Goal: Task Accomplishment & Management: Manage account settings

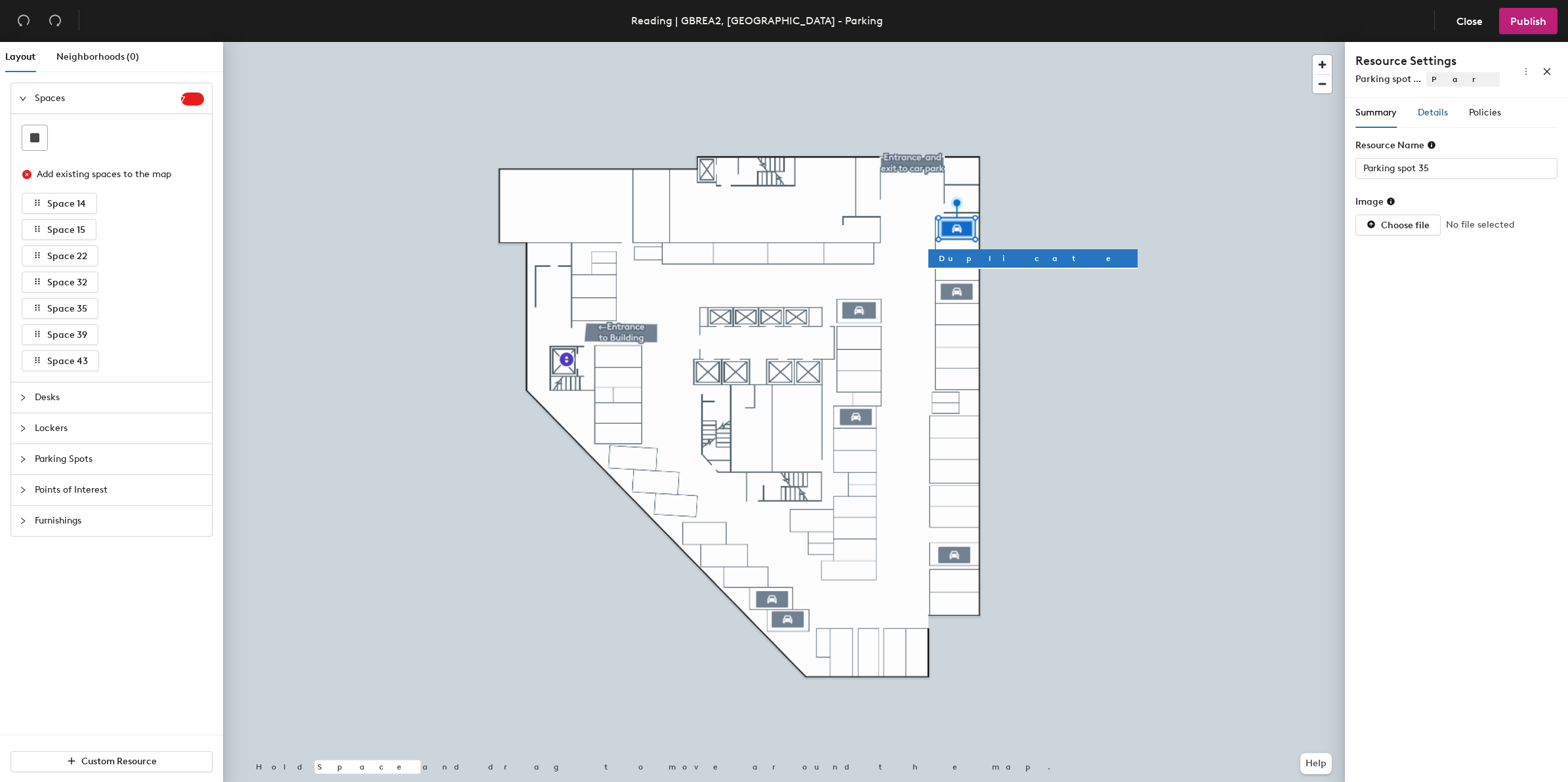
click at [1432, 115] on span "Details" at bounding box center [1432, 111] width 30 height 11
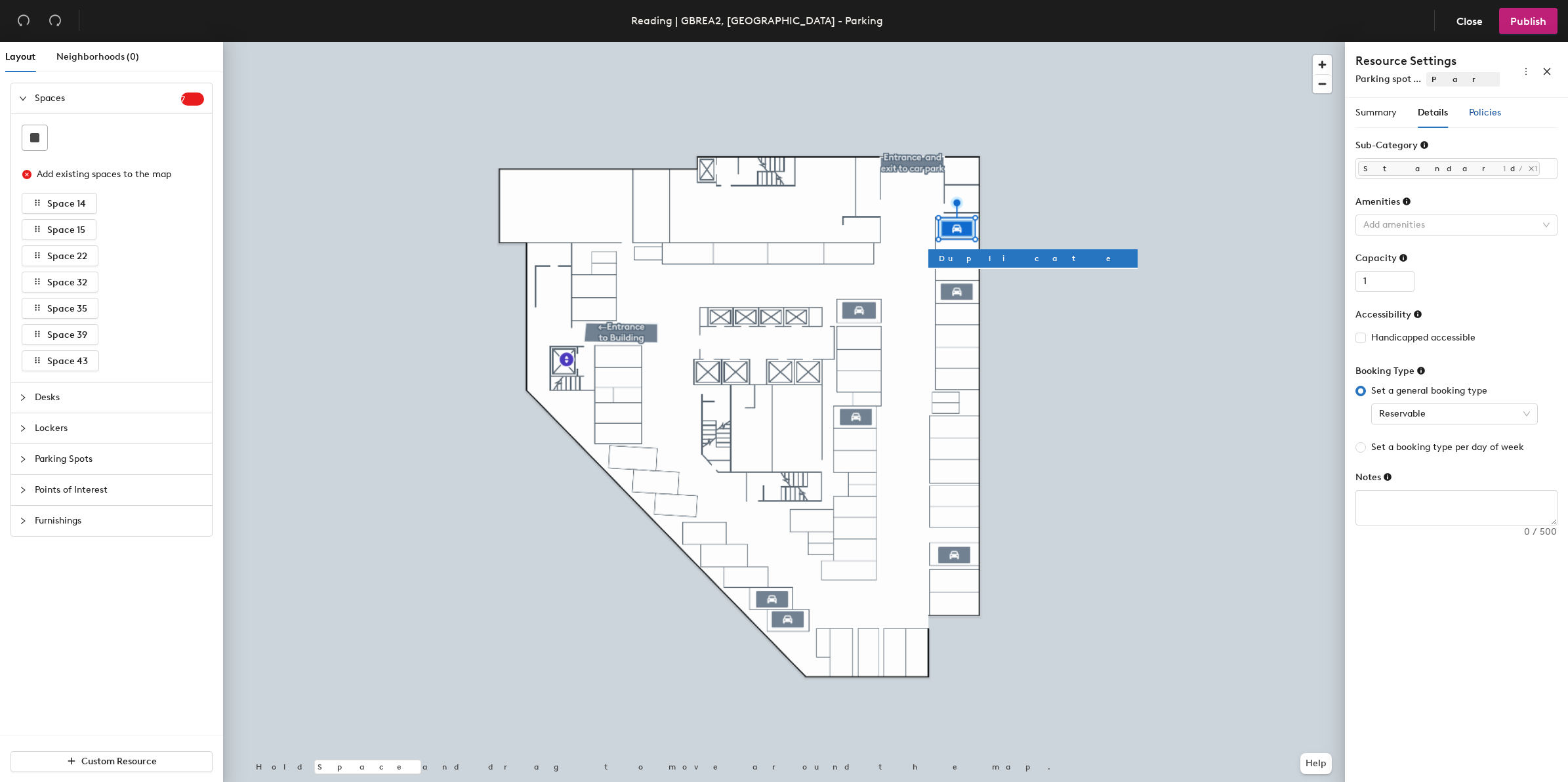
click at [1479, 115] on span "Policies" at bounding box center [1485, 111] width 32 height 11
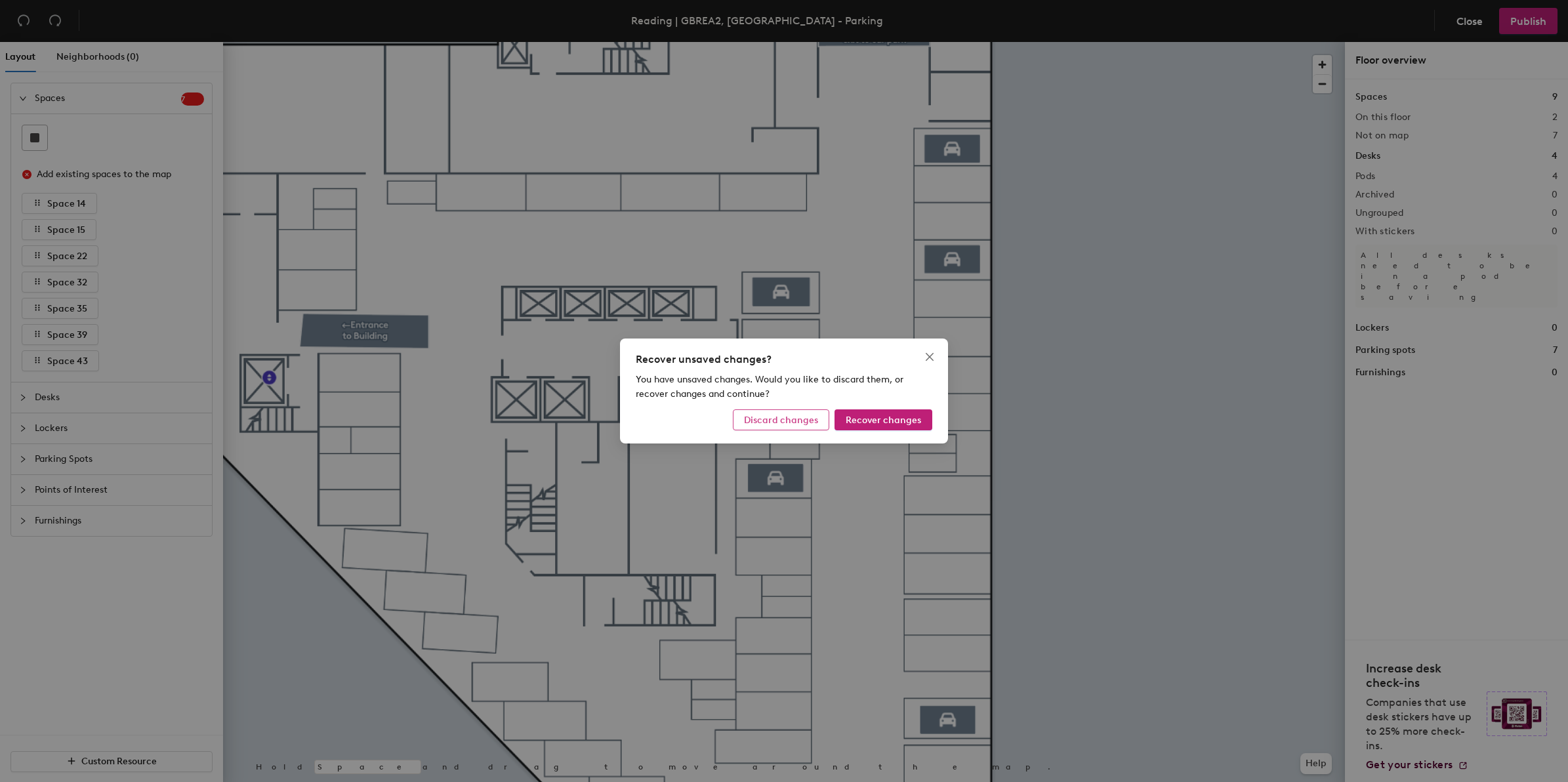
click at [817, 426] on button "Discard changes" at bounding box center [781, 419] width 97 height 21
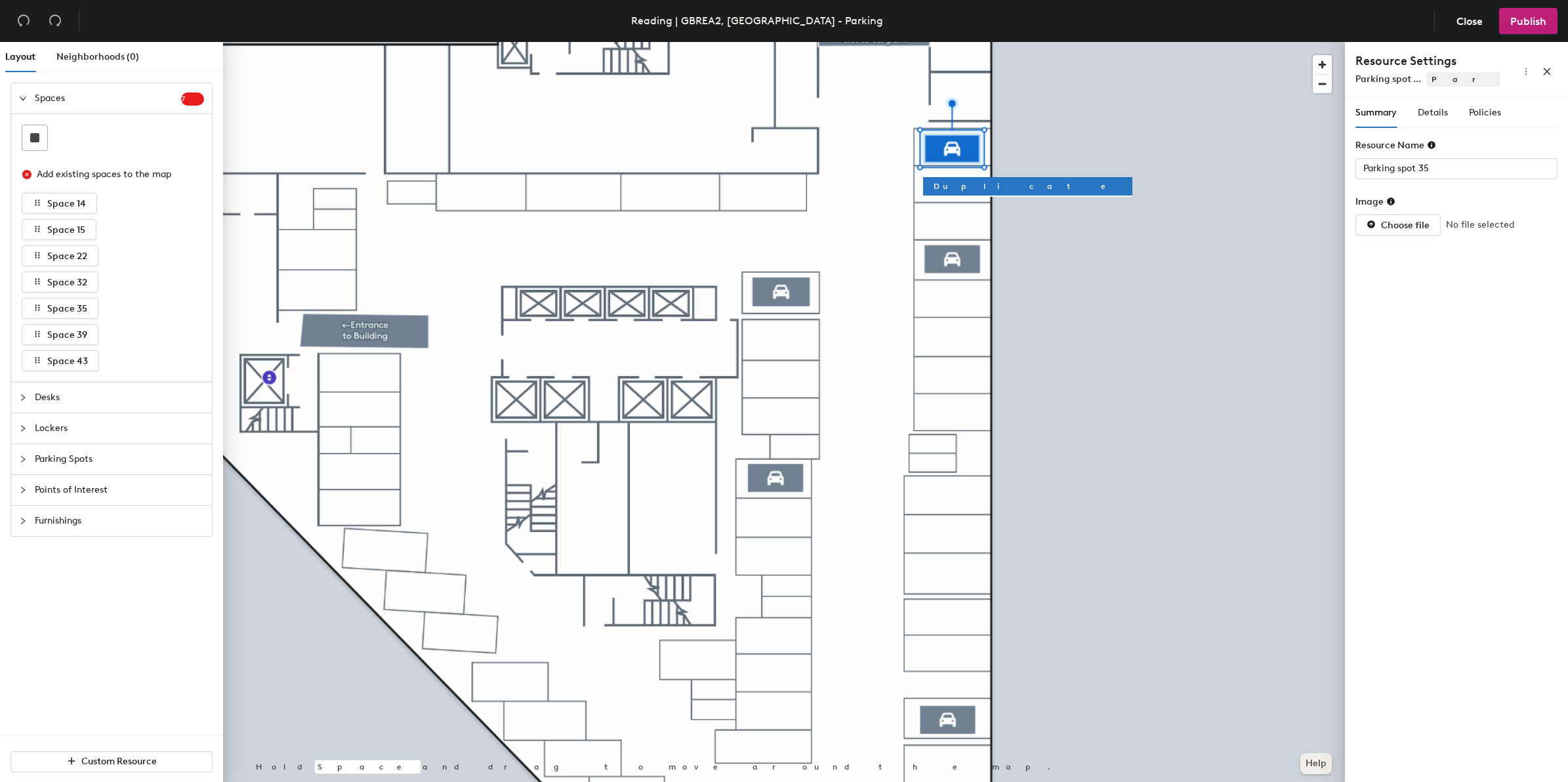
click at [1318, 765] on button "Help" at bounding box center [1316, 763] width 32 height 21
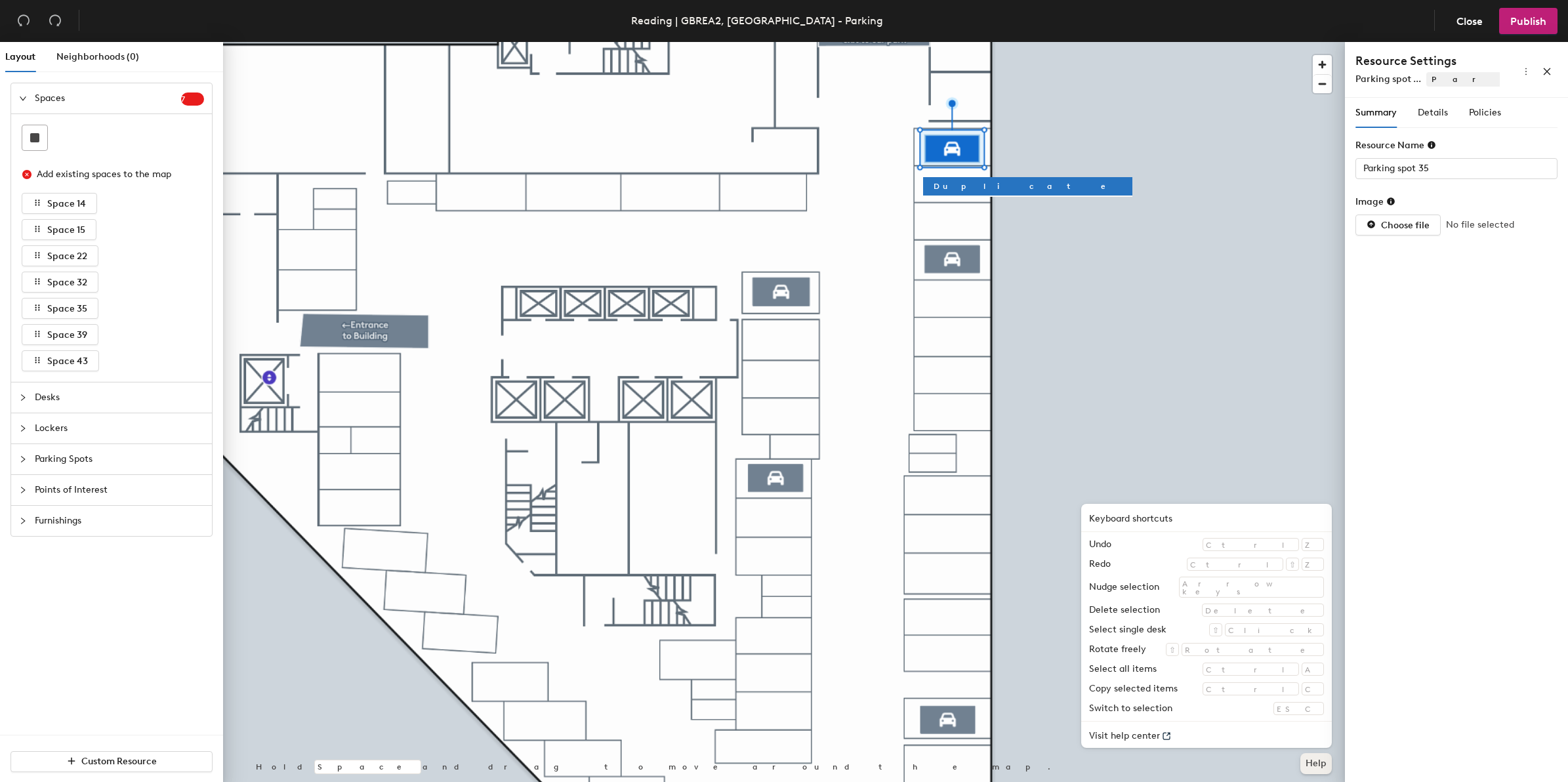
click at [1318, 765] on button "Help" at bounding box center [1316, 763] width 32 height 21
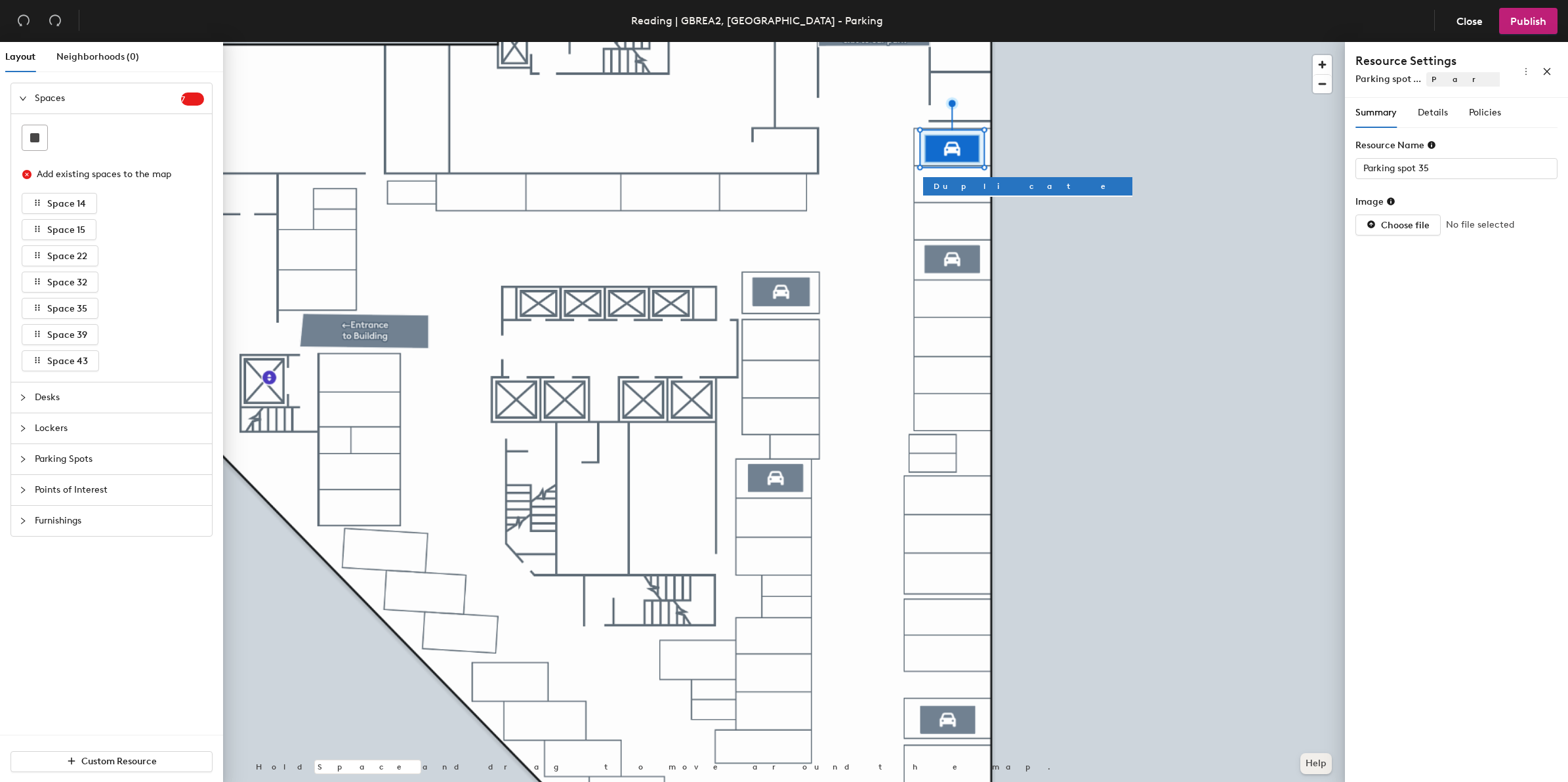
click at [1309, 760] on button "Help" at bounding box center [1316, 763] width 32 height 21
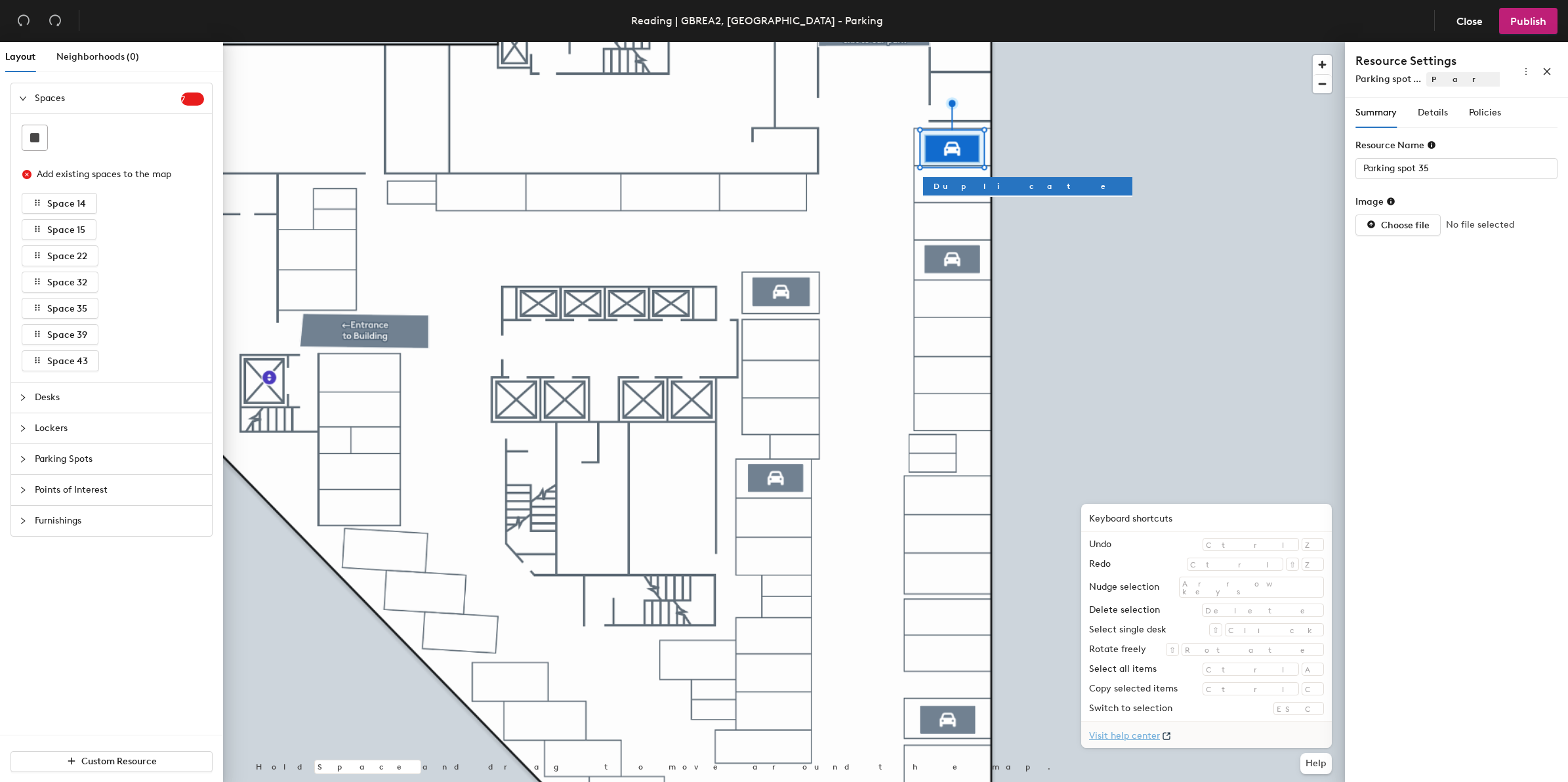
click at [1244, 735] on link "Visit help center" at bounding box center [1206, 735] width 251 height 27
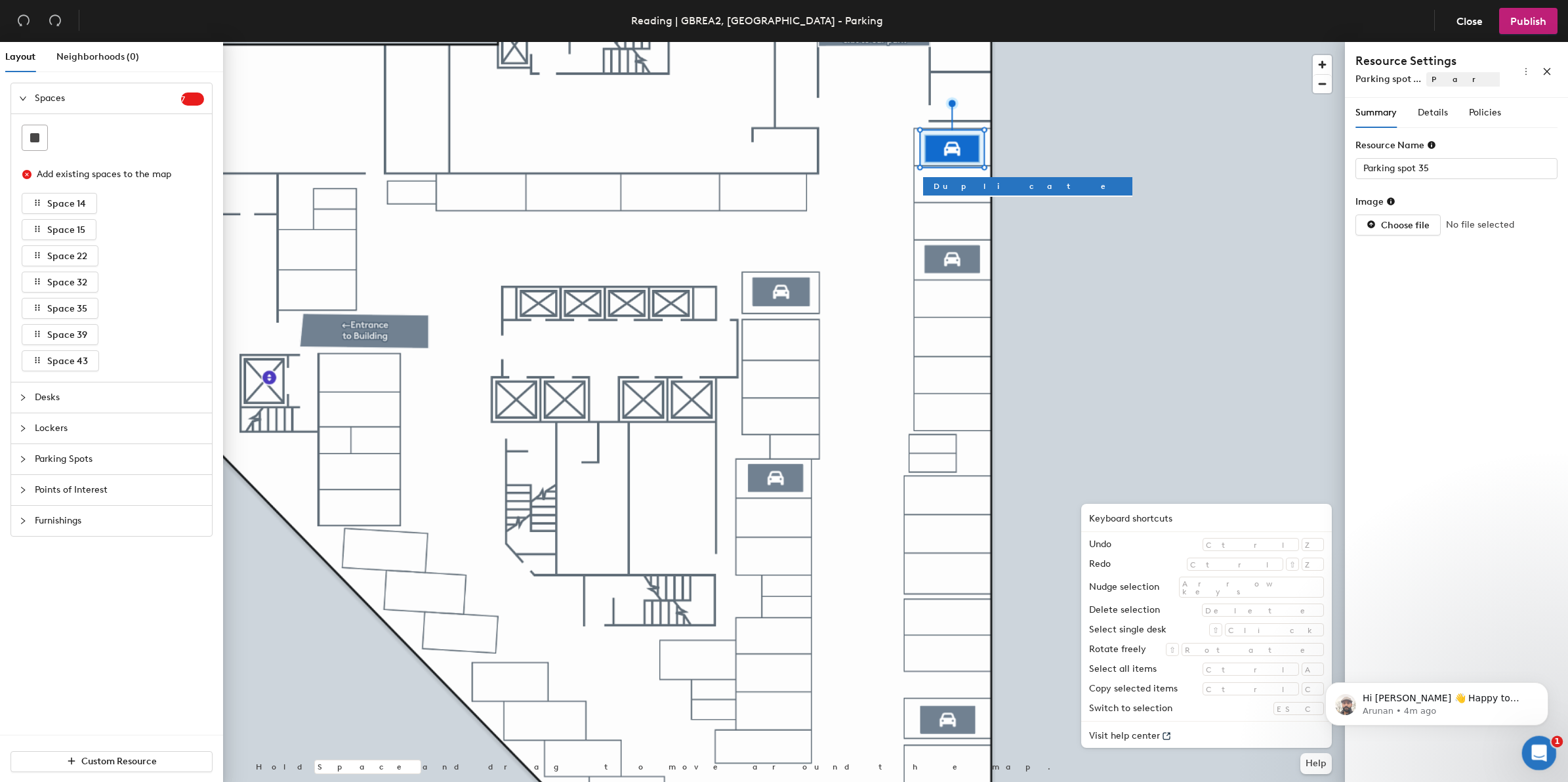
click at [1538, 742] on icon "Open Intercom Messenger" at bounding box center [1537, 751] width 22 height 22
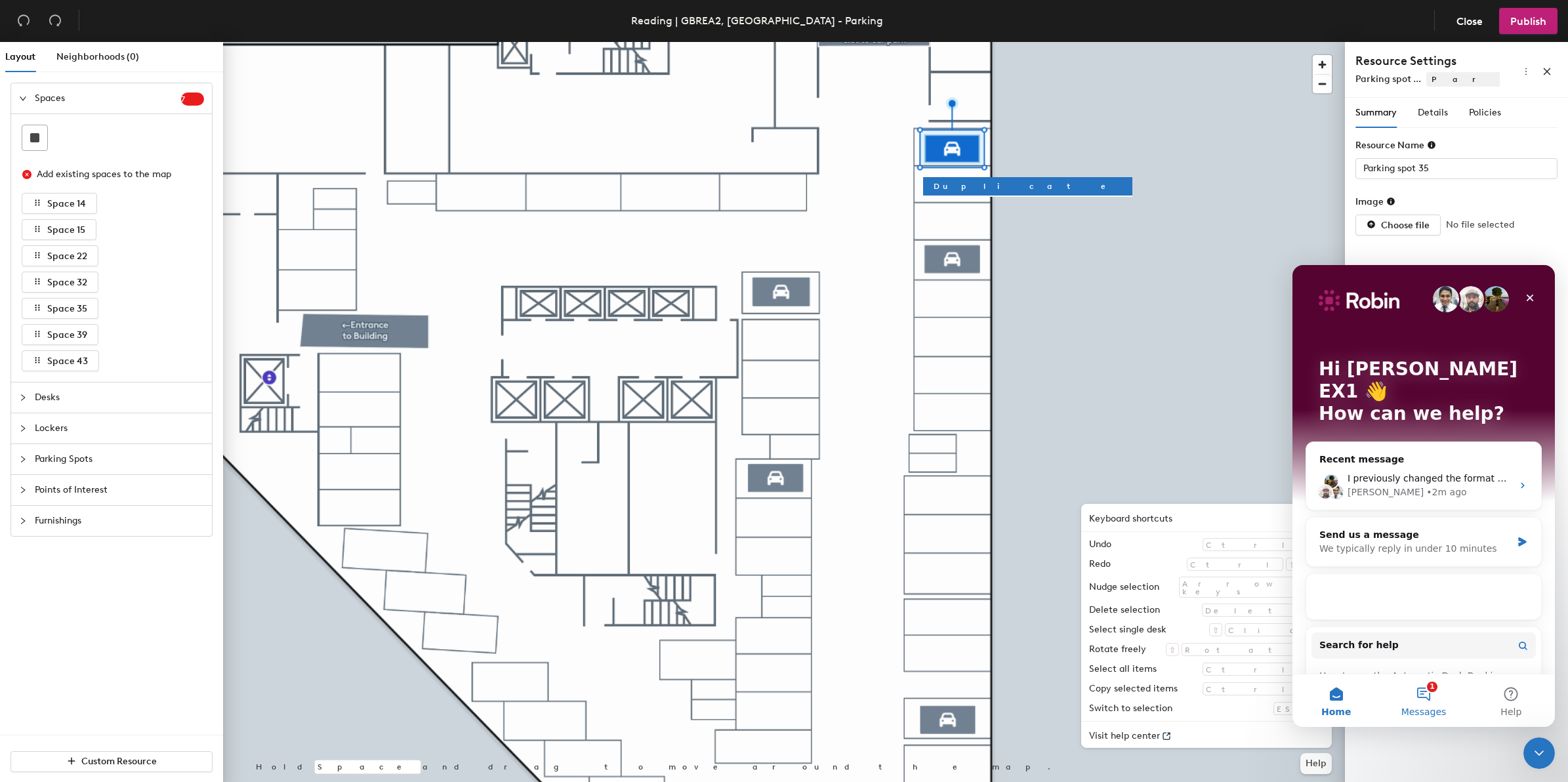
click at [1422, 694] on button "1 Messages" at bounding box center [1423, 700] width 87 height 52
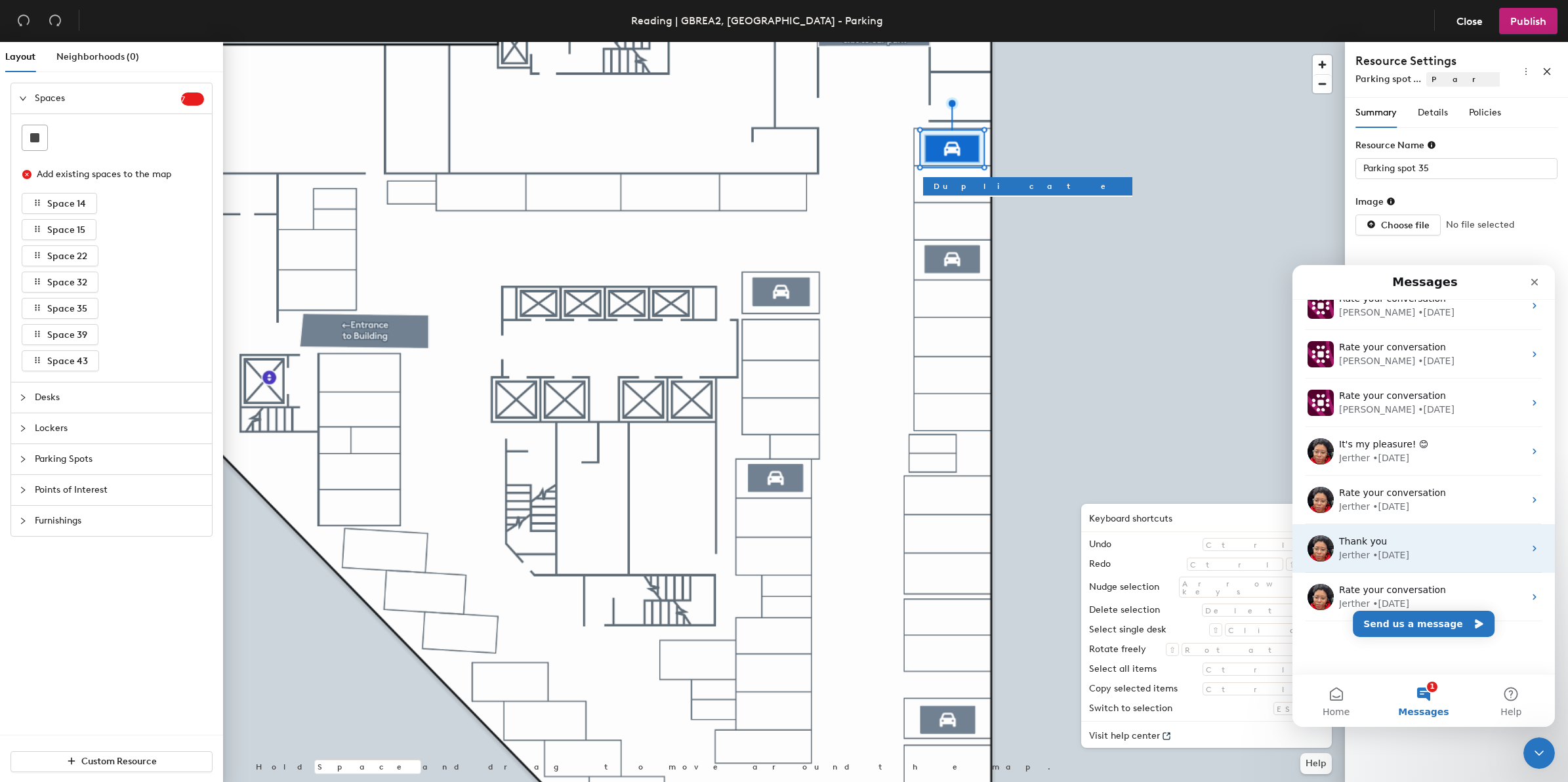
scroll to position [164, 0]
click at [1437, 692] on button "1 Messages" at bounding box center [1423, 700] width 87 height 52
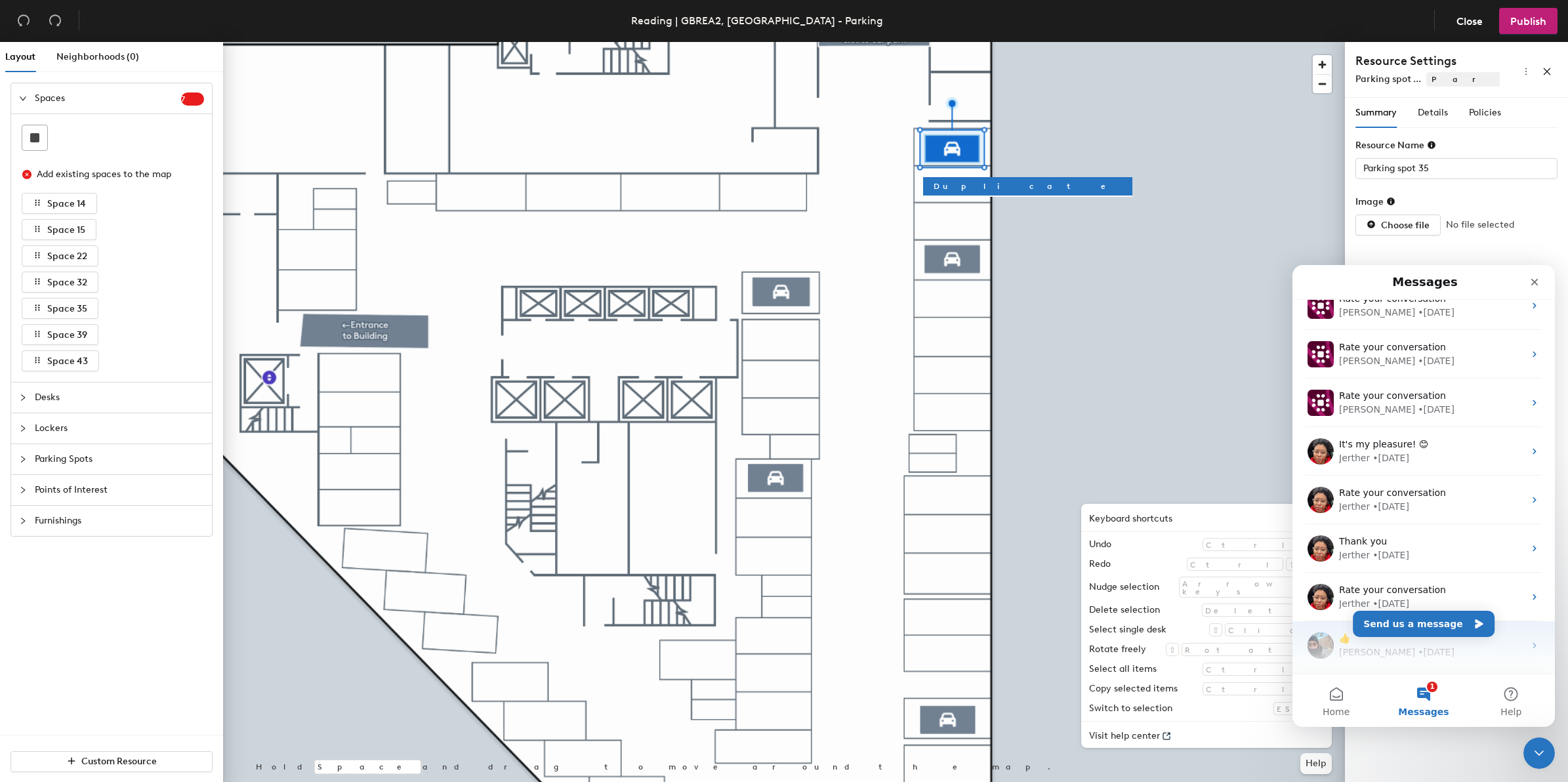
click at [1404, 661] on div "👍 Dolores • 119w ago" at bounding box center [1423, 645] width 262 height 48
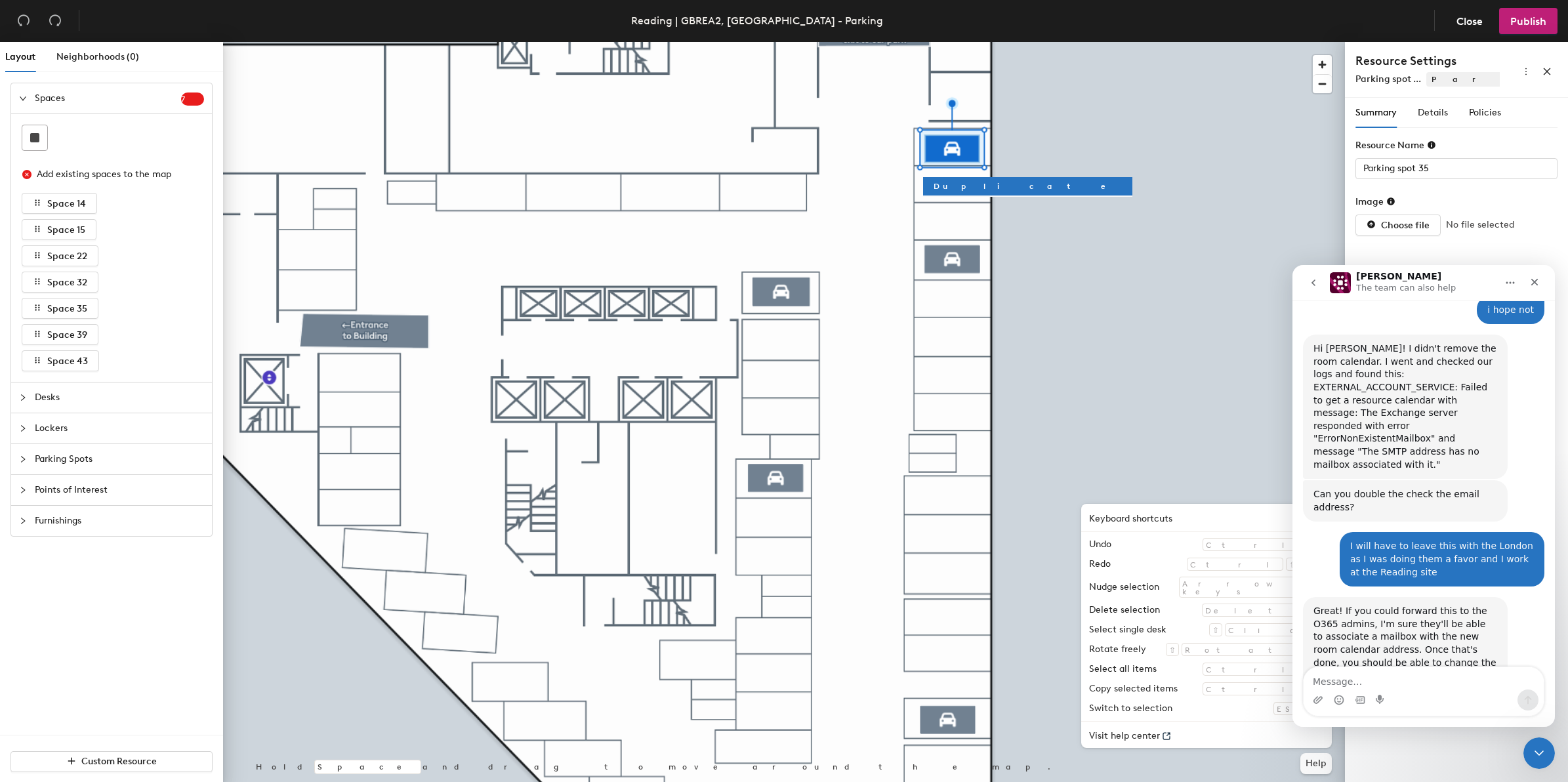
scroll to position [1388, 0]
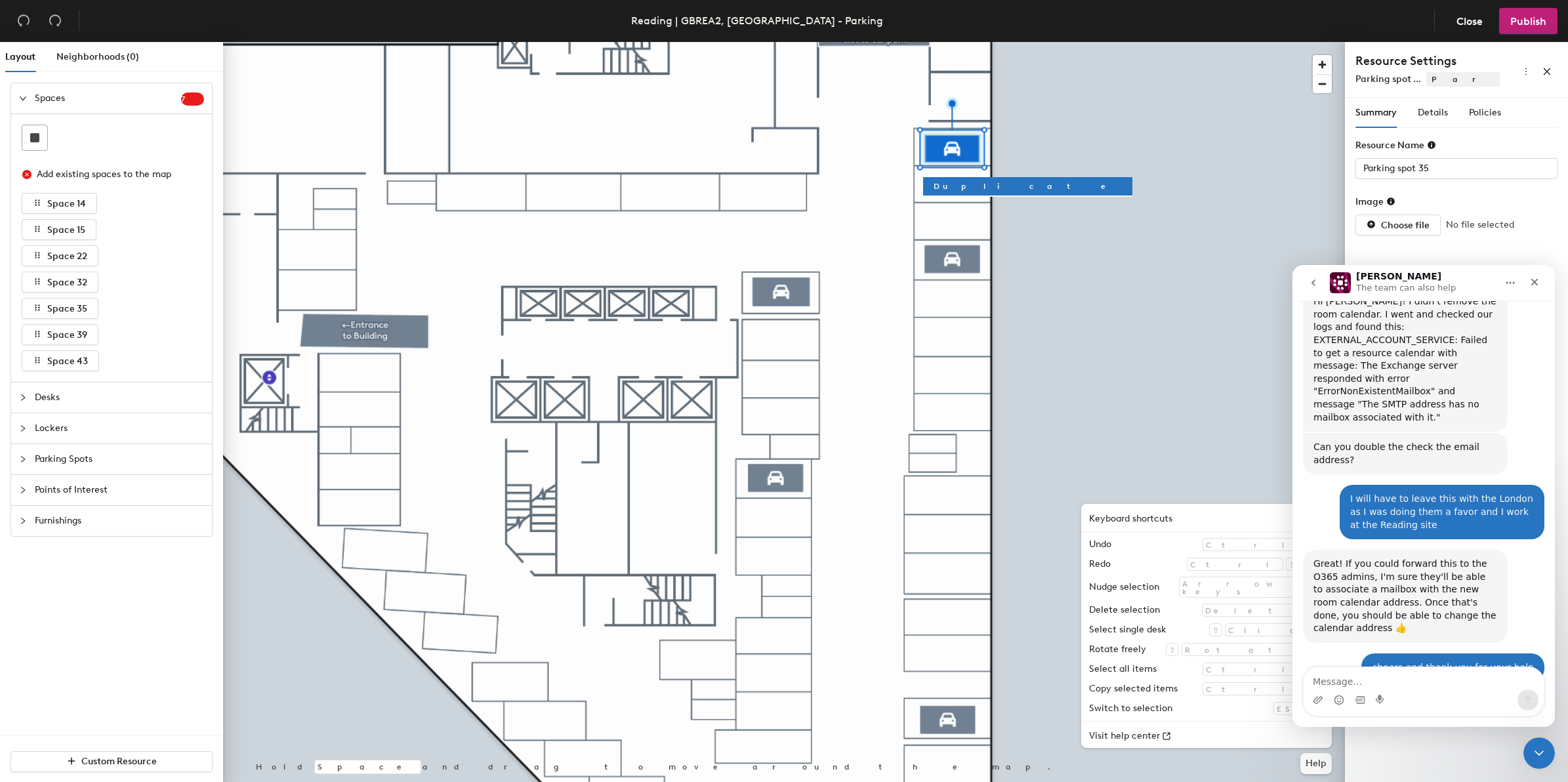
click at [1315, 281] on icon "go back" at bounding box center [1313, 282] width 11 height 11
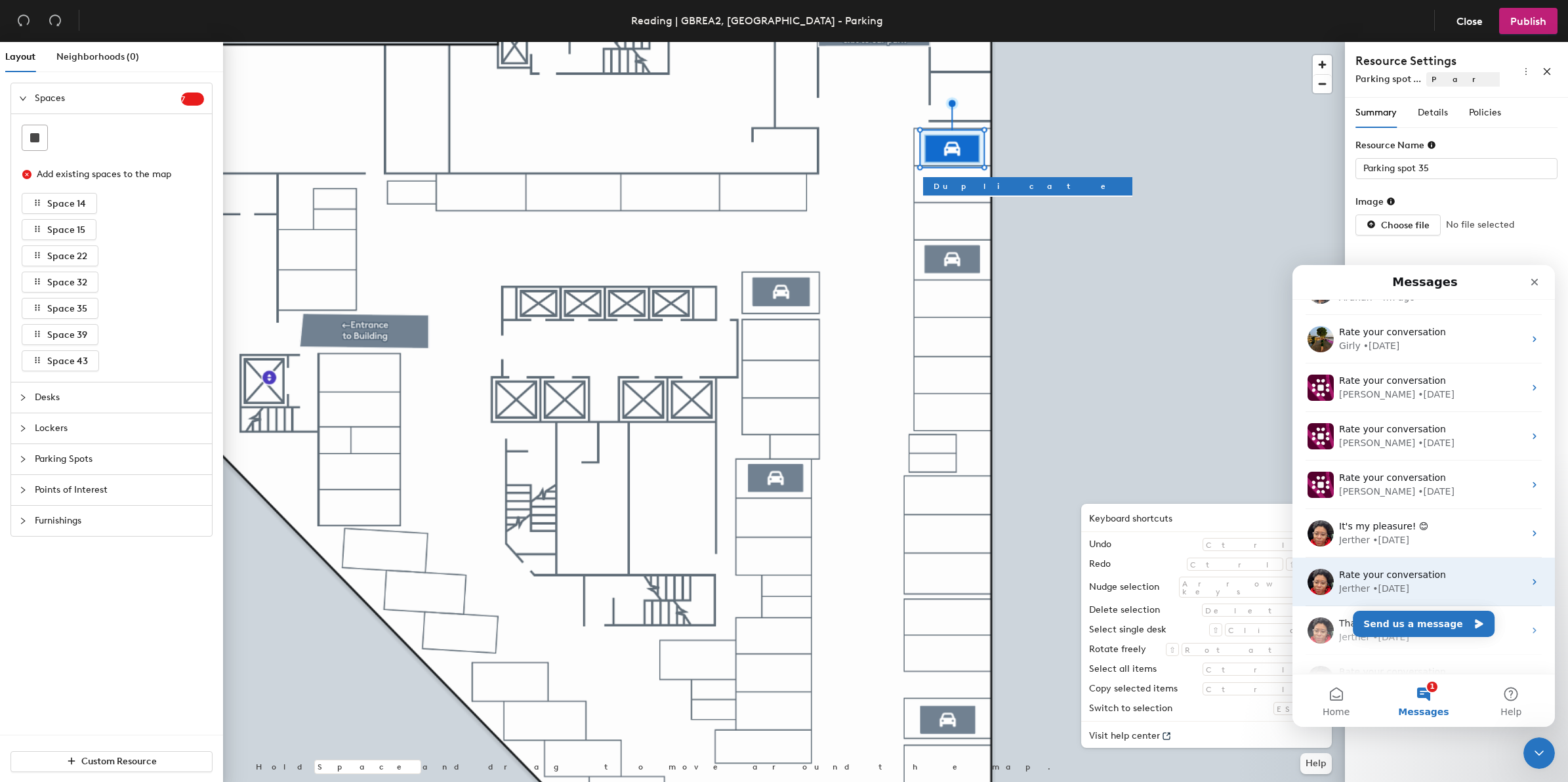
scroll to position [0, 0]
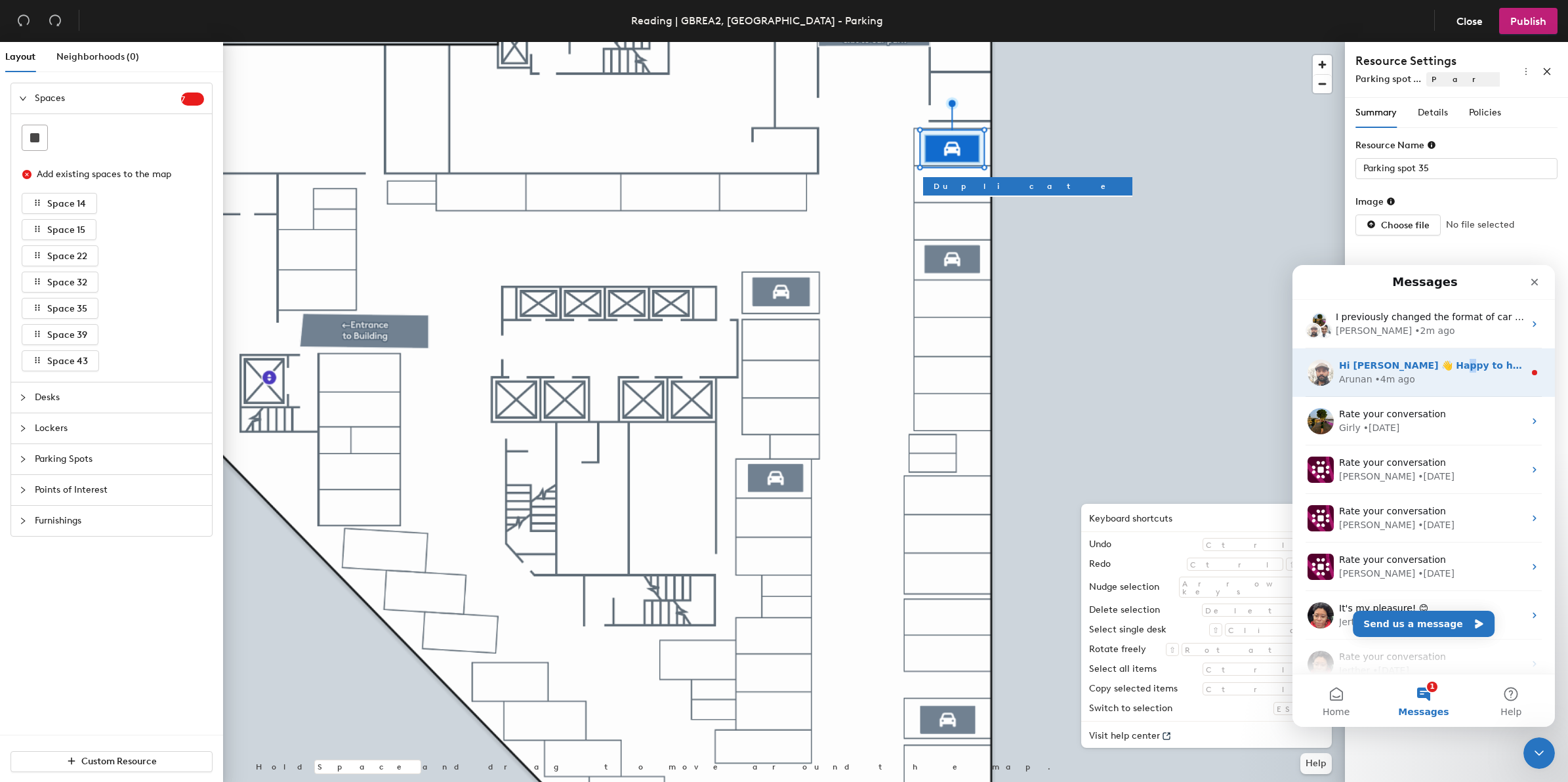
click at [1440, 368] on span "Hi Kevin 👋 Happy to help!" at bounding box center [1436, 365] width 194 height 11
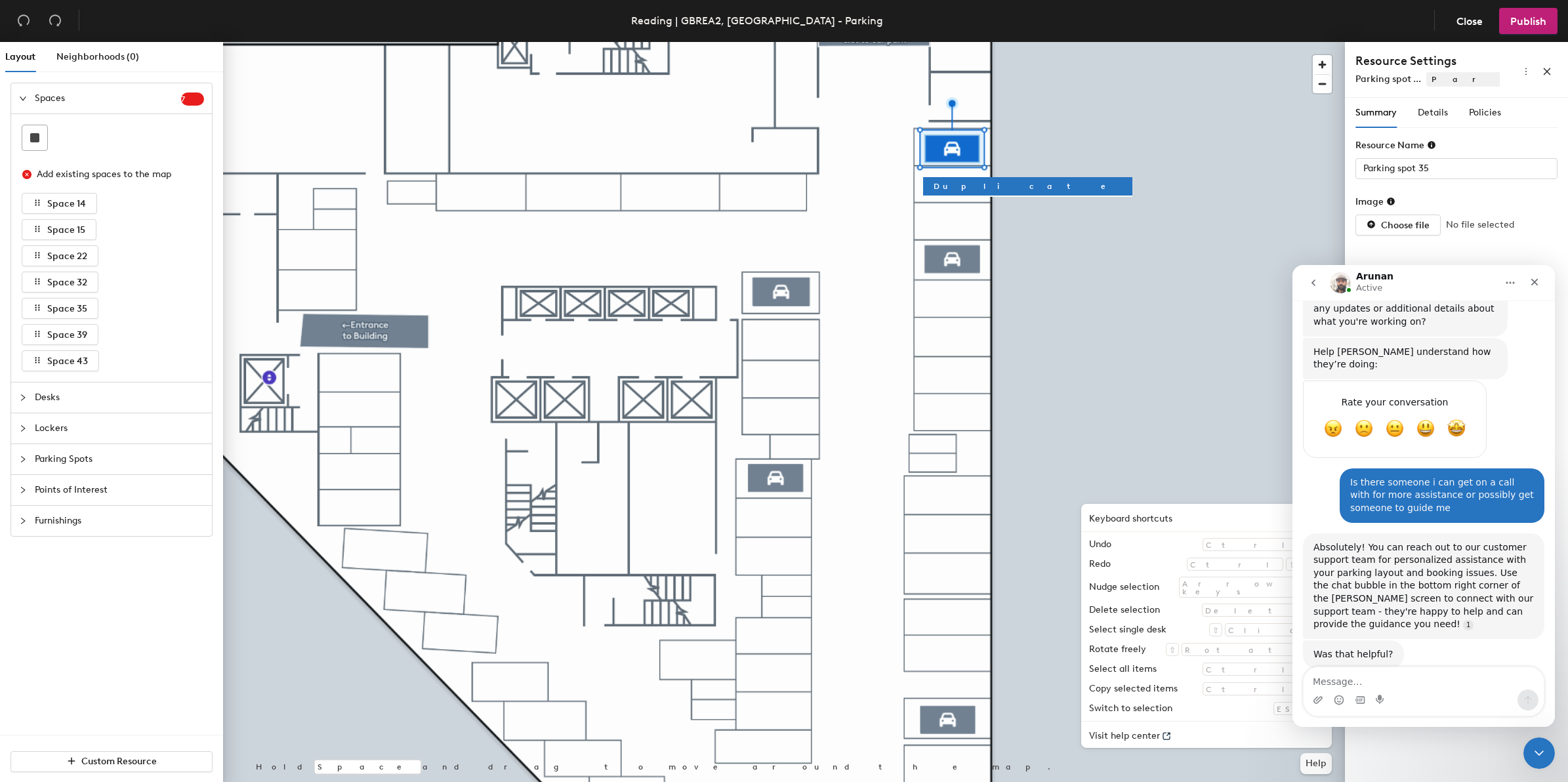
scroll to position [2457, 0]
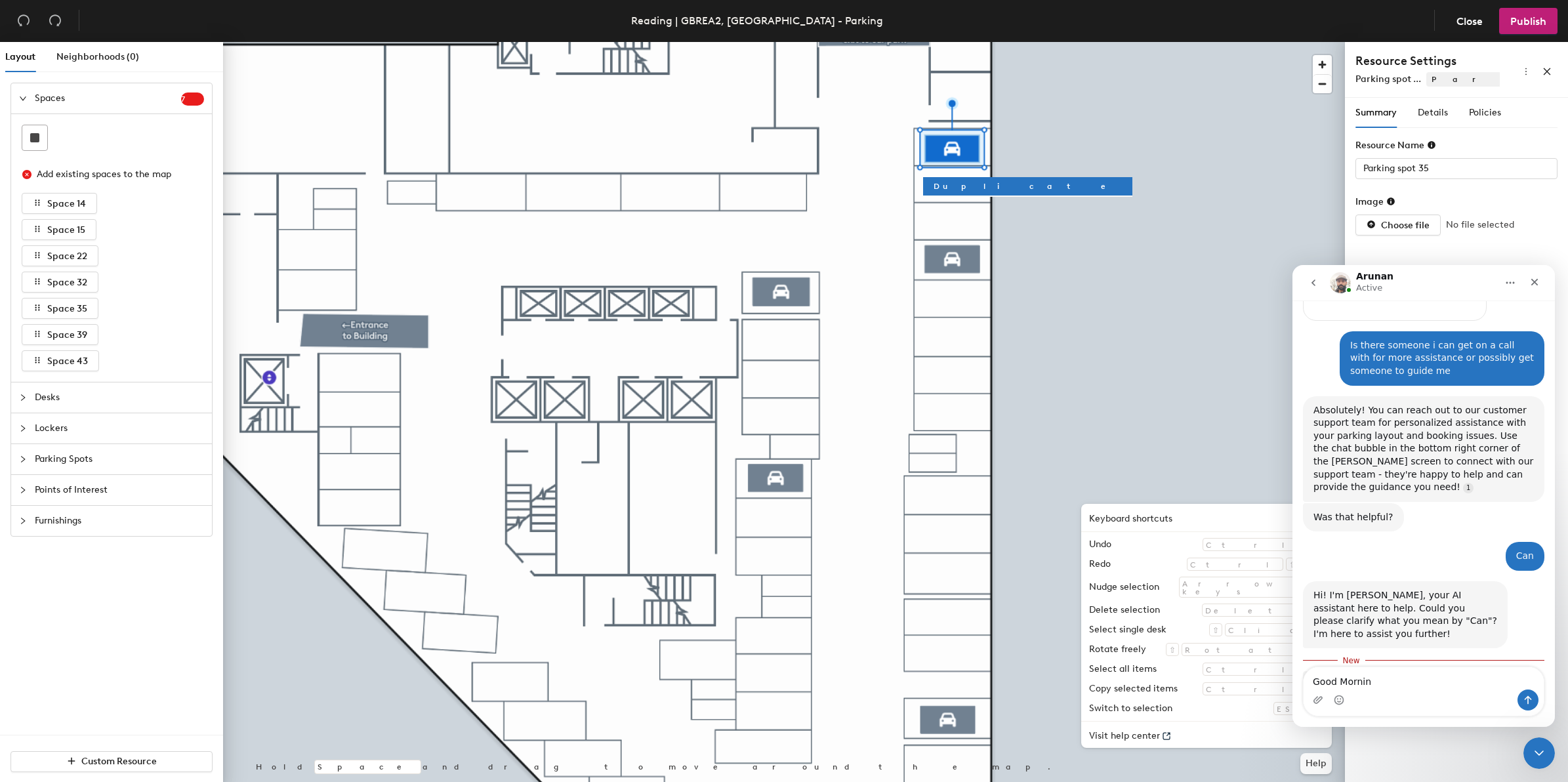
type textarea "Good Morning"
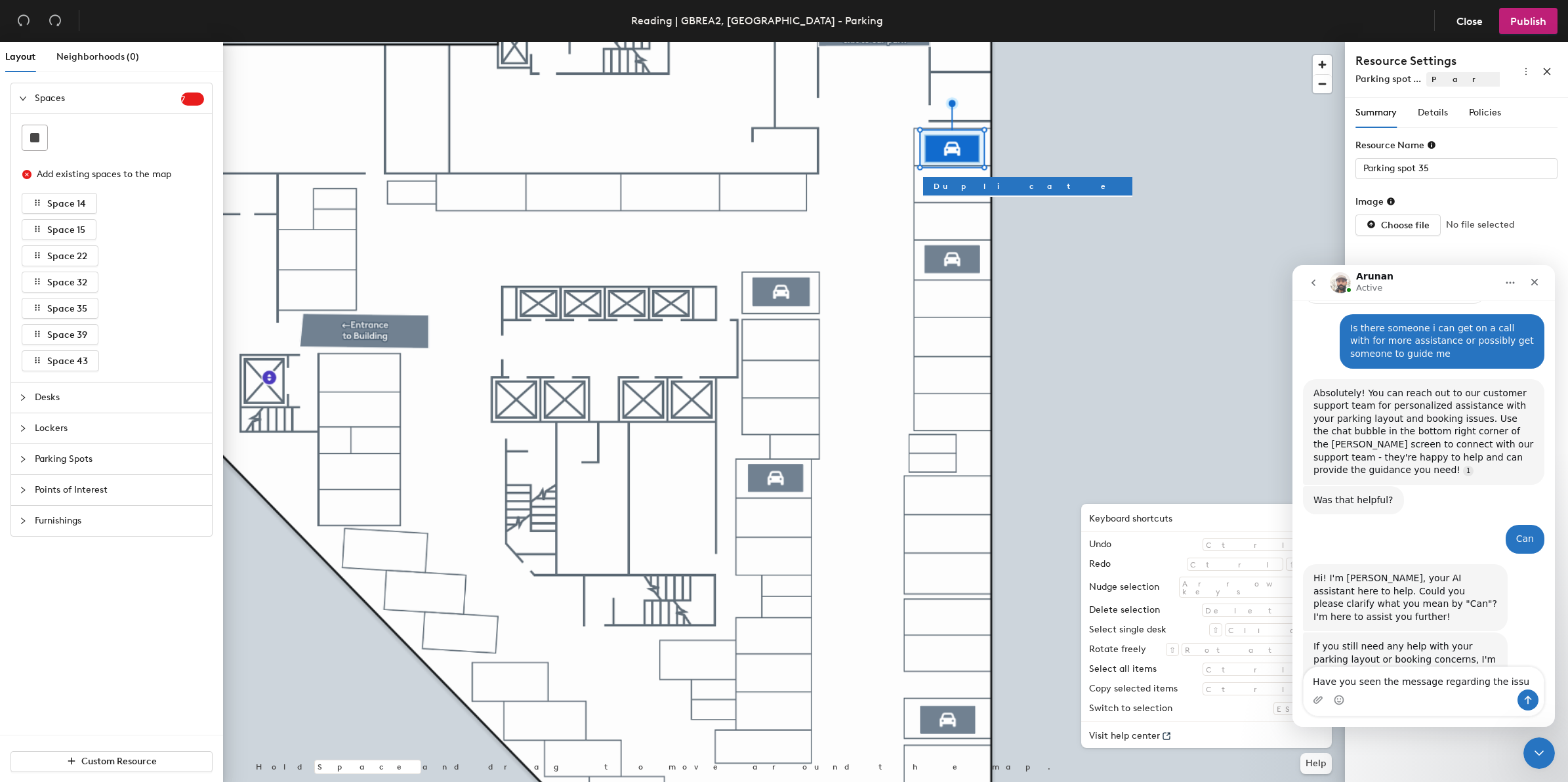
type textarea "Have you seen the message regarding the issue"
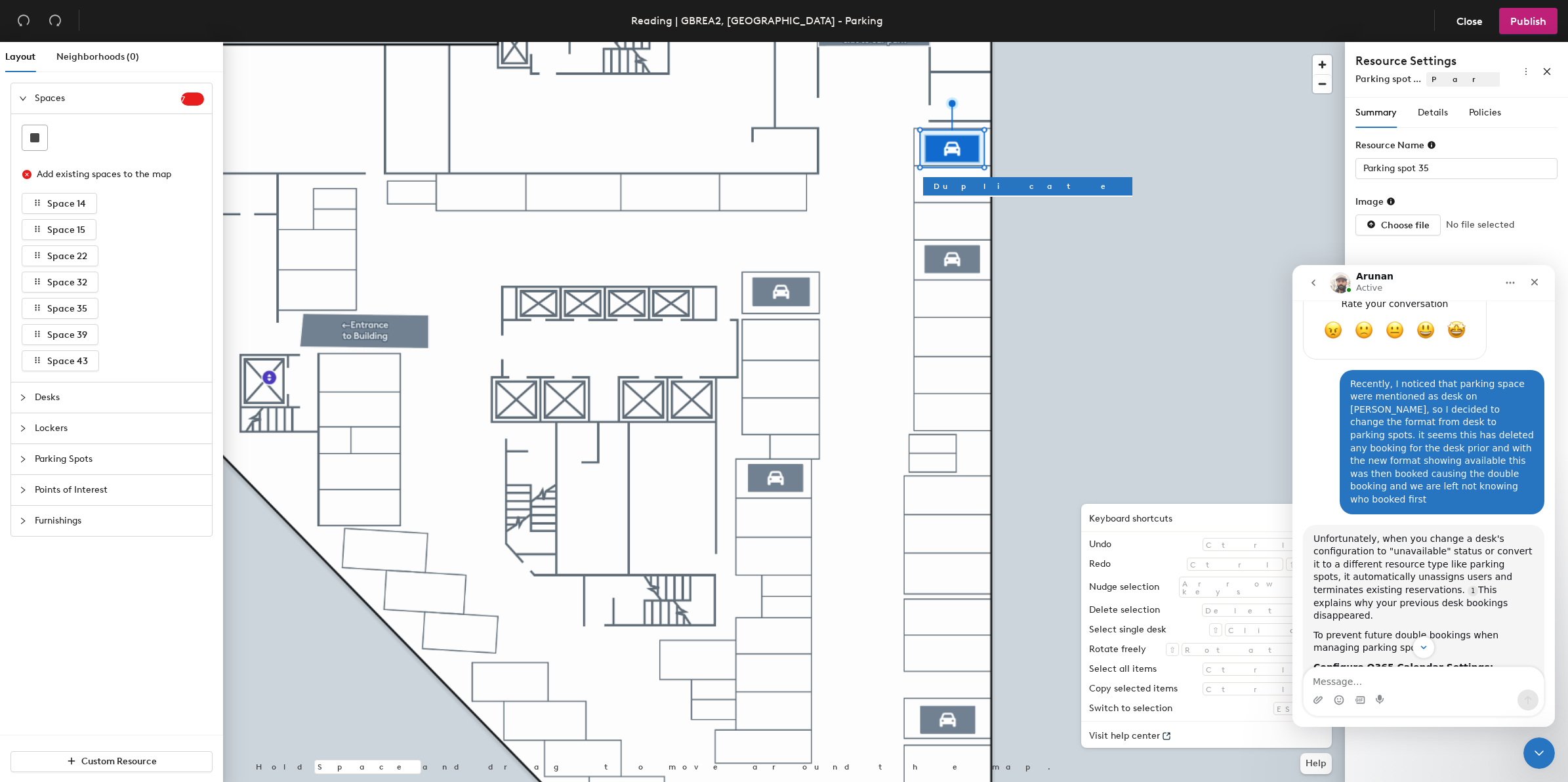
scroll to position [1369, 0]
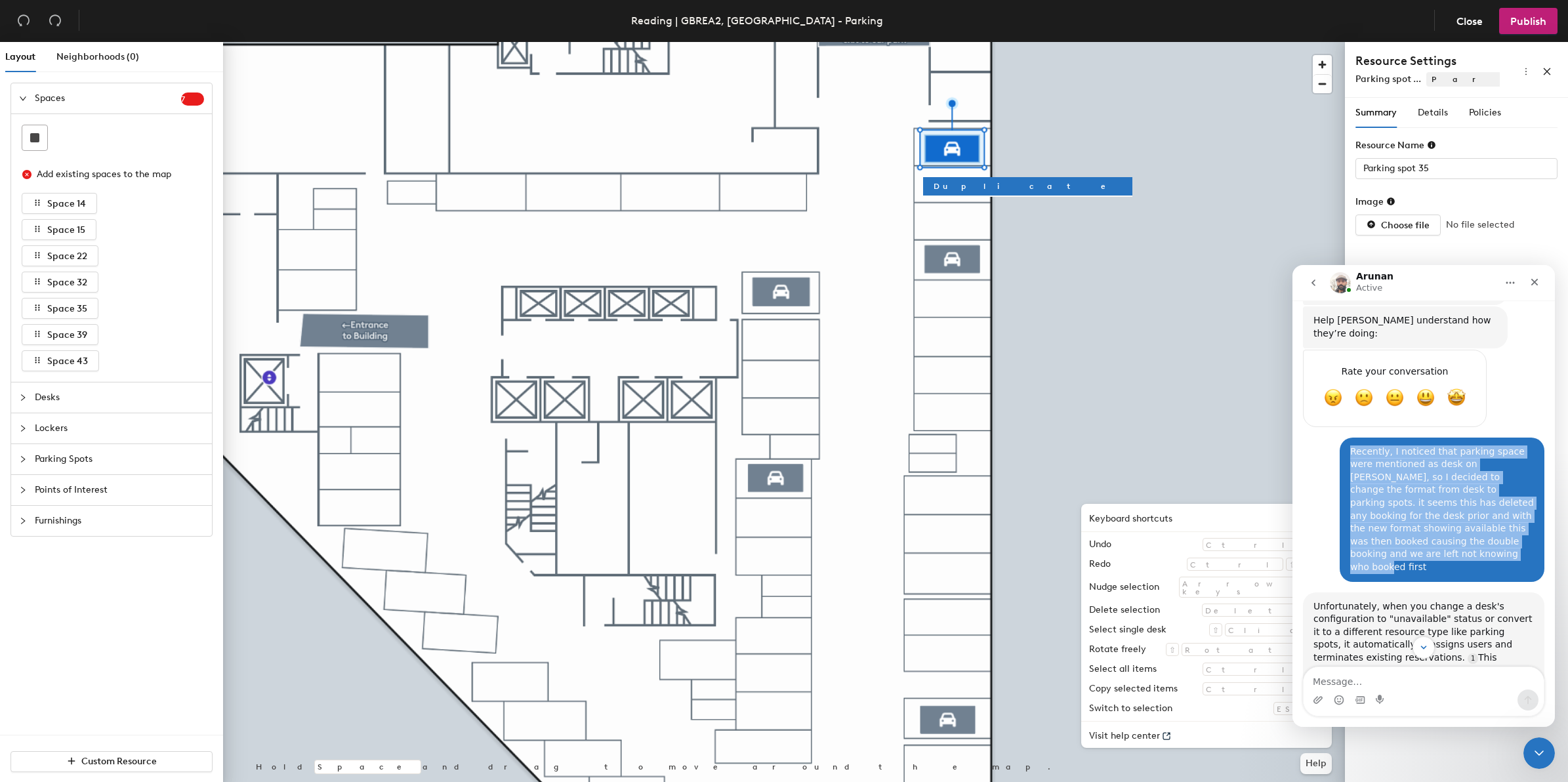
drag, startPoint x: 1342, startPoint y: 343, endPoint x: 1473, endPoint y: 432, distance: 158.4
click at [1473, 445] on div "Recently, I noticed that parking space were mentioned as desk on [PERSON_NAME],…" at bounding box center [1441, 509] width 184 height 128
copy div "Recently, I noticed that parking space were mentioned as desk on [PERSON_NAME],…"
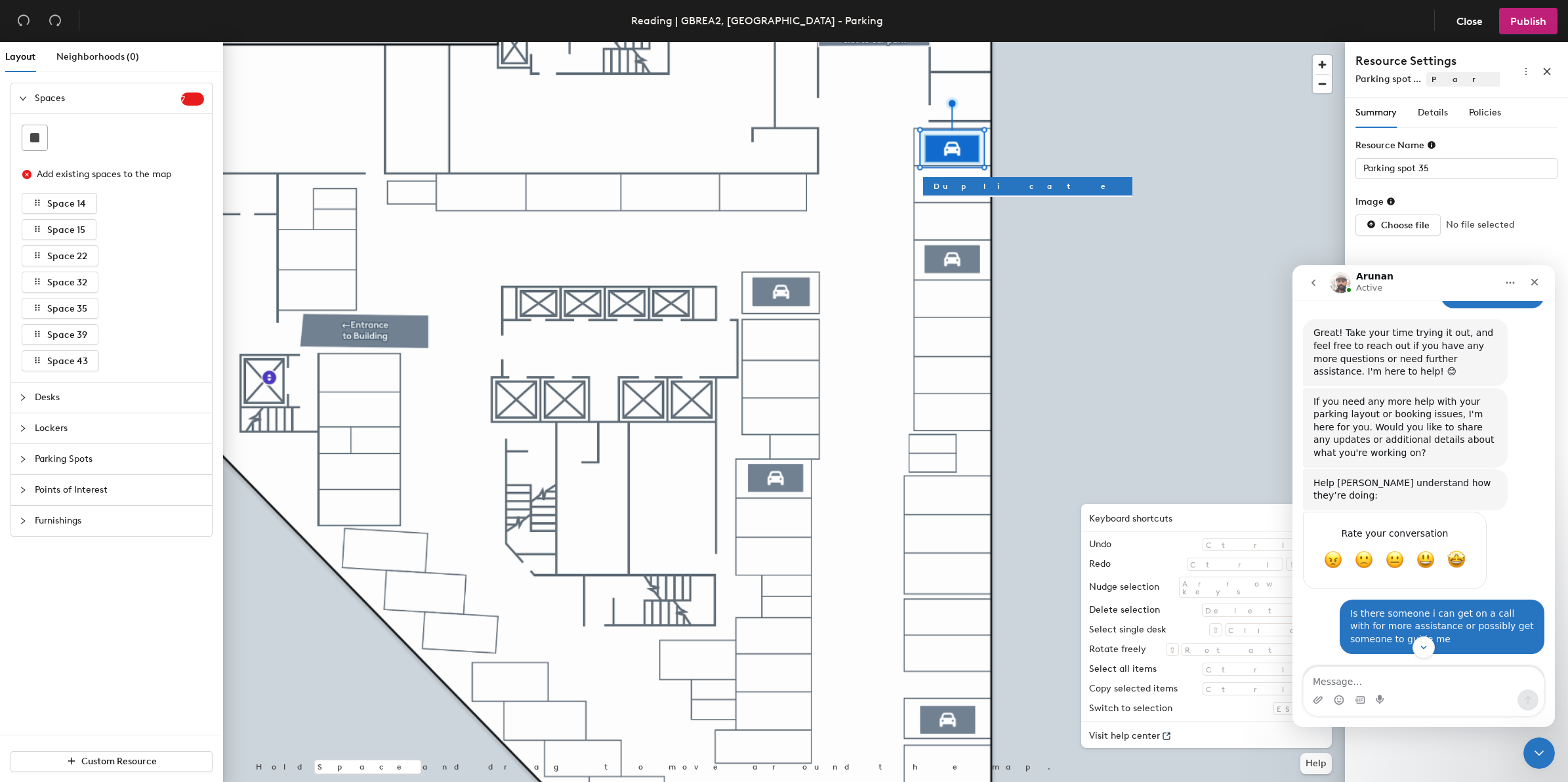
scroll to position [2517, 0]
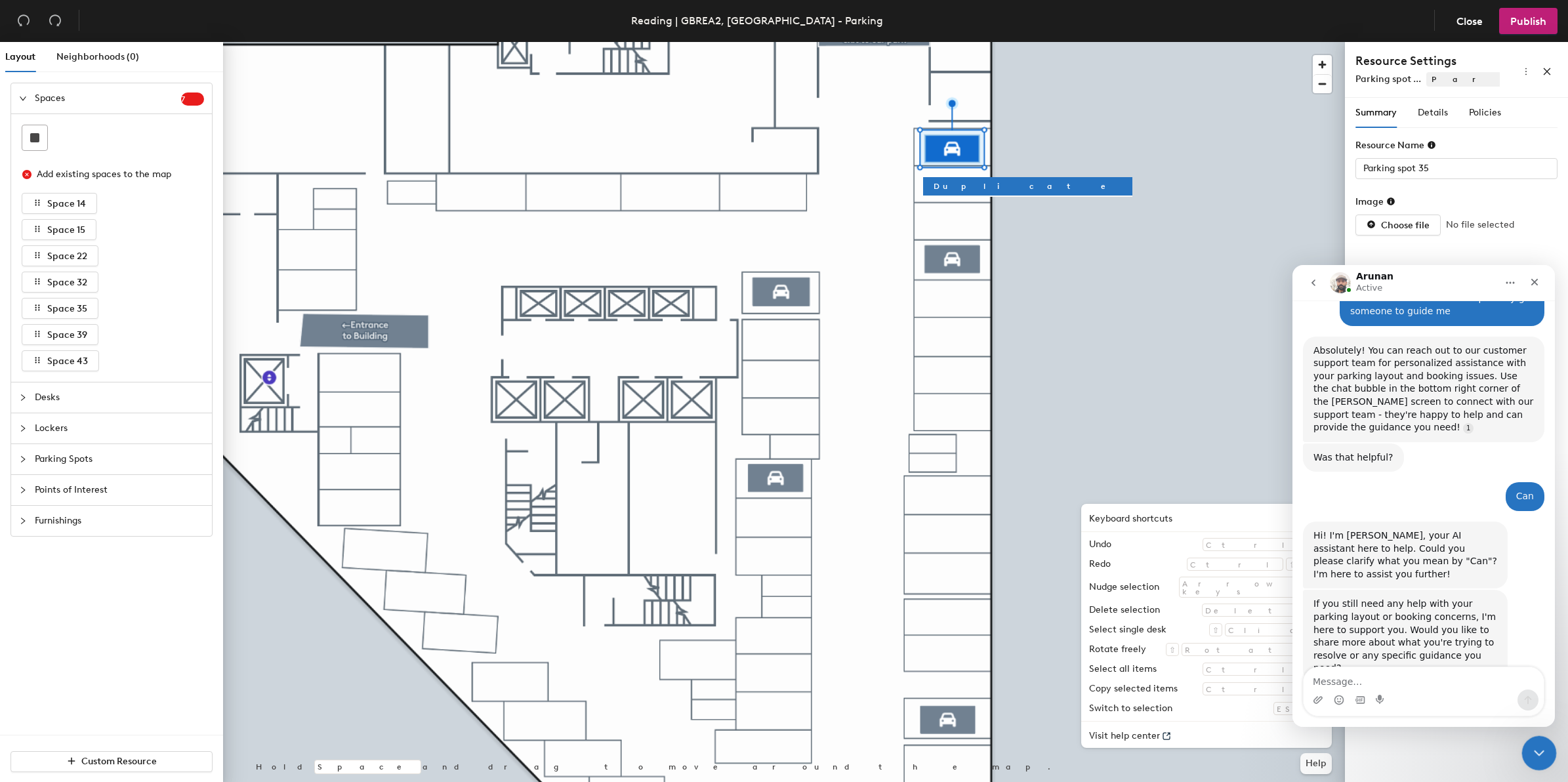
click at [1538, 754] on icon "Close Intercom Messenger" at bounding box center [1536, 750] width 16 height 16
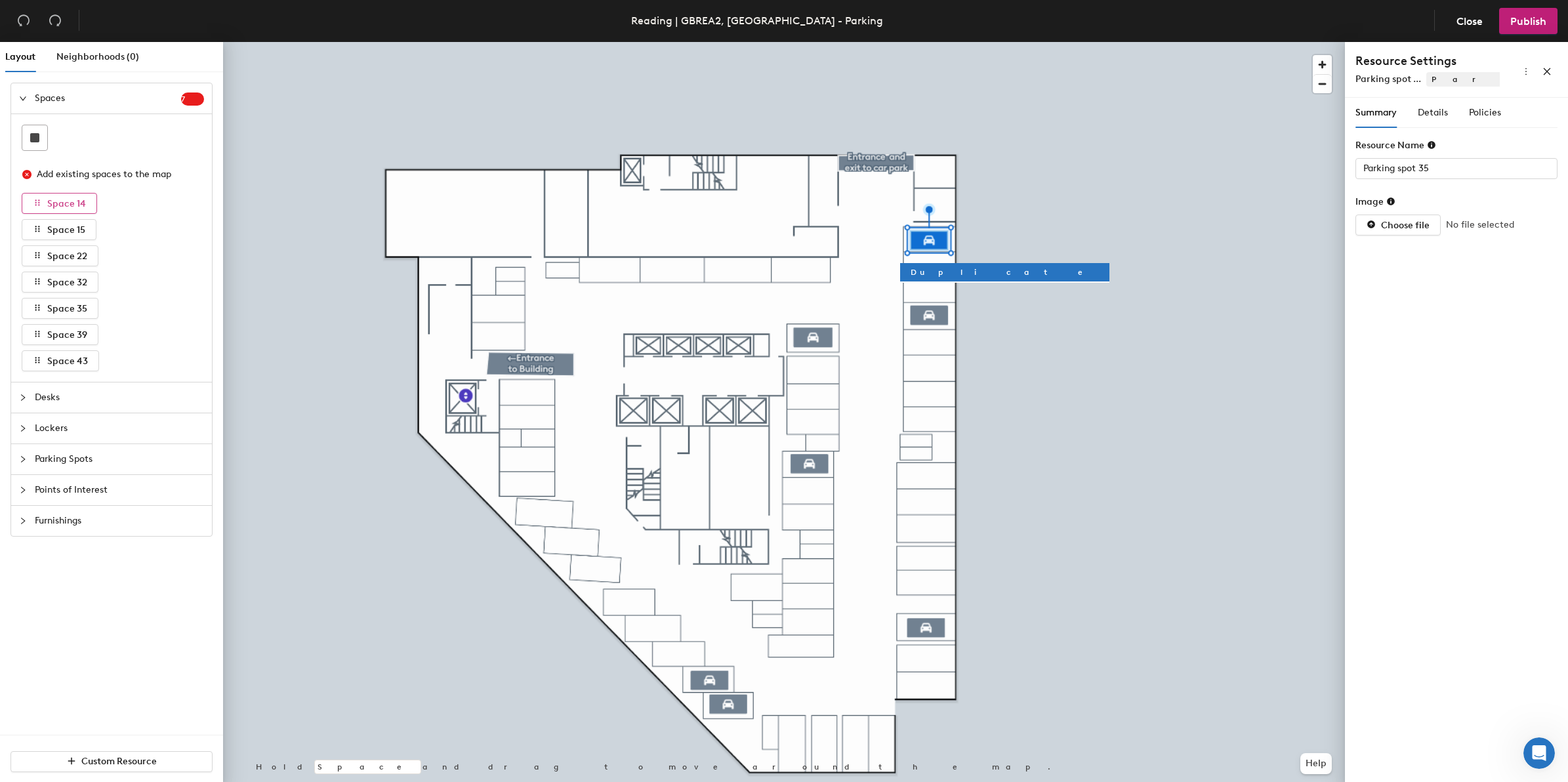
click at [263, 42] on div at bounding box center [784, 42] width 1122 height 0
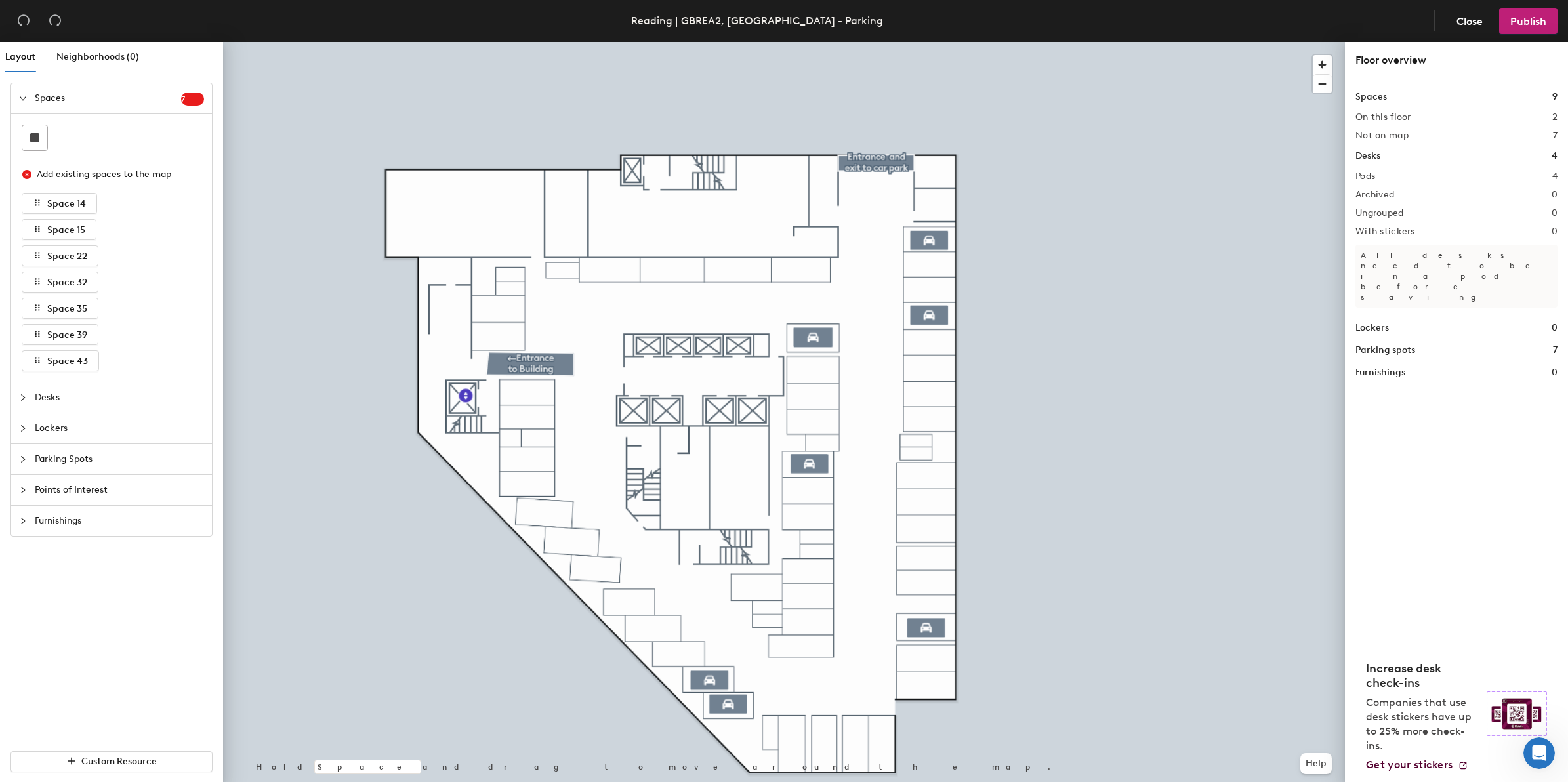
click at [19, 461] on icon "collapsed" at bounding box center [22, 458] width 7 height 7
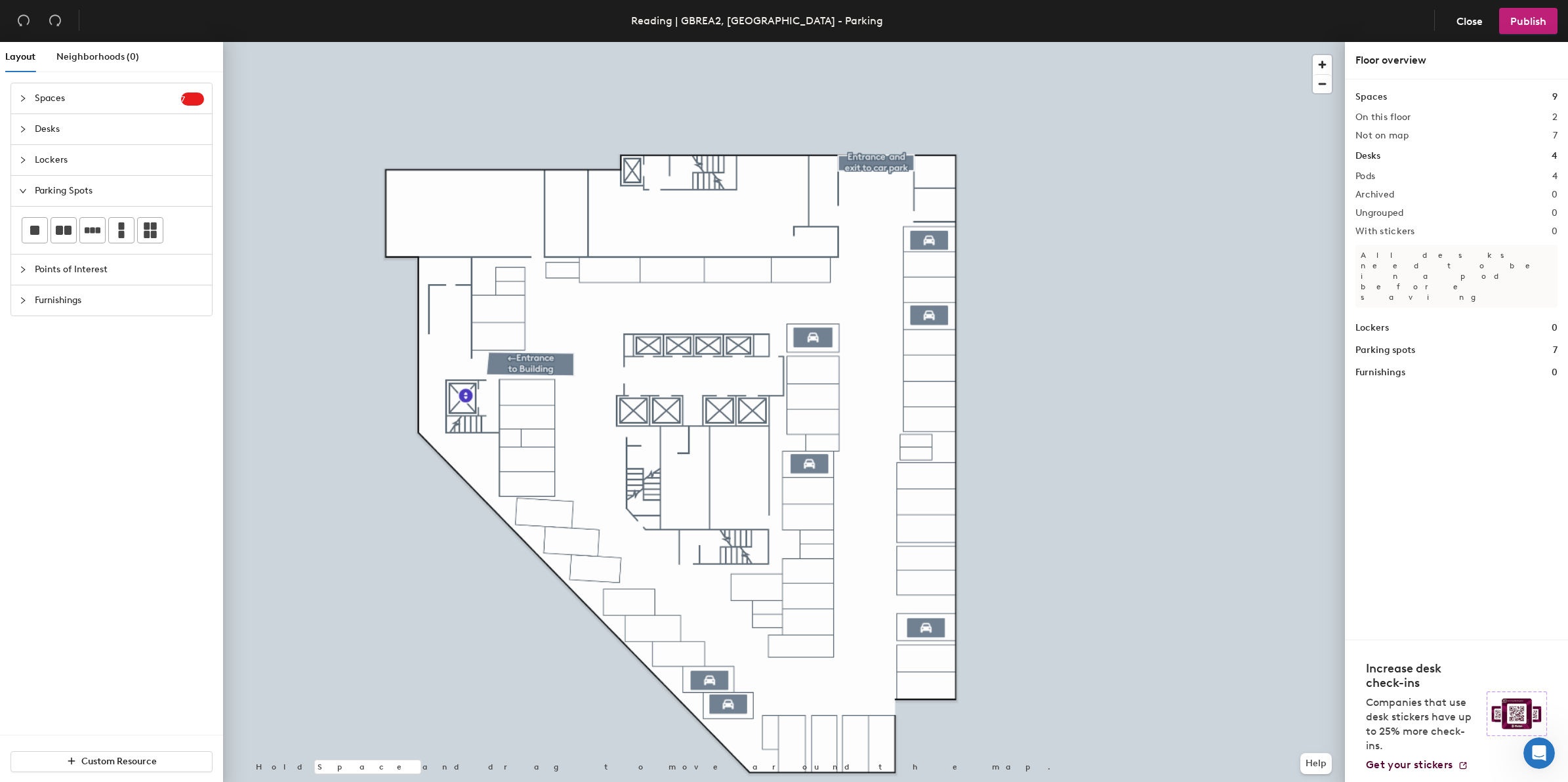
click at [21, 192] on icon "expanded" at bounding box center [22, 191] width 7 height 7
click at [24, 96] on icon "collapsed" at bounding box center [22, 98] width 7 height 7
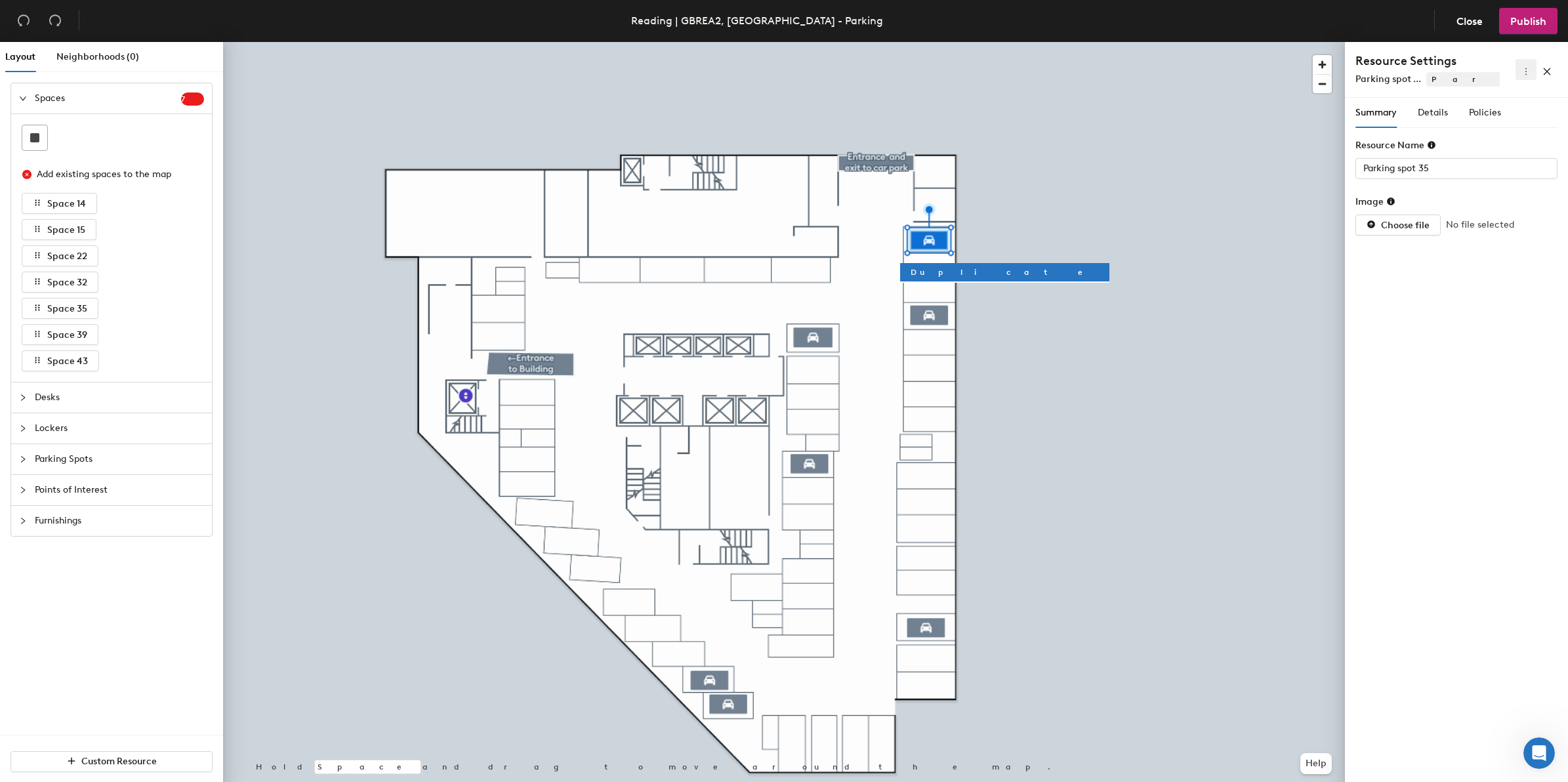
click at [1521, 71] on icon "more" at bounding box center [1526, 71] width 9 height 9
click at [1503, 115] on span "Delete" at bounding box center [1505, 116] width 42 height 14
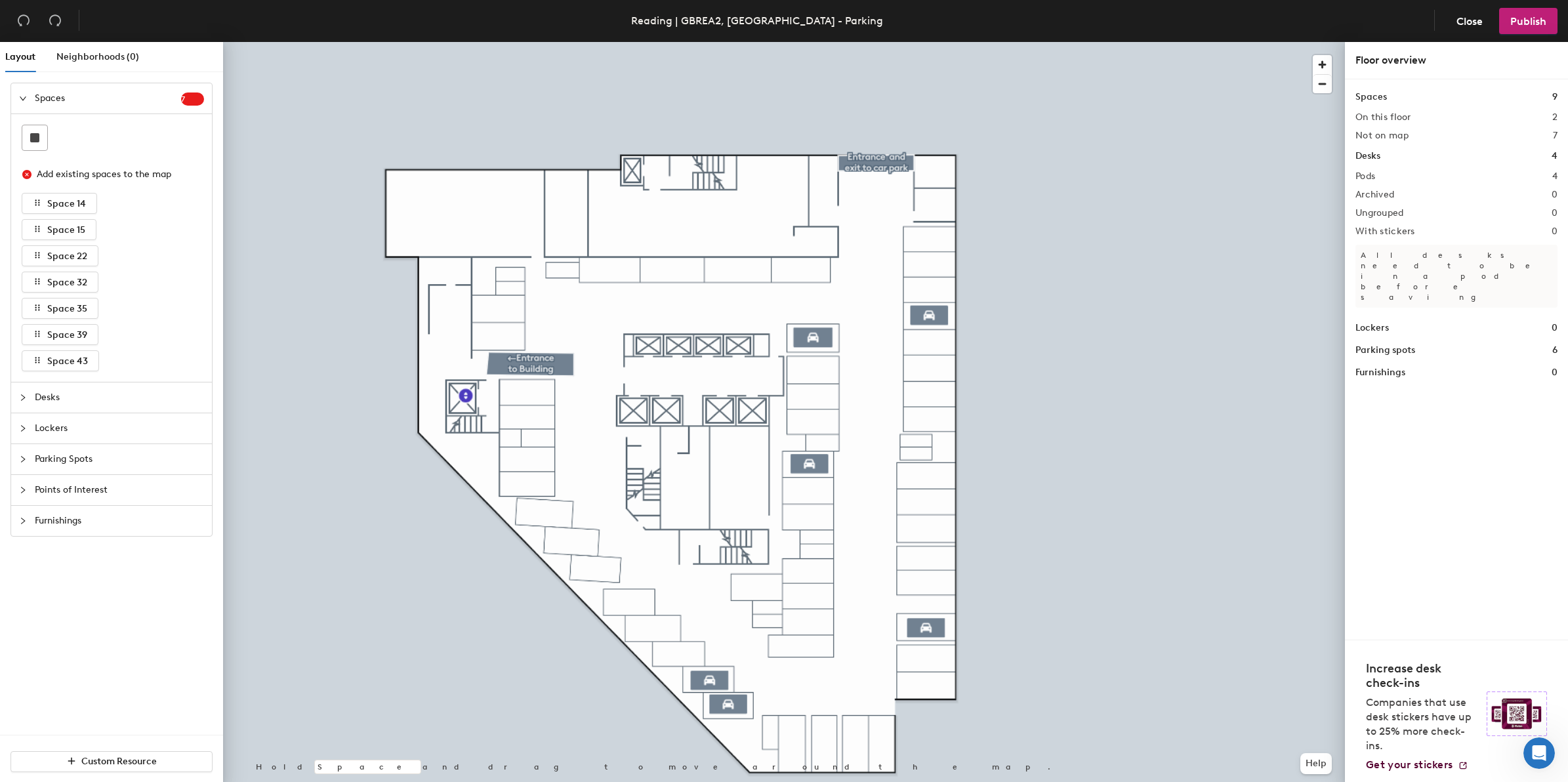
click at [29, 97] on div at bounding box center [27, 98] width 16 height 14
click at [23, 128] on icon "collapsed" at bounding box center [22, 129] width 4 height 7
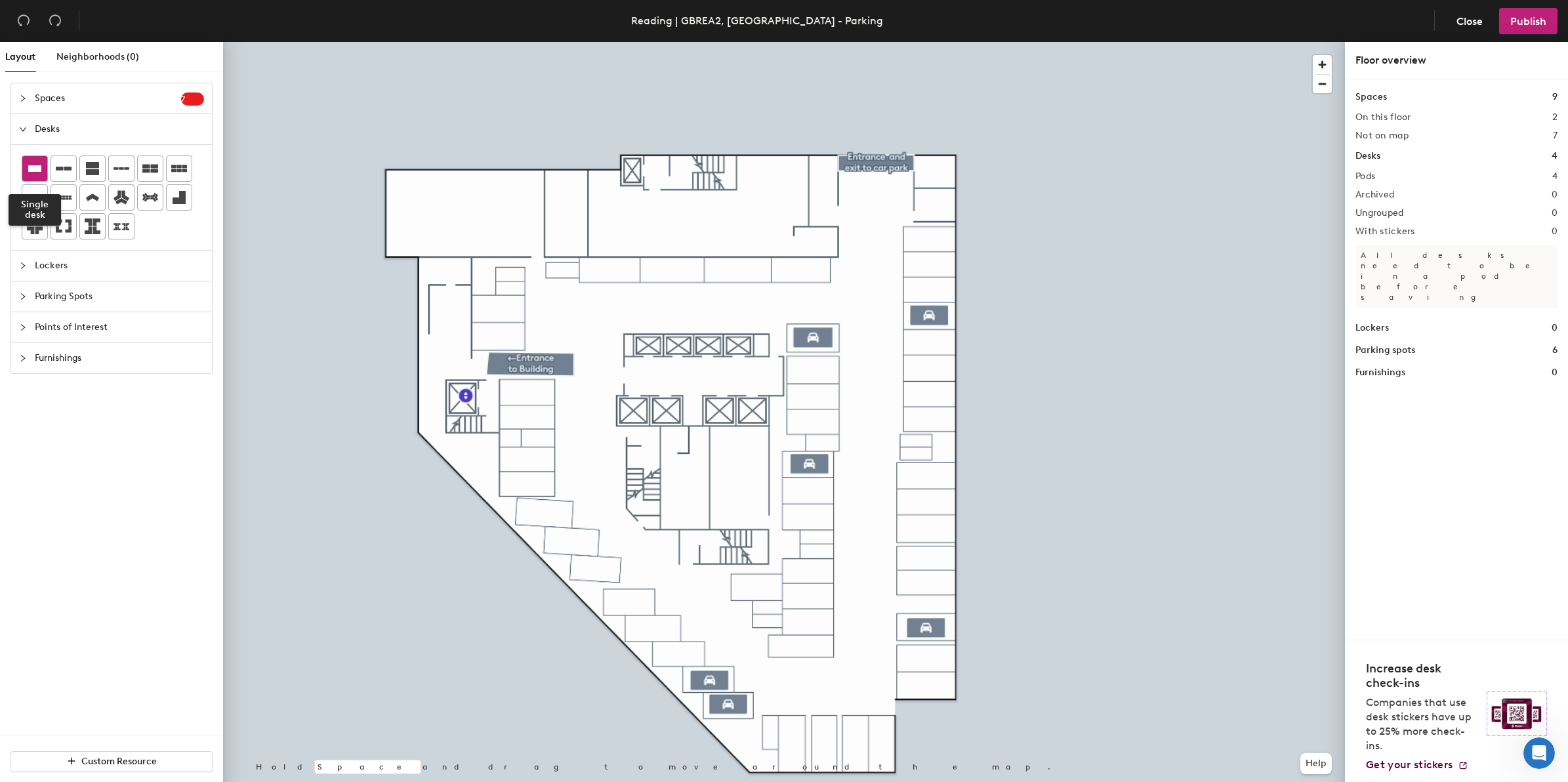
click at [42, 169] on icon at bounding box center [34, 168] width 16 height 16
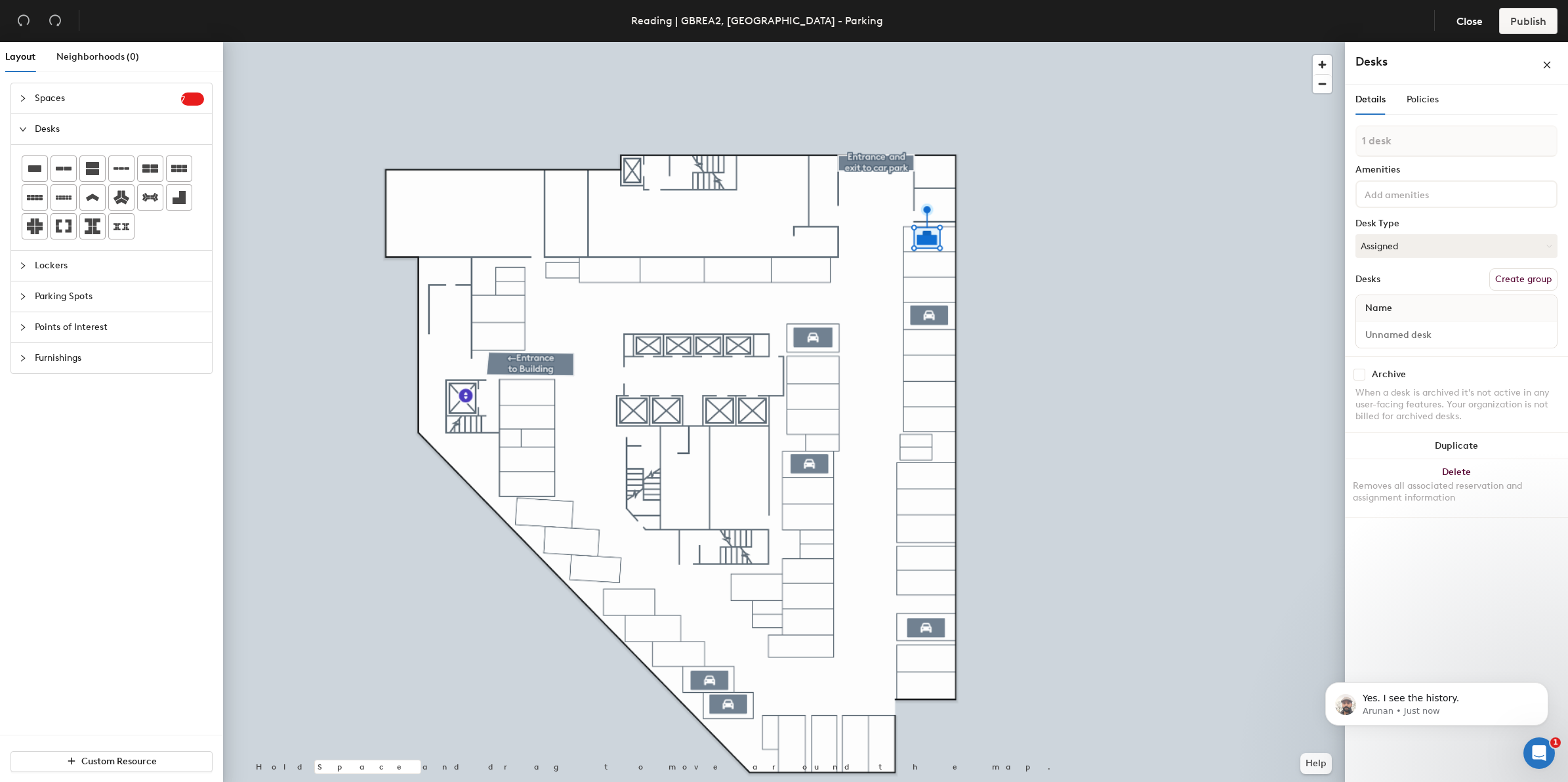
scroll to position [2606, 0]
click at [1402, 67] on h4 "Desks" at bounding box center [1427, 62] width 144 height 17
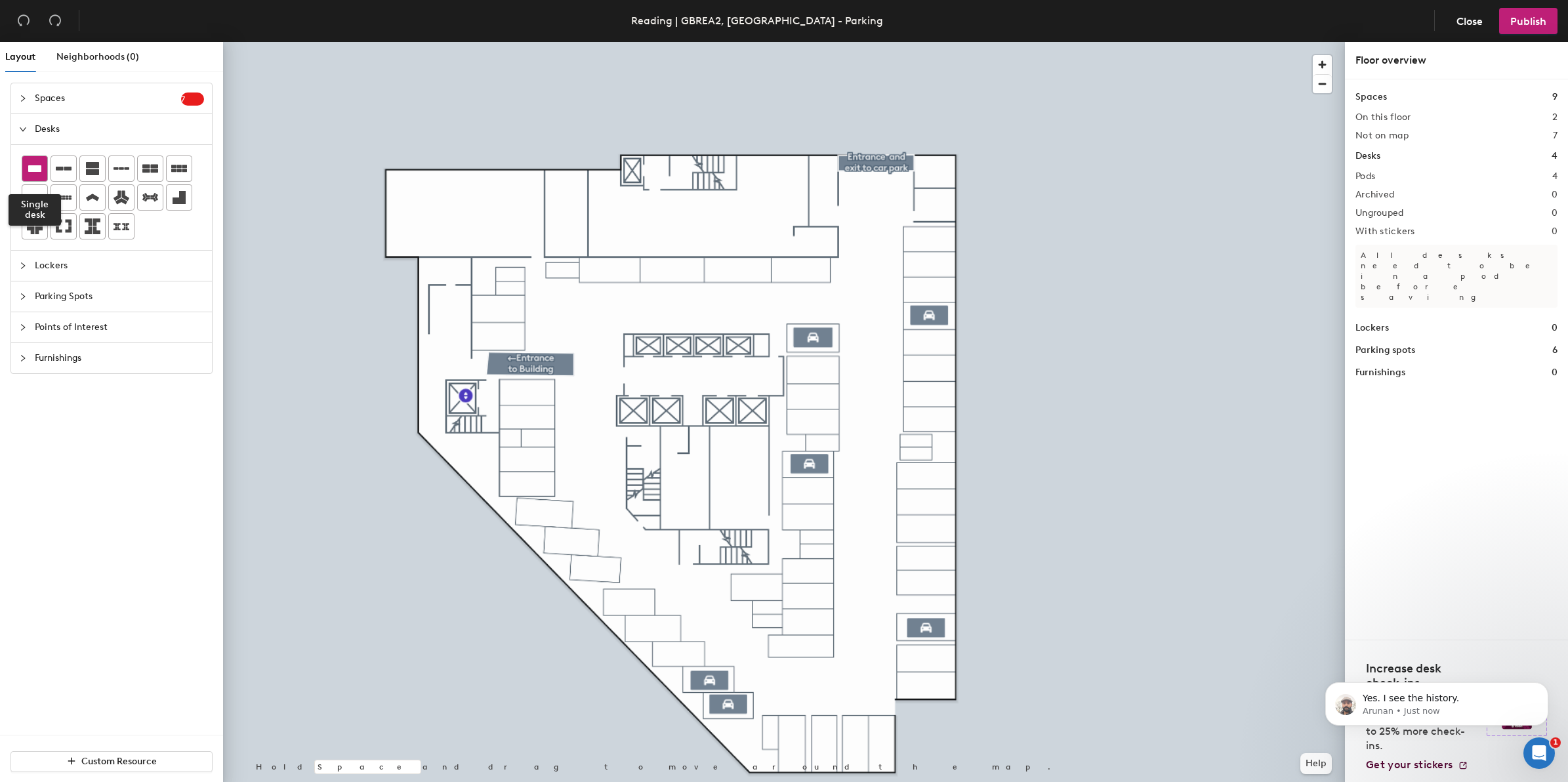
click at [35, 169] on icon at bounding box center [35, 169] width 13 height 7
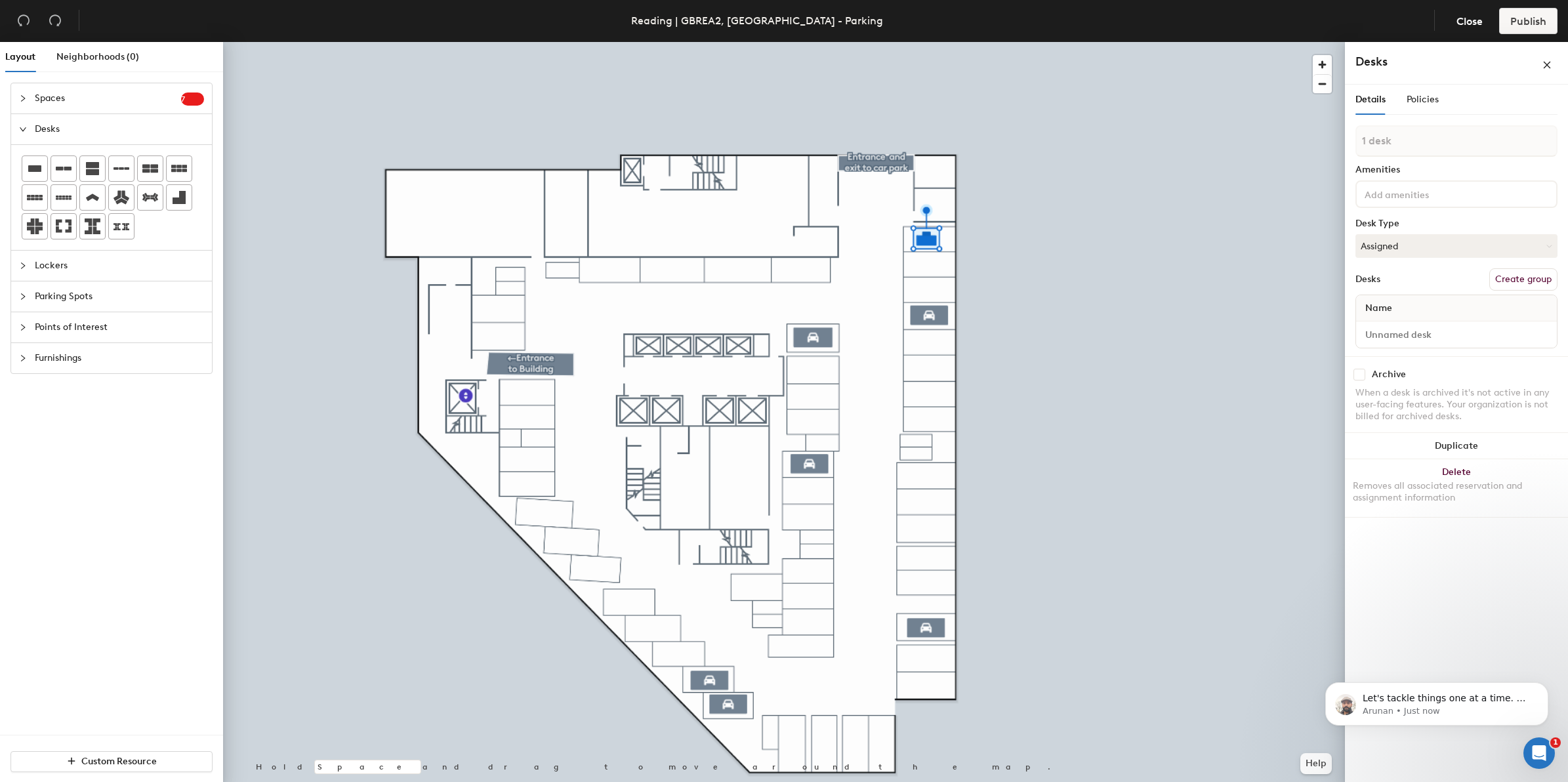
scroll to position [2625, 0]
click at [1467, 18] on span "Close" at bounding box center [1470, 21] width 27 height 12
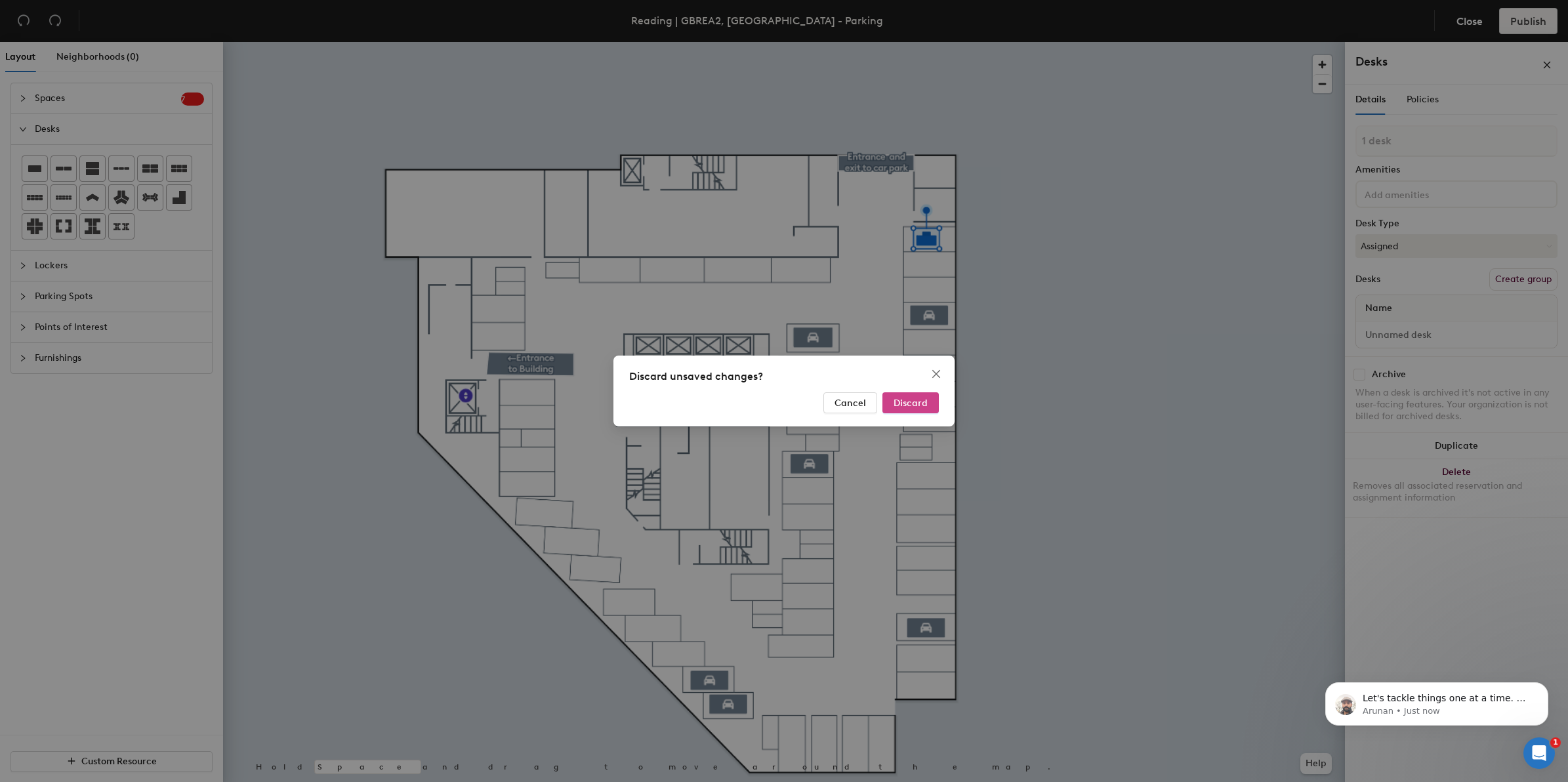
click at [914, 403] on span "Discard" at bounding box center [911, 403] width 34 height 11
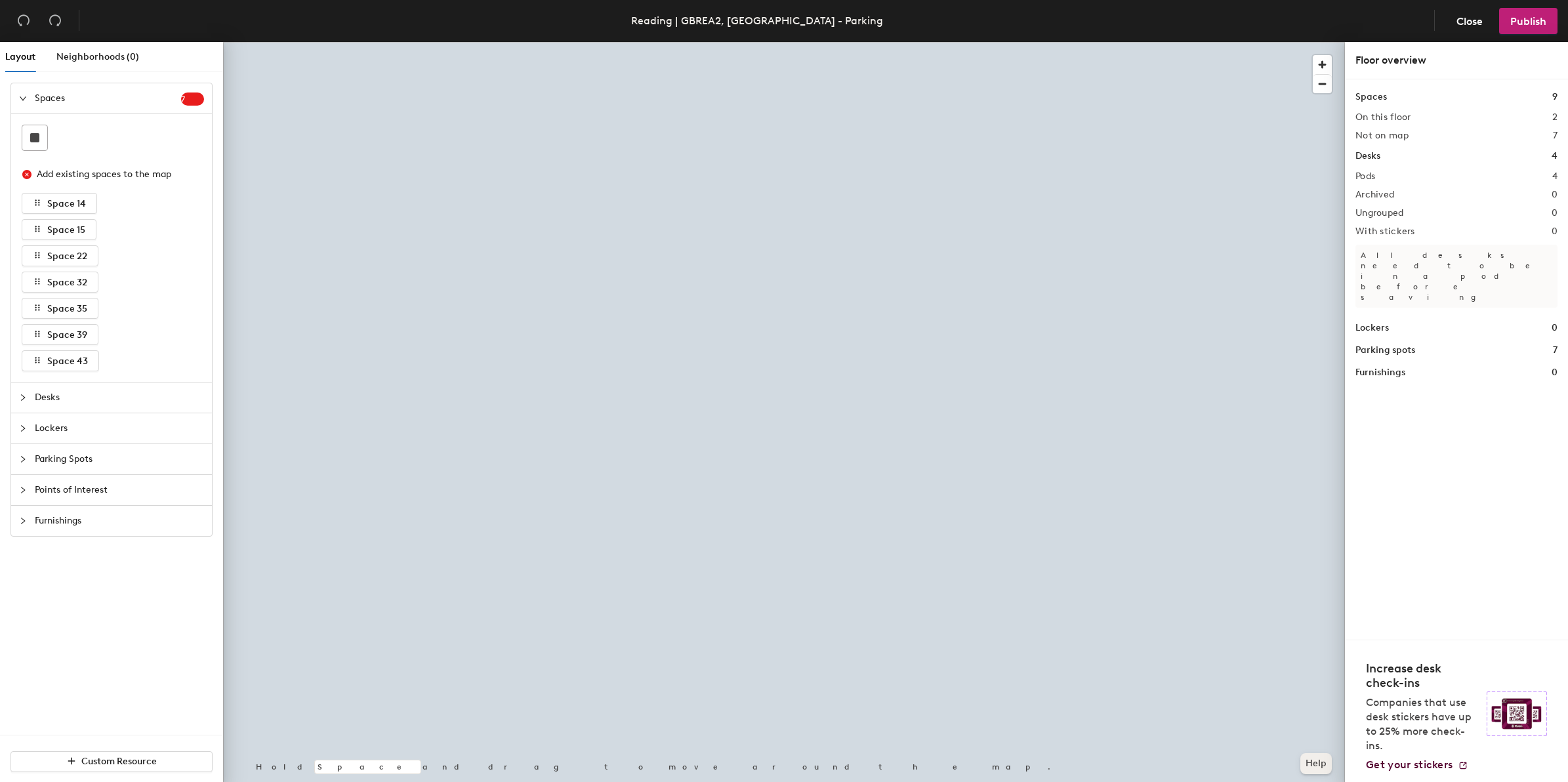
click at [1320, 753] on button "Help" at bounding box center [1316, 763] width 32 height 21
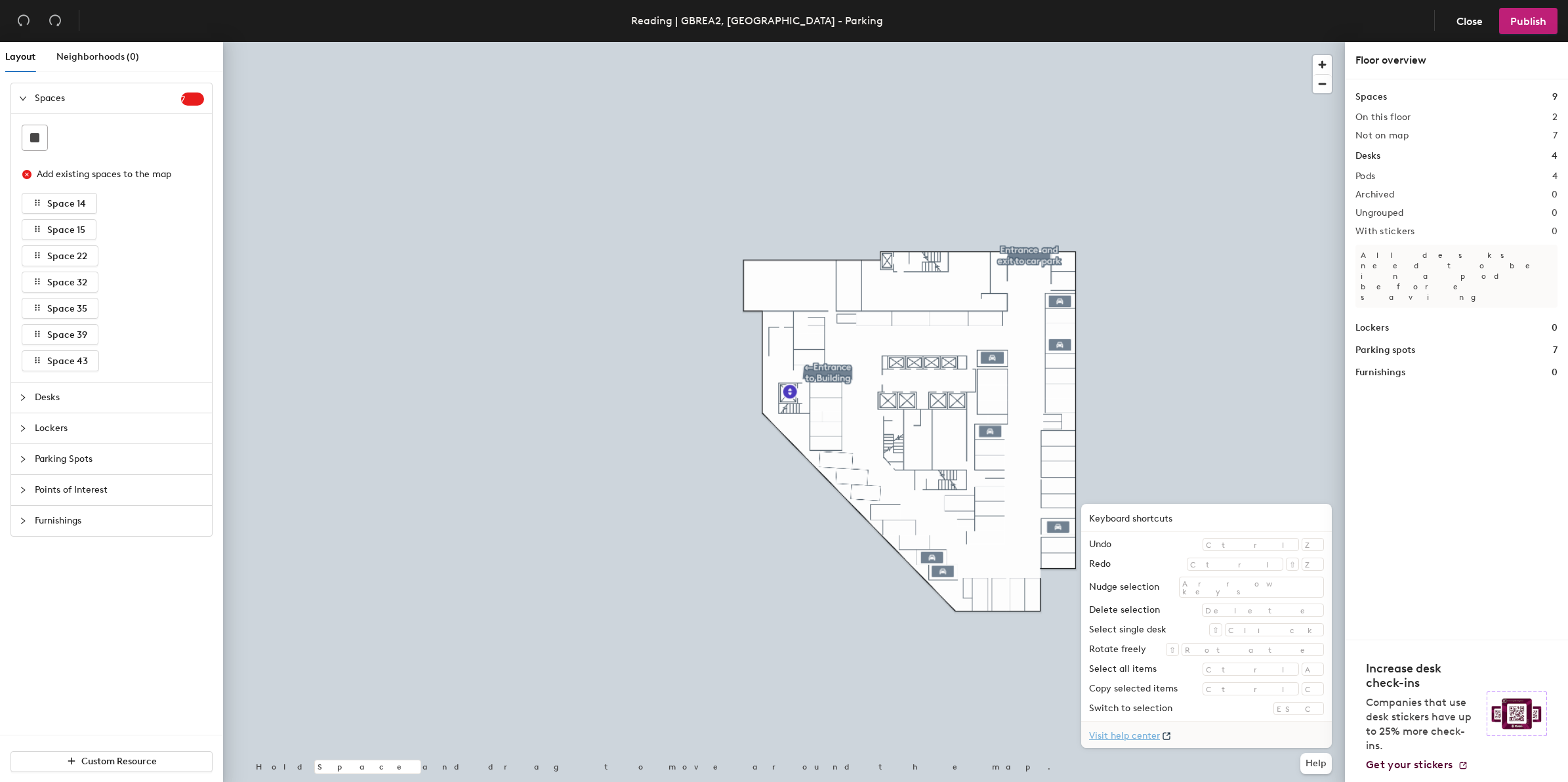
click at [1206, 42] on div at bounding box center [784, 42] width 1122 height 0
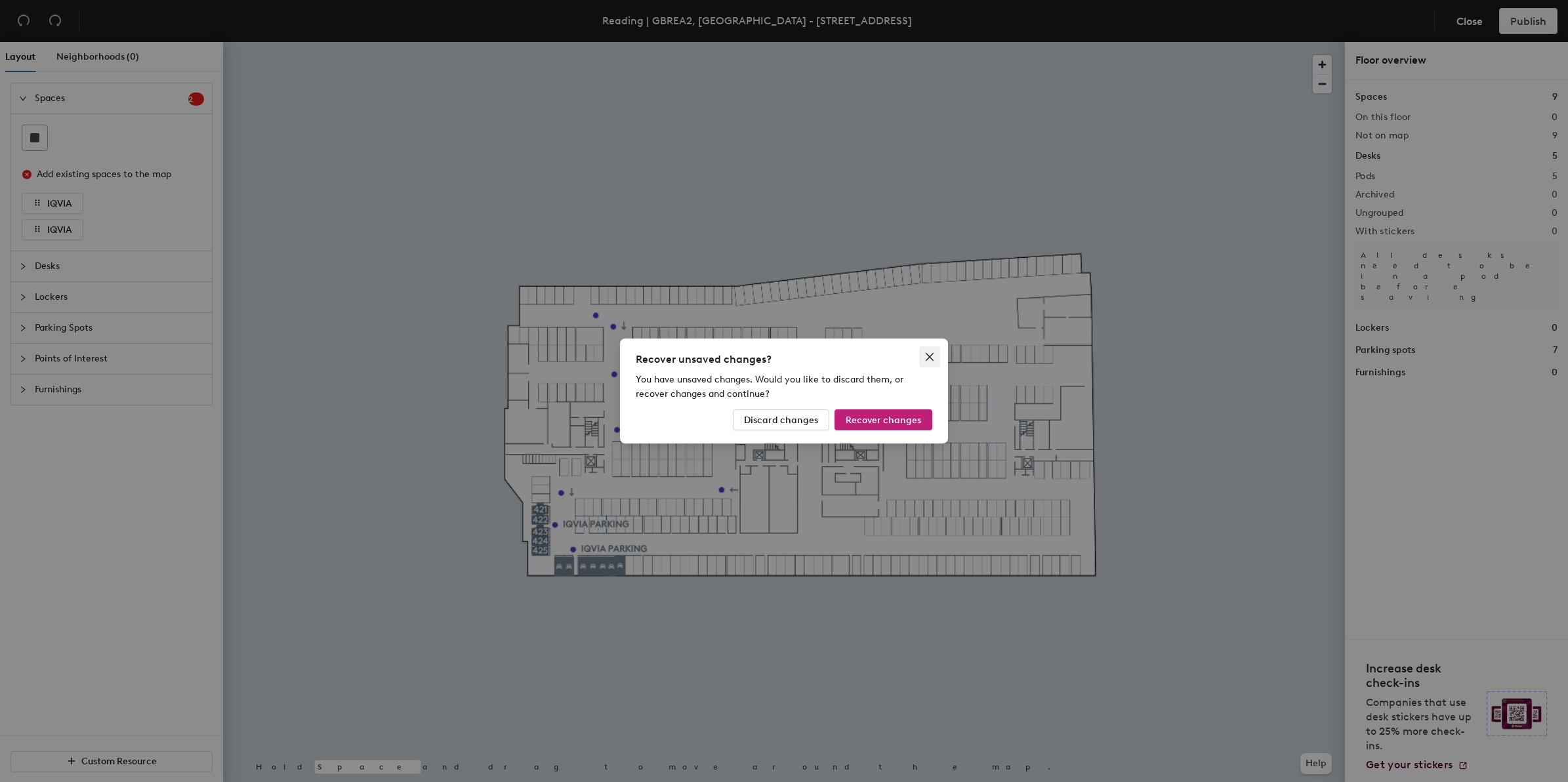
click at [937, 354] on span "Close" at bounding box center [929, 356] width 21 height 11
click at [870, 423] on span "Recover changes" at bounding box center [883, 419] width 76 height 11
click at [826, 419] on button "Discard changes" at bounding box center [781, 419] width 97 height 21
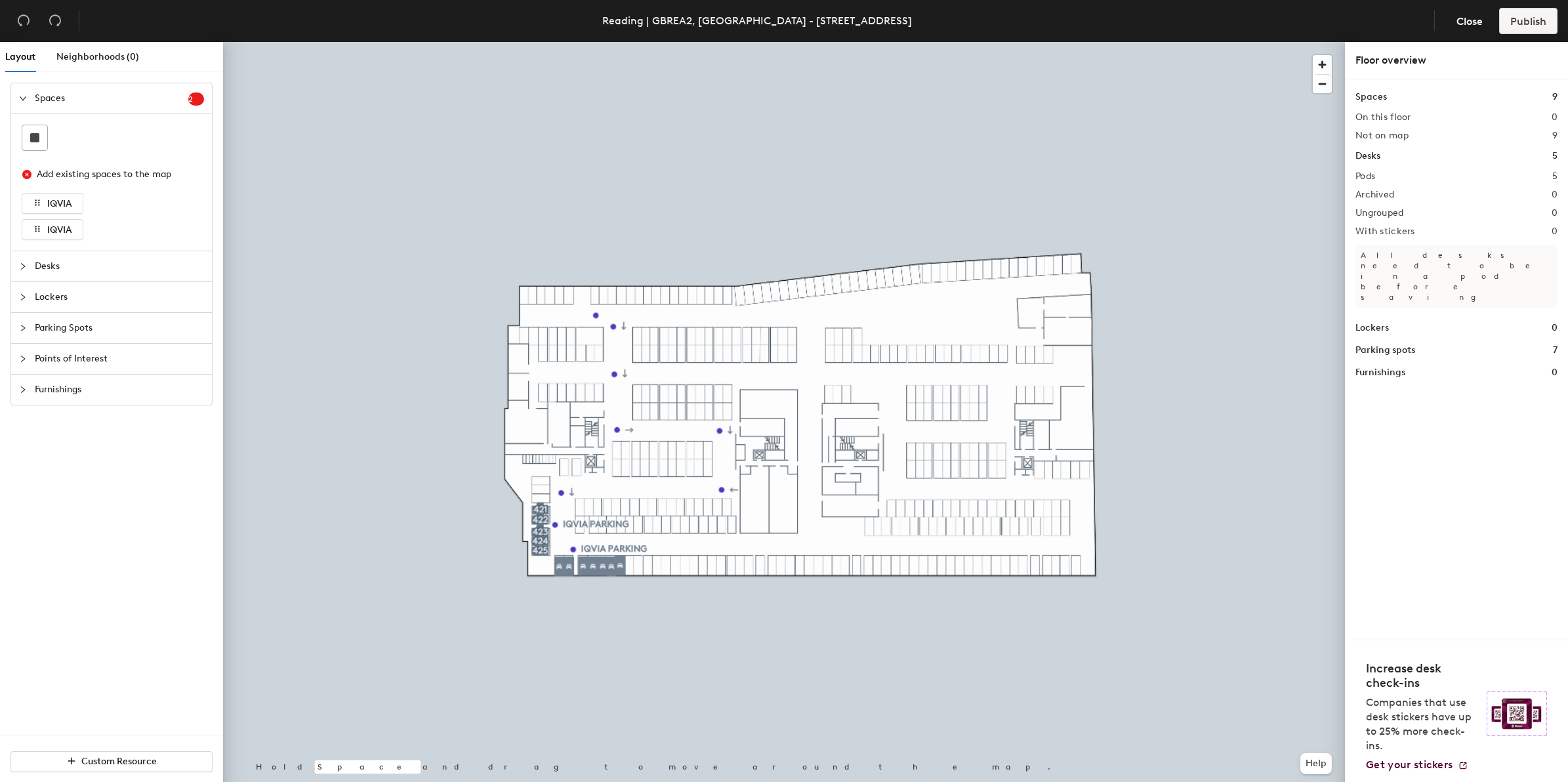
click at [1445, 258] on p "All desks need to be in a pod before saving" at bounding box center [1456, 276] width 202 height 63
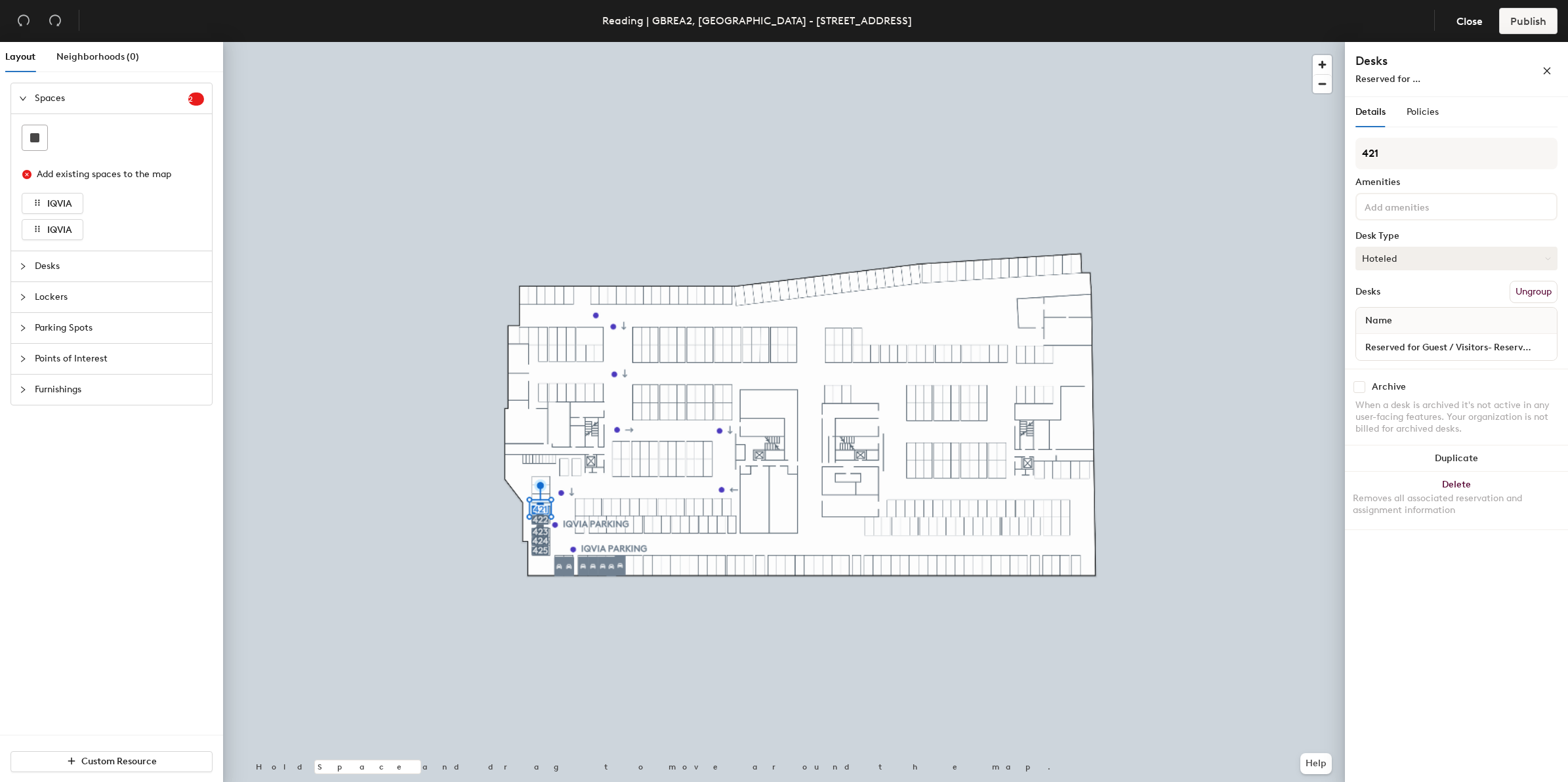
click at [1417, 251] on button "Hoteled" at bounding box center [1456, 258] width 202 height 23
click at [1441, 256] on button "Hoteled" at bounding box center [1456, 258] width 202 height 23
click at [1445, 295] on div "Desks Ungroup" at bounding box center [1456, 291] width 202 height 22
click at [1521, 290] on button "Ungroup" at bounding box center [1534, 291] width 48 height 22
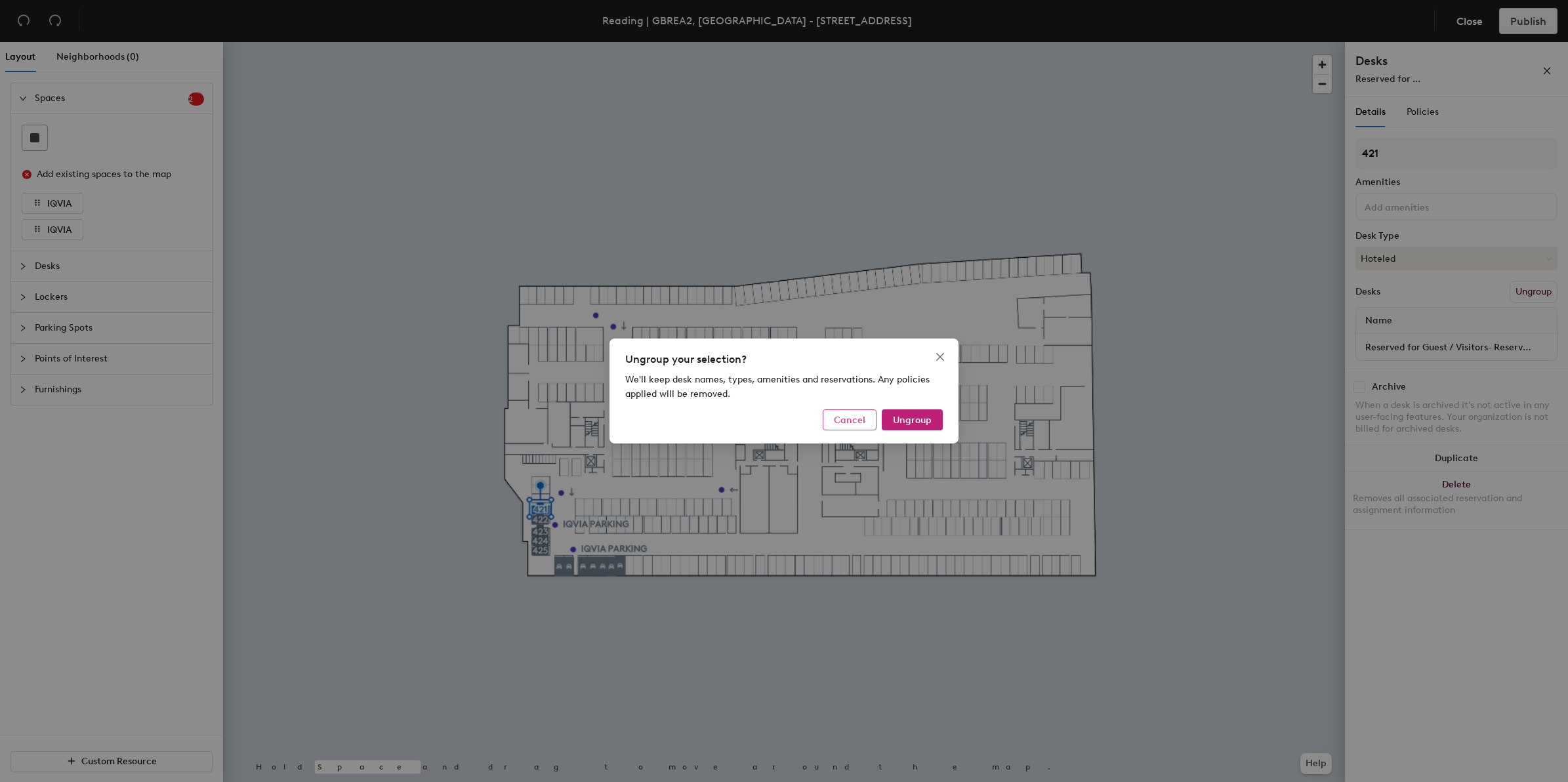
click at [838, 423] on span "Cancel" at bounding box center [850, 419] width 32 height 11
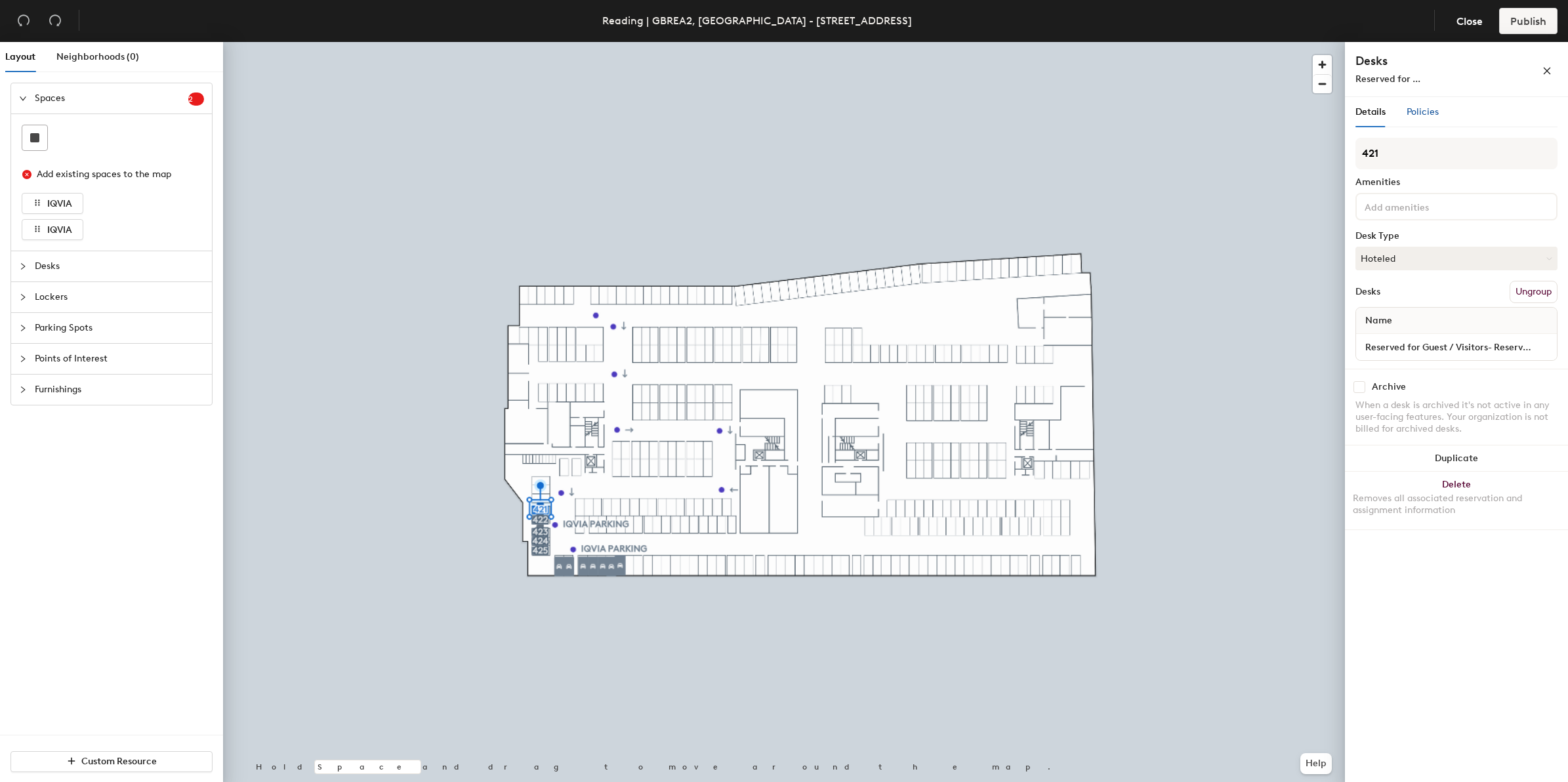
click at [1414, 116] on span "Policies" at bounding box center [1422, 111] width 32 height 11
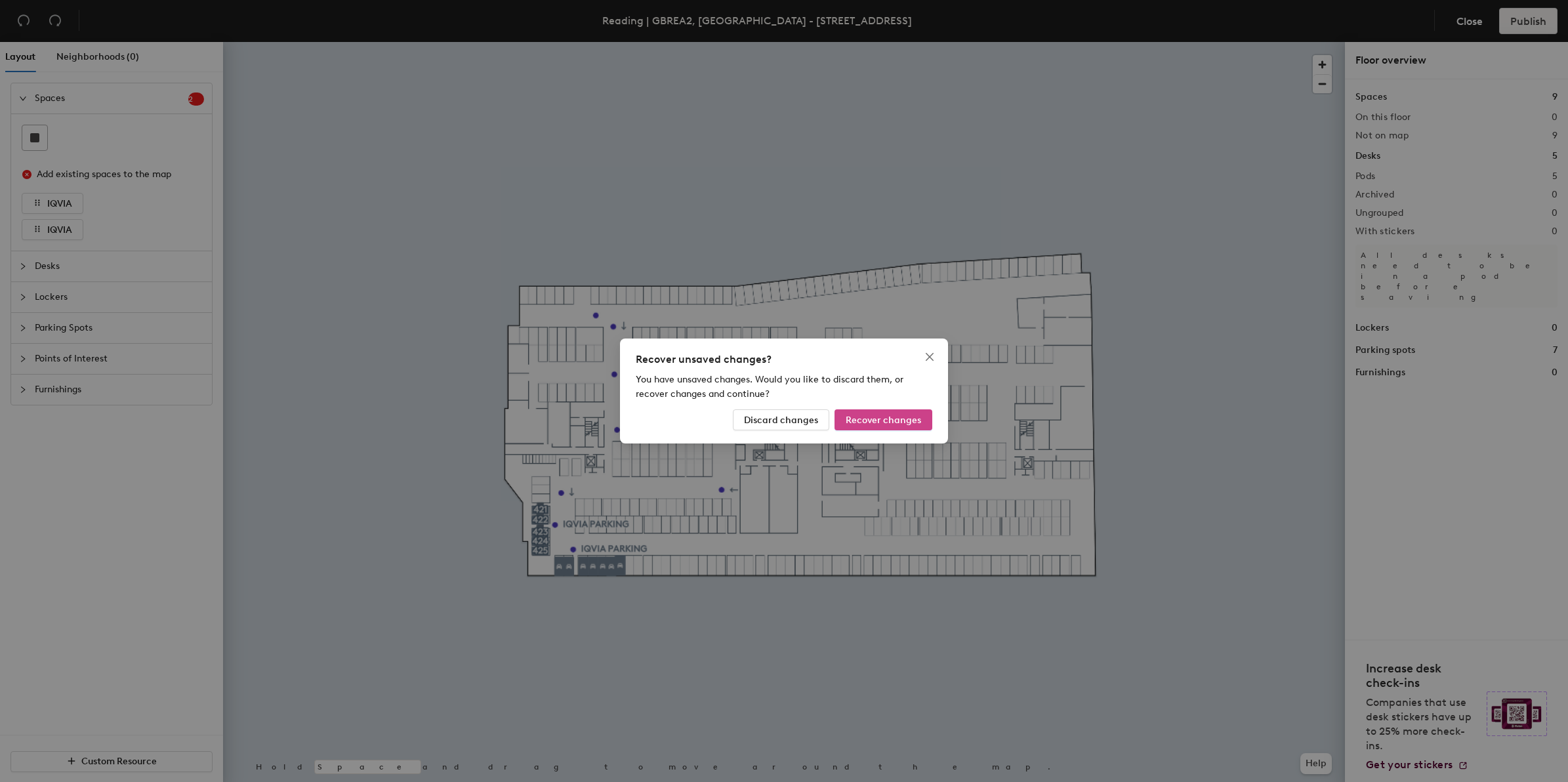
click at [883, 418] on span "Recover changes" at bounding box center [883, 419] width 76 height 11
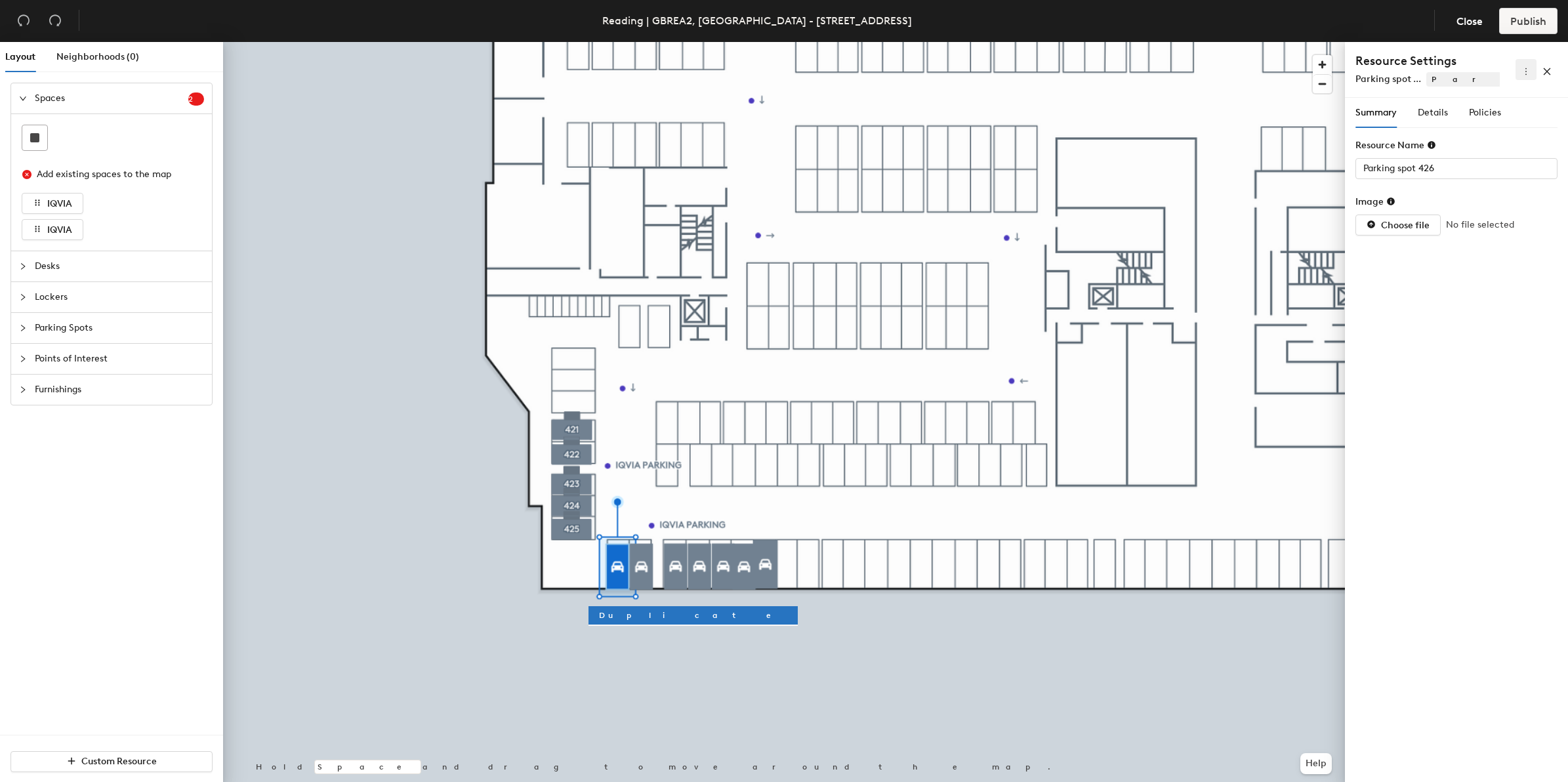
click at [1526, 72] on icon "more" at bounding box center [1526, 71] width 9 height 9
click at [1500, 116] on span "Delete" at bounding box center [1505, 116] width 42 height 14
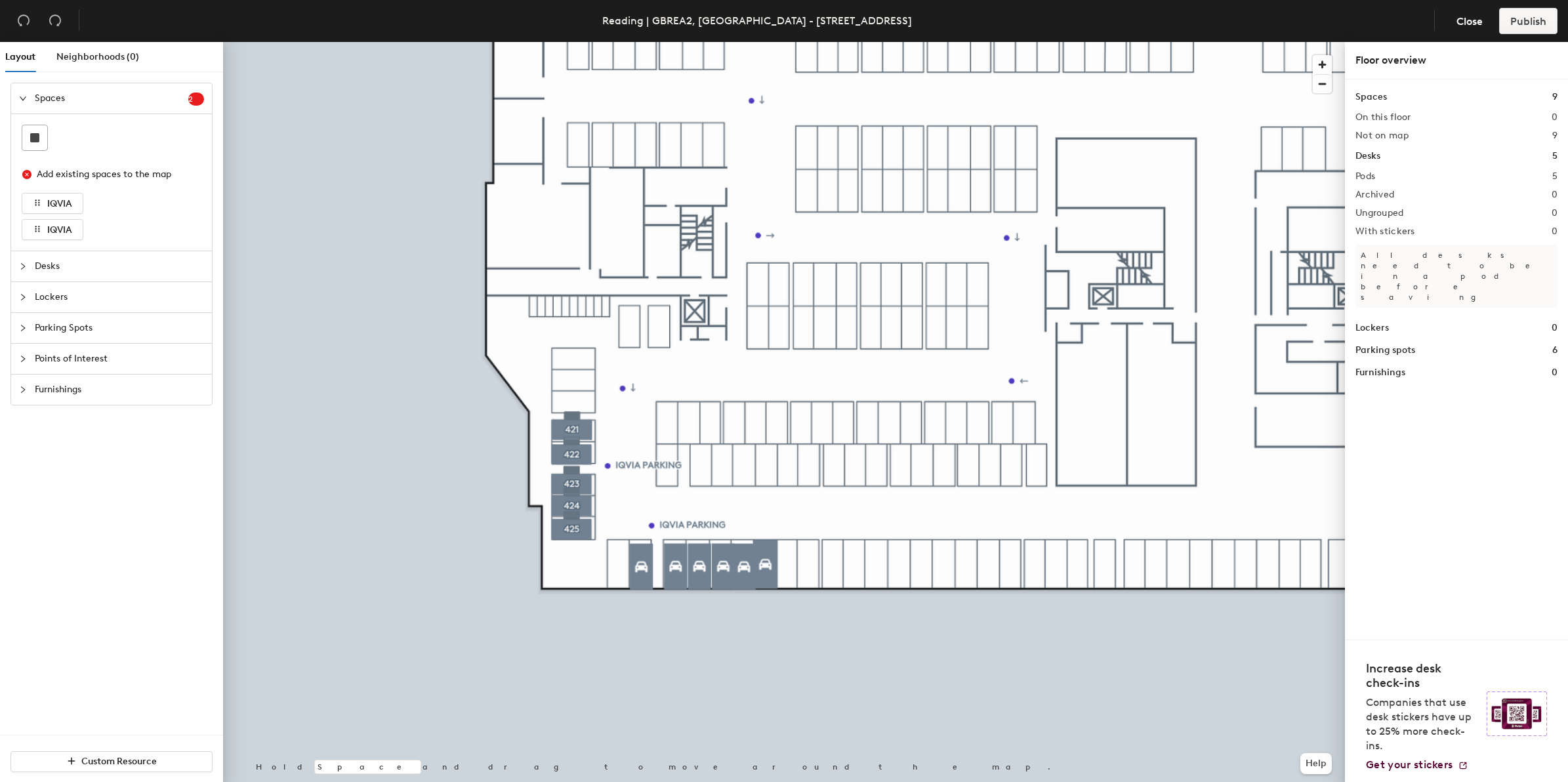
click at [22, 269] on icon "collapsed" at bounding box center [22, 265] width 7 height 7
click at [36, 169] on icon at bounding box center [35, 169] width 13 height 7
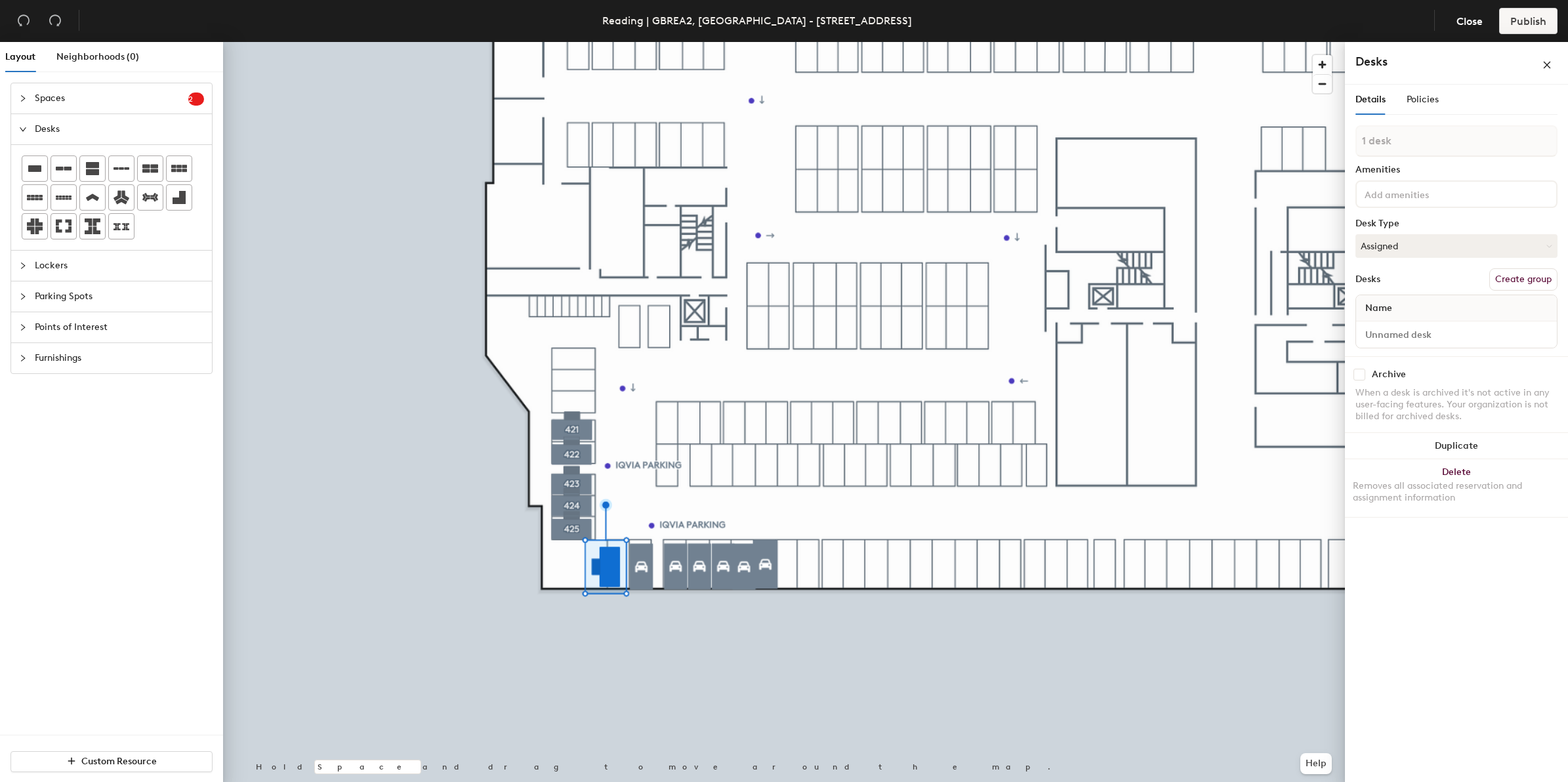
click at [1407, 71] on div "Desks" at bounding box center [1427, 63] width 144 height 20
click at [1392, 194] on input at bounding box center [1421, 193] width 118 height 16
click at [1411, 194] on input at bounding box center [1421, 193] width 118 height 16
click at [1401, 166] on div "Amenities" at bounding box center [1456, 170] width 202 height 11
click at [1422, 99] on span "Policies" at bounding box center [1422, 99] width 32 height 11
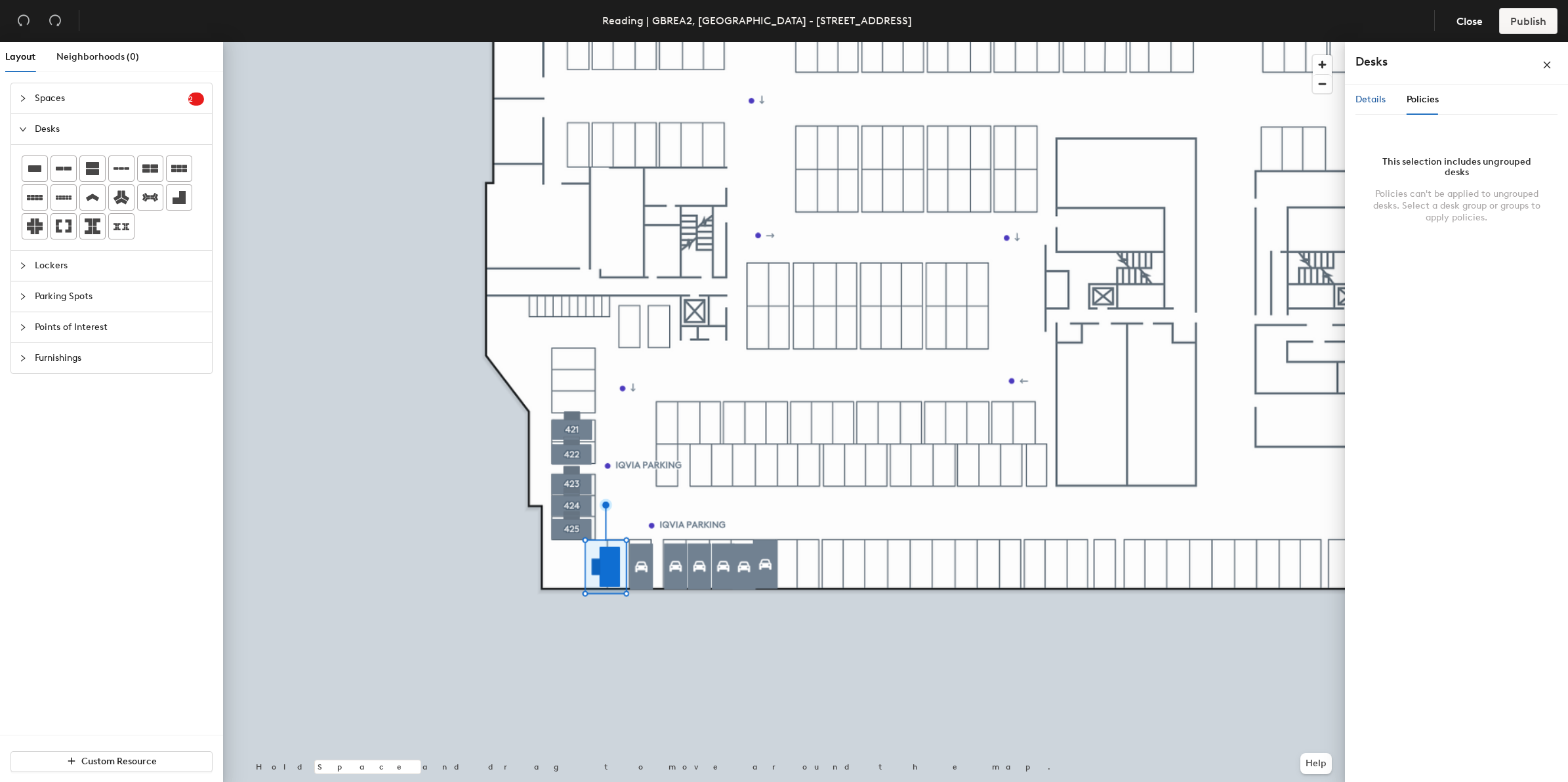
click at [1380, 100] on span "Details" at bounding box center [1370, 99] width 30 height 11
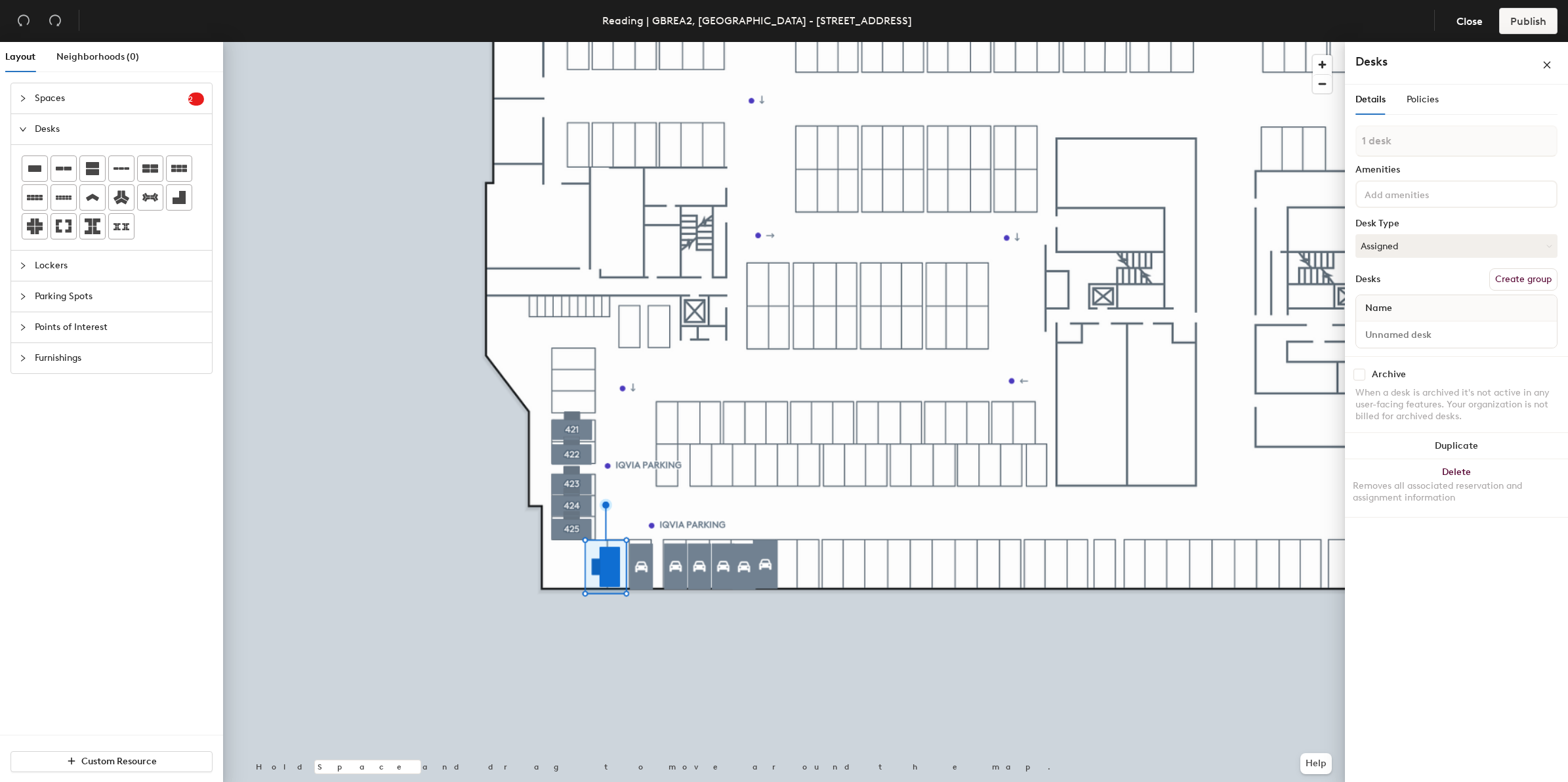
click at [1418, 309] on div "Name" at bounding box center [1456, 309] width 201 height 27
click at [1432, 329] on input at bounding box center [1456, 334] width 196 height 18
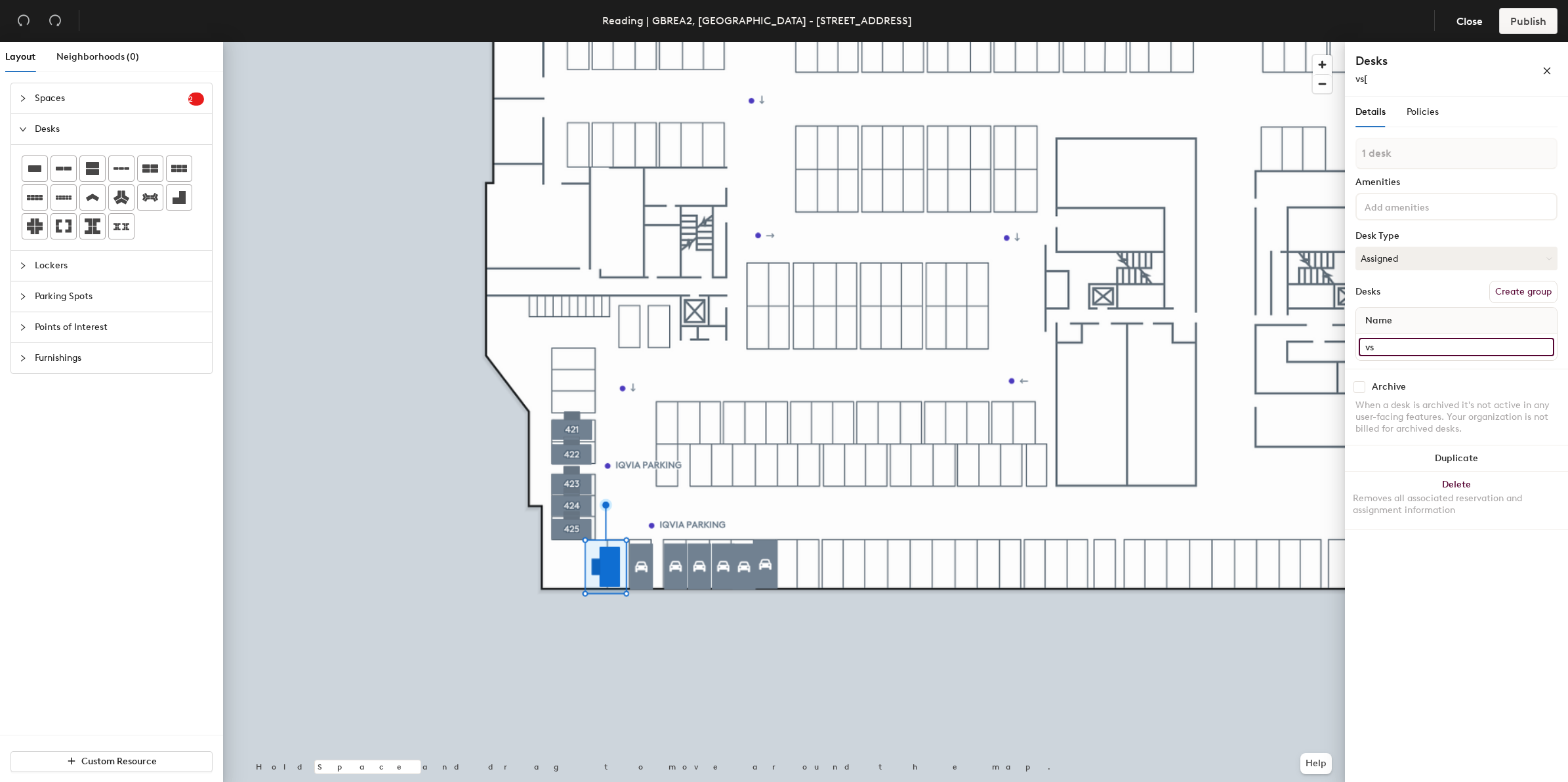
type input "v"
type input "Parking bay 426"
click at [1511, 290] on button "Create group" at bounding box center [1523, 291] width 68 height 22
drag, startPoint x: 1394, startPoint y: 156, endPoint x: 1358, endPoint y: 154, distance: 36.1
click at [1358, 154] on input "Pod 6" at bounding box center [1456, 154] width 202 height 32
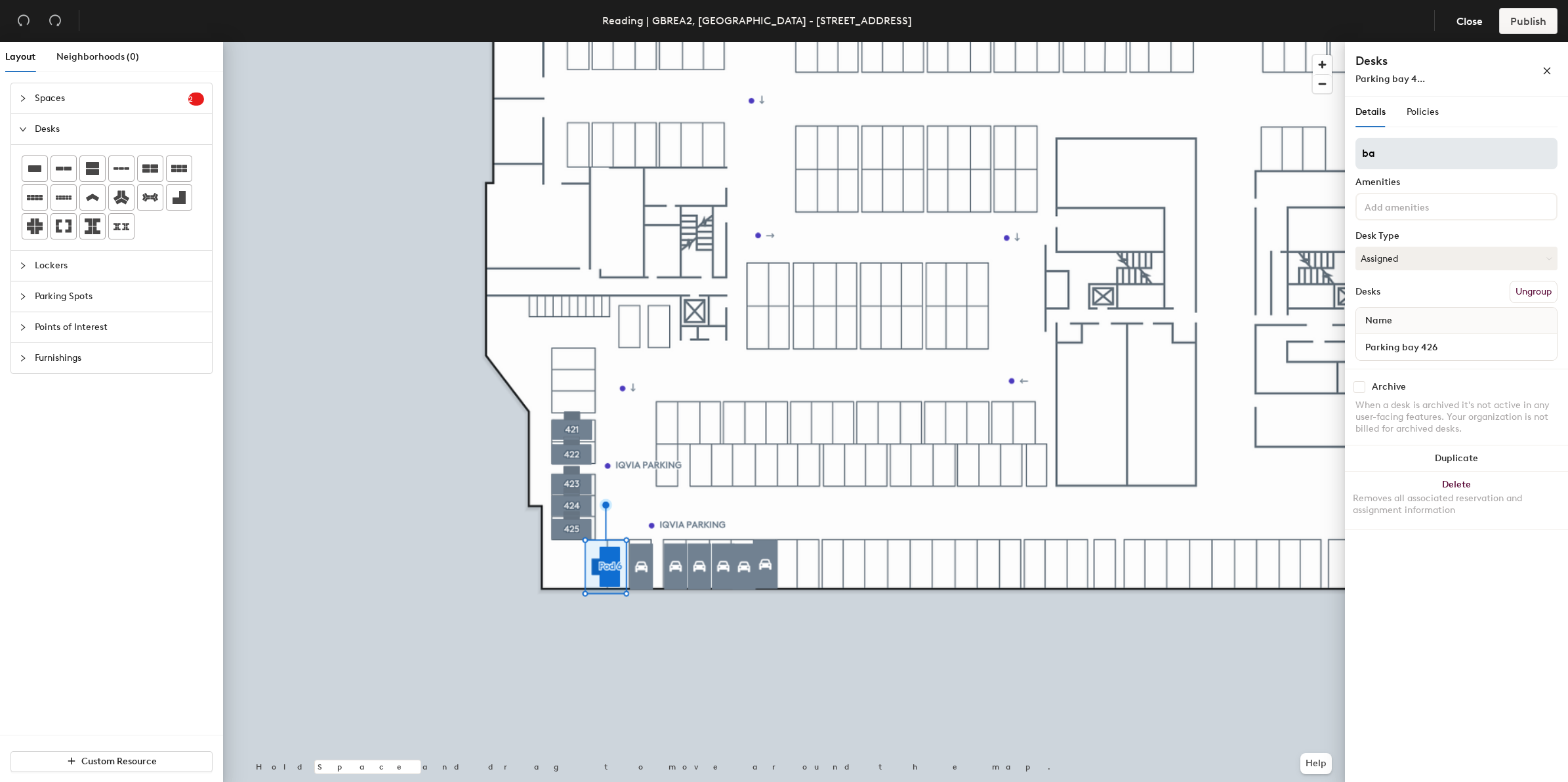
type input "b"
click at [1362, 152] on input "Parking Bay" at bounding box center [1456, 154] width 202 height 32
click at [1425, 153] on input "Parking Bay" at bounding box center [1456, 154] width 202 height 32
click at [1362, 152] on input "Parking" at bounding box center [1456, 154] width 202 height 32
type input "Arena Parking"
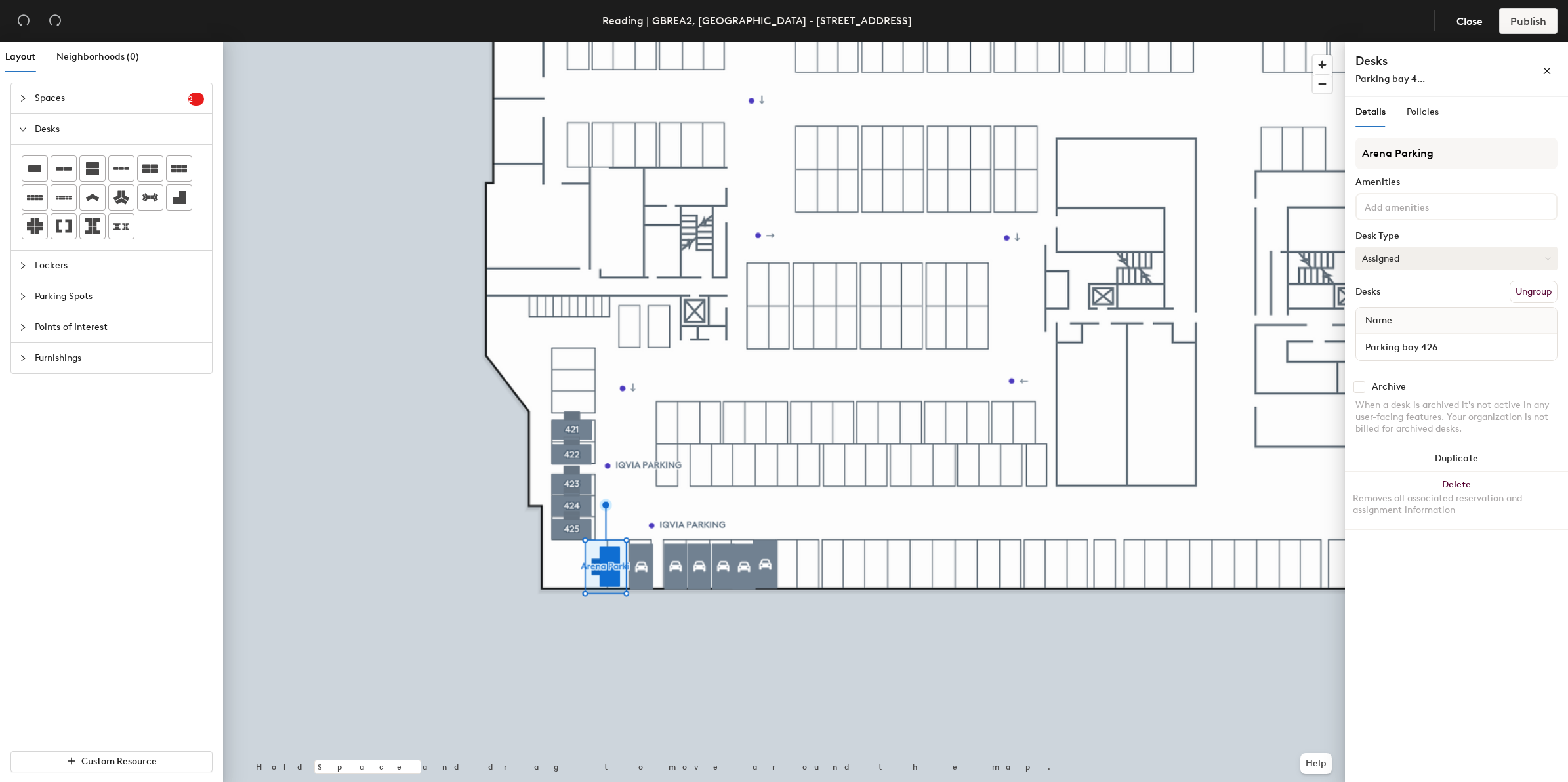
click at [1548, 255] on icon at bounding box center [1547, 258] width 6 height 6
click at [1402, 332] on div "Hoteled" at bounding box center [1422, 339] width 131 height 20
click at [1431, 110] on span "Policies" at bounding box center [1422, 111] width 32 height 11
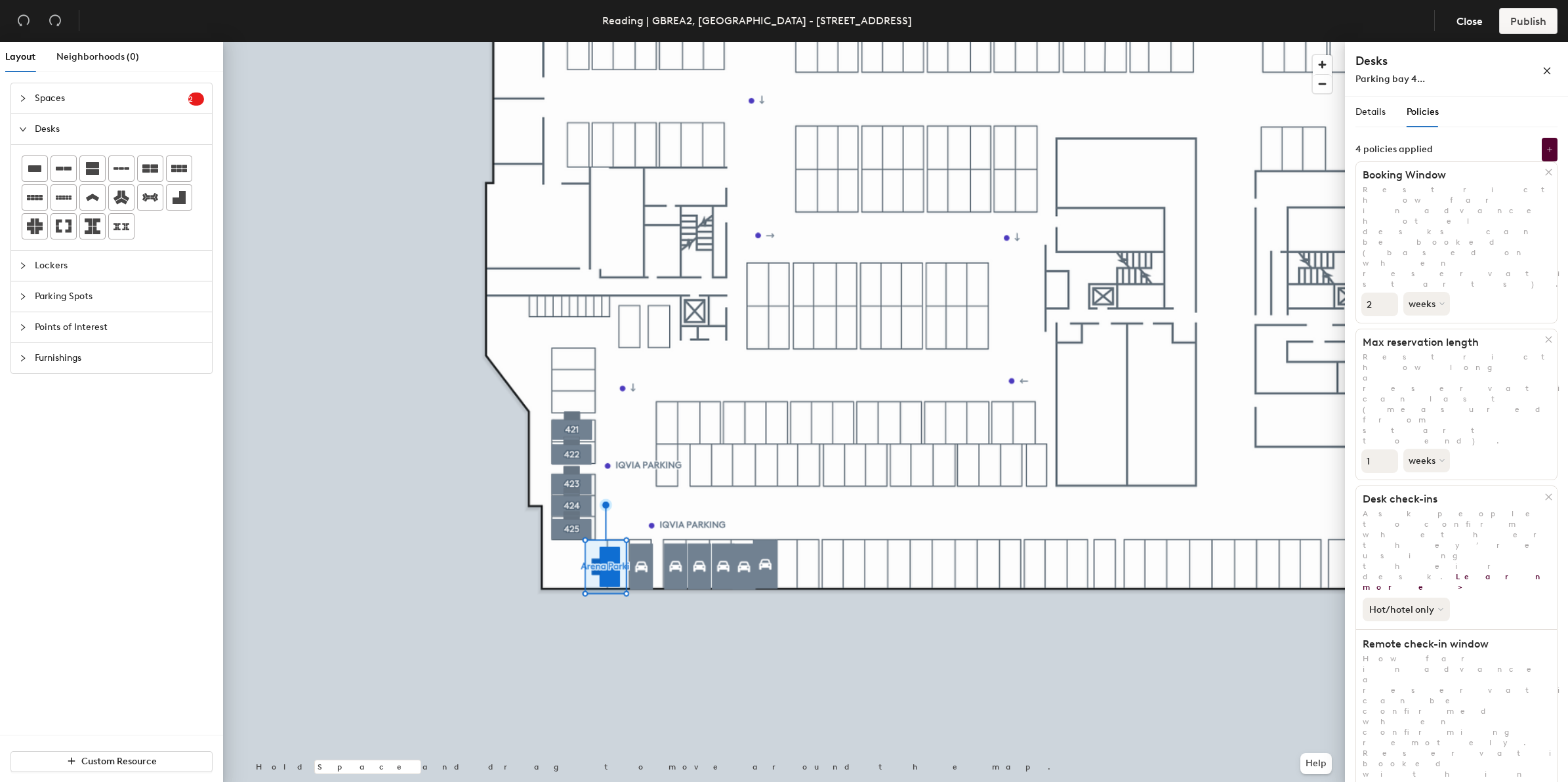
click at [1441, 606] on icon at bounding box center [1441, 609] width 5 height 5
click at [1550, 150] on icon at bounding box center [1550, 150] width 7 height 7
click at [1473, 279] on p "Restrict how long a hotel desk reservation can last (measured from start to end…" at bounding box center [1437, 288] width 135 height 36
click at [1441, 460] on icon at bounding box center [1443, 461] width 4 height 2
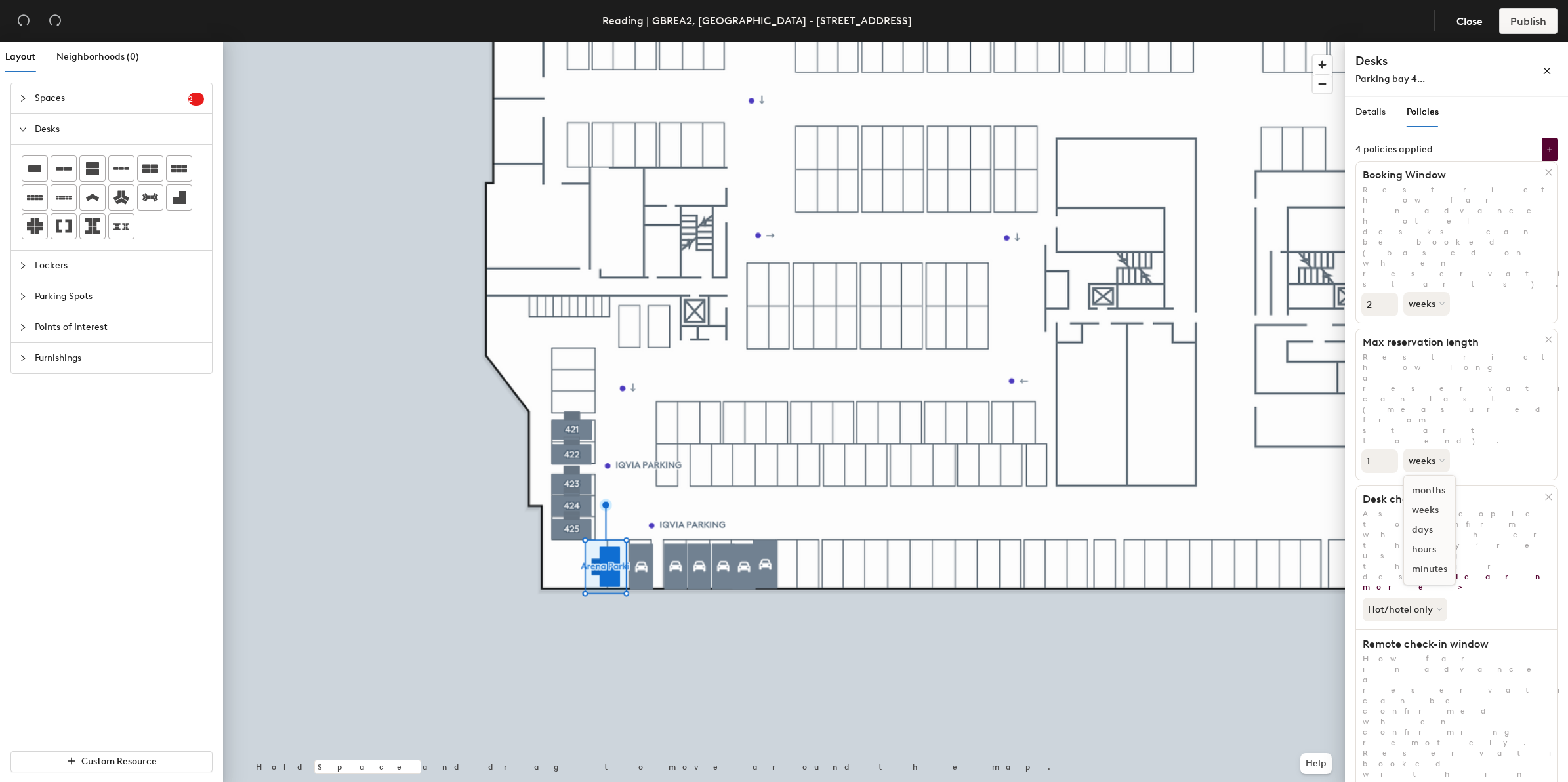
click at [1435, 520] on div "days" at bounding box center [1429, 530] width 51 height 20
click at [1433, 597] on button "Hot/hotel only" at bounding box center [1406, 609] width 87 height 23
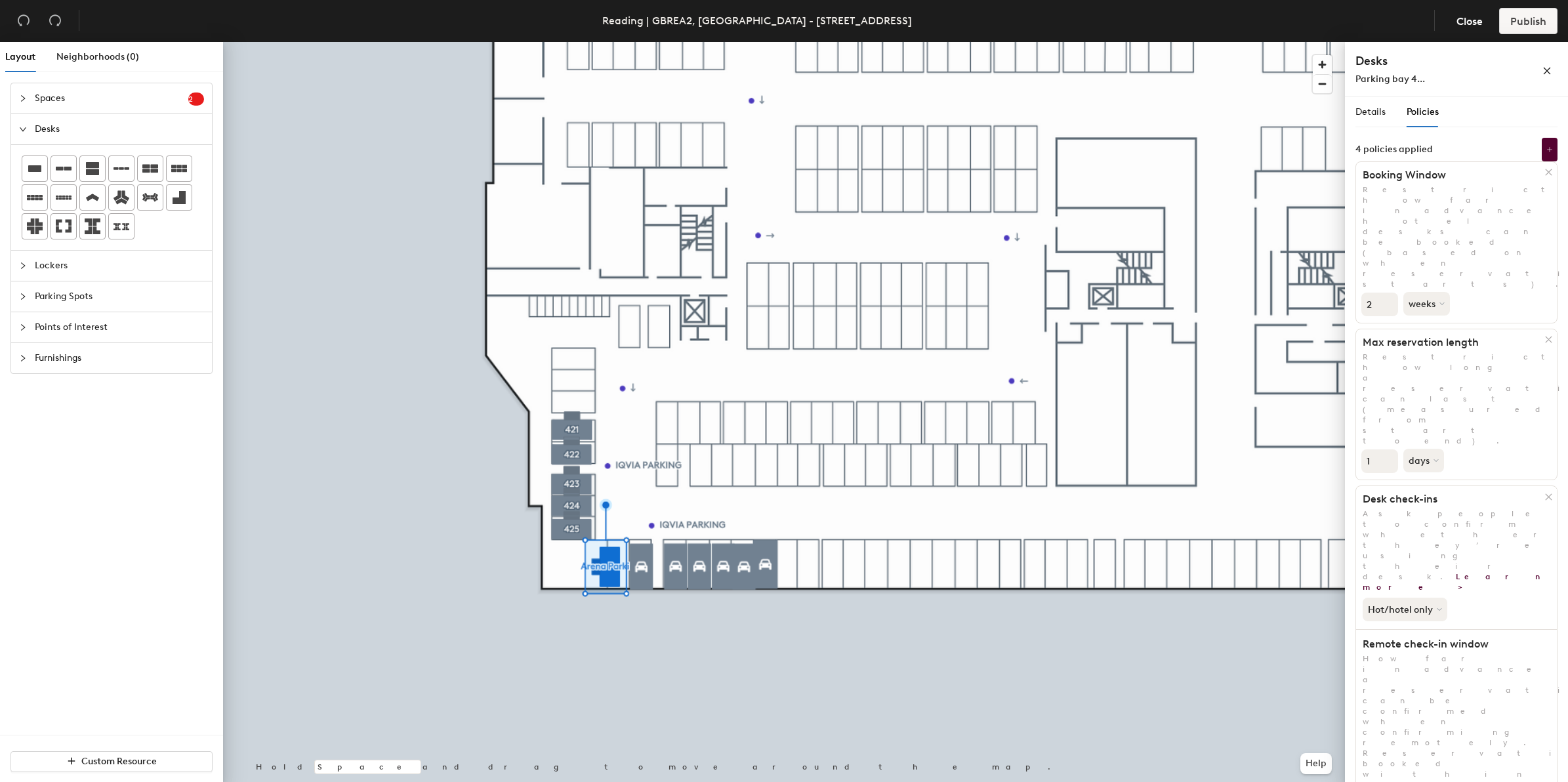
type input "2"
click at [1548, 151] on icon at bounding box center [1550, 150] width 7 height 7
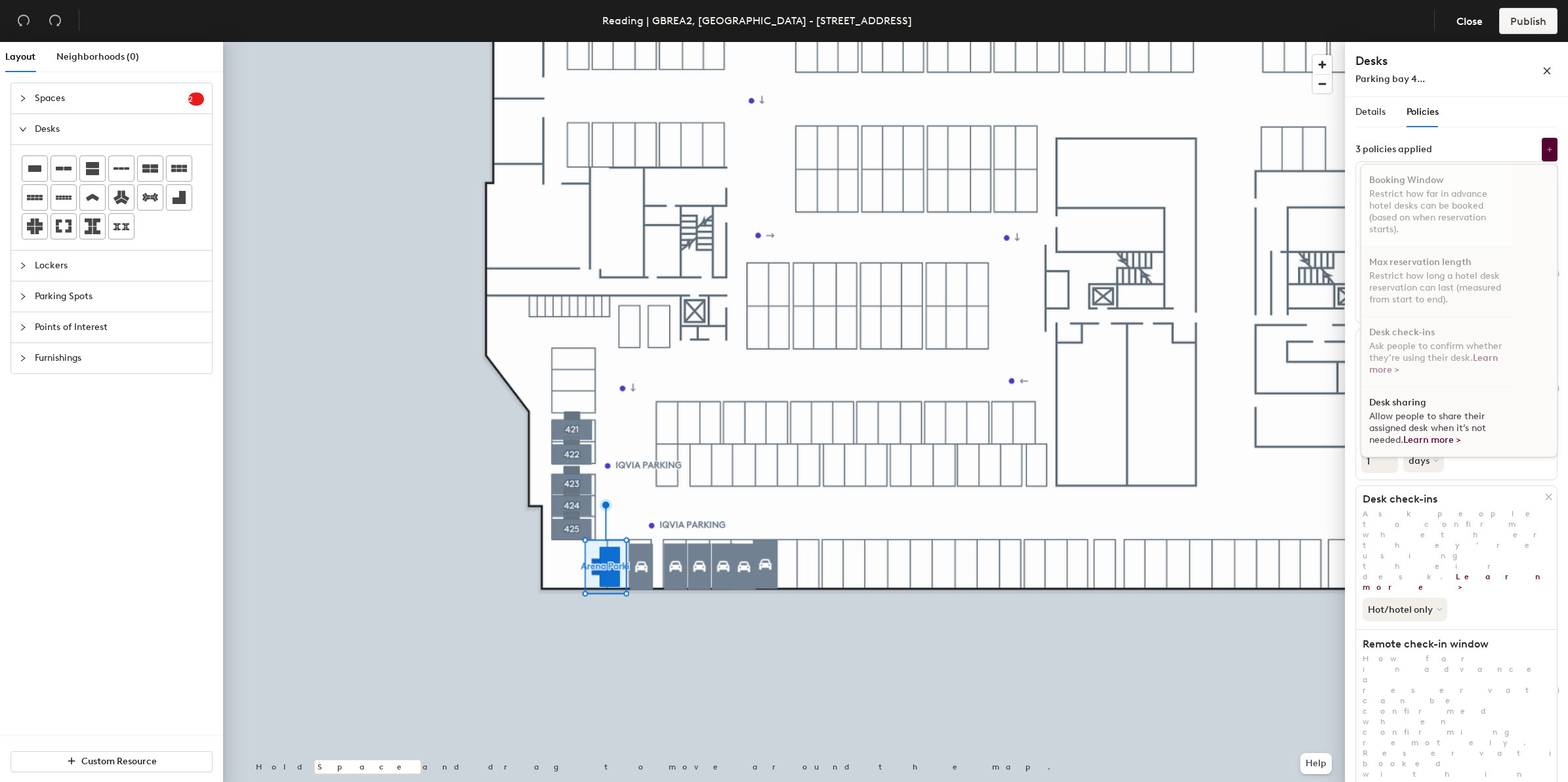
click at [1466, 205] on p "Restrict how far in advance hotel desks can be booked (based on when reservatio…" at bounding box center [1437, 211] width 135 height 47
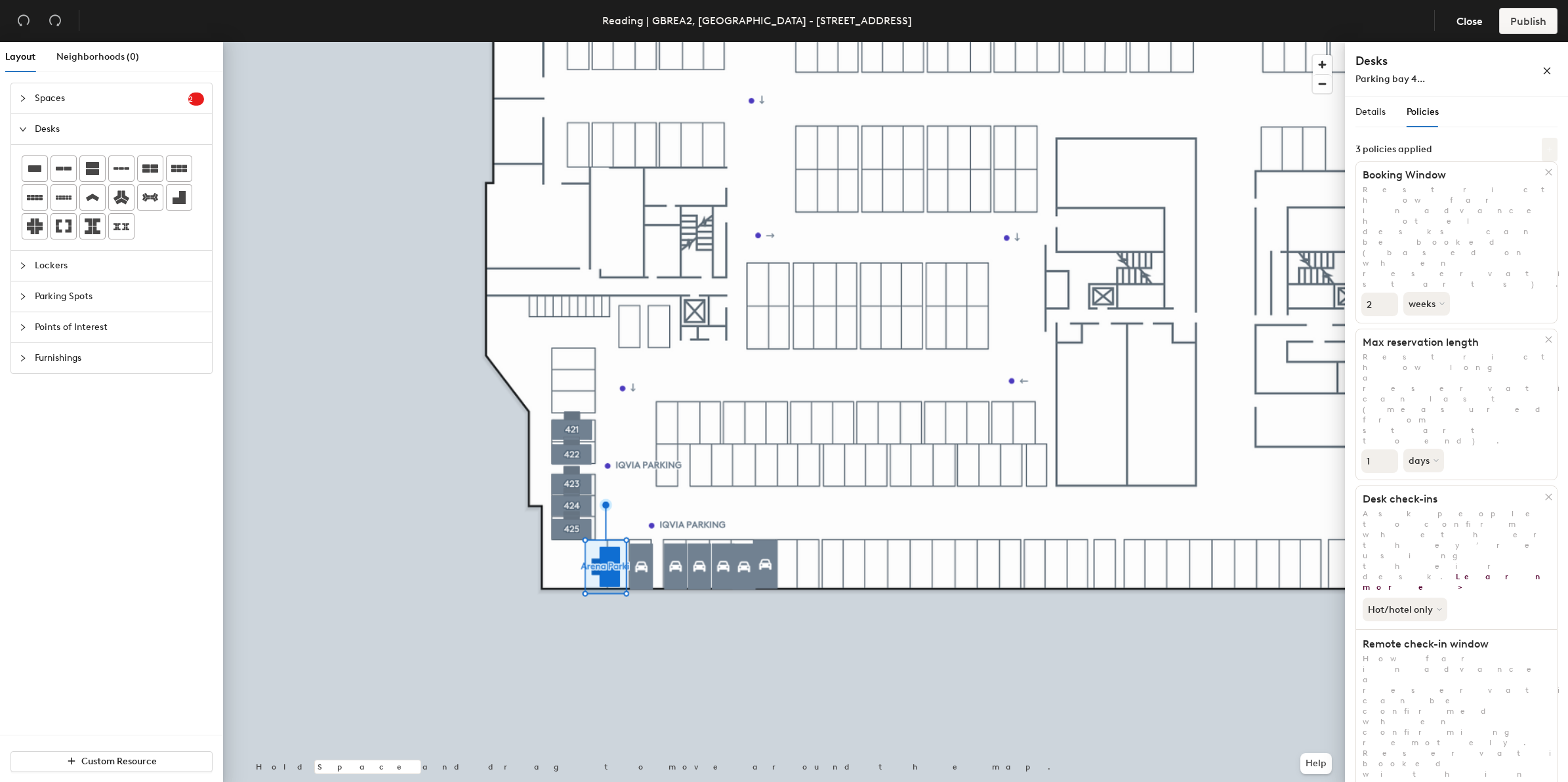
click at [1549, 147] on icon at bounding box center [1550, 150] width 7 height 7
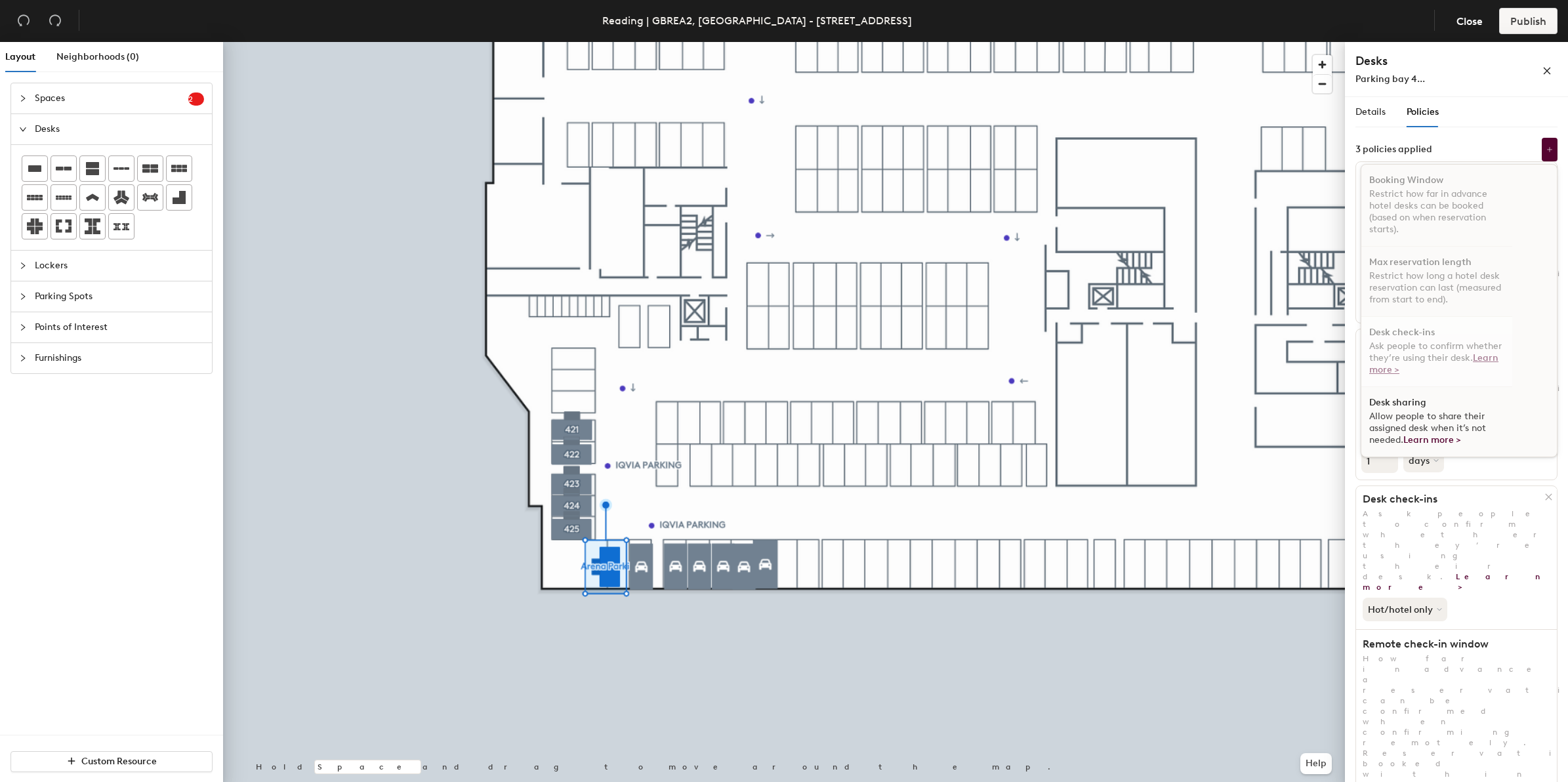
click at [1389, 371] on link "Learn more >" at bounding box center [1433, 364] width 129 height 23
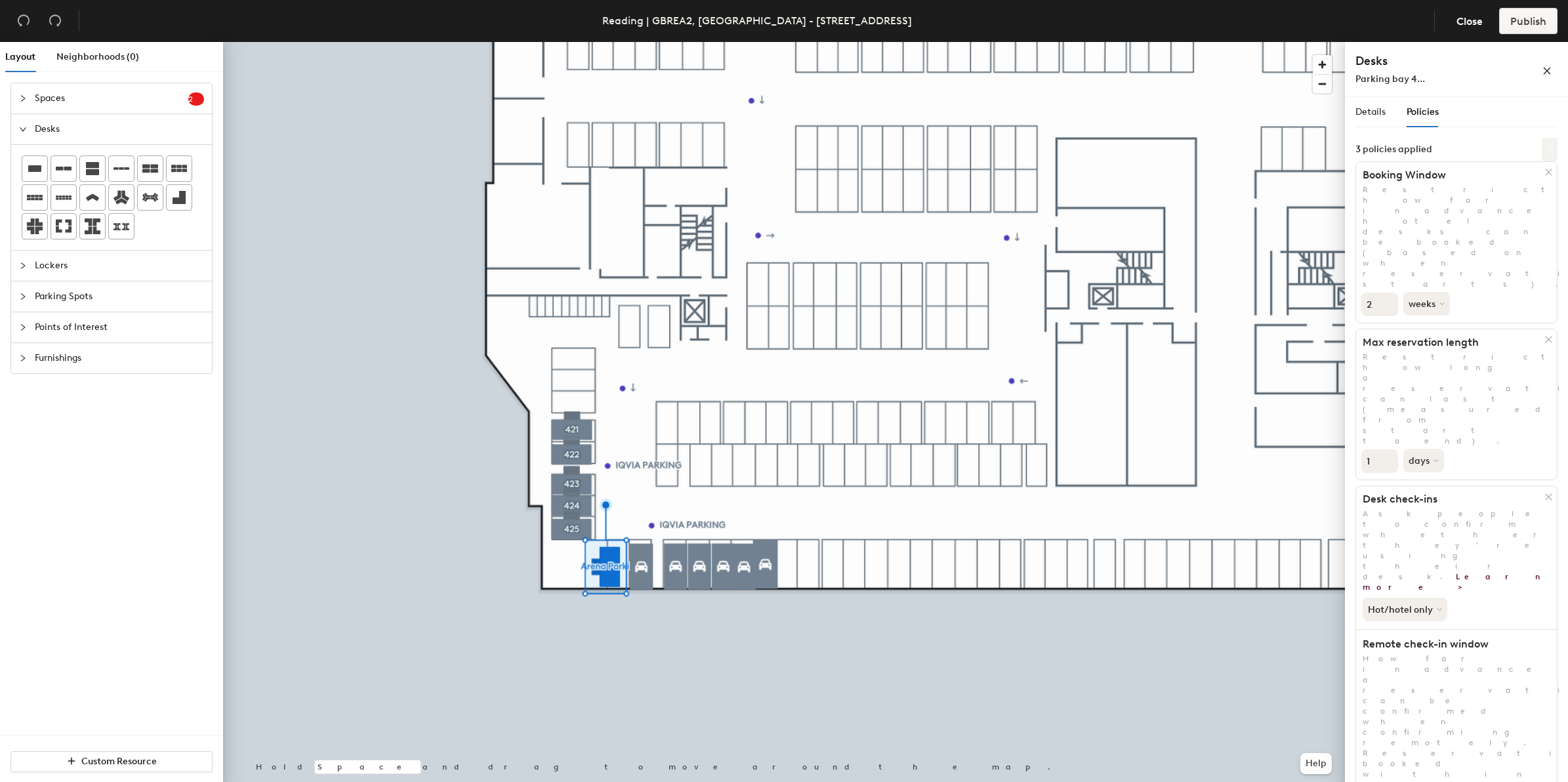
click at [1549, 151] on icon at bounding box center [1550, 150] width 7 height 7
click at [1526, 141] on div "3 policies applied" at bounding box center [1456, 150] width 202 height 23
click at [1373, 106] on span "Details" at bounding box center [1370, 111] width 30 height 11
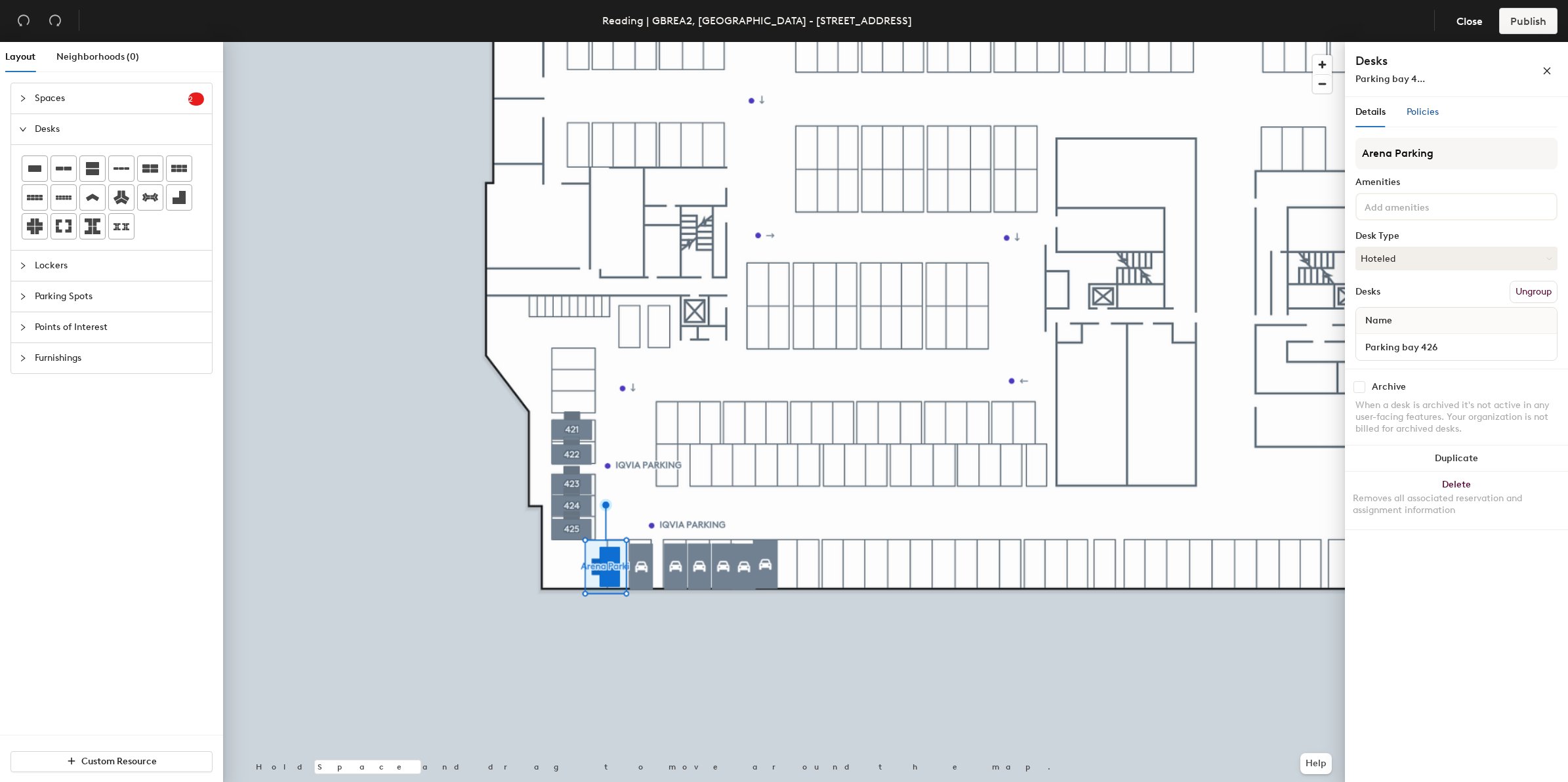
click at [1425, 113] on span "Policies" at bounding box center [1422, 111] width 32 height 11
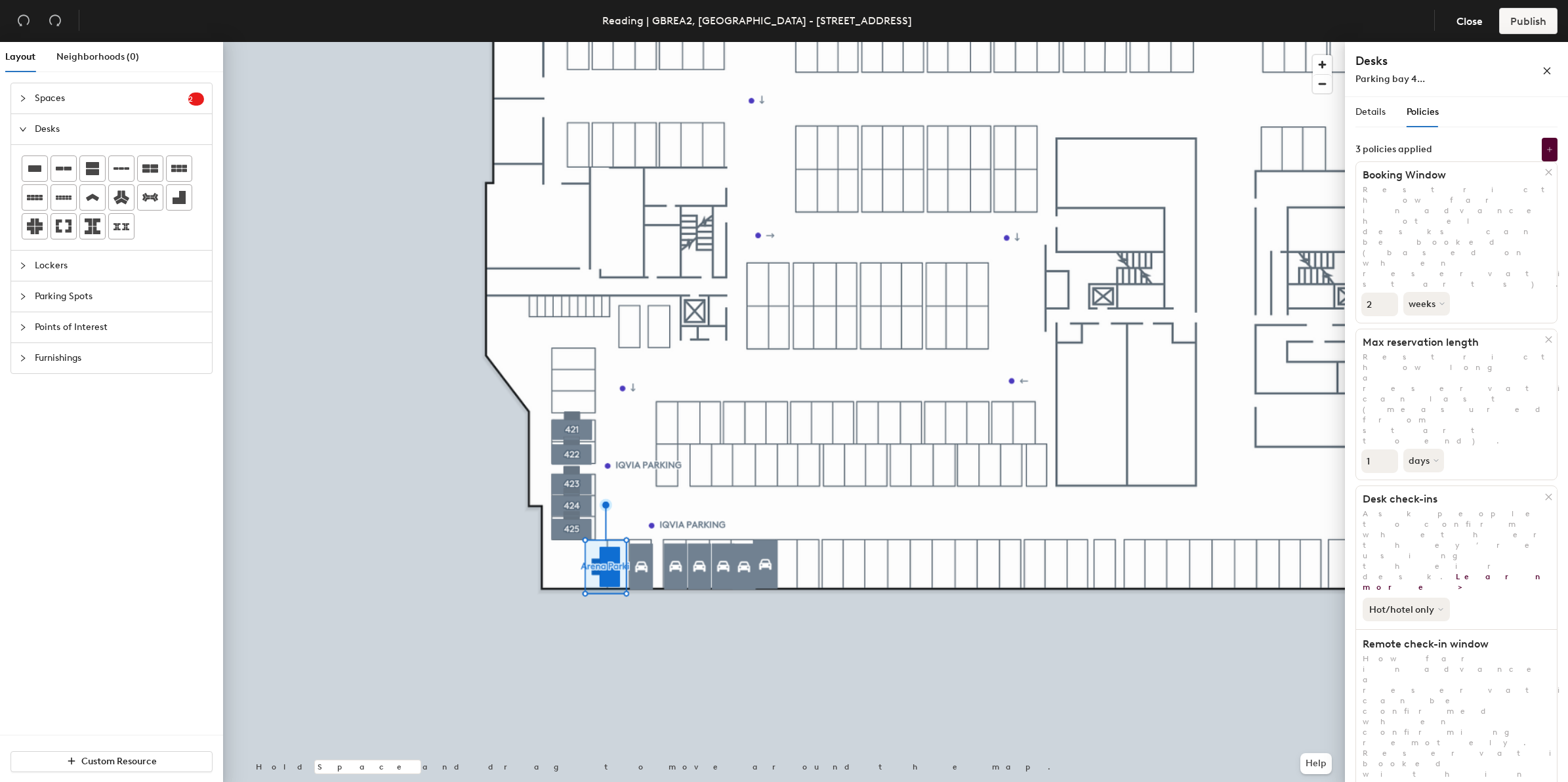
click at [1438, 606] on icon at bounding box center [1441, 609] width 5 height 5
click at [1433, 597] on button "Hot/hotel only" at bounding box center [1406, 609] width 87 height 23
click at [1434, 597] on button "Hot/hotel only" at bounding box center [1406, 609] width 87 height 23
click at [1438, 606] on icon at bounding box center [1441, 609] width 5 height 5
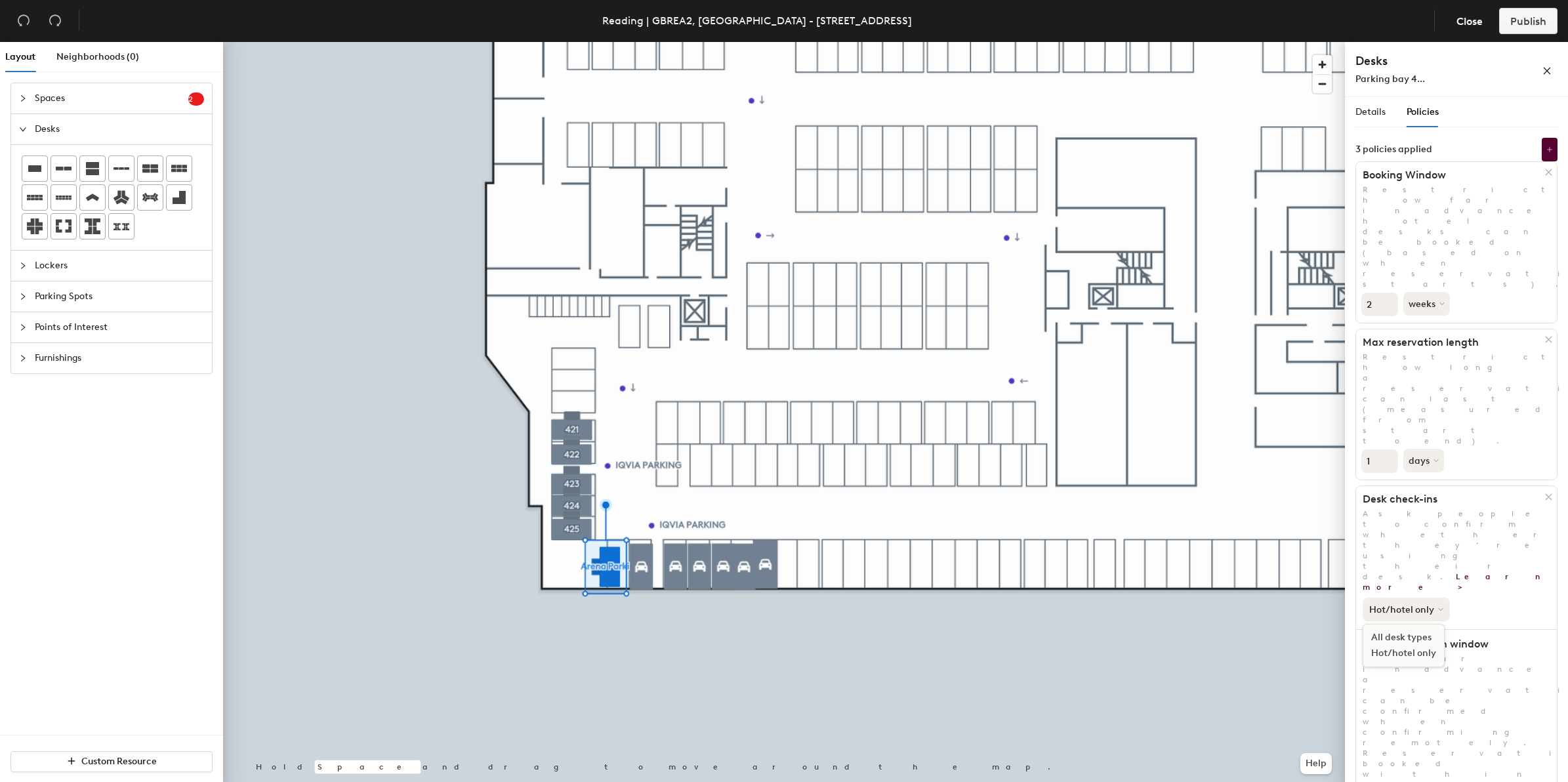
click at [1434, 597] on button "Hot/hotel only" at bounding box center [1406, 609] width 87 height 23
click at [1547, 150] on icon at bounding box center [1550, 150] width 7 height 7
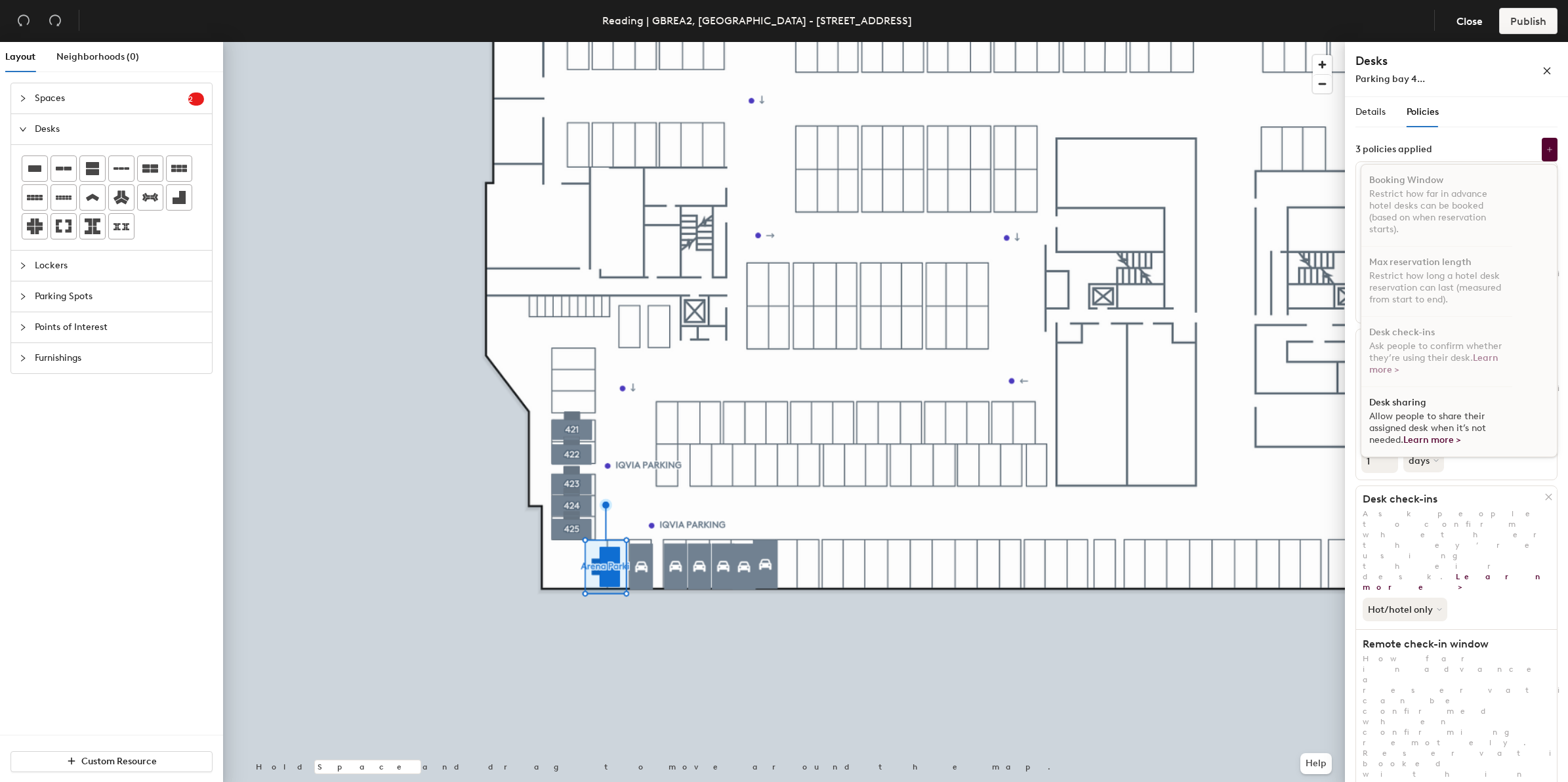
click at [1440, 428] on span "Allow people to share their assigned desk when it’s not needed. Learn more >" at bounding box center [1427, 428] width 117 height 35
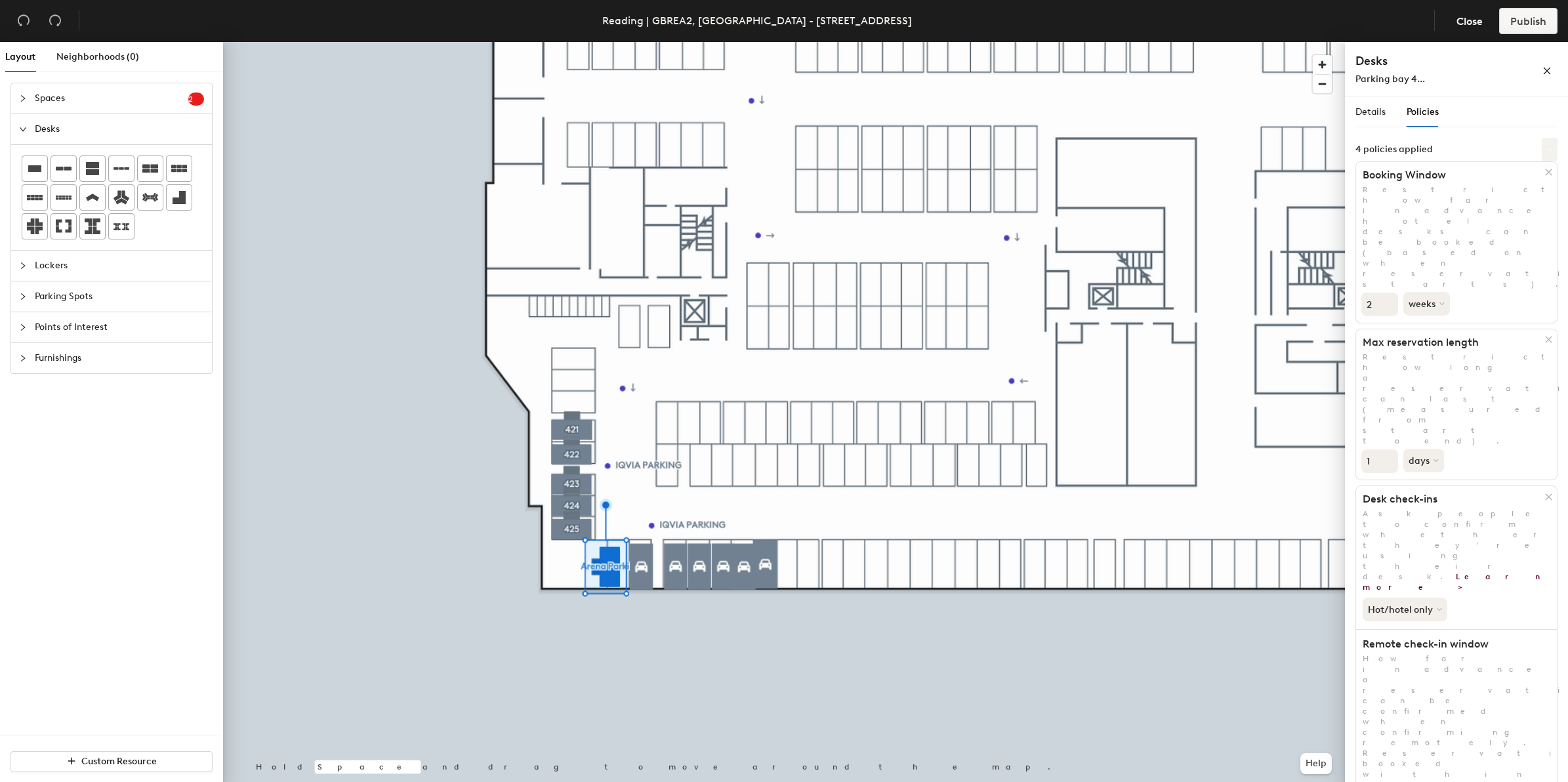
click at [1548, 146] on icon at bounding box center [1550, 150] width 7 height 7
click at [1504, 118] on div "Details Policies" at bounding box center [1456, 112] width 202 height 30
click at [1551, 64] on button "button" at bounding box center [1546, 69] width 21 height 21
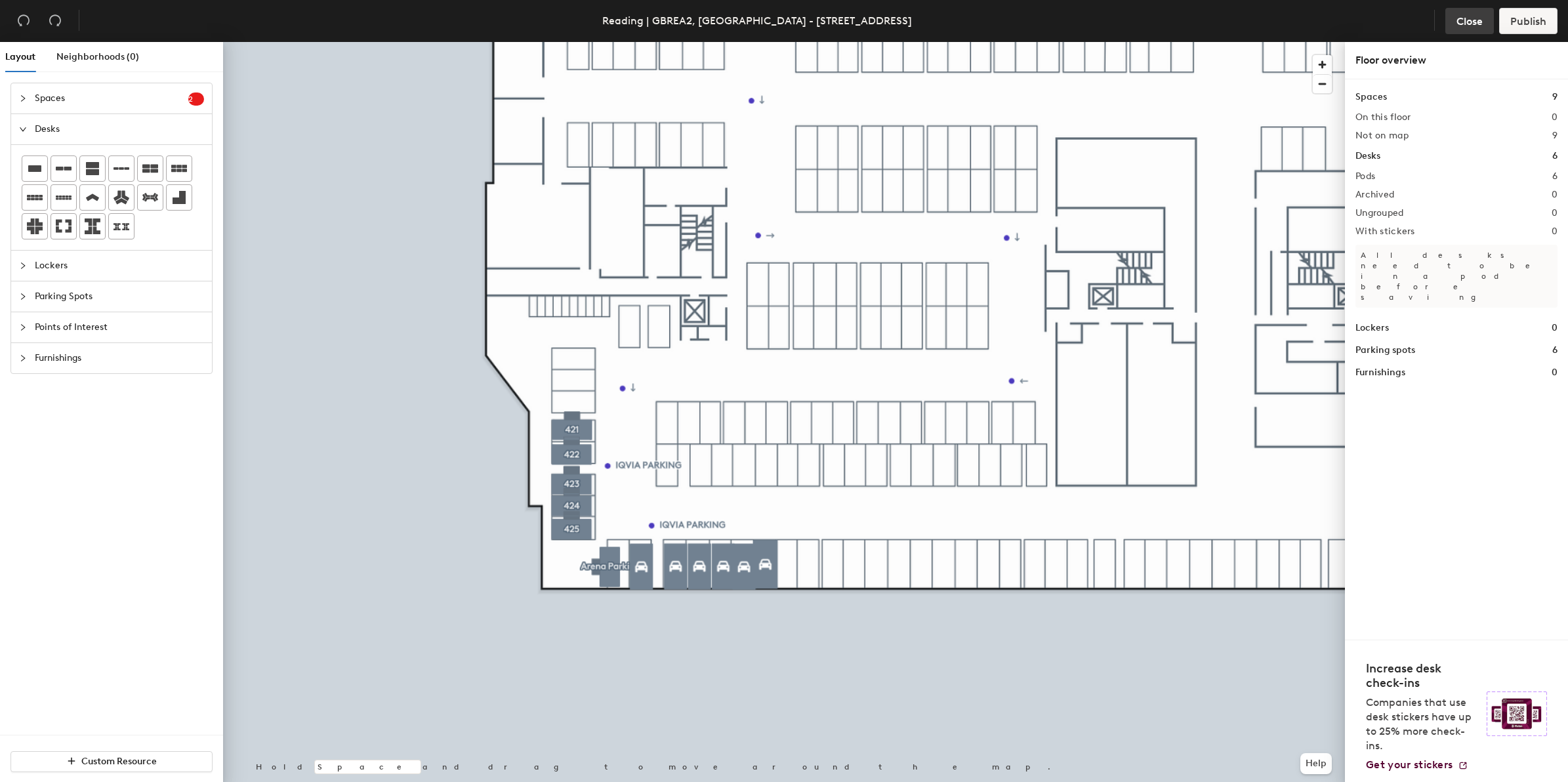
click at [1464, 30] on button "Close" at bounding box center [1469, 21] width 48 height 27
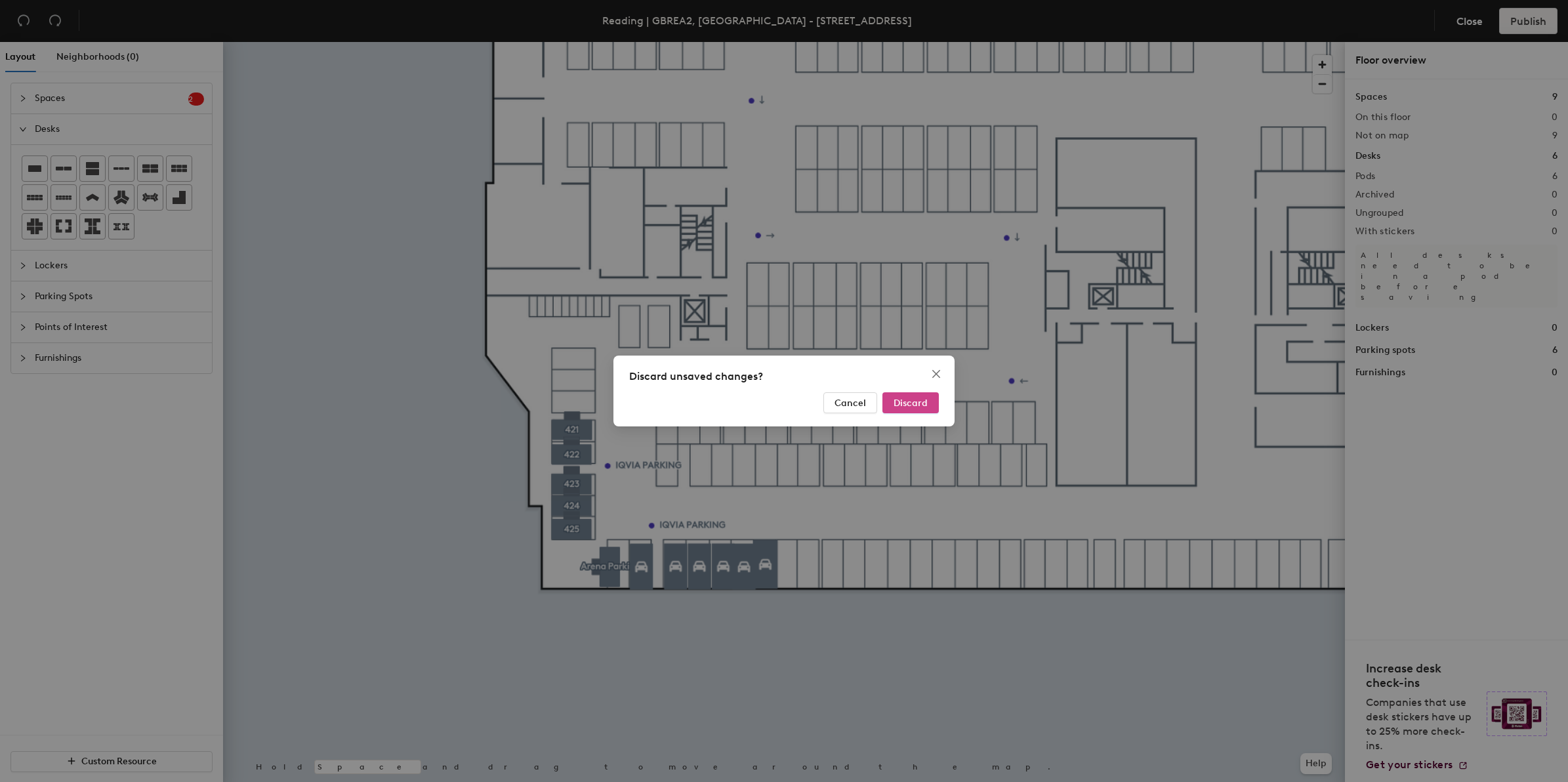
click at [891, 402] on button "Discard" at bounding box center [911, 402] width 57 height 21
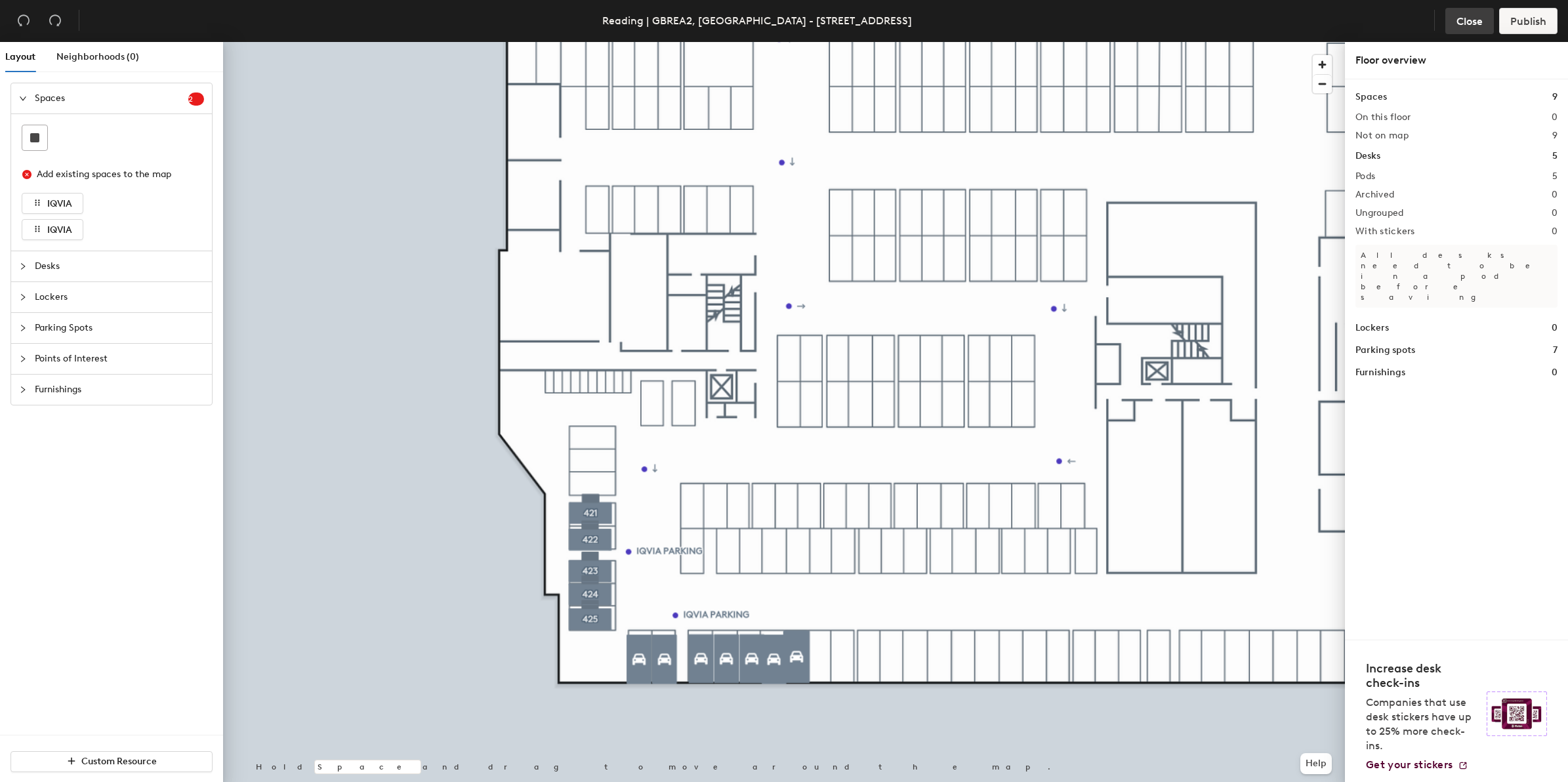
click at [1474, 22] on span "Close" at bounding box center [1470, 21] width 27 height 12
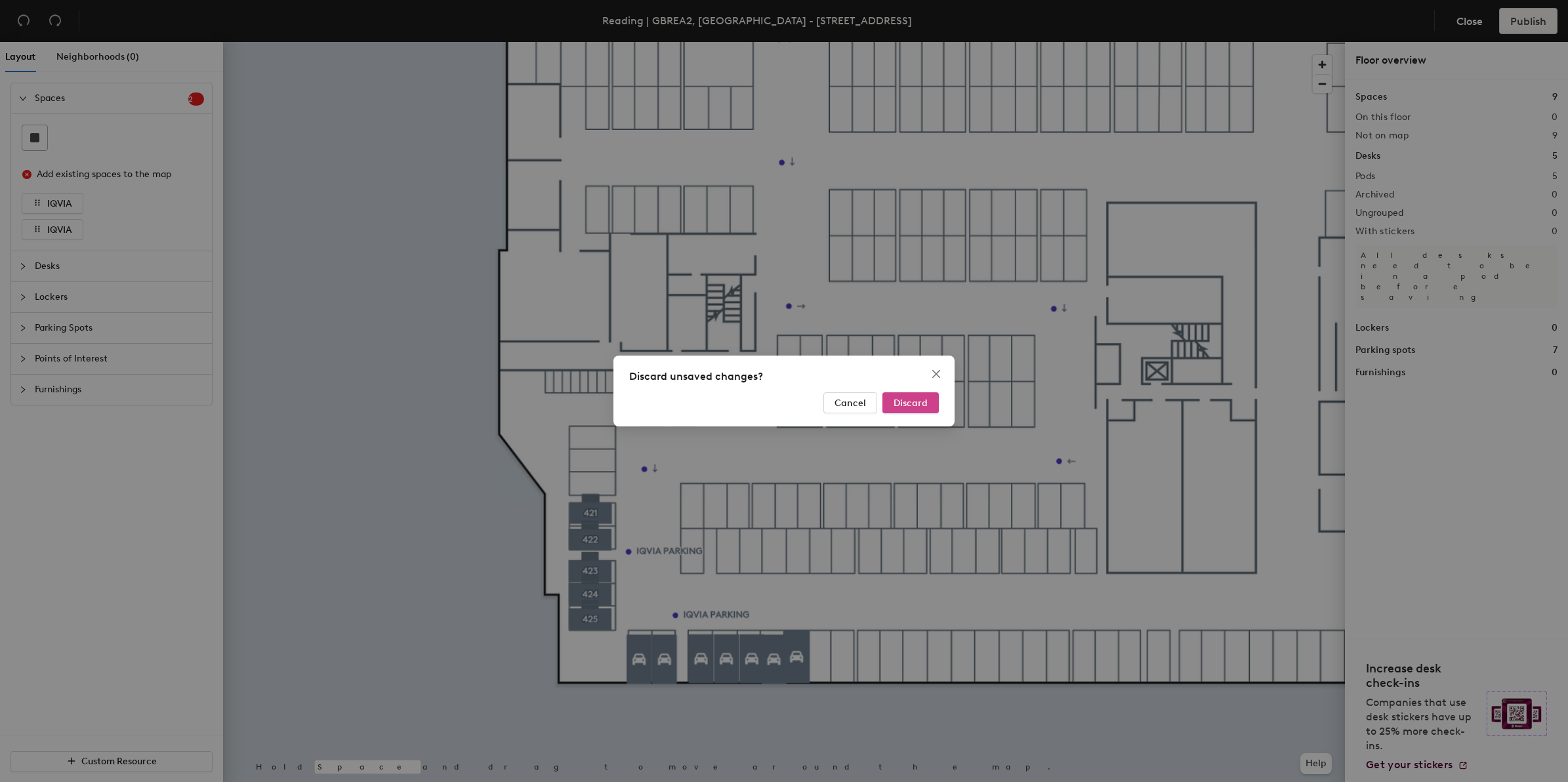
click at [899, 401] on span "Discard" at bounding box center [911, 403] width 34 height 11
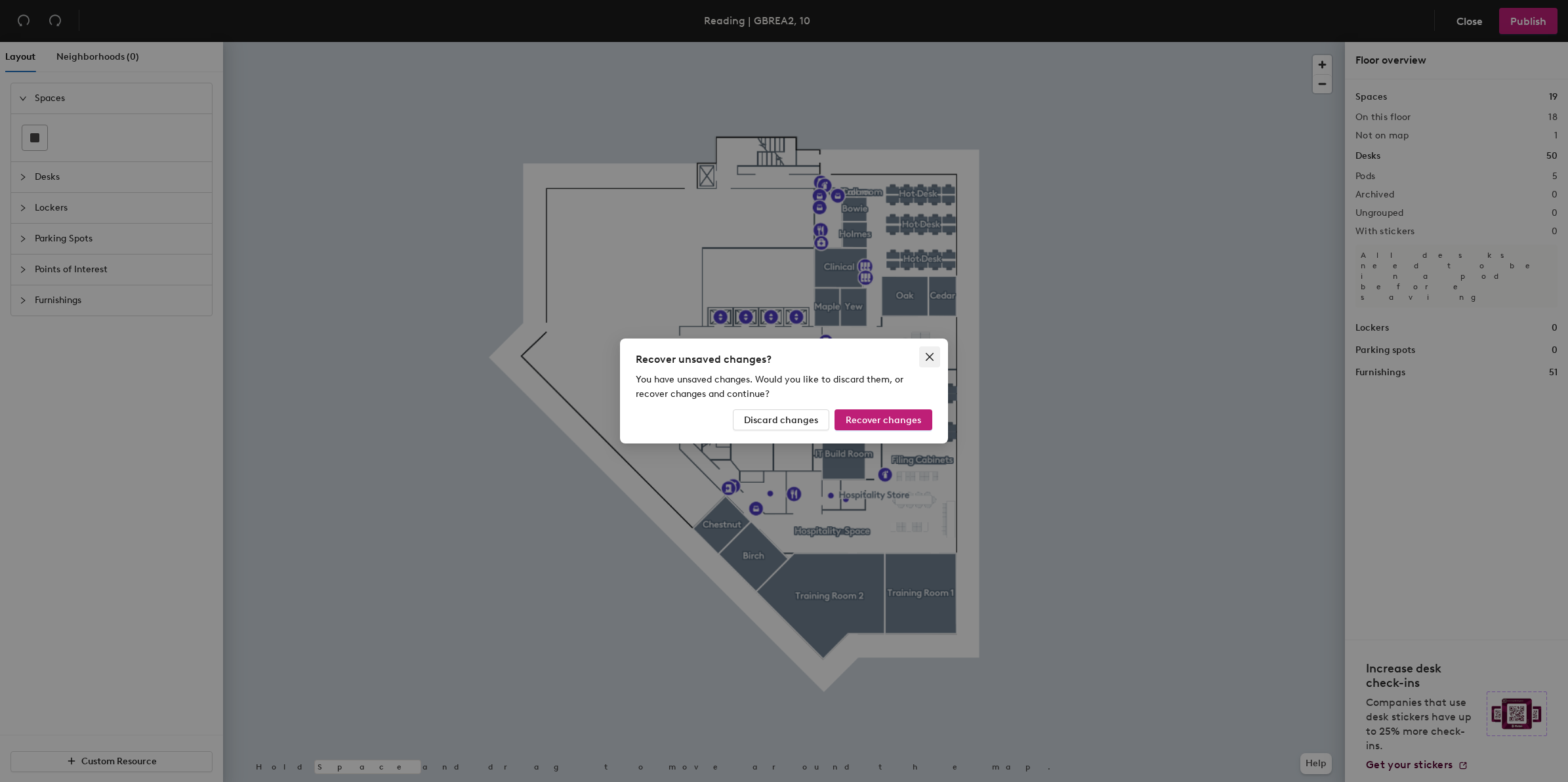
click at [932, 351] on icon "close" at bounding box center [930, 356] width 11 height 11
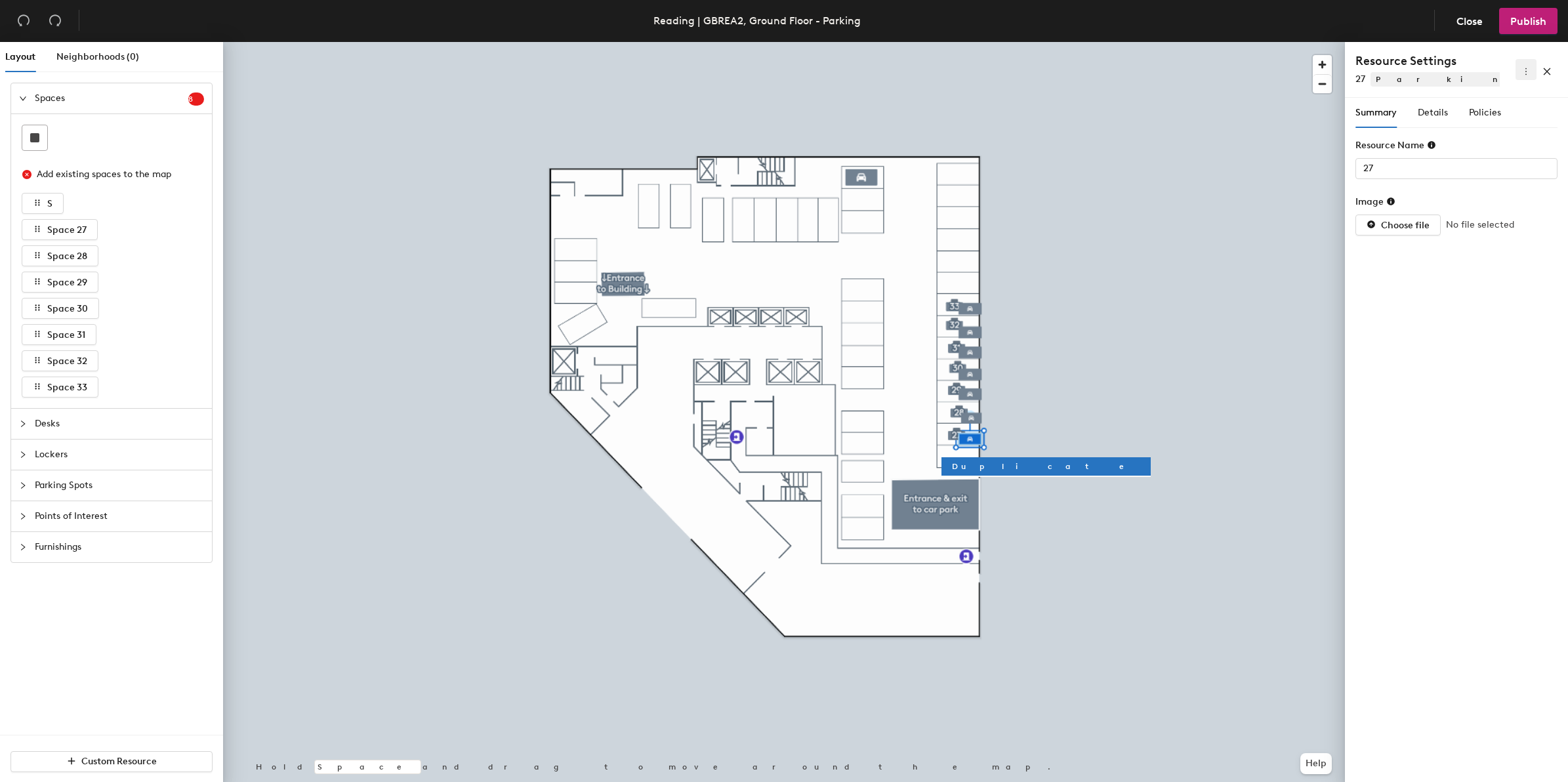
click at [1529, 76] on icon "more" at bounding box center [1526, 71] width 9 height 9
click at [1506, 112] on span "Delete" at bounding box center [1505, 116] width 42 height 14
click at [1526, 74] on icon "more" at bounding box center [1526, 72] width 2 height 7
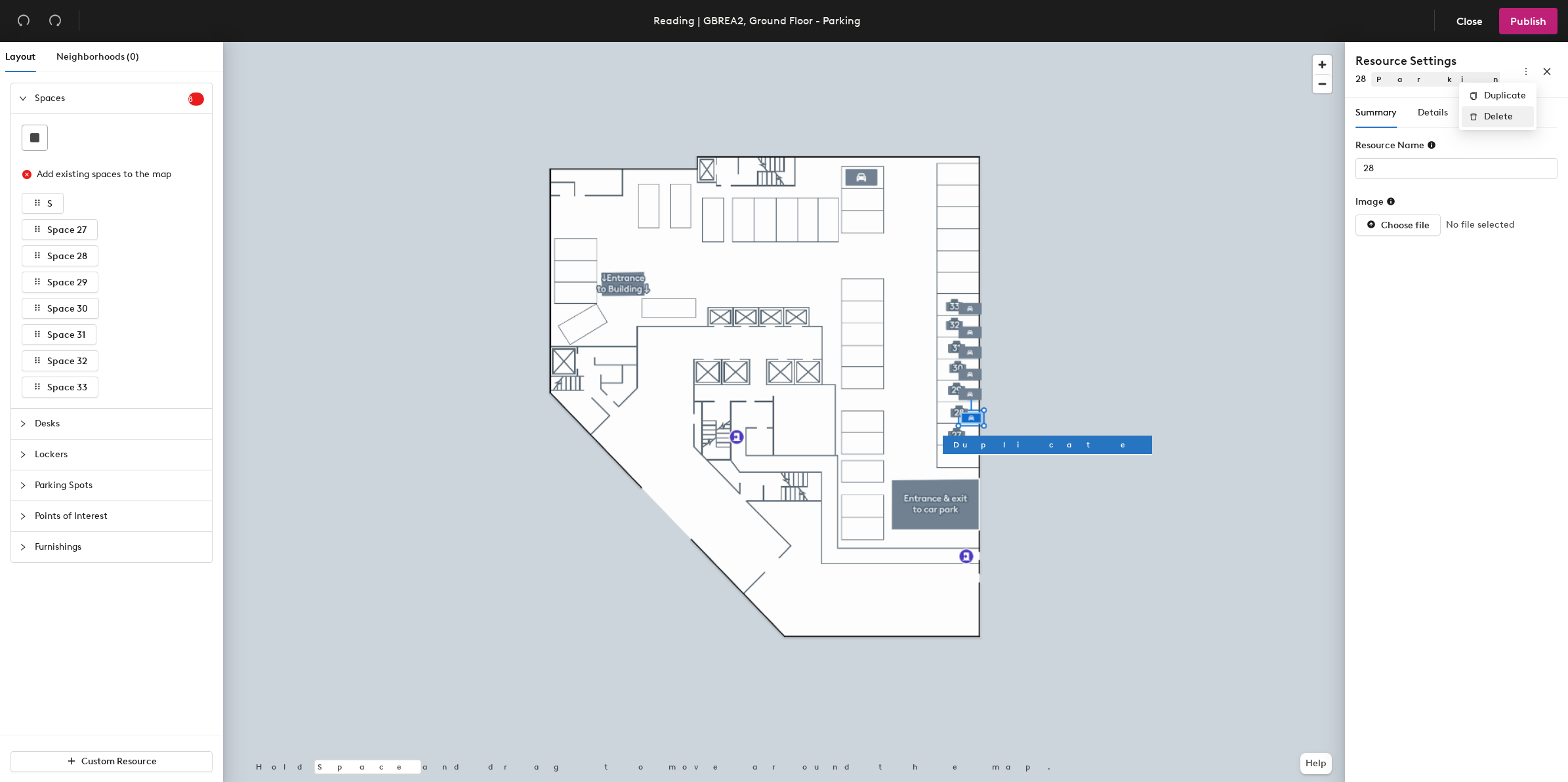
click at [1496, 122] on span "Delete" at bounding box center [1505, 116] width 42 height 14
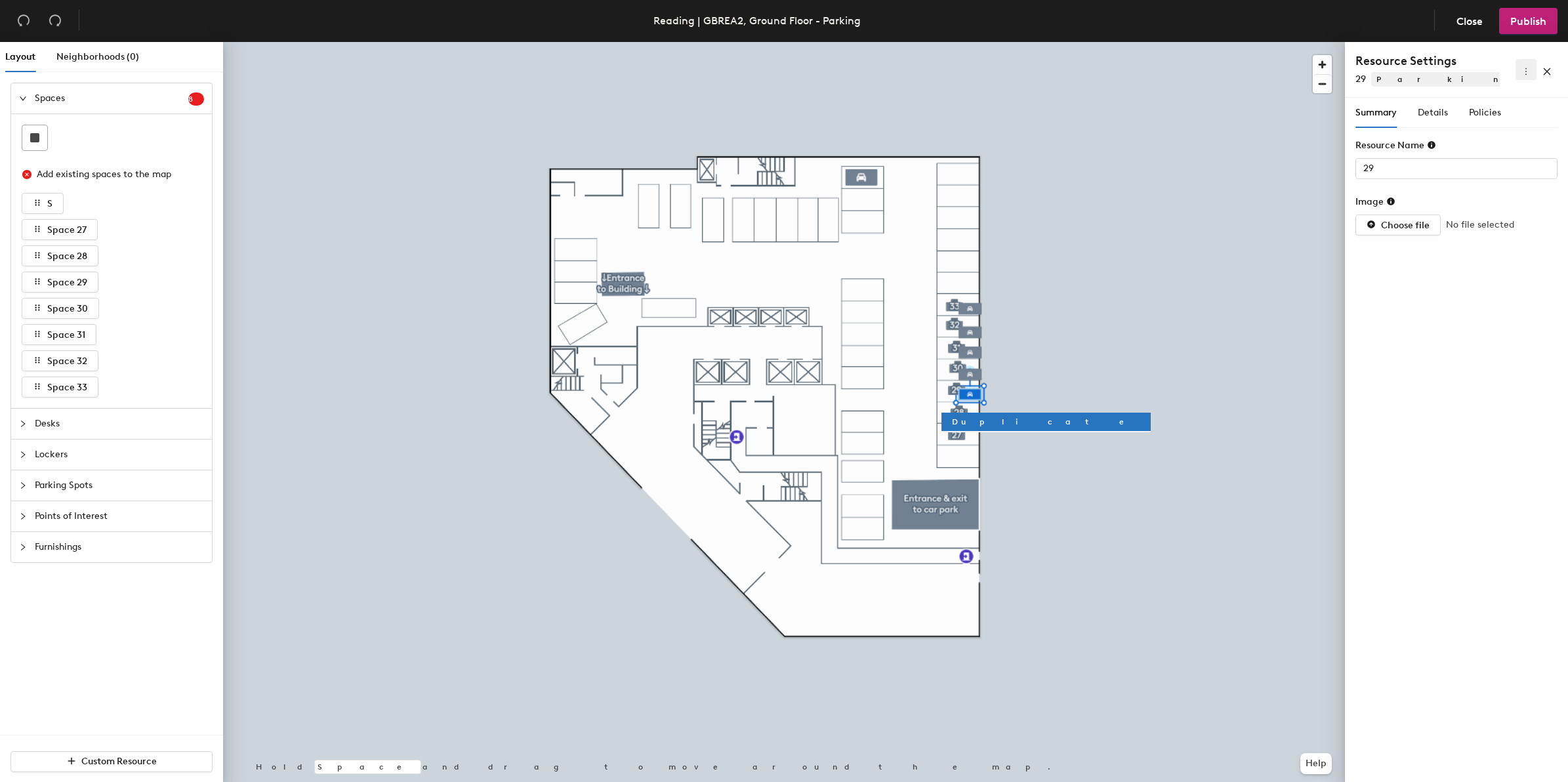
click at [1526, 76] on icon "more" at bounding box center [1526, 71] width 9 height 9
click at [1507, 120] on span "Delete" at bounding box center [1505, 116] width 42 height 14
click at [1520, 77] on button "button" at bounding box center [1526, 69] width 21 height 21
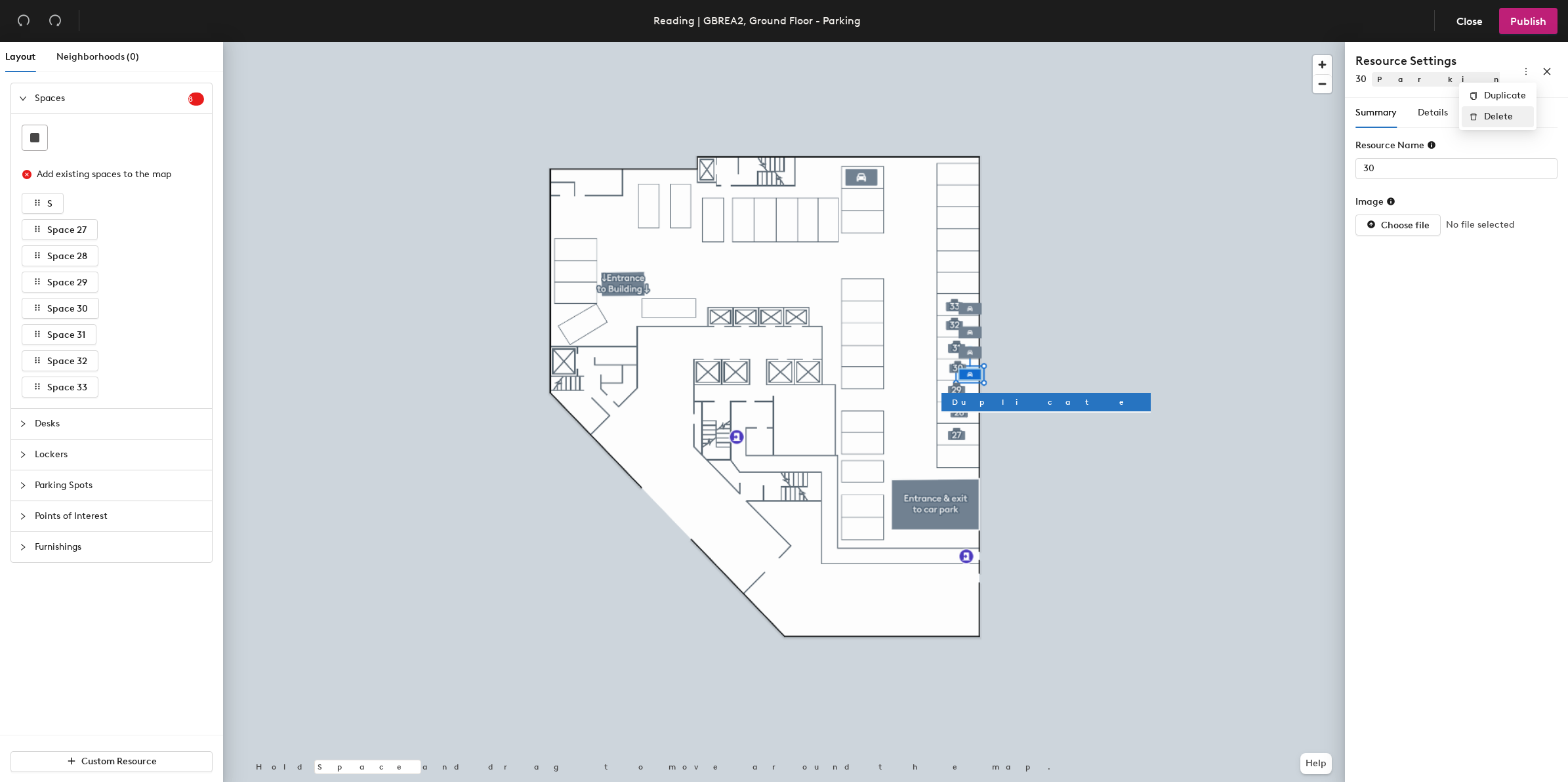
click at [1513, 119] on span "Delete" at bounding box center [1505, 116] width 42 height 14
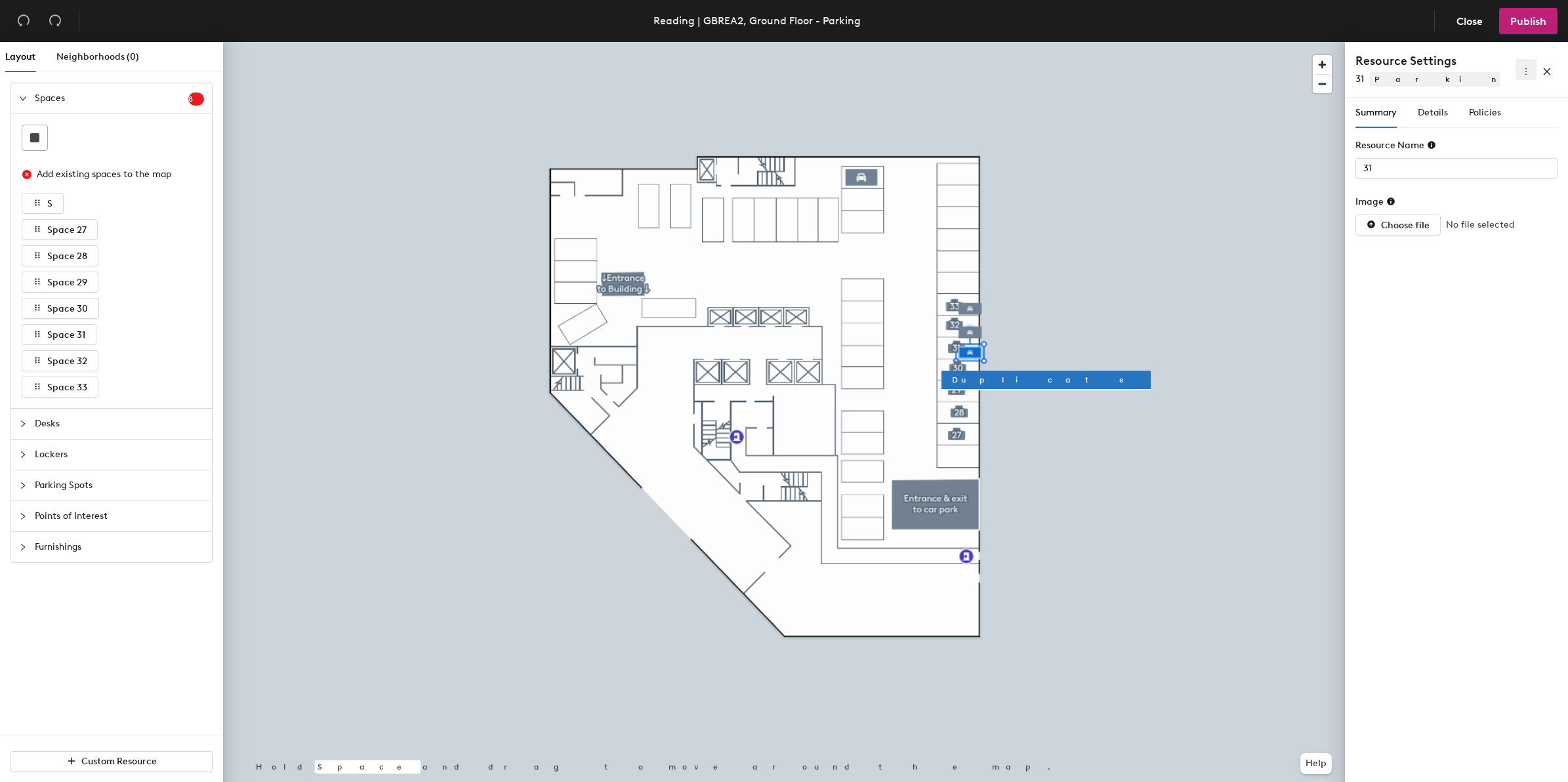
click at [1517, 74] on button "button" at bounding box center [1526, 69] width 21 height 21
click at [1500, 112] on span "Delete" at bounding box center [1505, 116] width 42 height 14
click at [1516, 72] on button "button" at bounding box center [1526, 69] width 21 height 21
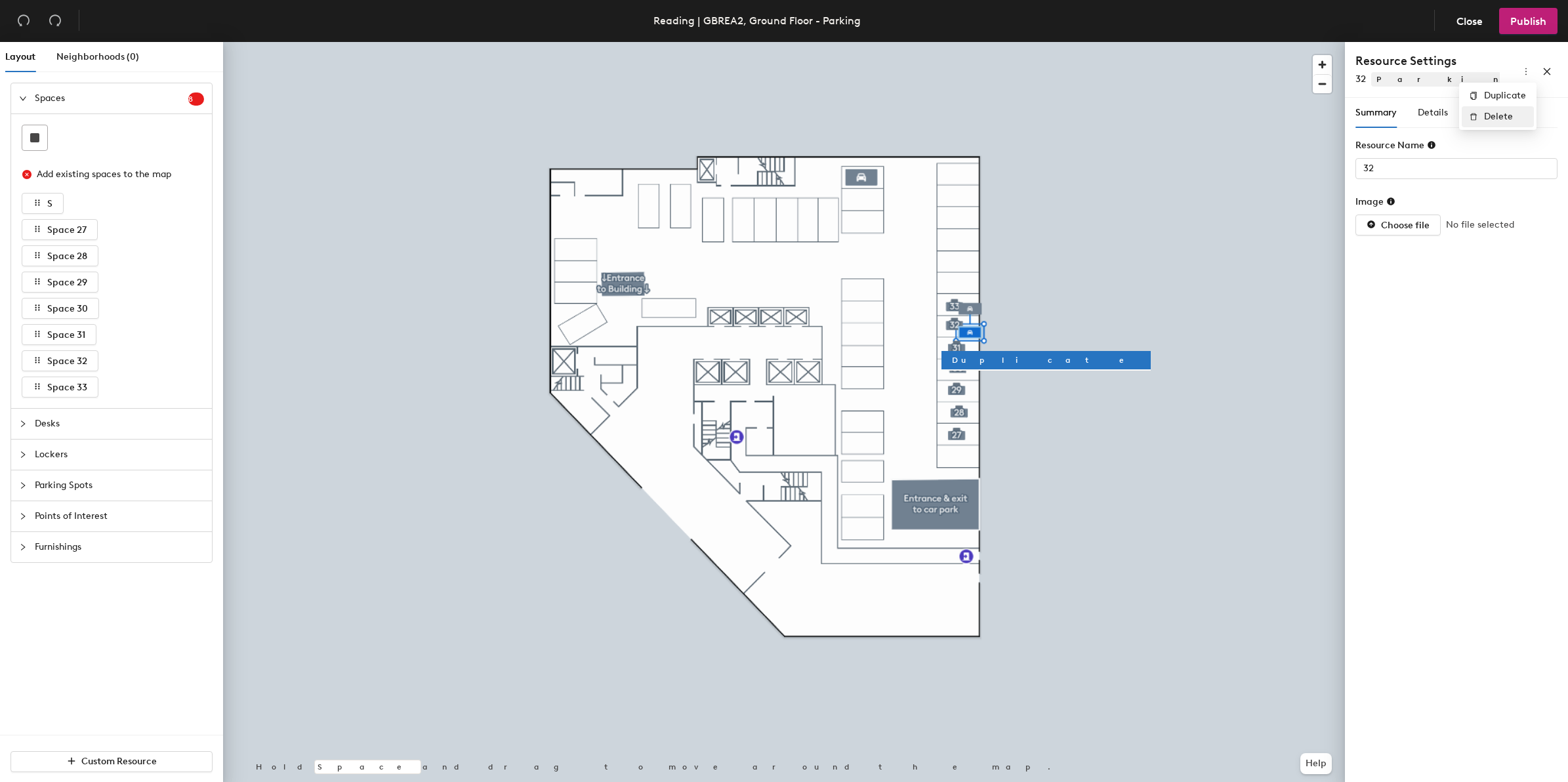
click at [1516, 116] on span "Delete" at bounding box center [1505, 116] width 42 height 14
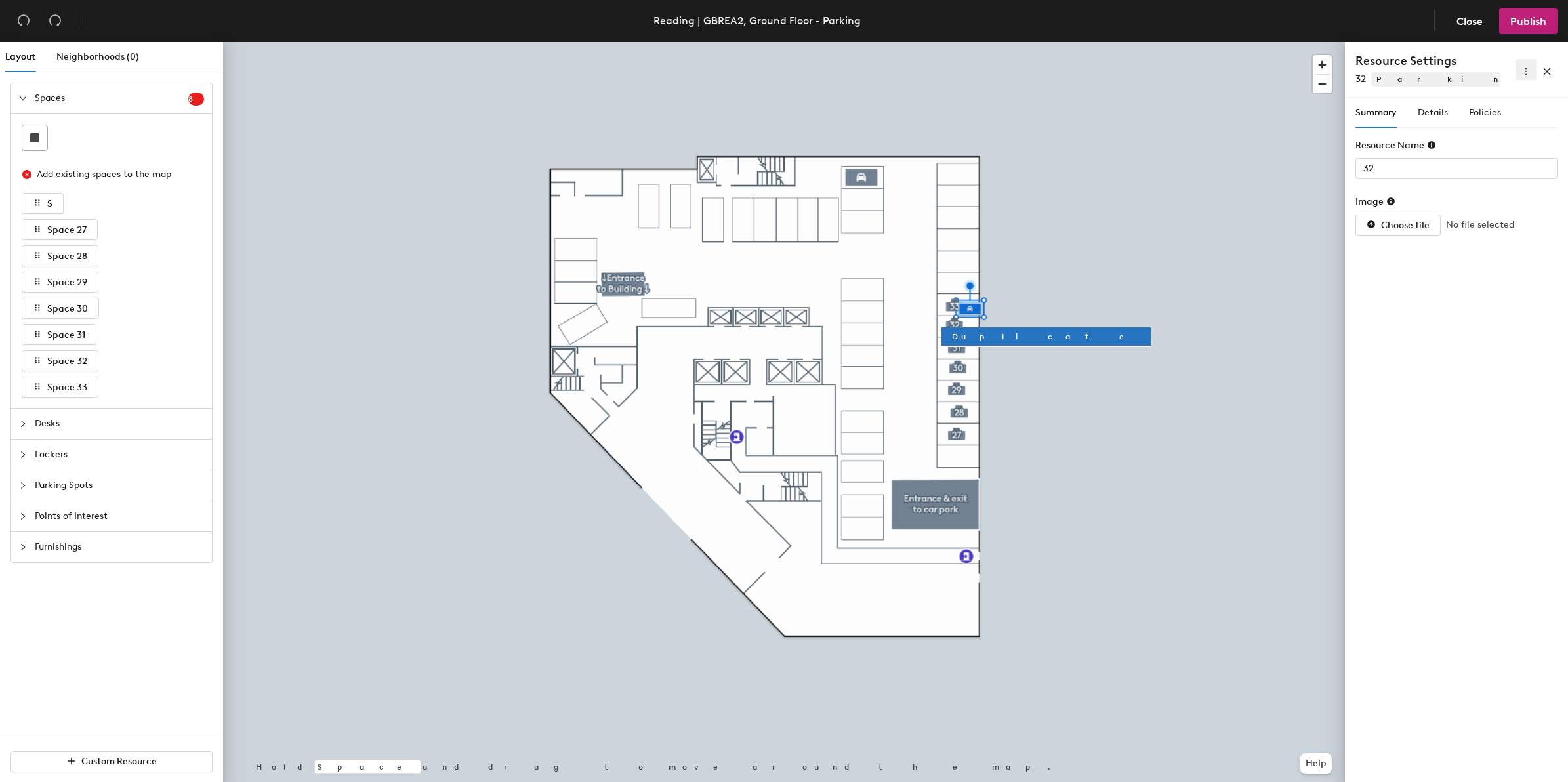
click at [1526, 77] on button "button" at bounding box center [1526, 69] width 21 height 21
click at [1512, 120] on span "Delete" at bounding box center [1505, 116] width 42 height 14
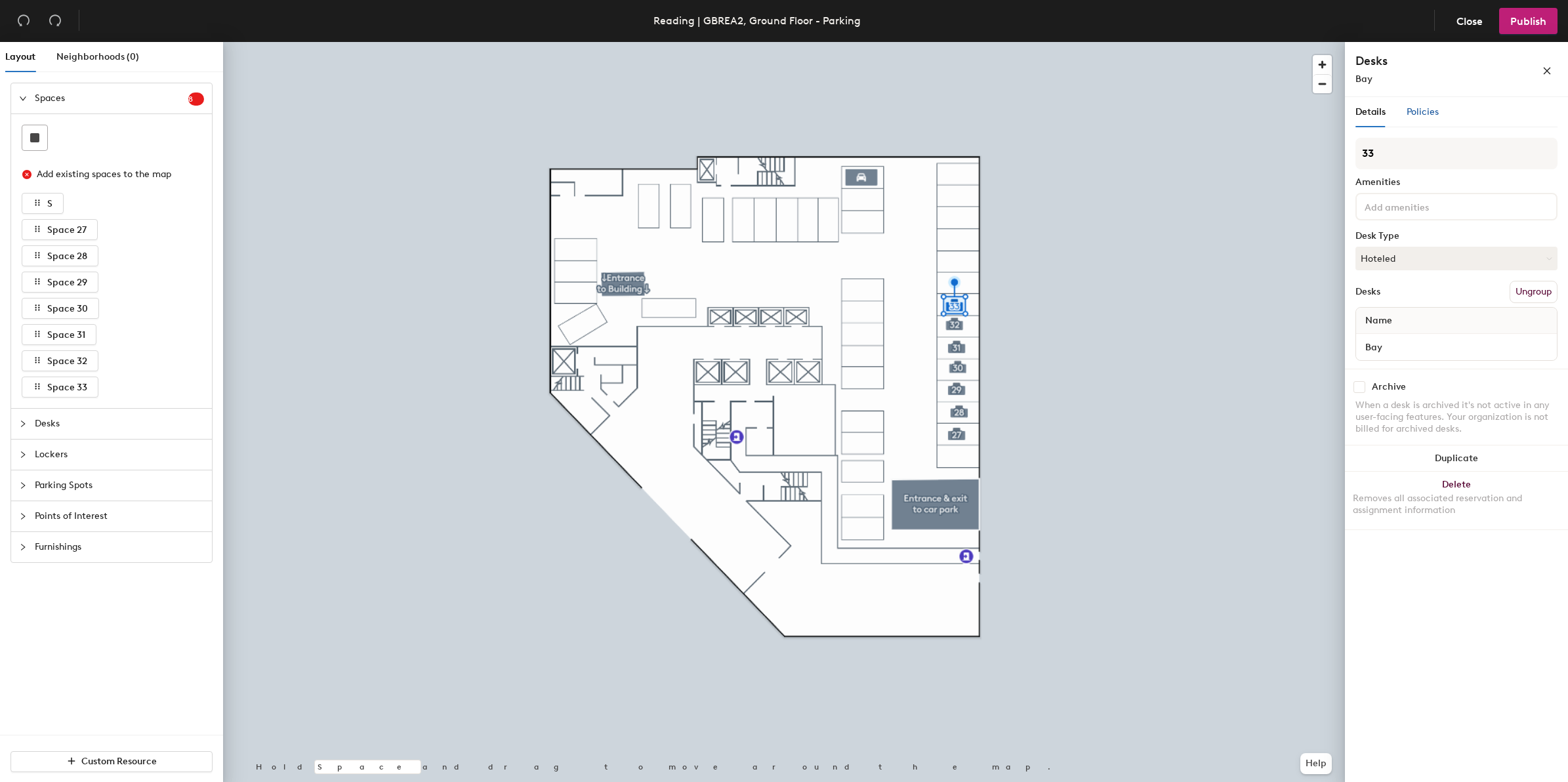
click at [1427, 111] on span "Policies" at bounding box center [1422, 111] width 32 height 11
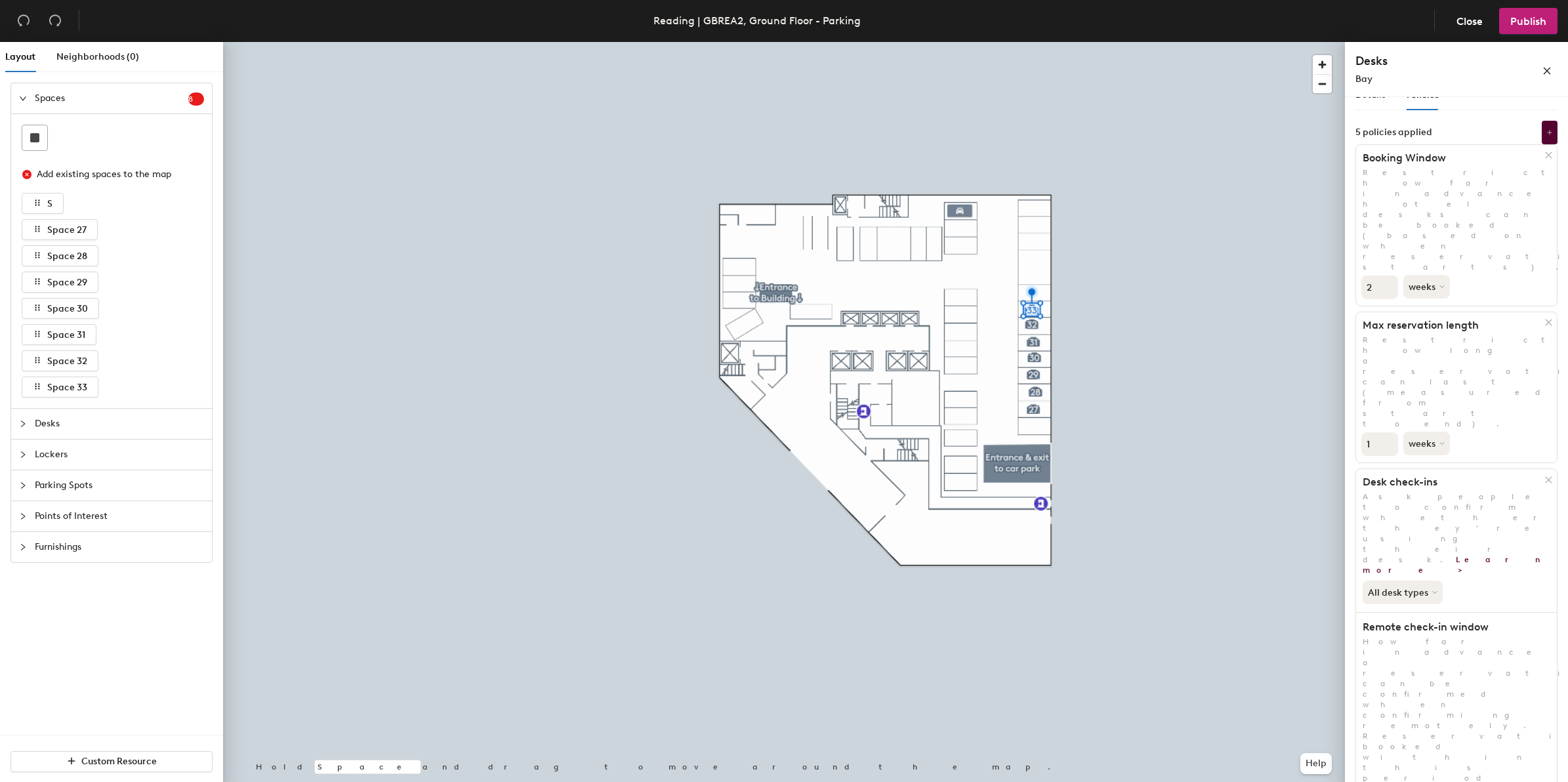
scroll to position [17, 0]
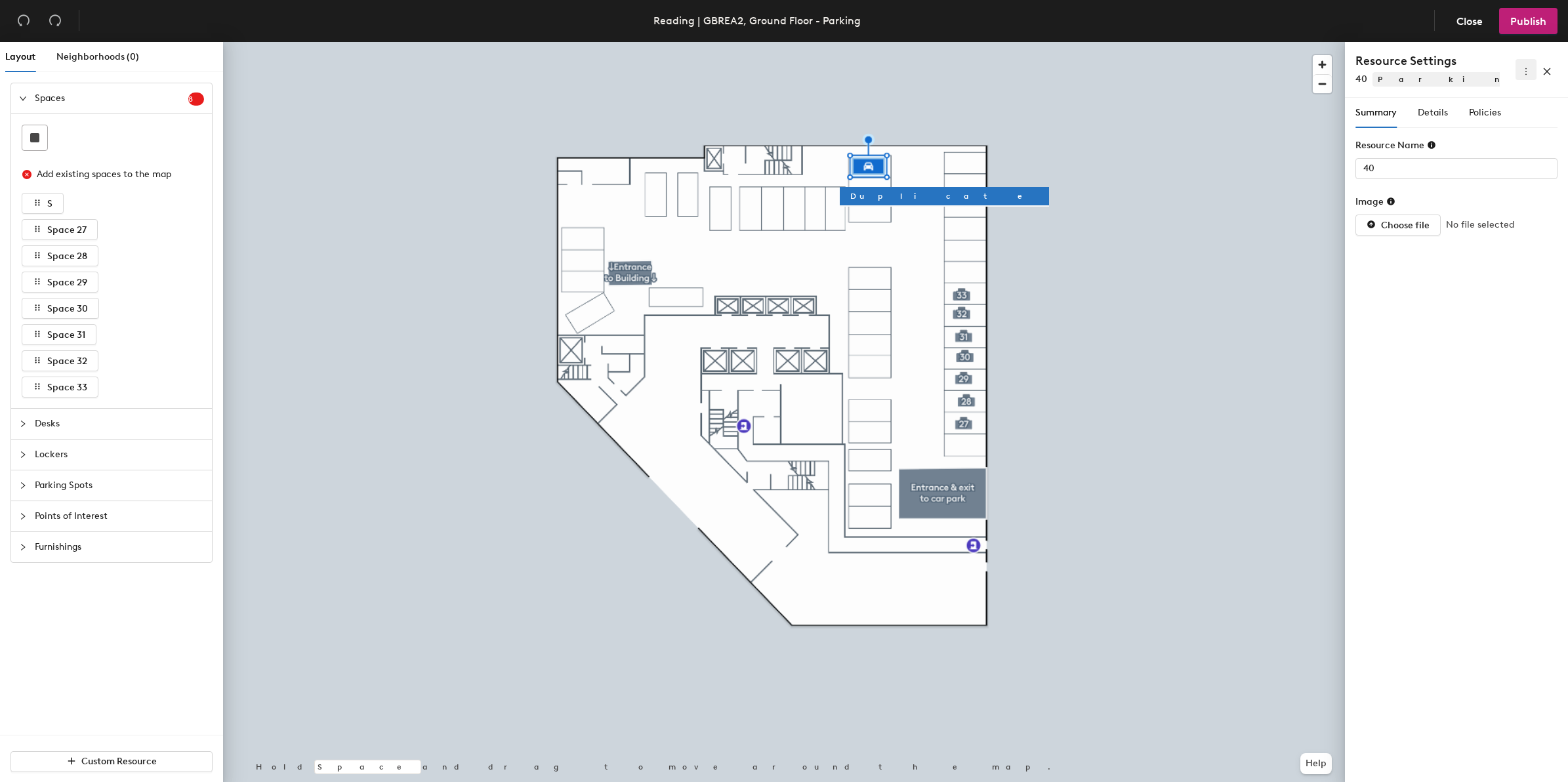
click at [1523, 70] on icon "more" at bounding box center [1526, 71] width 9 height 9
click at [1494, 112] on span "Delete" at bounding box center [1505, 116] width 42 height 14
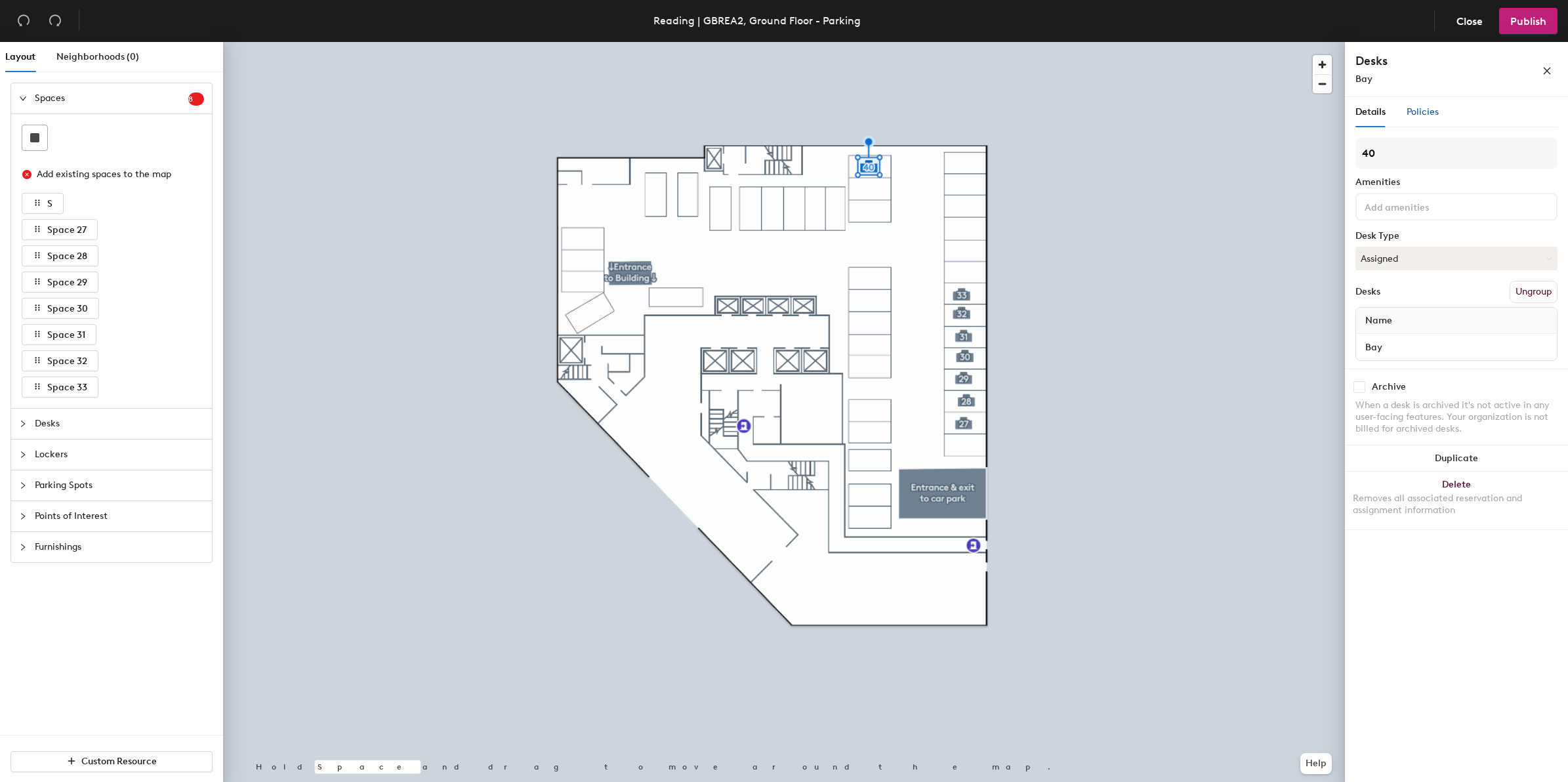
click at [1411, 111] on span "Policies" at bounding box center [1422, 111] width 32 height 11
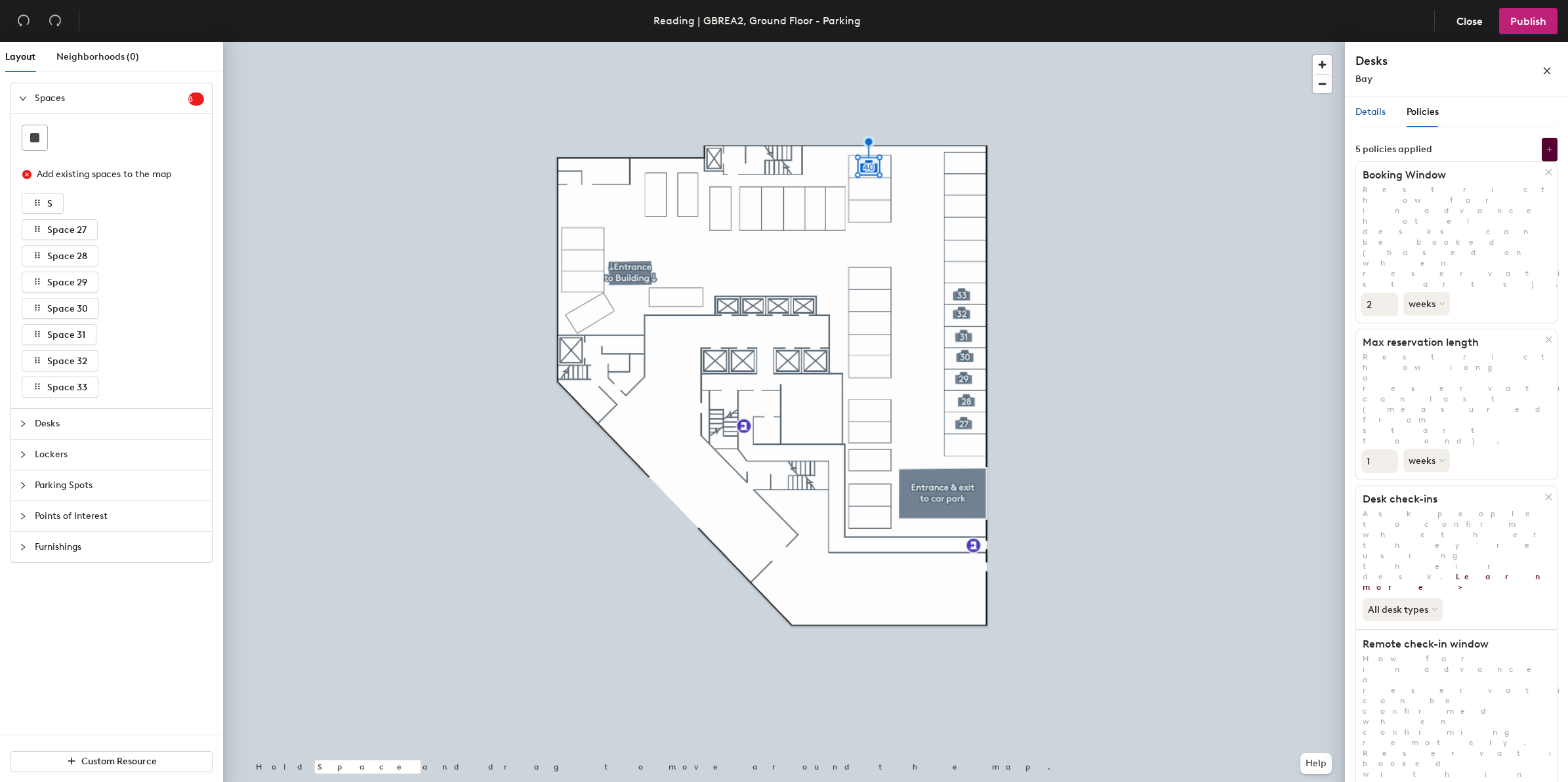
click at [1374, 115] on span "Details" at bounding box center [1370, 111] width 30 height 11
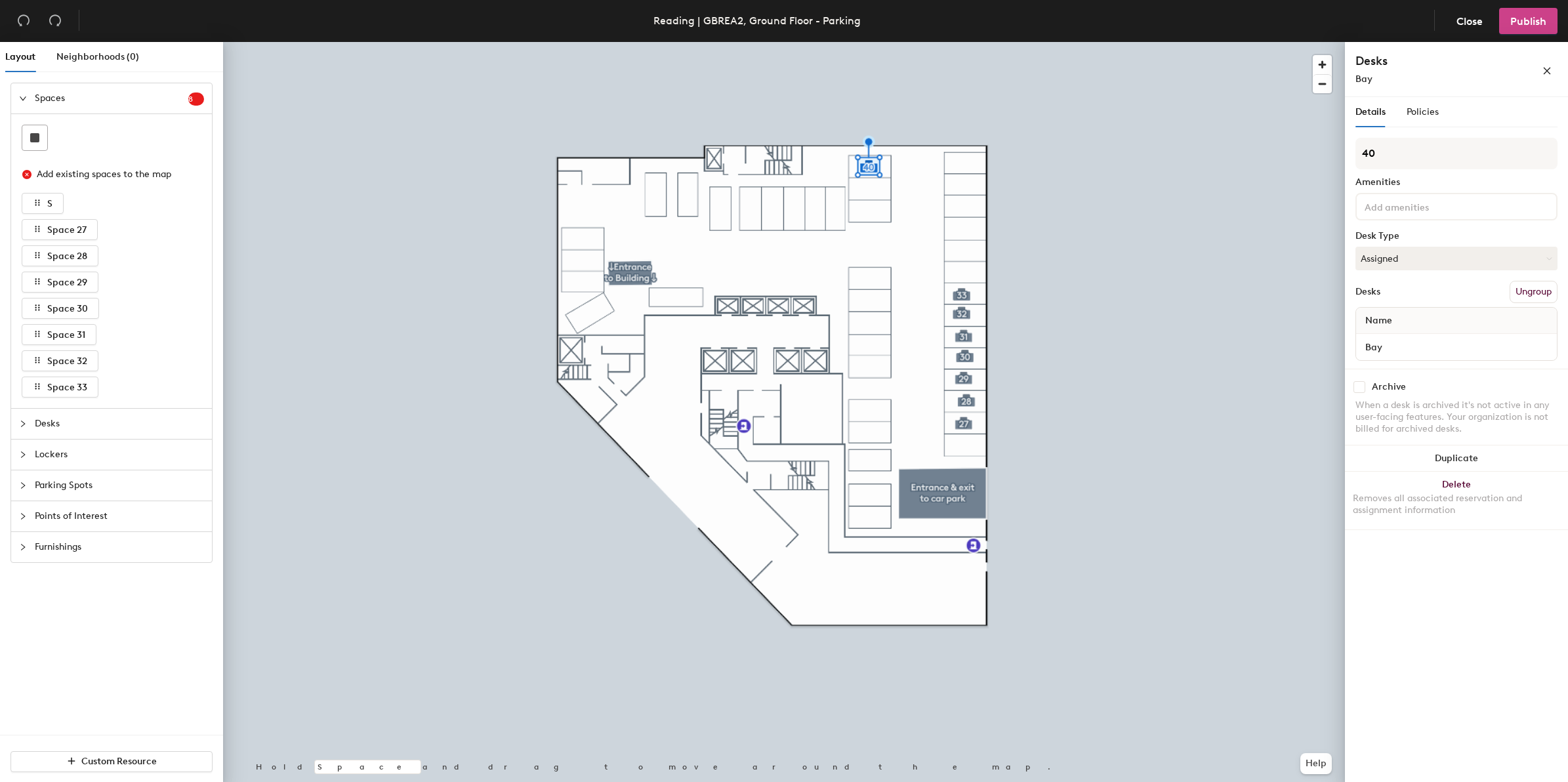
click at [1526, 15] on span "Publish" at bounding box center [1528, 21] width 36 height 12
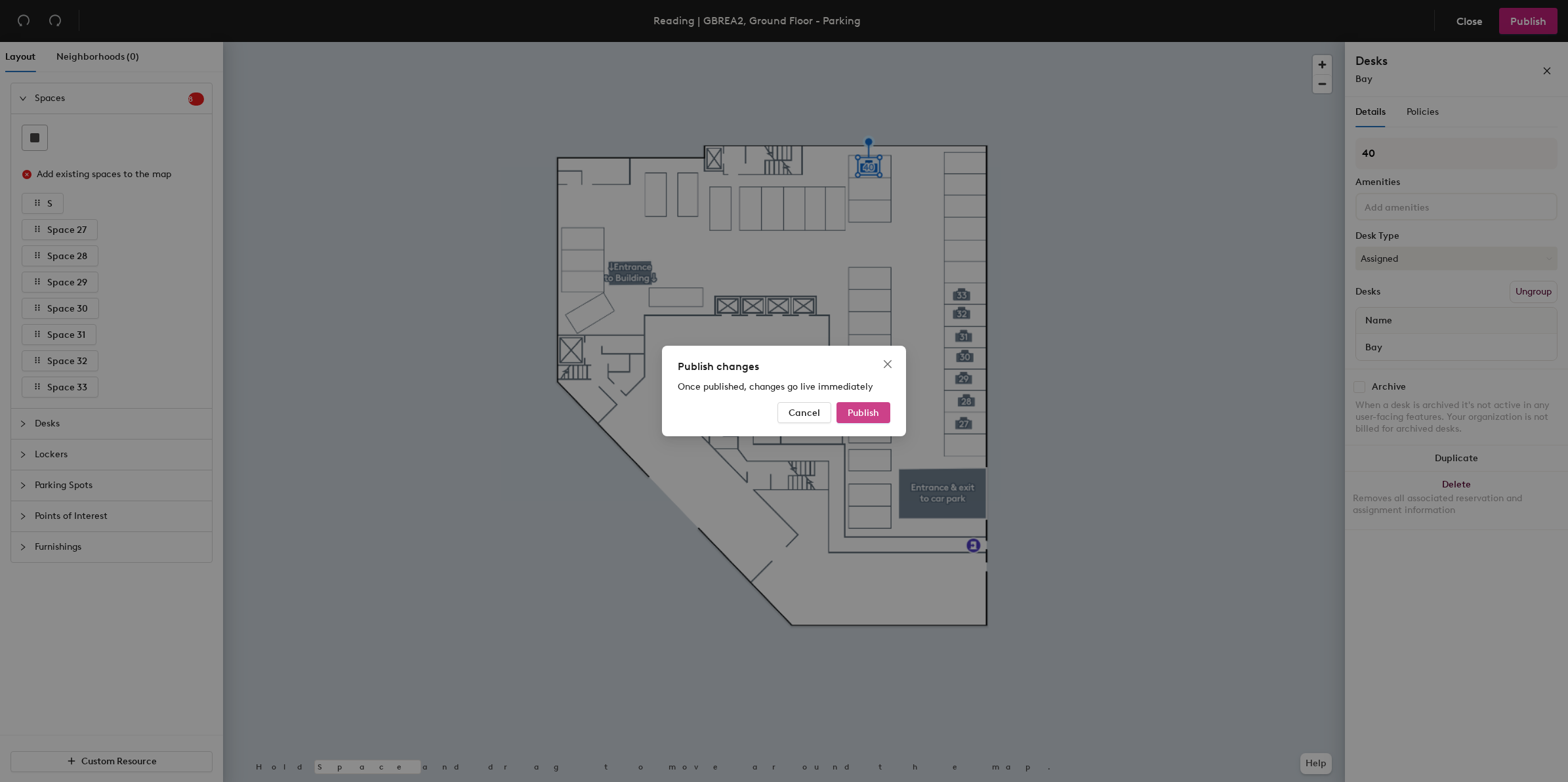
click at [857, 413] on span "Publish" at bounding box center [863, 412] width 32 height 11
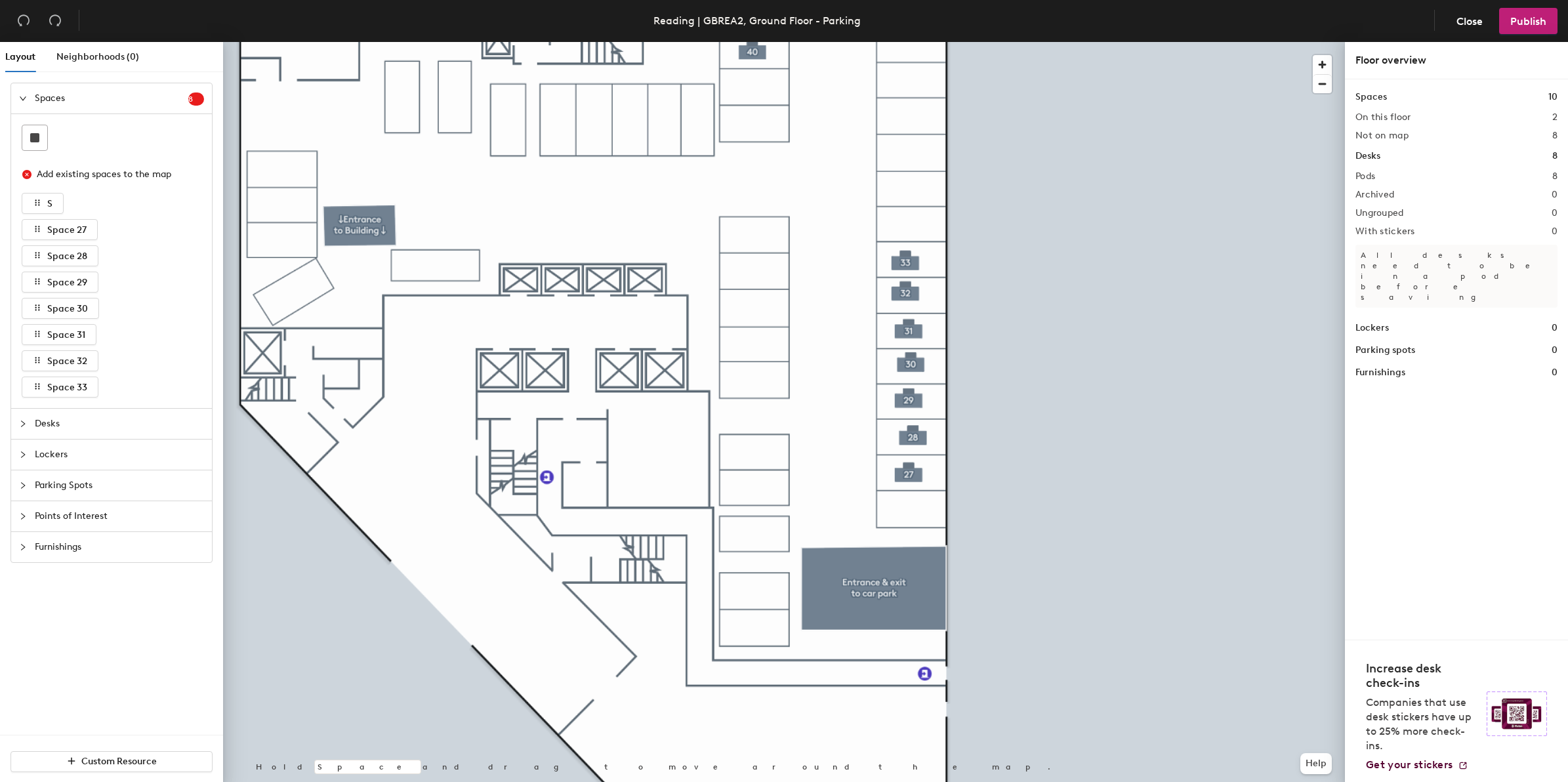
click at [22, 99] on icon "expanded" at bounding box center [23, 98] width 7 height 4
click at [22, 99] on icon "collapsed" at bounding box center [22, 98] width 7 height 7
click at [22, 99] on icon "expanded" at bounding box center [23, 98] width 7 height 4
click at [21, 126] on icon "collapsed" at bounding box center [22, 129] width 7 height 7
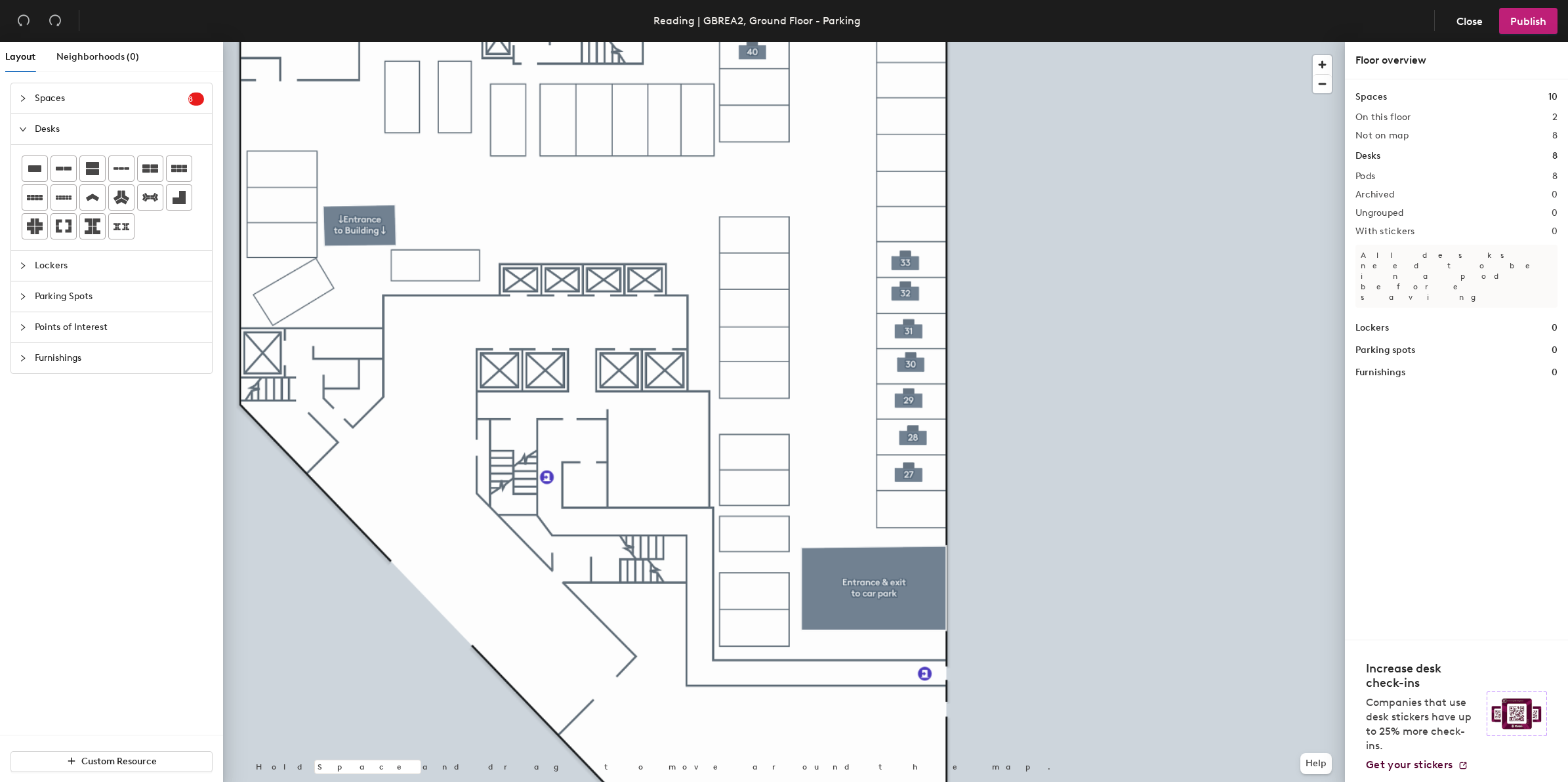
click at [21, 126] on icon "expanded" at bounding box center [22, 129] width 7 height 7
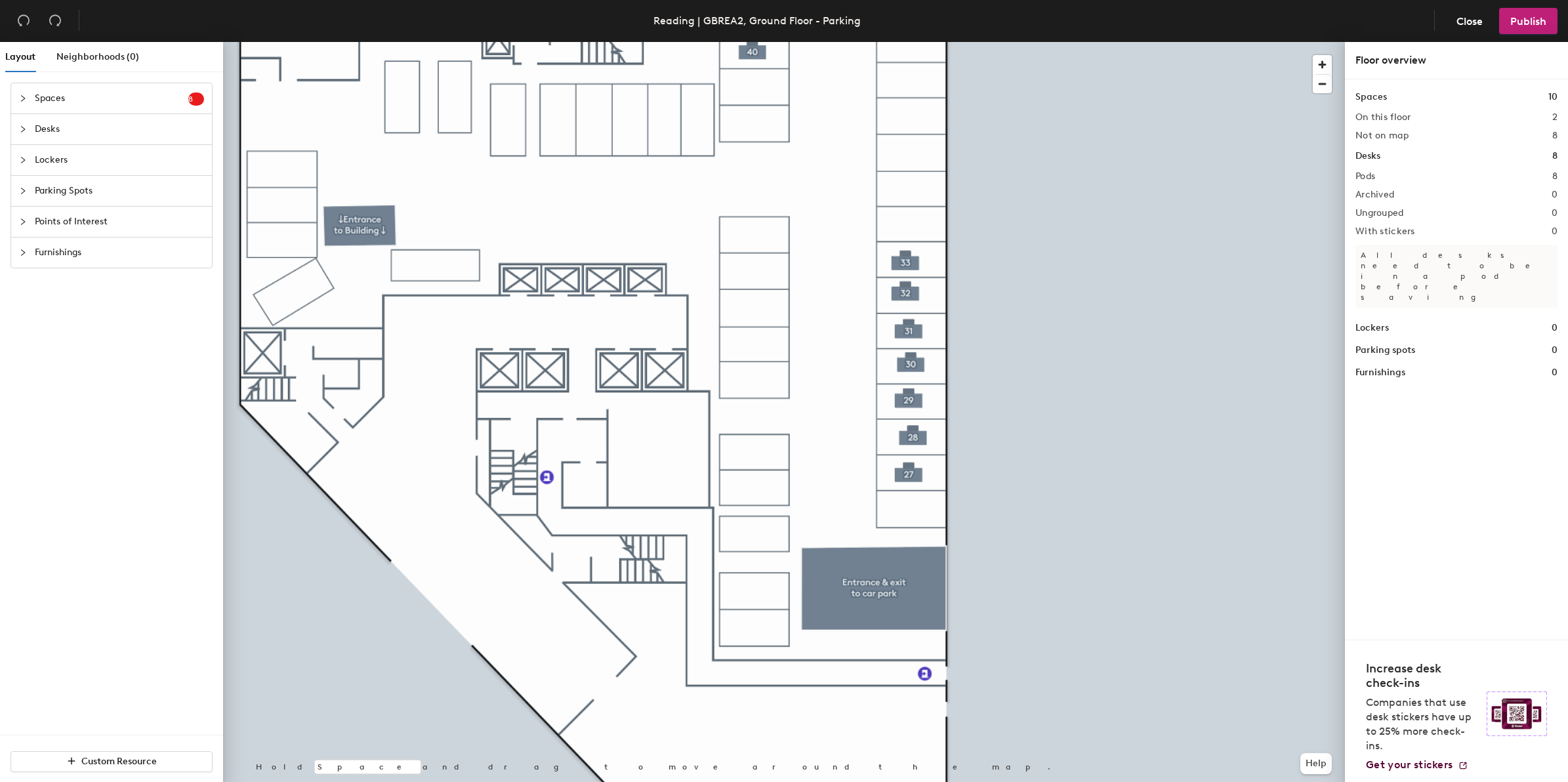
click at [22, 194] on icon "collapsed" at bounding box center [22, 191] width 4 height 7
click at [22, 194] on icon "expanded" at bounding box center [22, 191] width 7 height 7
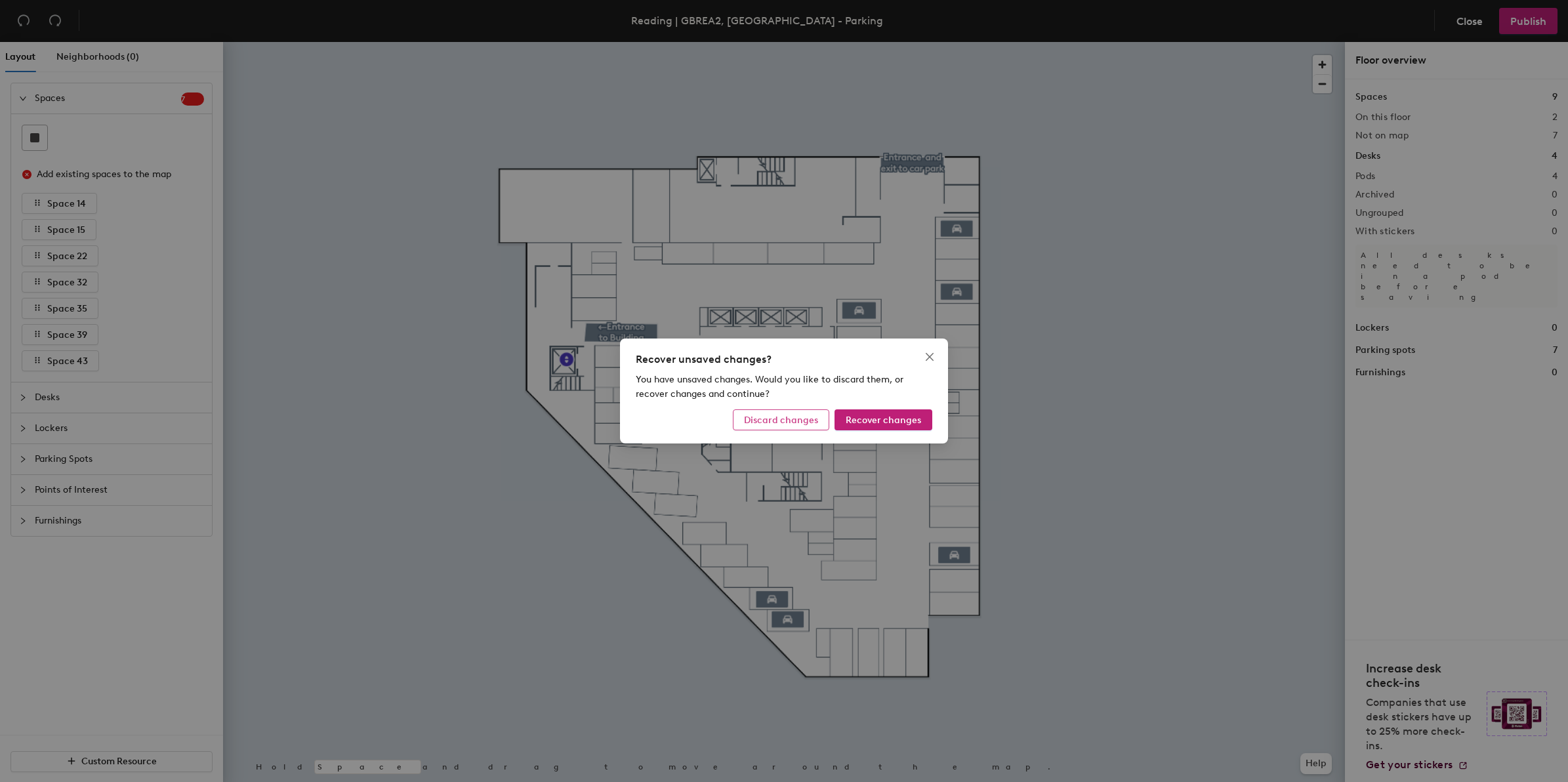
click at [799, 417] on span "Discard changes" at bounding box center [781, 419] width 74 height 11
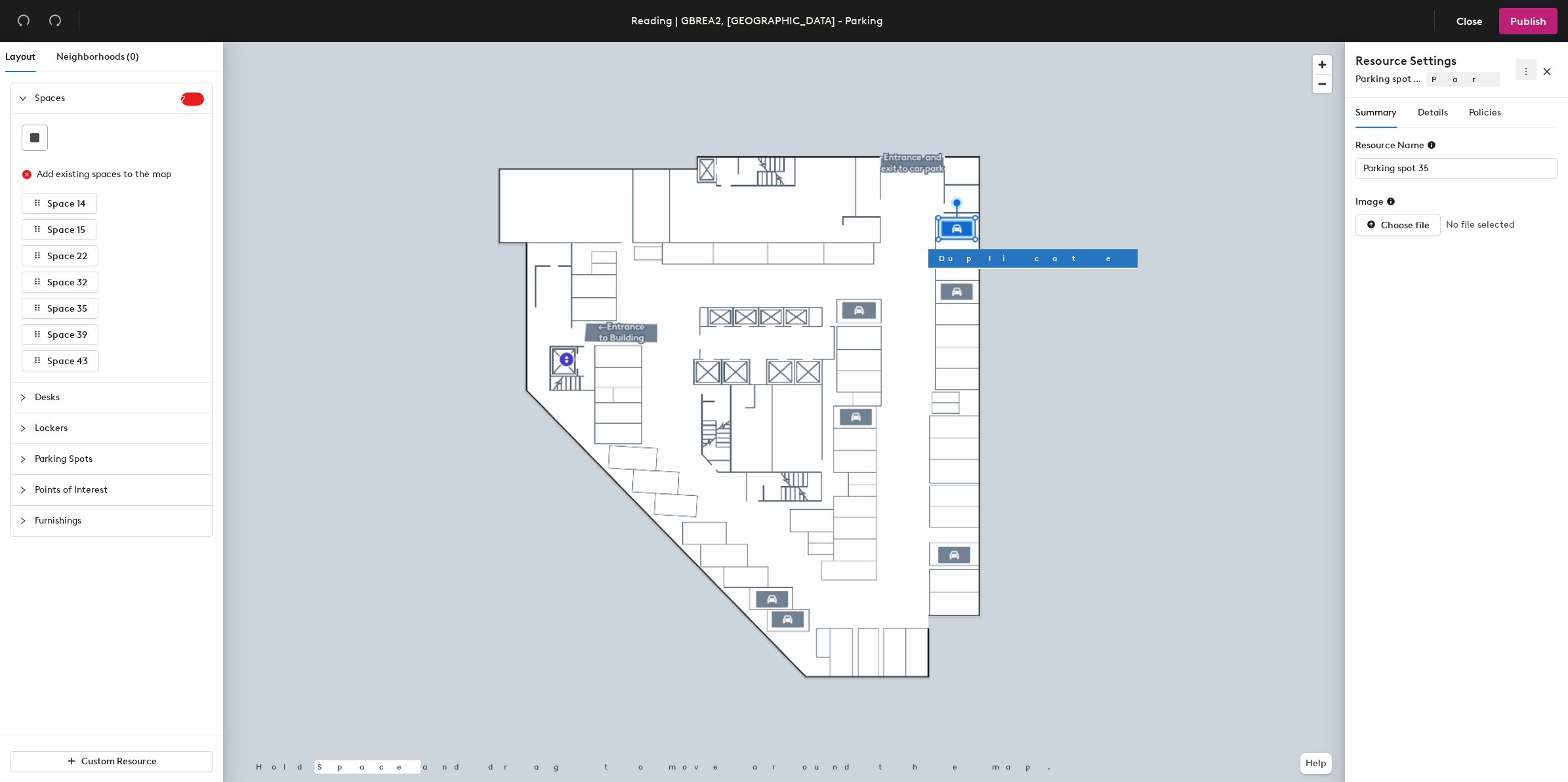
click at [1527, 73] on icon "more" at bounding box center [1526, 71] width 9 height 9
click at [1506, 113] on span "Delete" at bounding box center [1505, 116] width 42 height 14
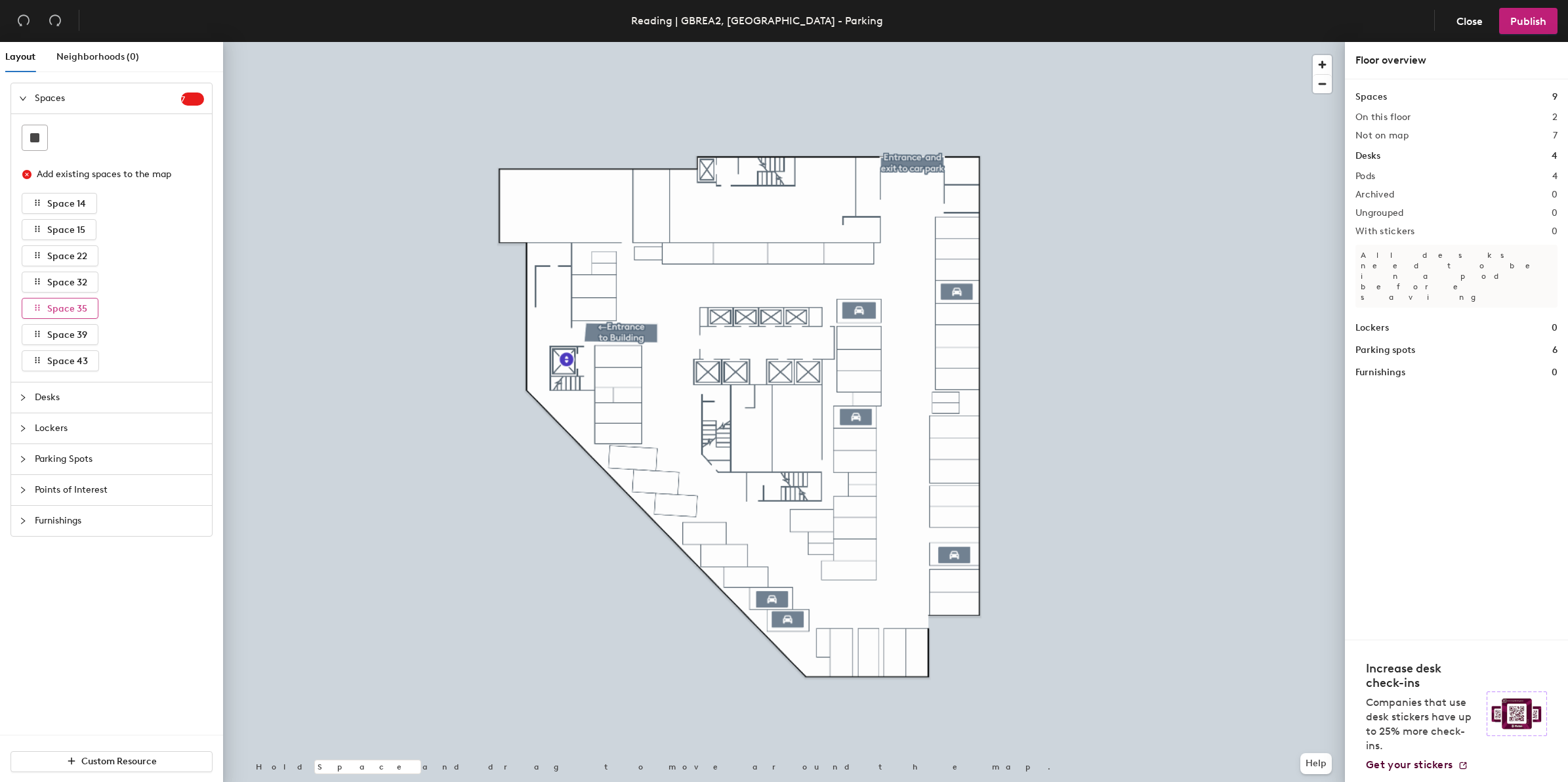
click at [74, 310] on span "Space 35" at bounding box center [67, 308] width 40 height 11
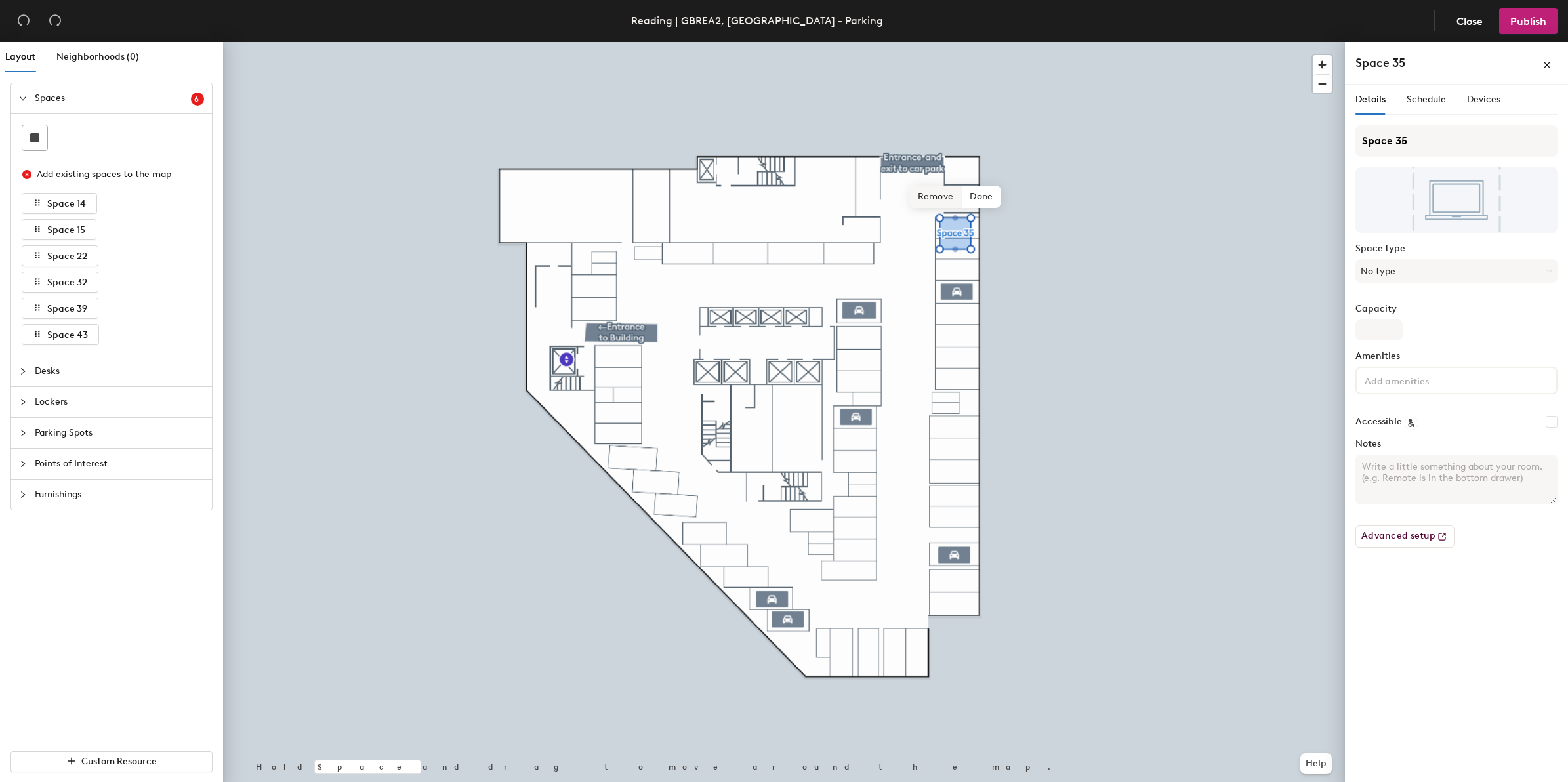
click at [948, 197] on span "Remove" at bounding box center [935, 196] width 52 height 22
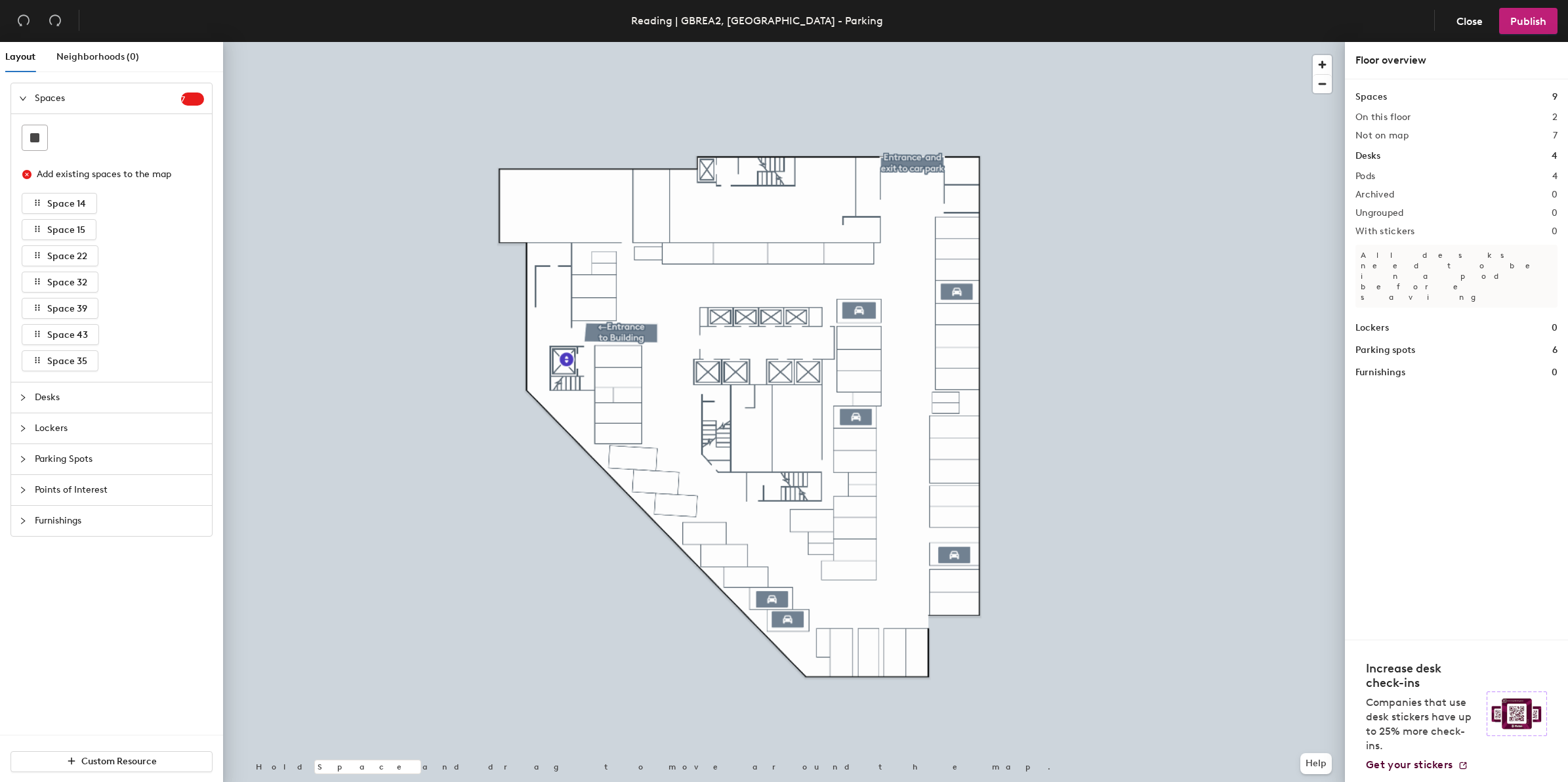
click at [22, 99] on icon "expanded" at bounding box center [23, 98] width 7 height 4
click at [22, 99] on icon "collapsed" at bounding box center [22, 98] width 7 height 7
click at [22, 99] on icon "expanded" at bounding box center [23, 98] width 7 height 4
click at [23, 126] on icon "collapsed" at bounding box center [22, 129] width 7 height 7
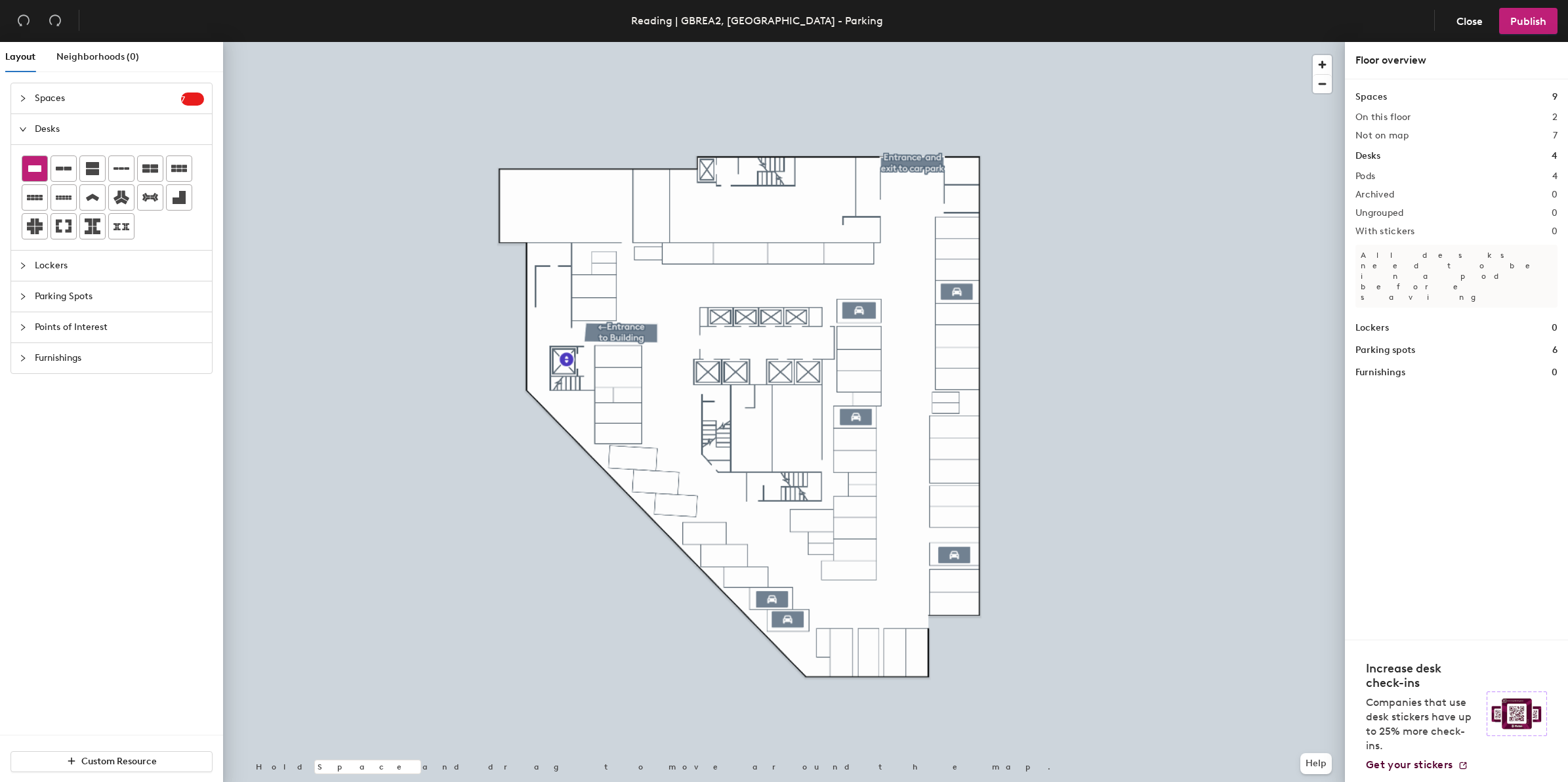
click at [34, 171] on icon at bounding box center [35, 169] width 13 height 7
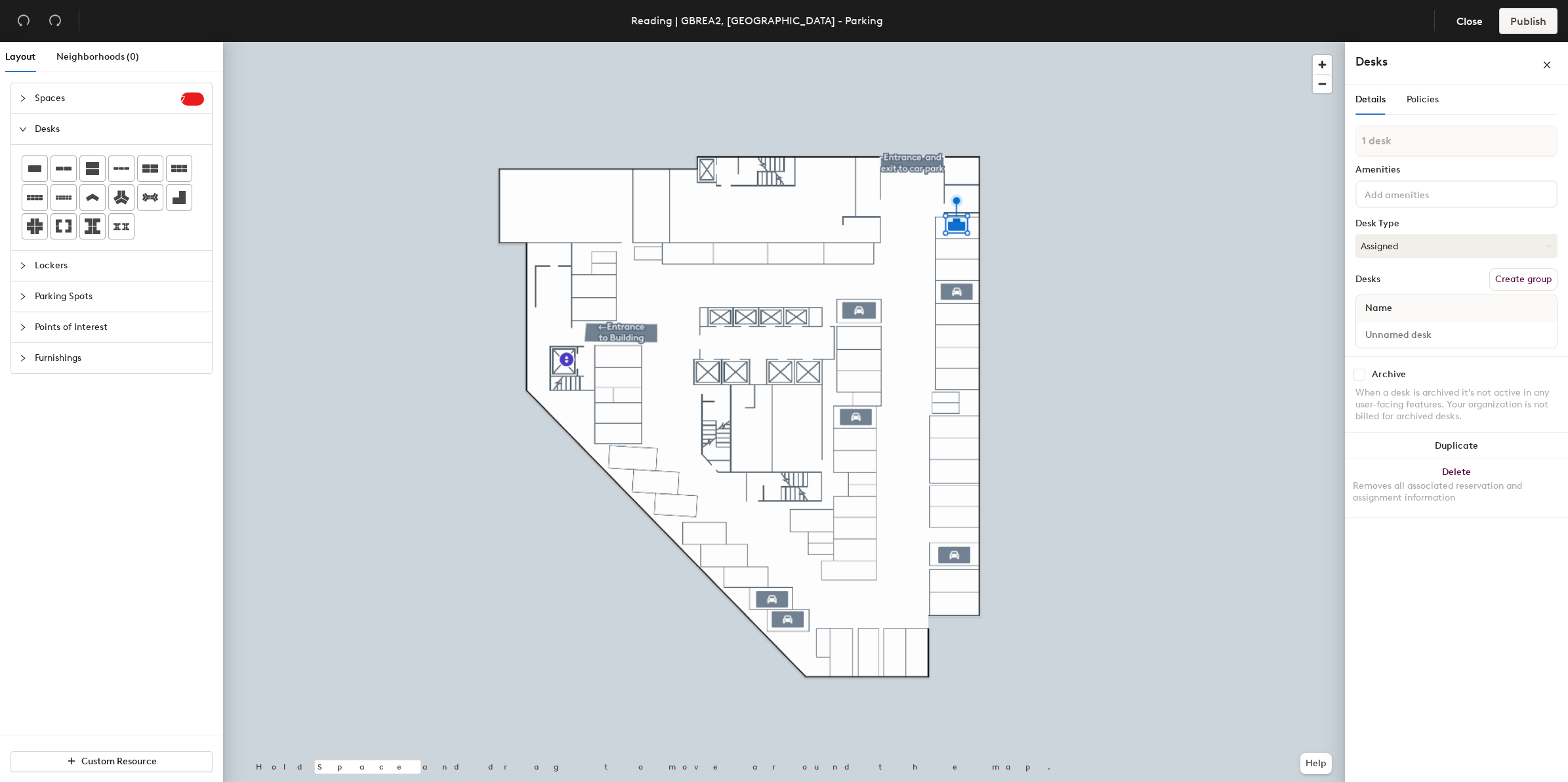
click at [1538, 280] on button "Create group" at bounding box center [1523, 279] width 68 height 22
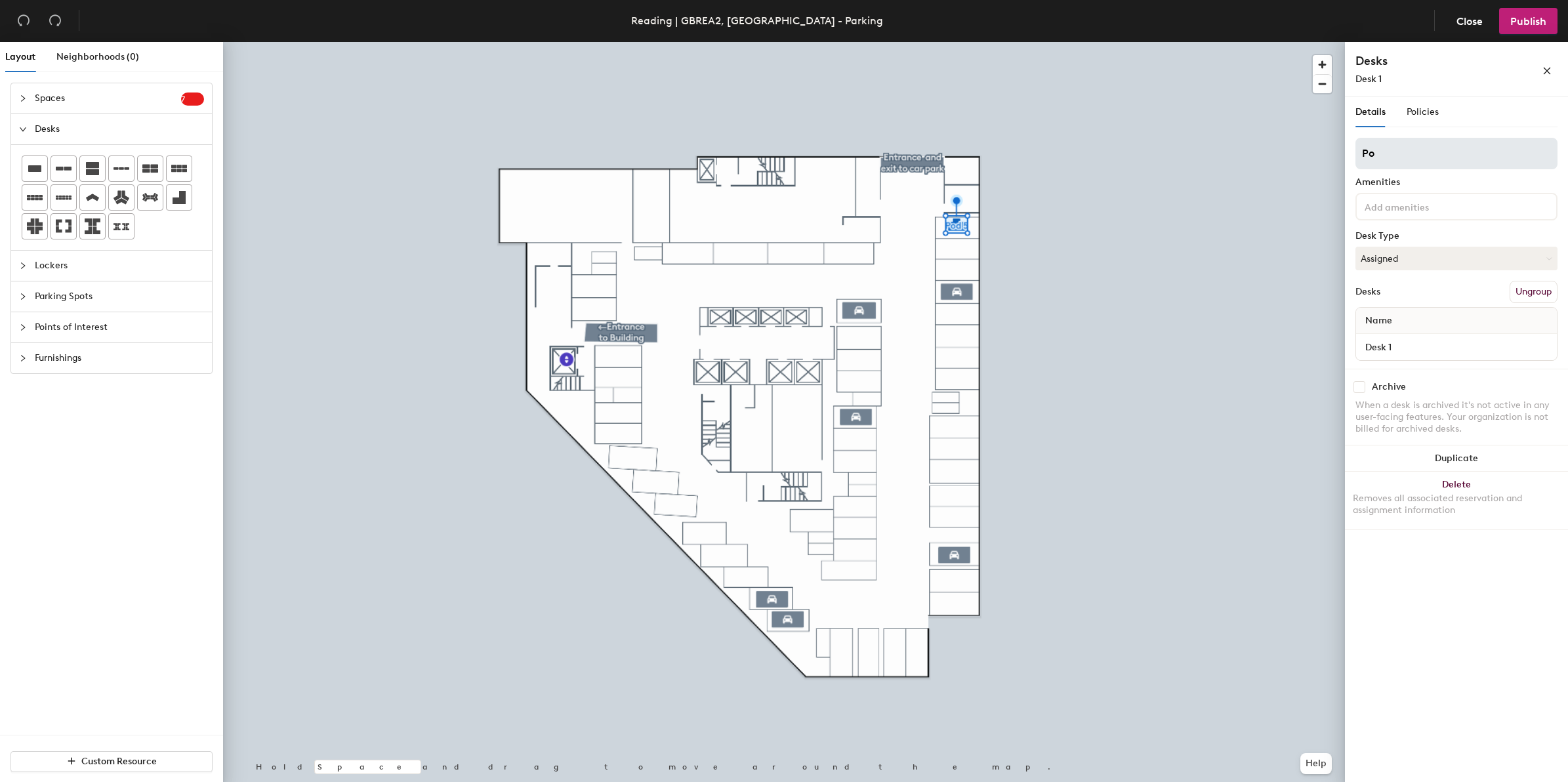
type input "P"
type input "35"
click at [1391, 79] on div "Desk 1" at bounding box center [1427, 79] width 144 height 14
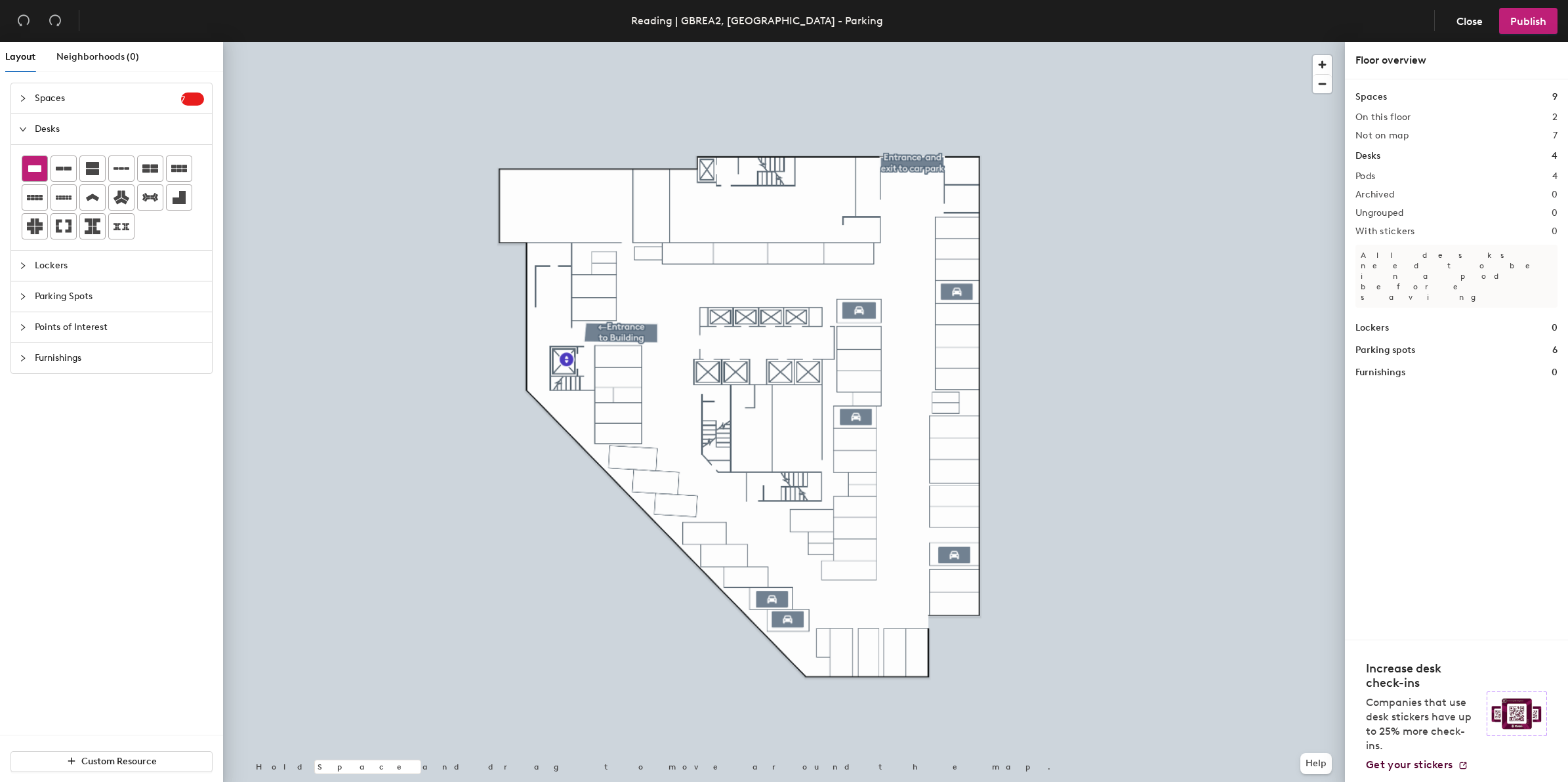
click at [43, 169] on div at bounding box center [35, 169] width 25 height 25
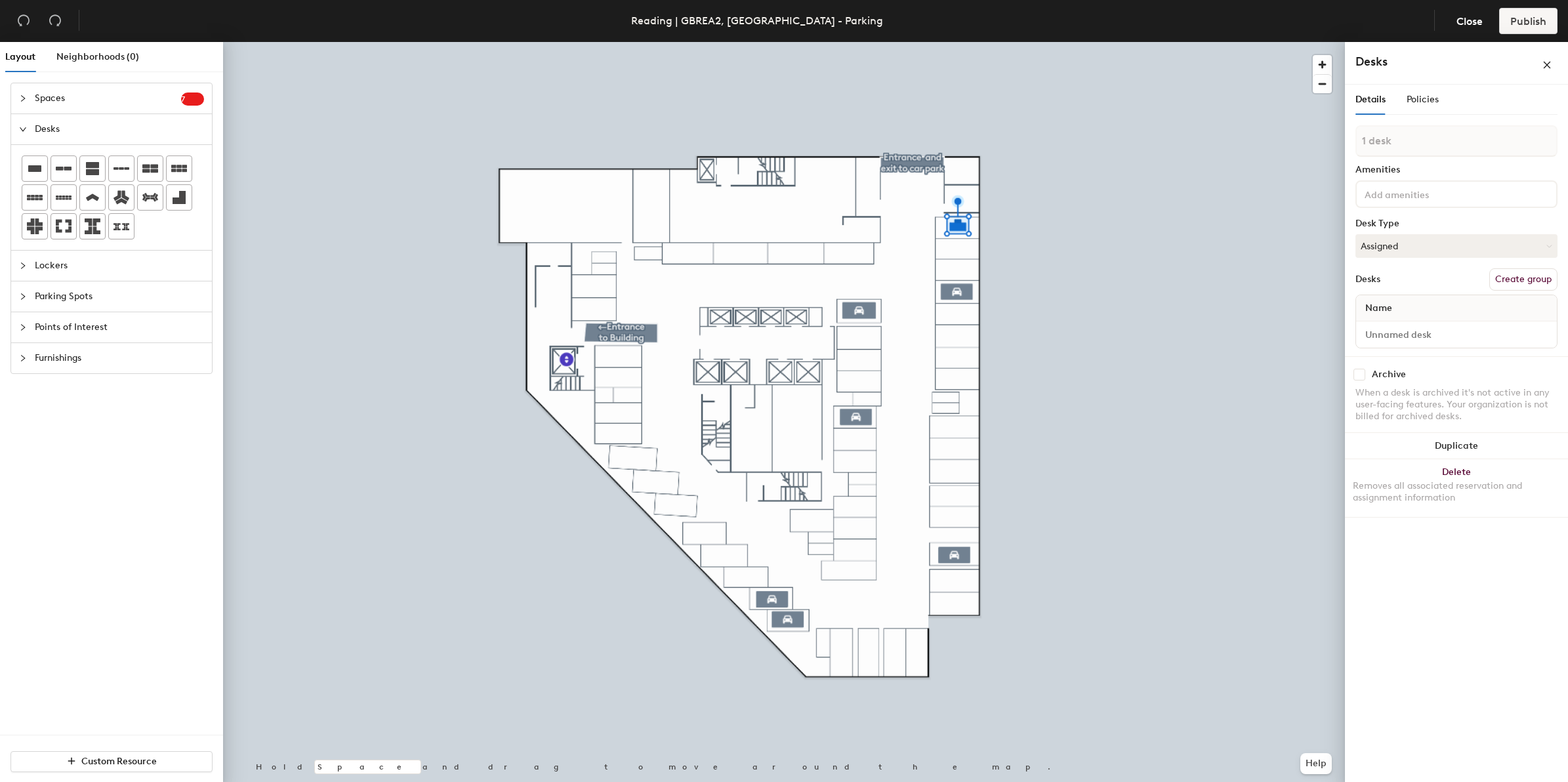
click at [1520, 279] on button "Create group" at bounding box center [1523, 279] width 68 height 22
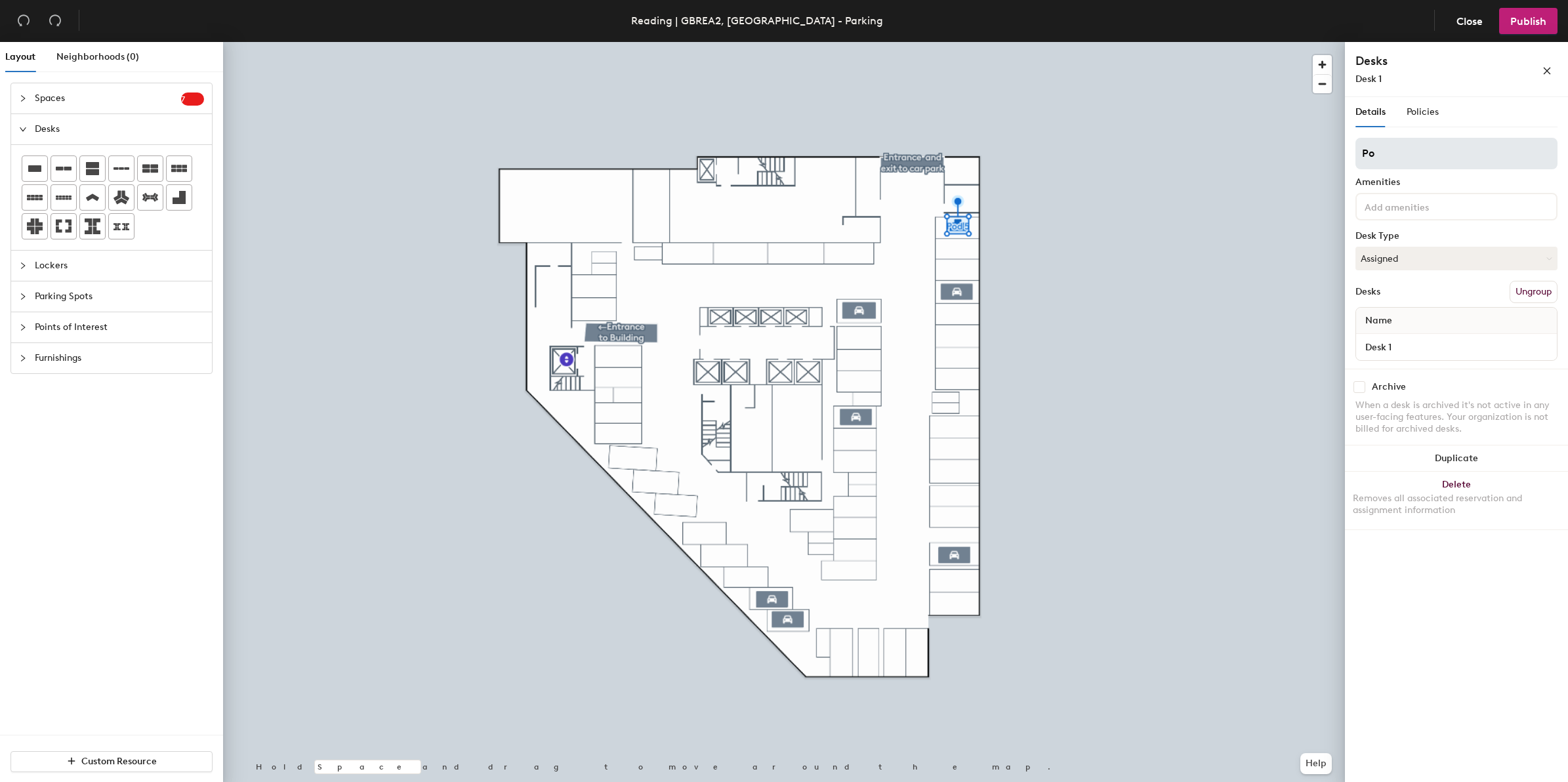
type input "P"
type input "35"
click at [1392, 346] on input "Desk 1" at bounding box center [1456, 347] width 196 height 18
type input "Bay"
click at [1544, 250] on button "Assigned" at bounding box center [1456, 258] width 202 height 23
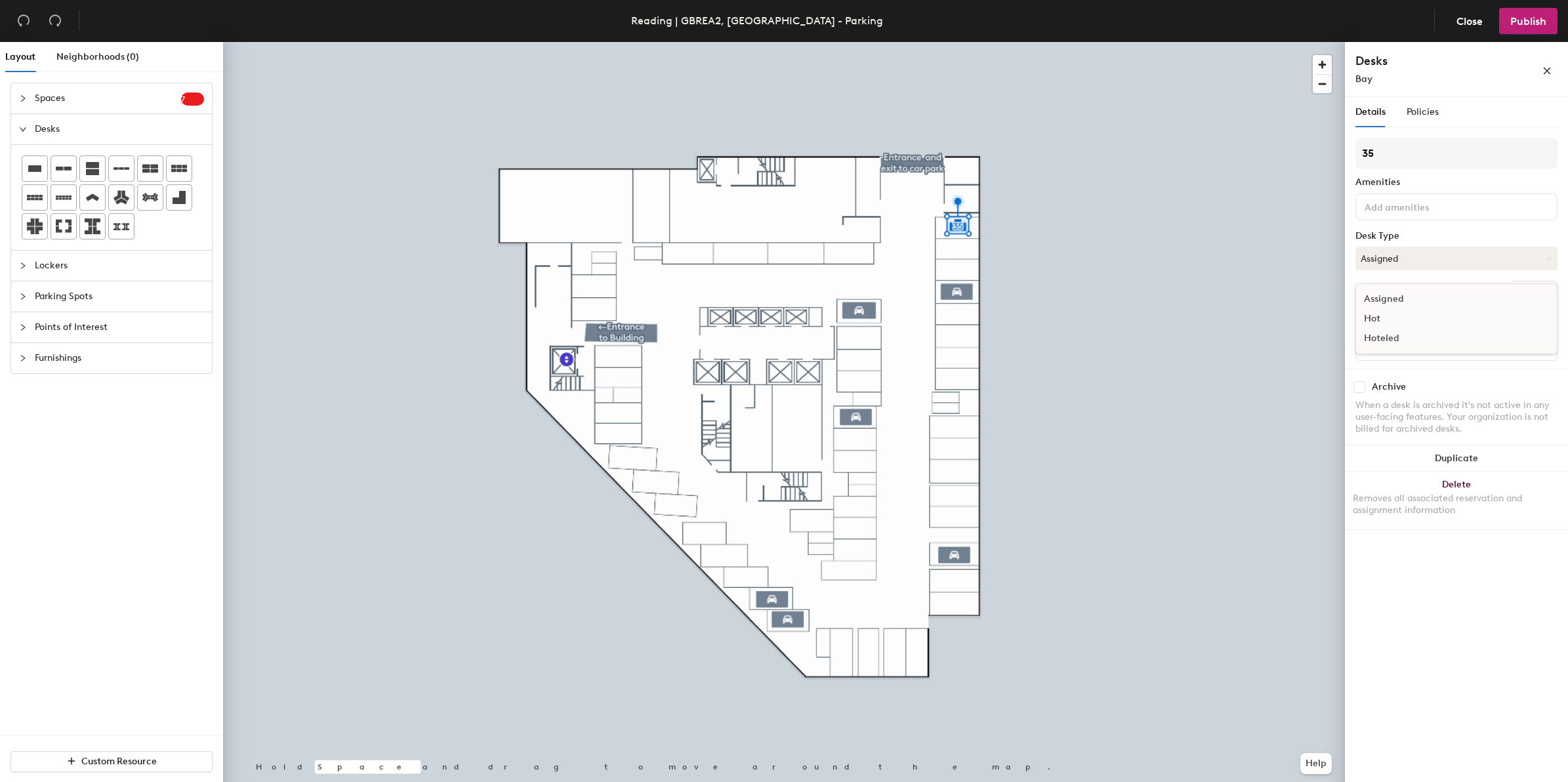
click at [1396, 336] on div "Hoteled" at bounding box center [1422, 339] width 131 height 20
click at [1417, 113] on span "Policies" at bounding box center [1422, 111] width 32 height 11
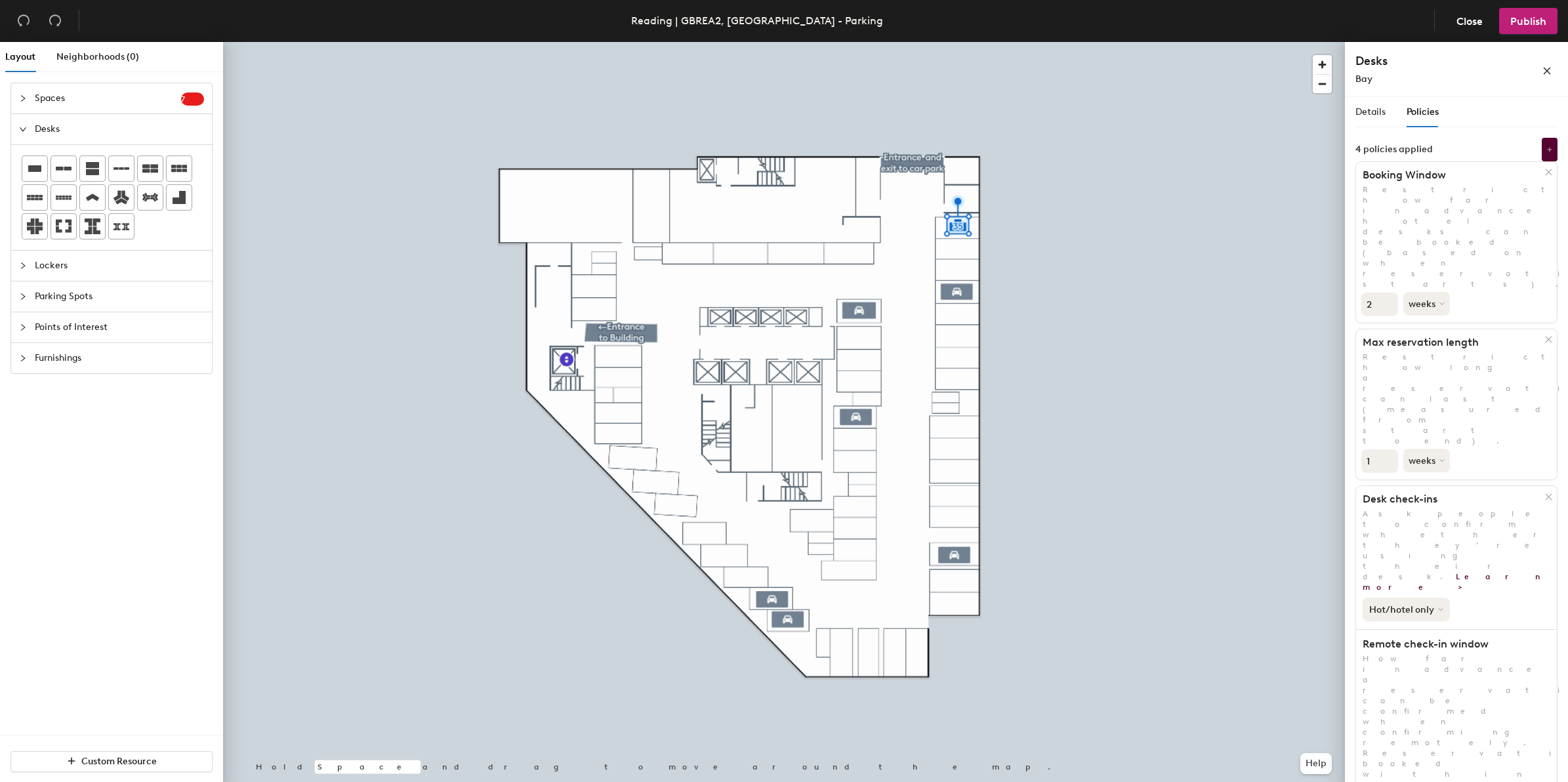
click at [1432, 597] on button "Hot/hotel only" at bounding box center [1406, 609] width 87 height 23
click at [1415, 630] on div "All desk types" at bounding box center [1403, 637] width 81 height 16
click at [1437, 448] on button "weeks" at bounding box center [1427, 460] width 49 height 23
click at [1430, 520] on div "days" at bounding box center [1429, 530] width 51 height 20
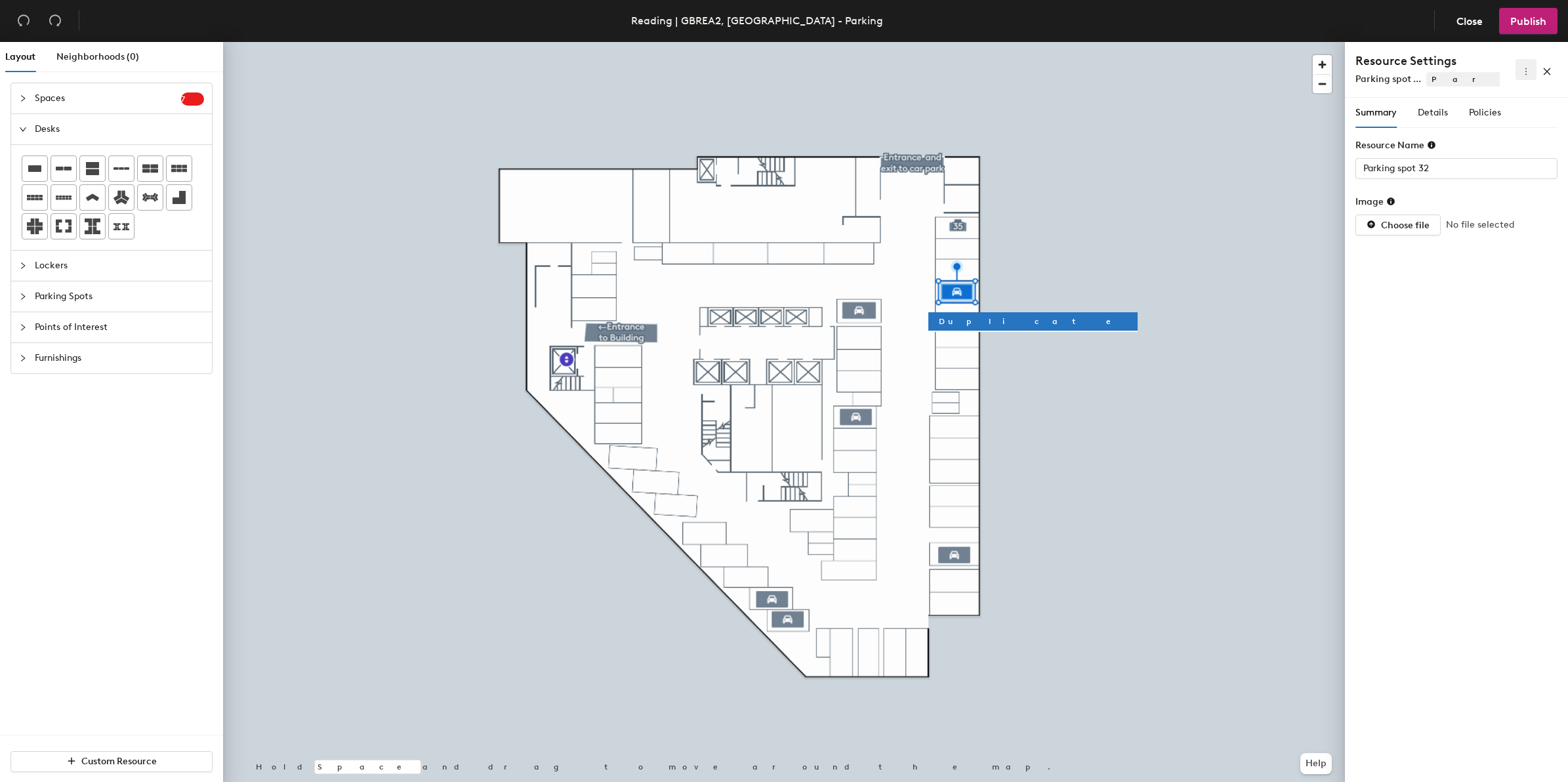
click at [1524, 76] on icon "more" at bounding box center [1526, 71] width 9 height 9
click at [1492, 116] on span "Delete" at bounding box center [1505, 116] width 42 height 14
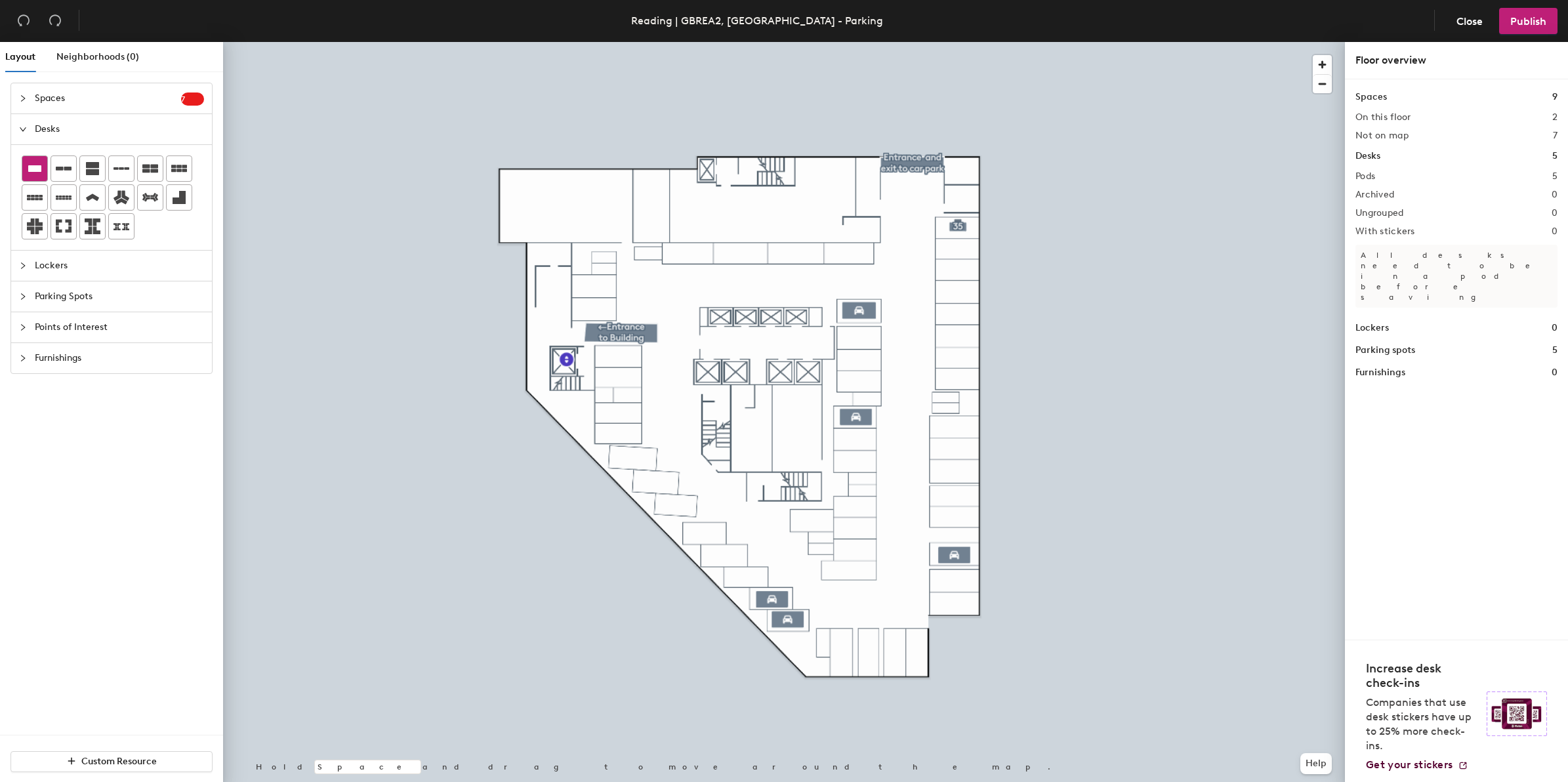
click at [32, 169] on icon at bounding box center [35, 169] width 13 height 7
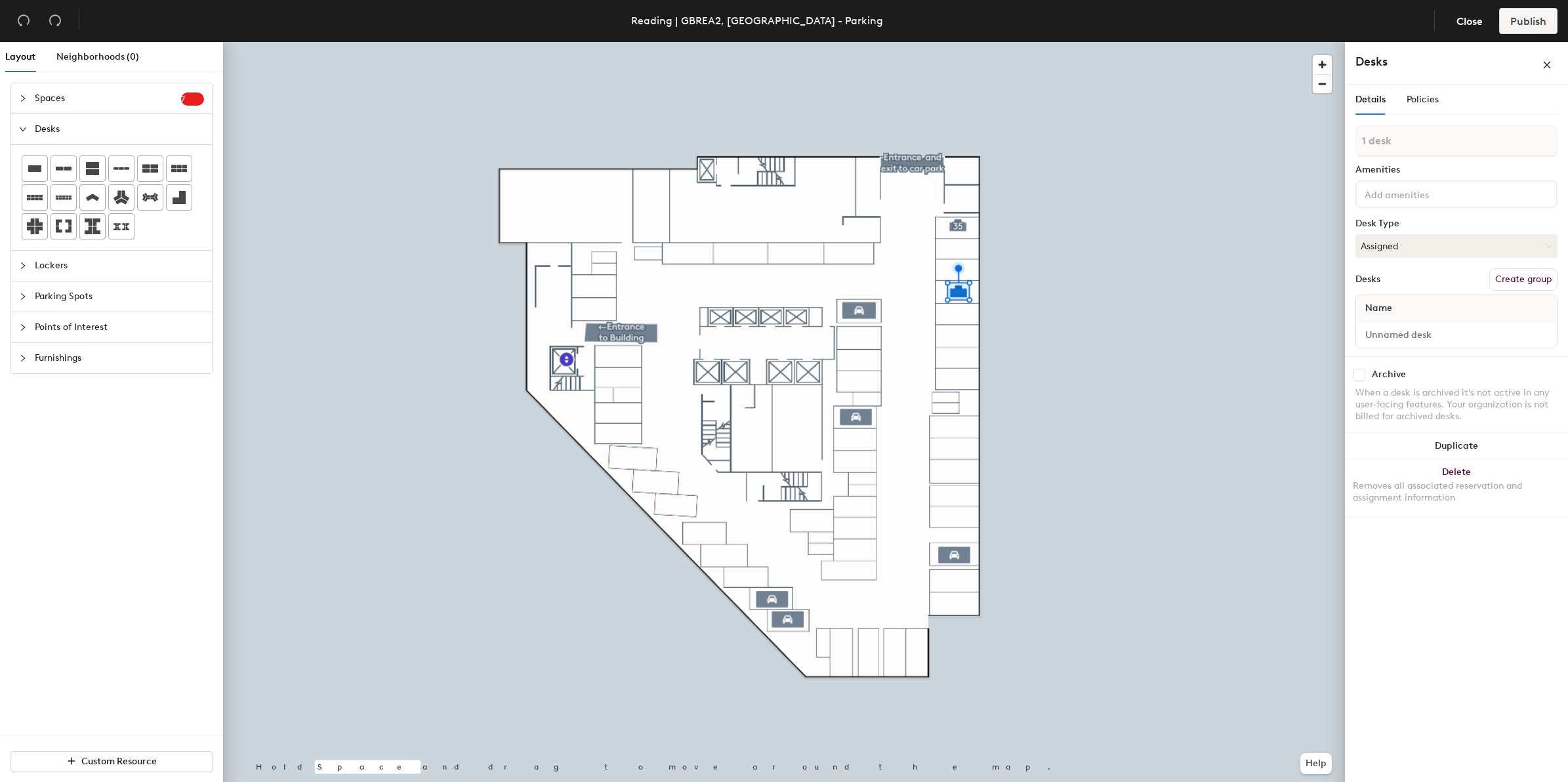
click at [1526, 280] on button "Create group" at bounding box center [1523, 279] width 68 height 22
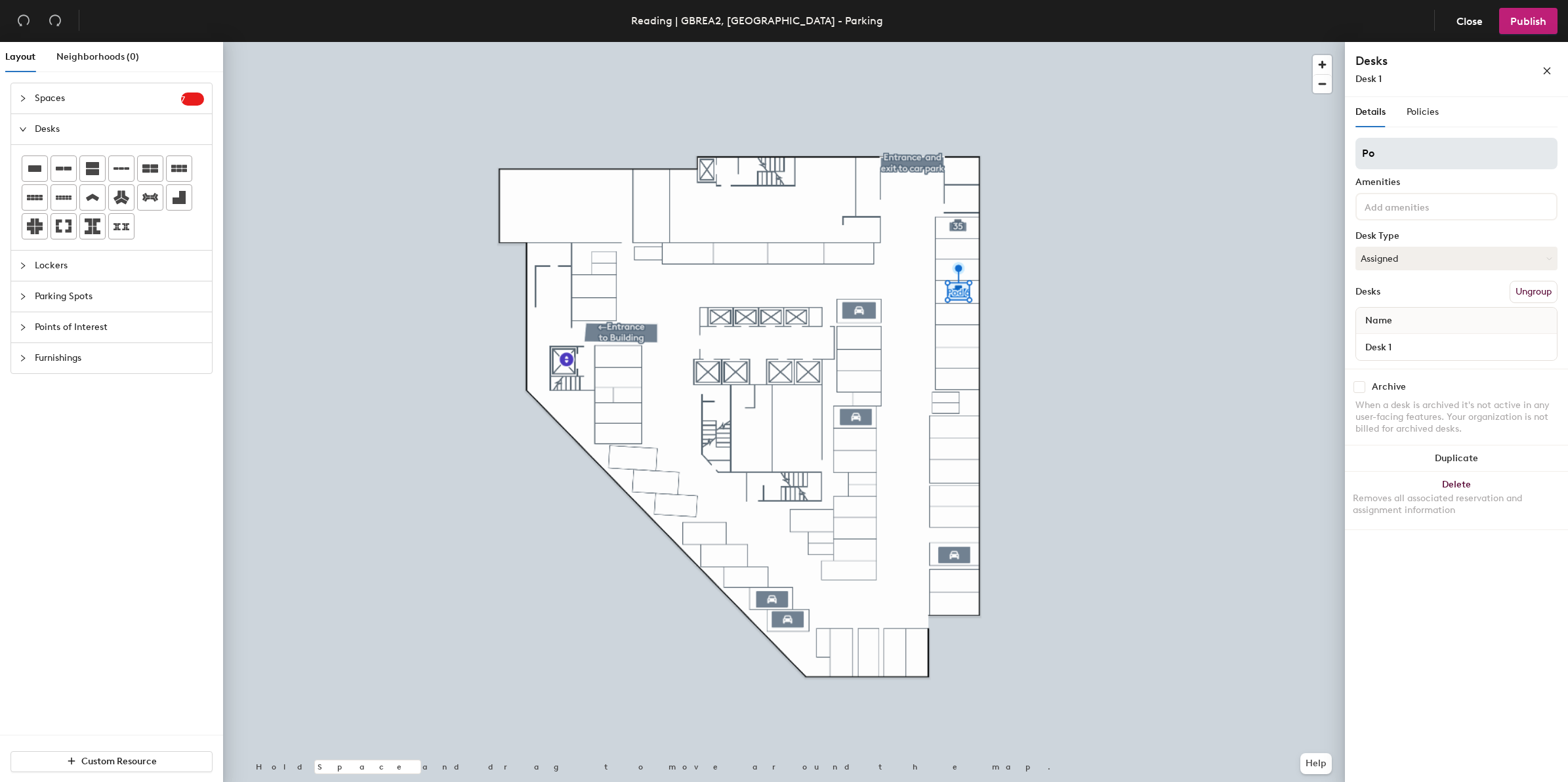
type input "P"
type input "32"
click at [1397, 348] on input "Desk 1" at bounding box center [1456, 347] width 196 height 18
type input "Bay"
click at [1504, 258] on button "Assigned" at bounding box center [1456, 258] width 202 height 23
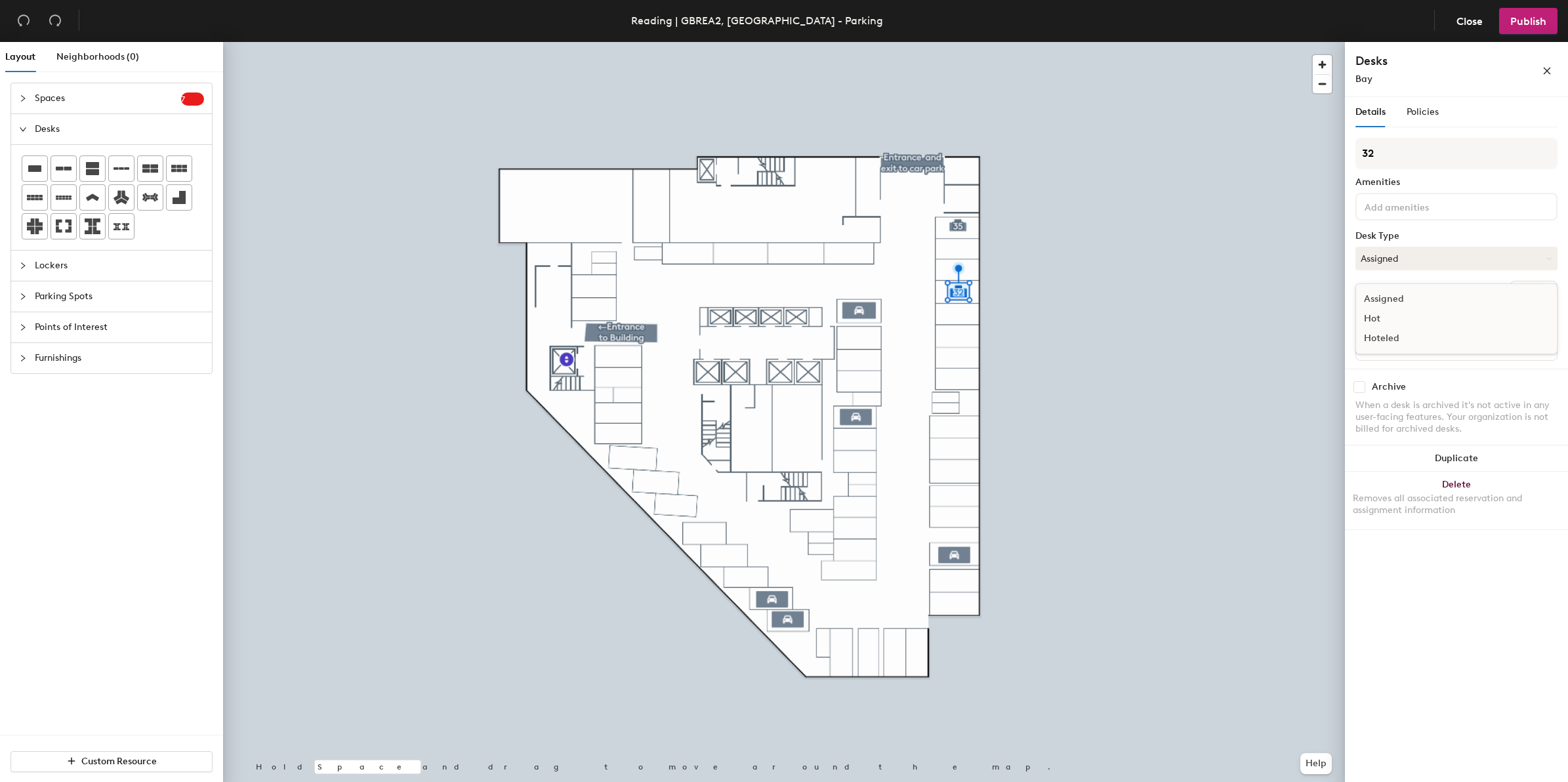
click at [1407, 333] on div "Hoteled" at bounding box center [1422, 339] width 131 height 20
click at [1407, 106] on span "Policies" at bounding box center [1422, 111] width 32 height 11
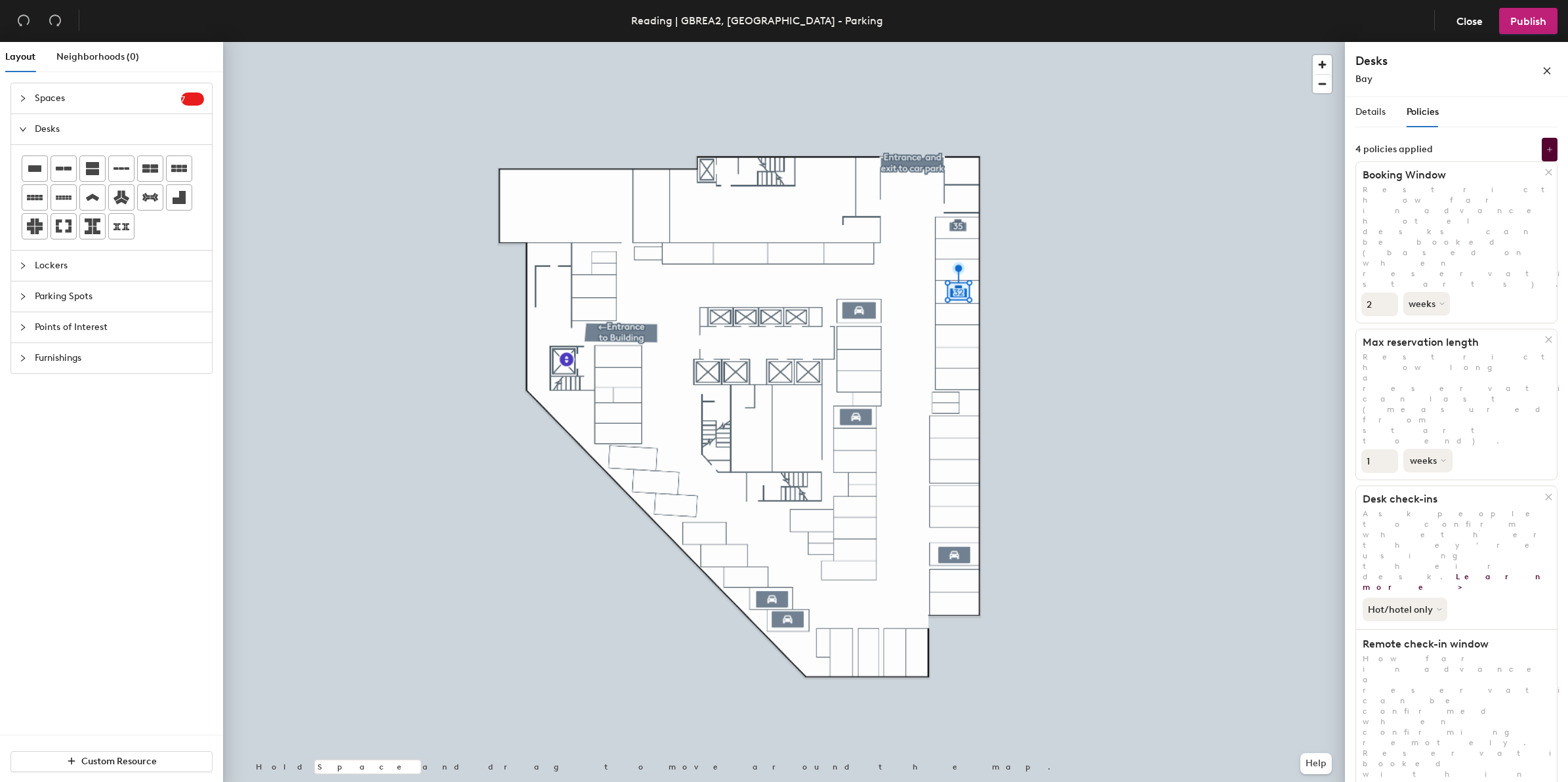
click at [1424, 448] on button "weeks" at bounding box center [1427, 460] width 49 height 23
click at [1429, 520] on div "days" at bounding box center [1429, 530] width 51 height 20
click at [456, 42] on div at bounding box center [784, 42] width 1122 height 0
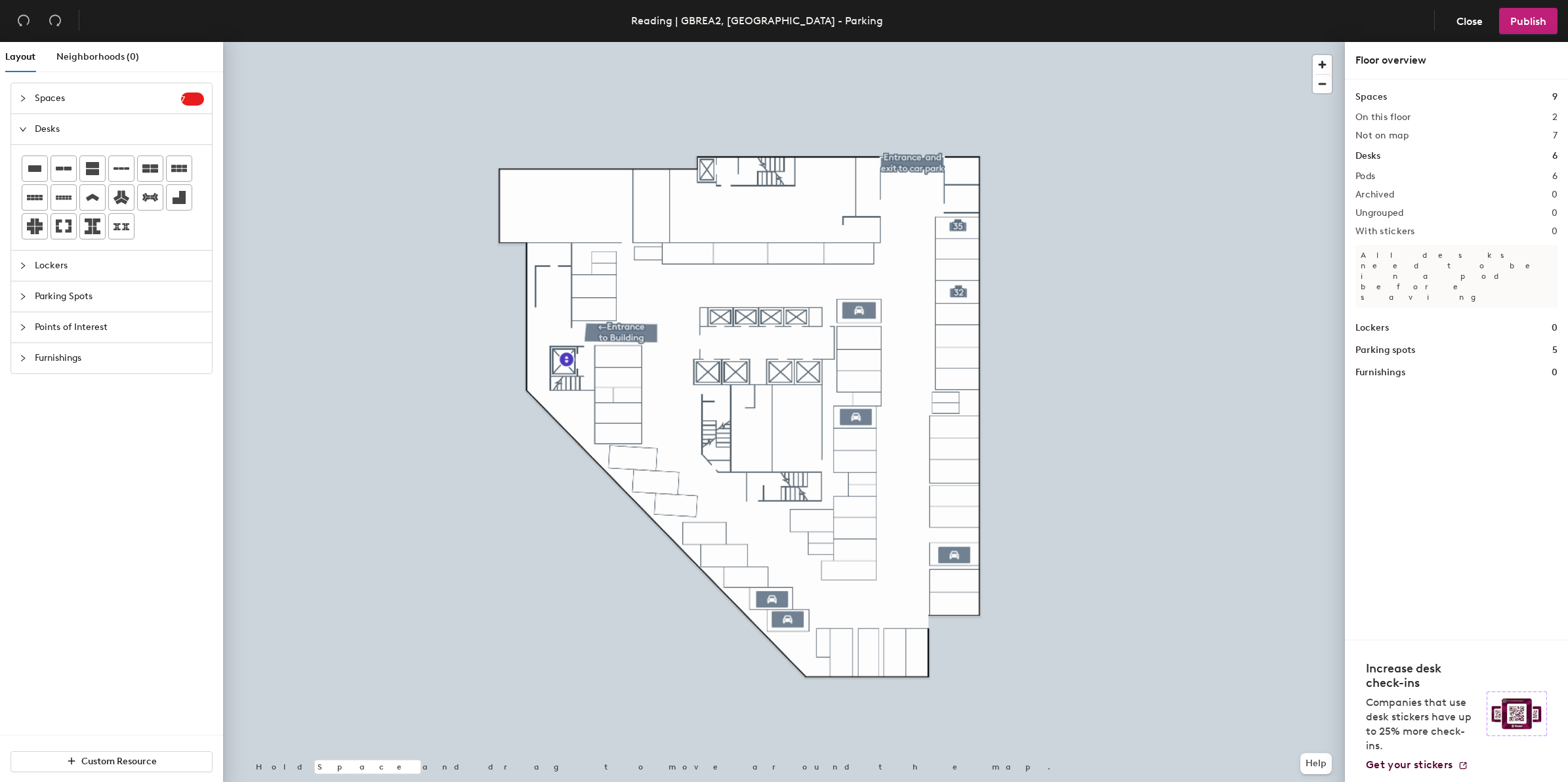
click at [27, 128] on div at bounding box center [27, 129] width 16 height 14
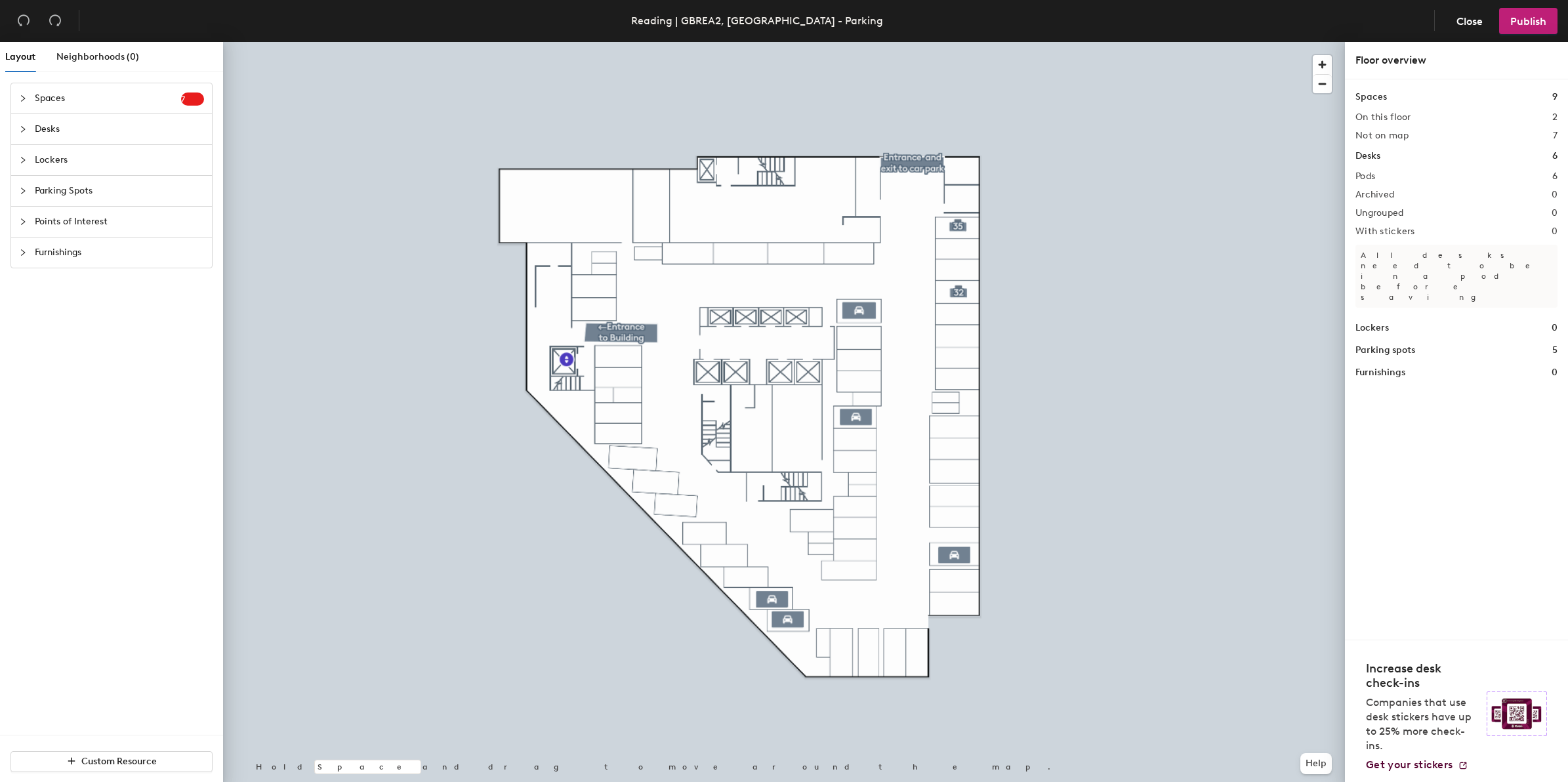
click at [27, 128] on icon "collapsed" at bounding box center [22, 129] width 7 height 7
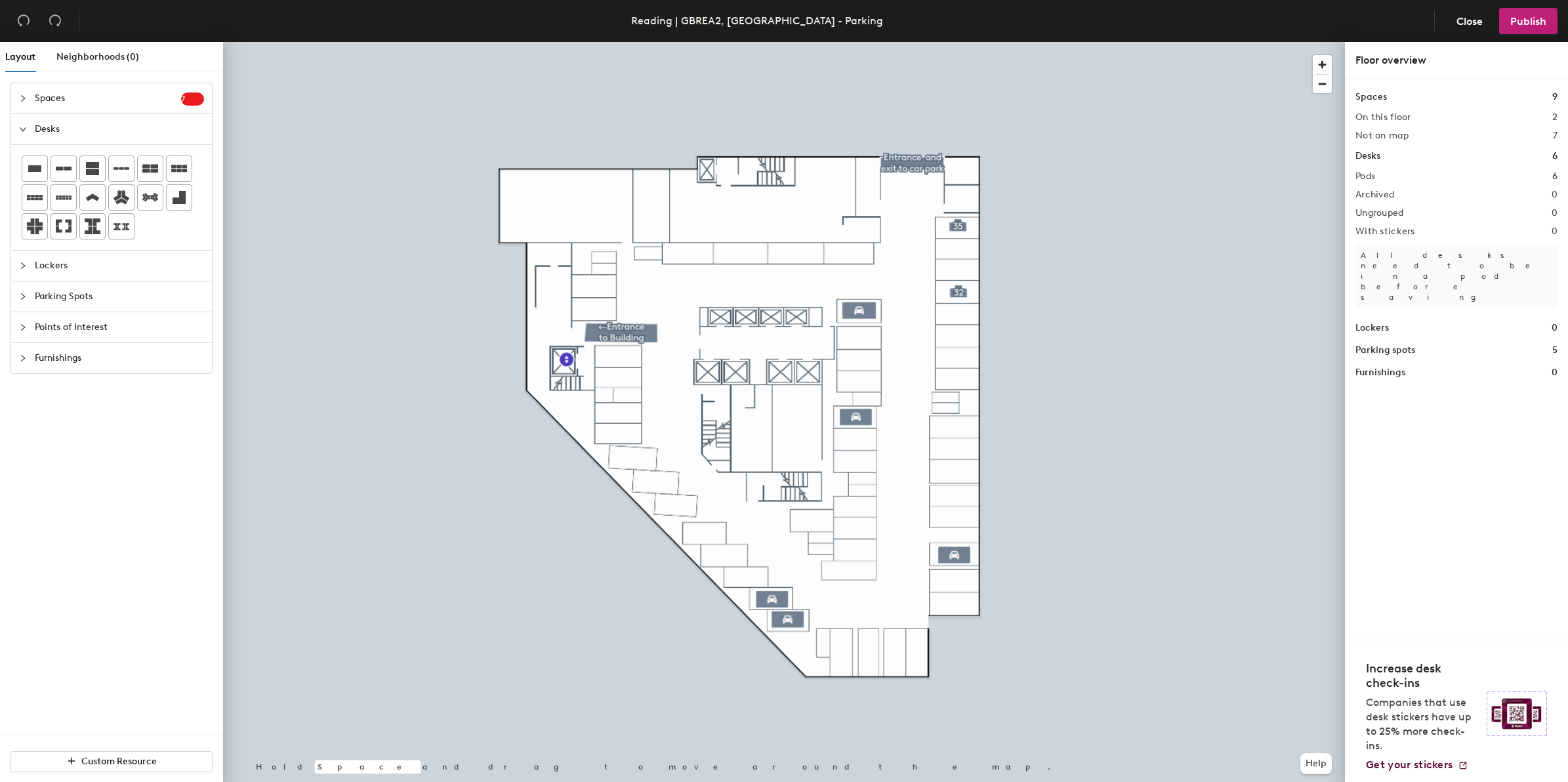
click at [25, 101] on icon "collapsed" at bounding box center [22, 98] width 7 height 7
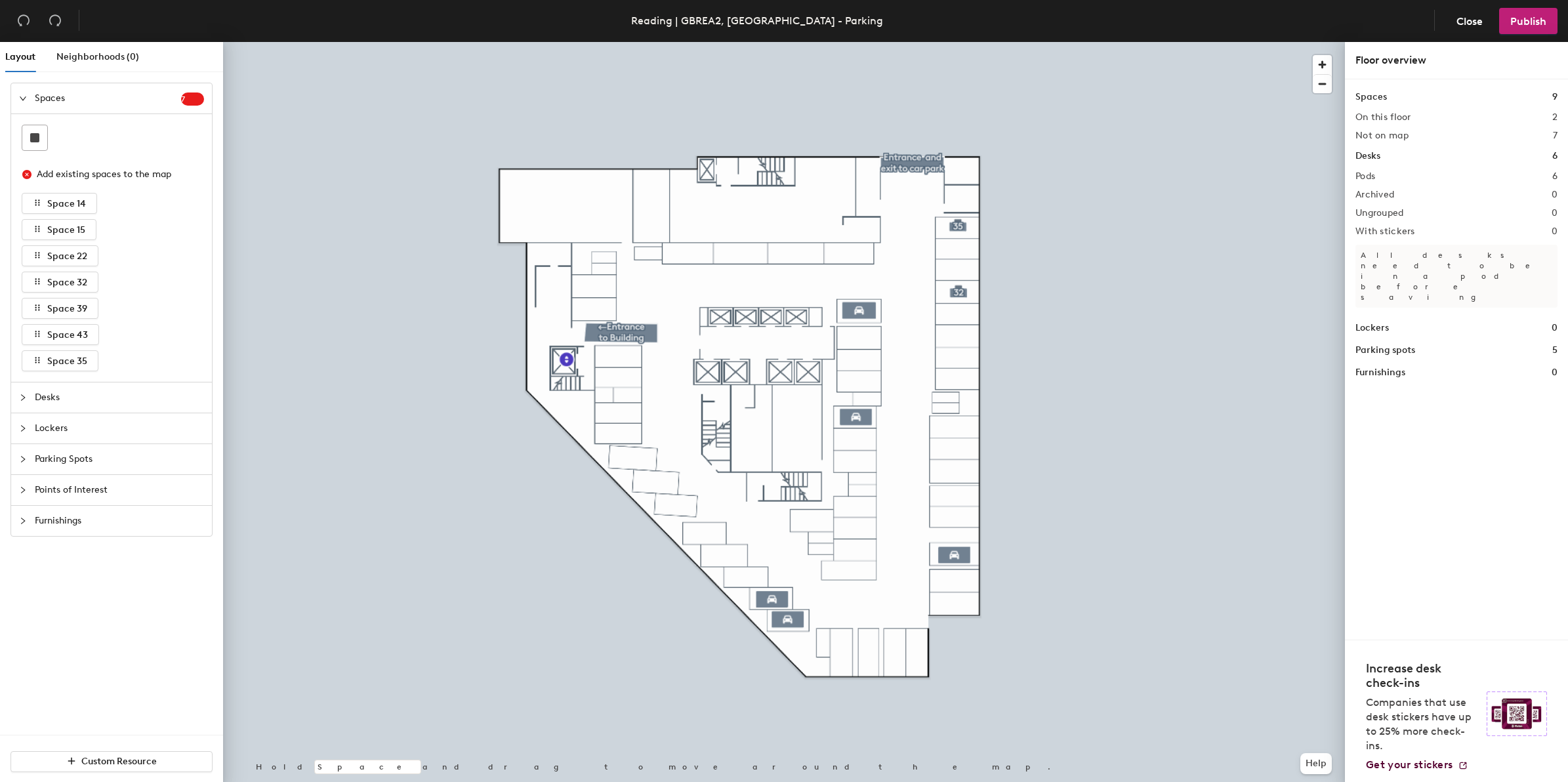
click at [27, 98] on div at bounding box center [27, 98] width 16 height 14
click at [22, 97] on icon "collapsed" at bounding box center [22, 98] width 7 height 7
click at [20, 92] on div at bounding box center [27, 98] width 16 height 14
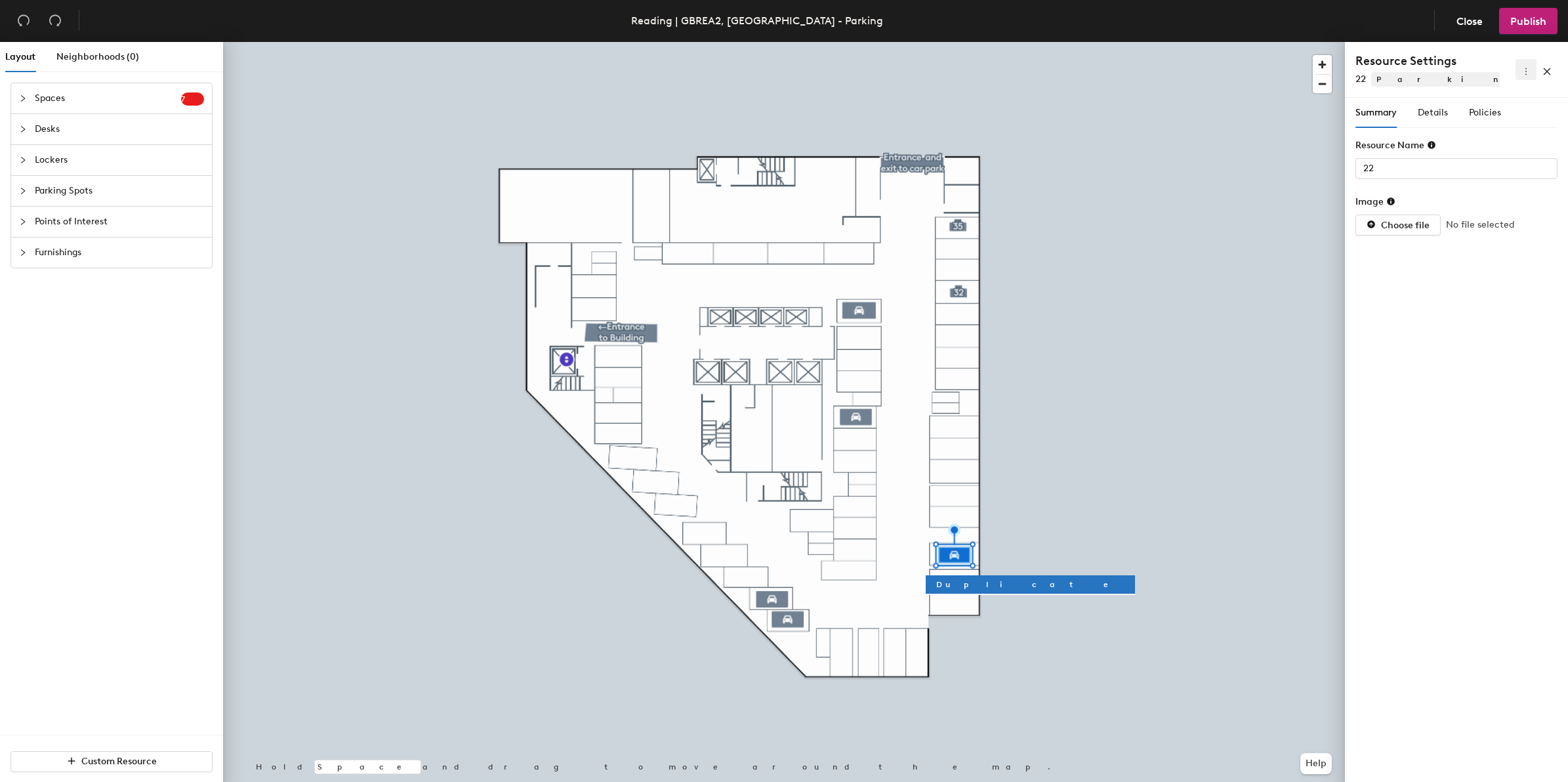
click at [1527, 76] on icon "more" at bounding box center [1526, 71] width 9 height 9
click at [1506, 116] on span "Delete" at bounding box center [1505, 116] width 42 height 14
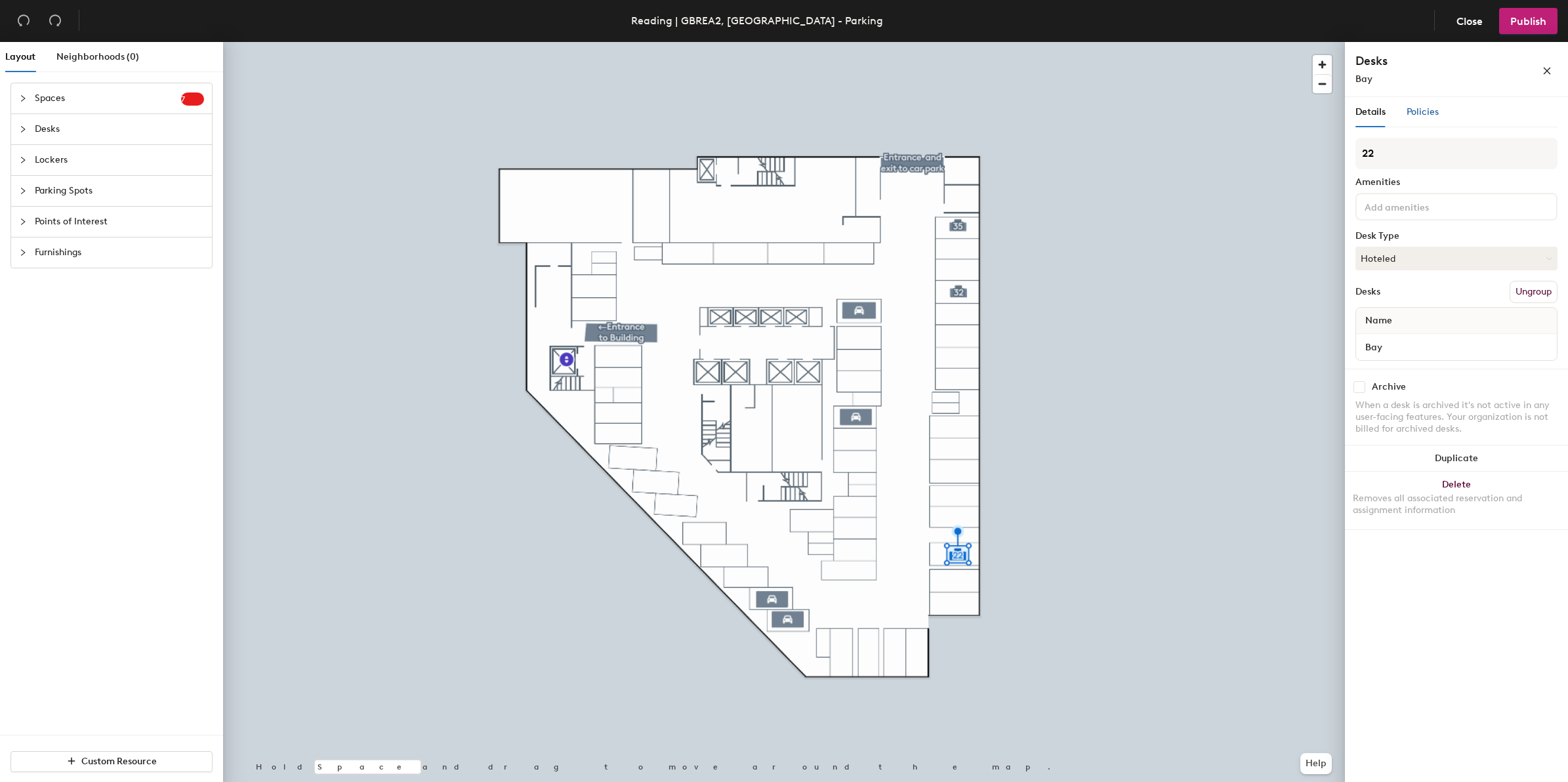
click at [1421, 109] on span "Policies" at bounding box center [1422, 111] width 32 height 11
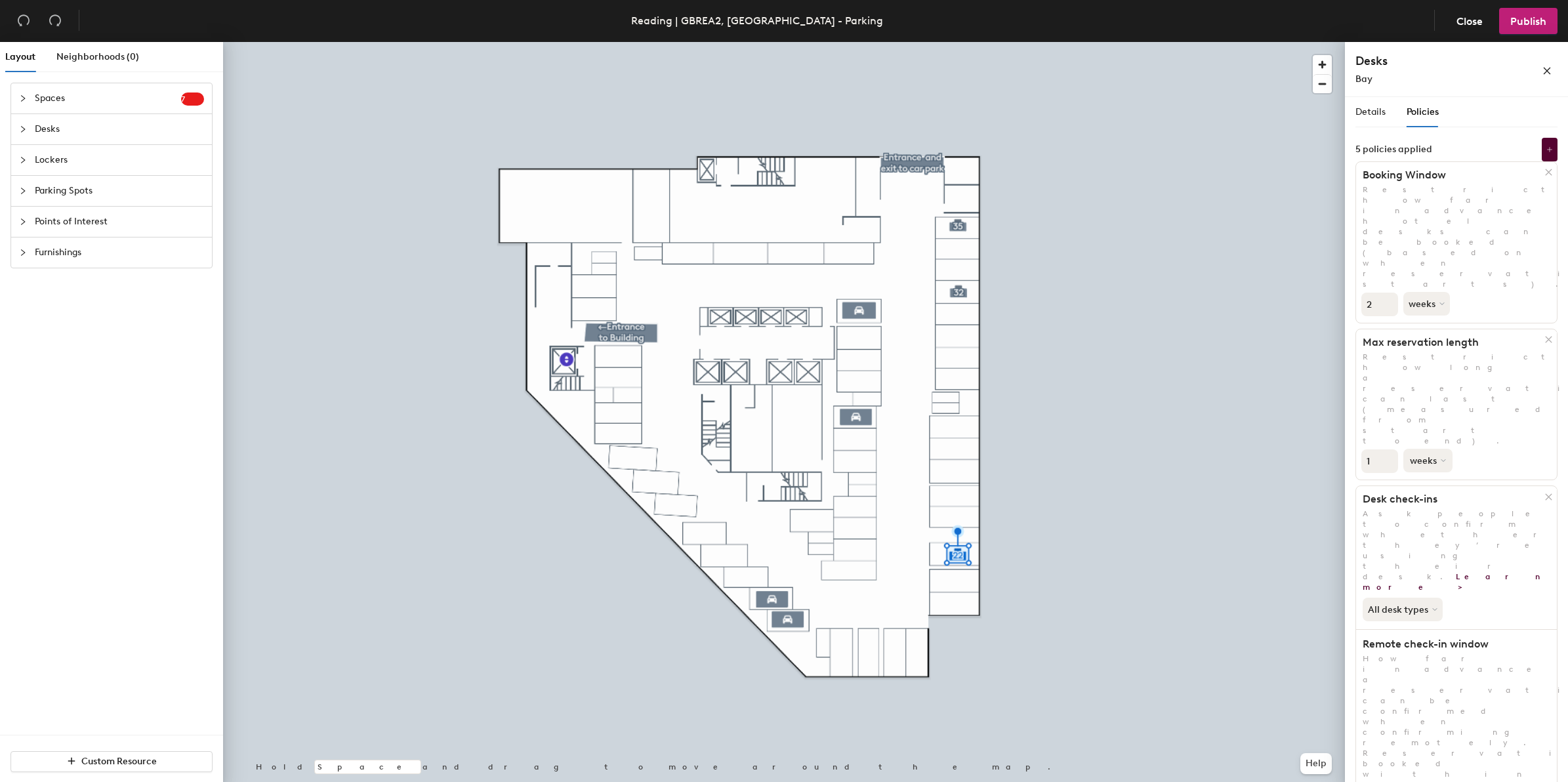
click at [1425, 448] on button "weeks" at bounding box center [1427, 460] width 49 height 23
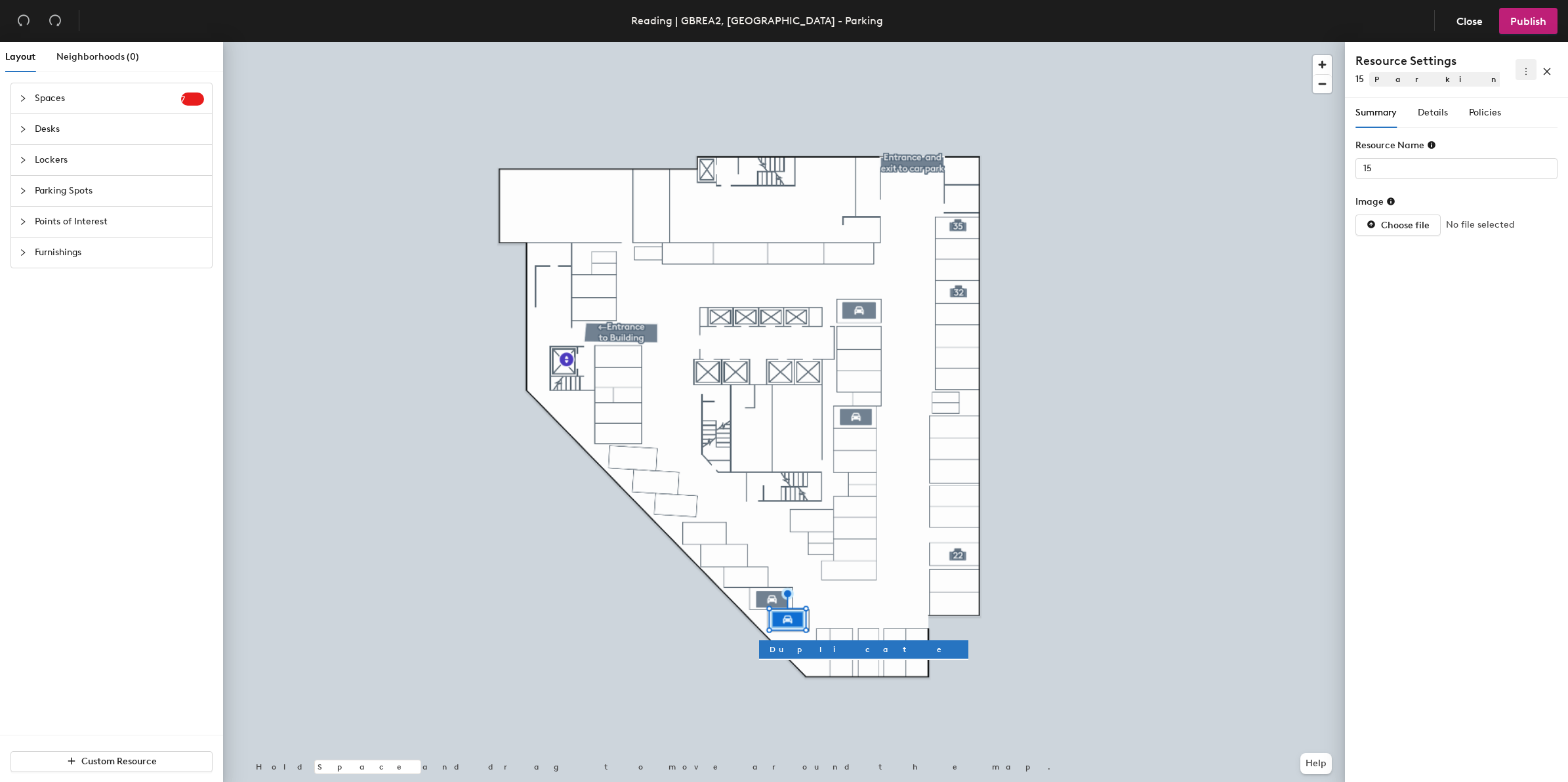
click at [1526, 77] on button "button" at bounding box center [1526, 69] width 21 height 21
click at [1507, 116] on span "Delete" at bounding box center [1505, 116] width 42 height 14
click at [1523, 77] on button "button" at bounding box center [1526, 69] width 21 height 21
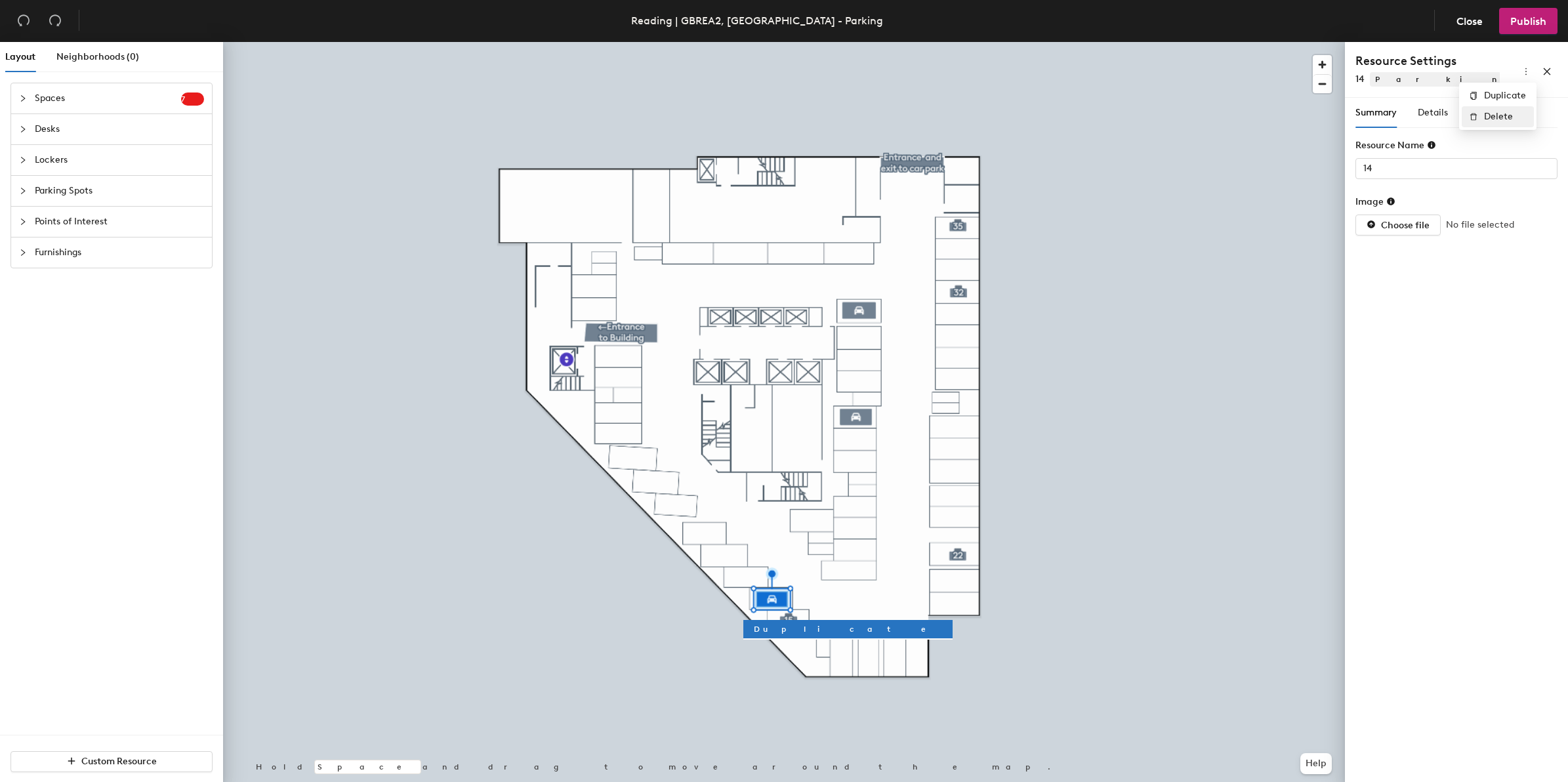
click at [1511, 112] on span "Delete" at bounding box center [1505, 116] width 42 height 14
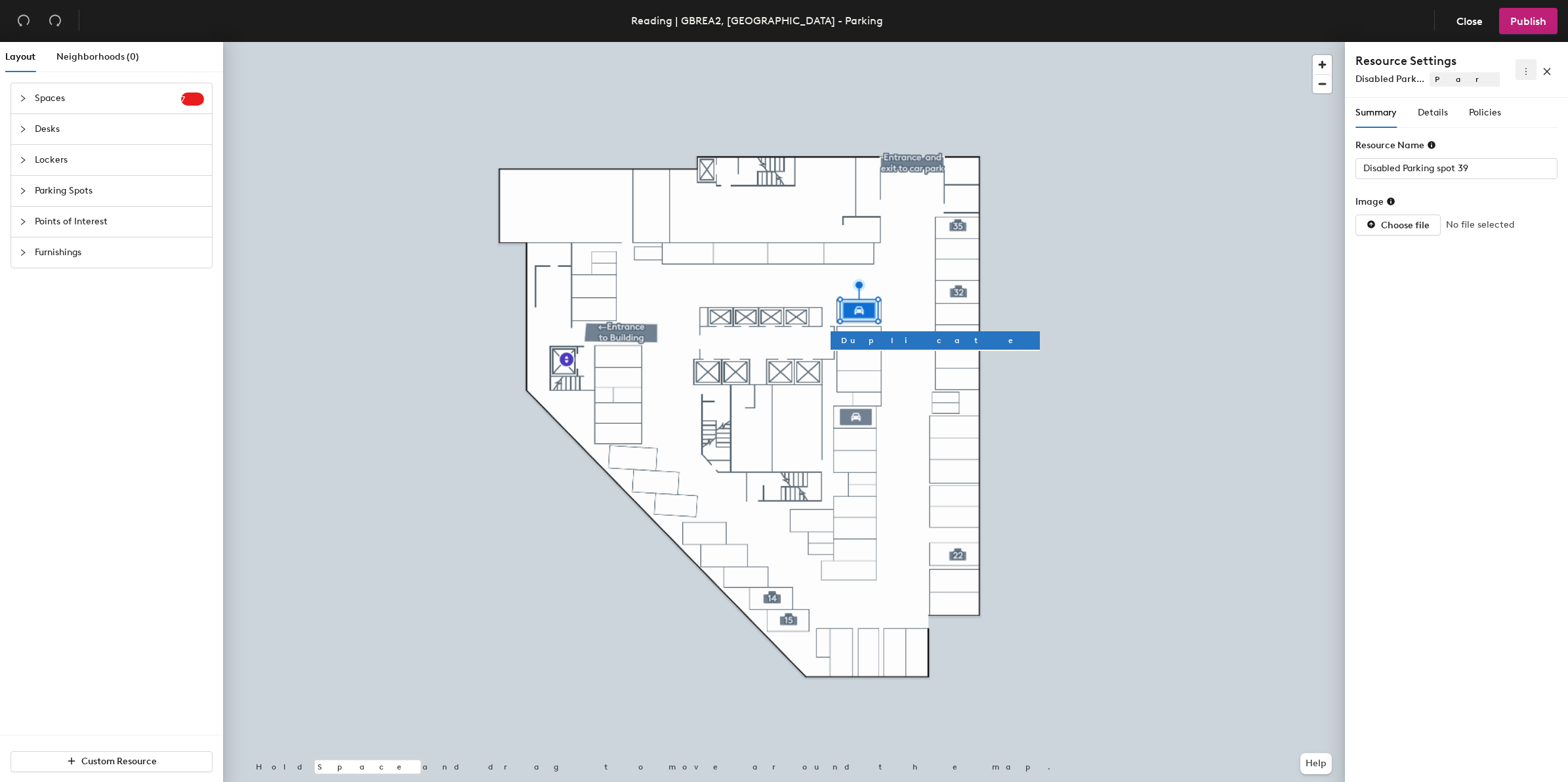
click at [1524, 76] on icon "more" at bounding box center [1526, 71] width 9 height 9
click at [1501, 113] on span "Delete" at bounding box center [1505, 116] width 42 height 14
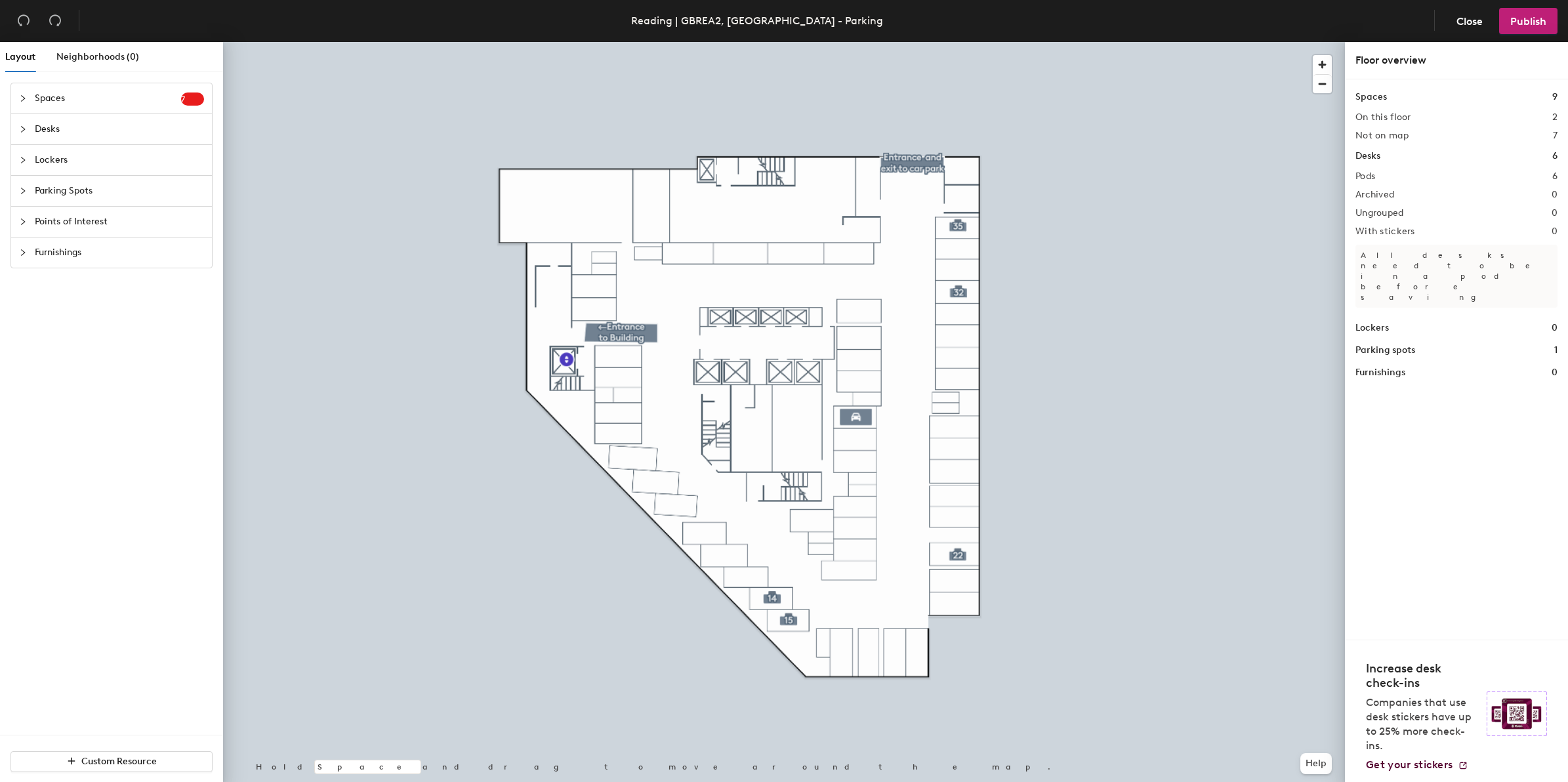
click at [23, 128] on icon "collapsed" at bounding box center [22, 129] width 7 height 7
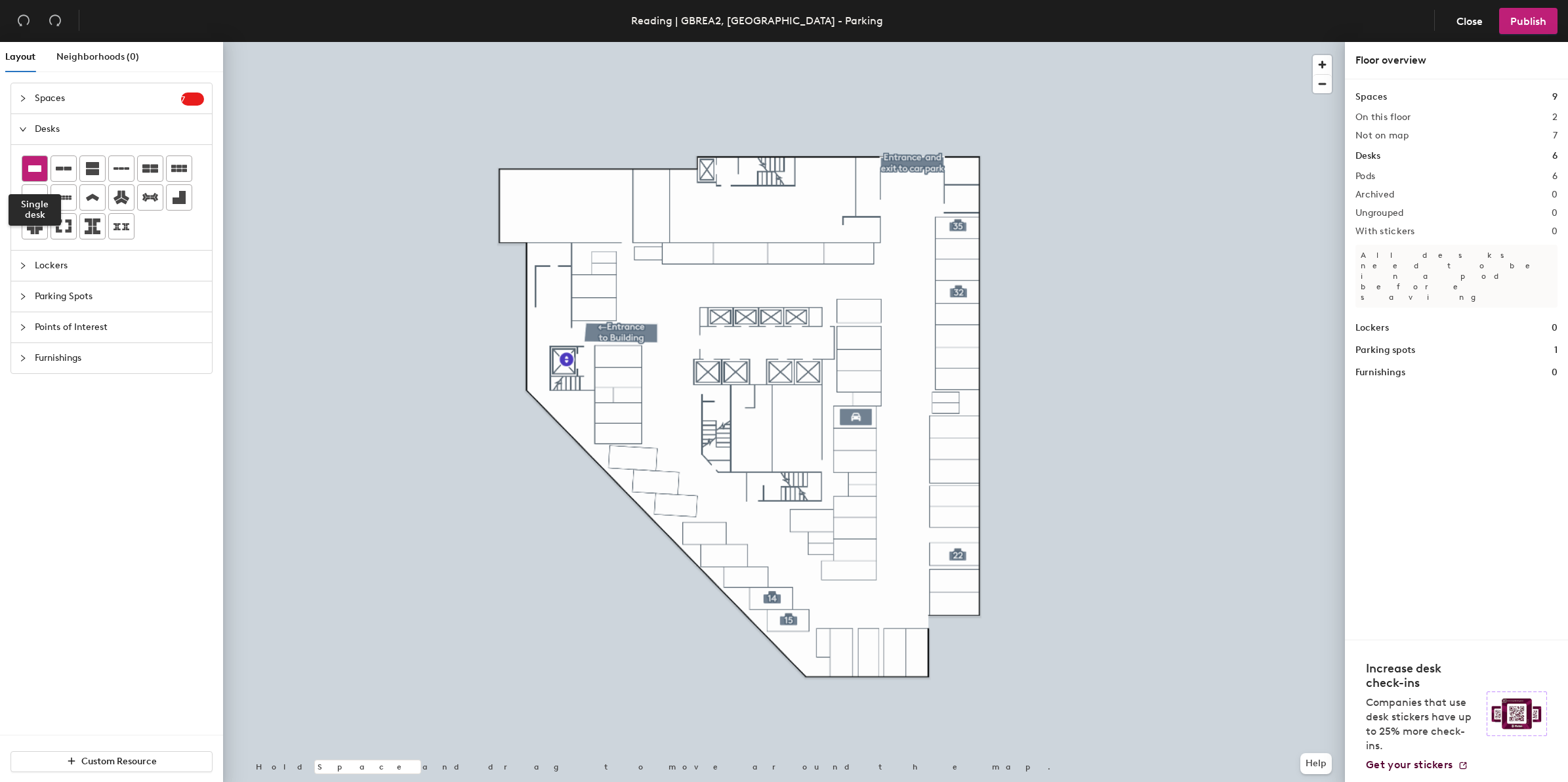
click at [37, 165] on icon at bounding box center [34, 168] width 16 height 16
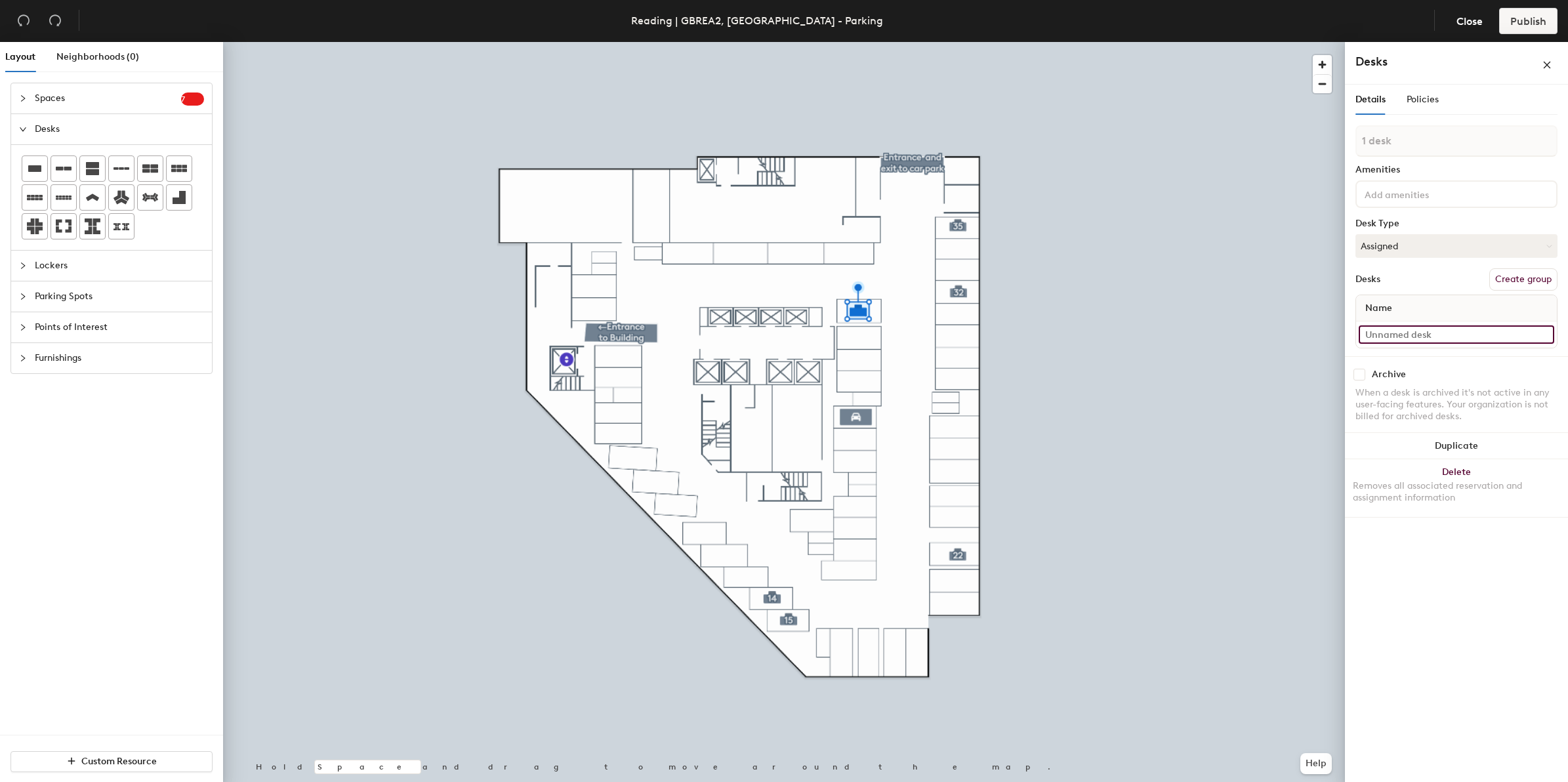
click at [1427, 329] on input at bounding box center [1456, 334] width 196 height 18
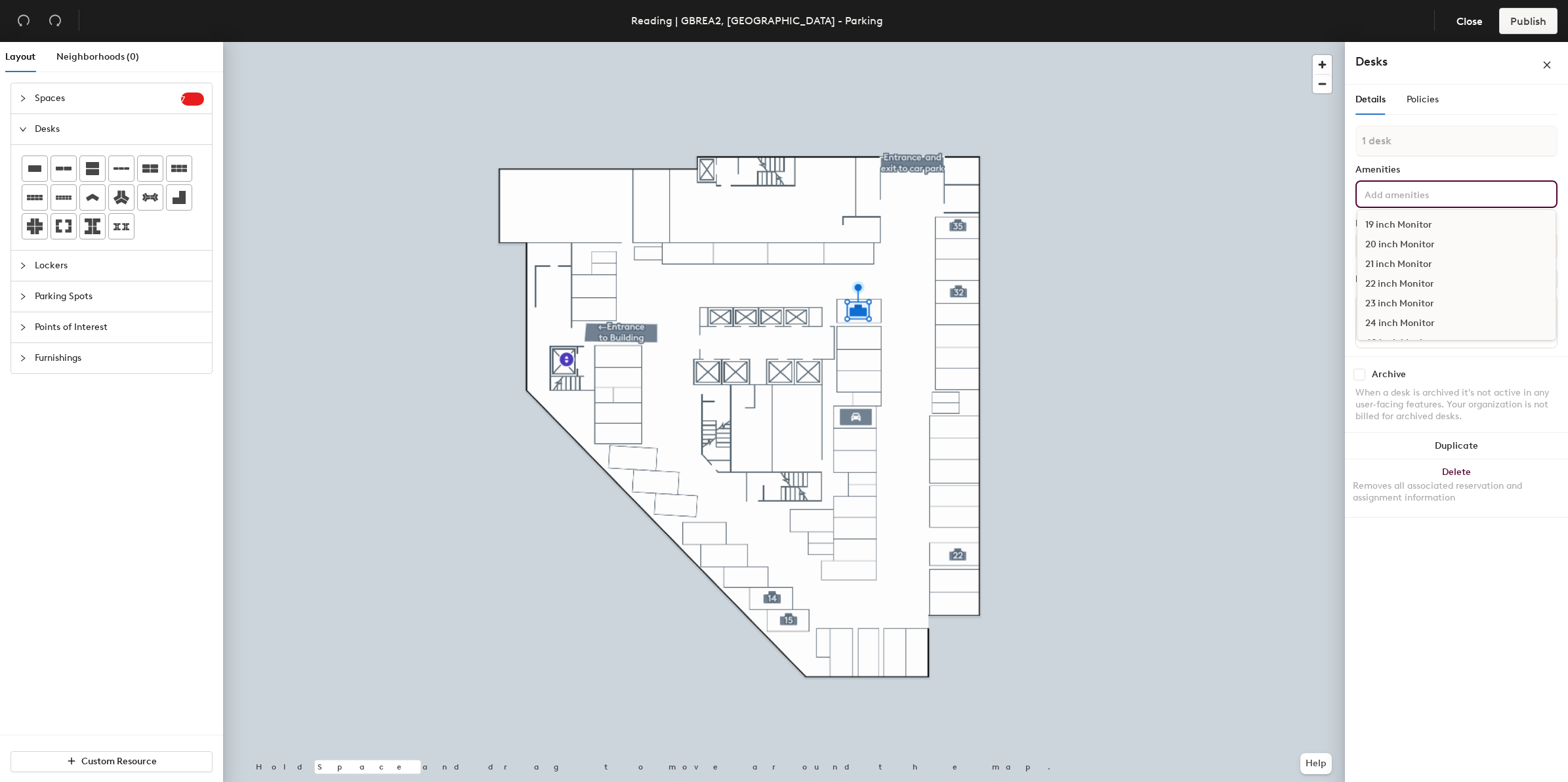
click at [1419, 196] on input at bounding box center [1421, 193] width 118 height 16
click at [1428, 194] on input at bounding box center [1421, 193] width 118 height 16
click at [1418, 186] on input at bounding box center [1421, 193] width 118 height 16
drag, startPoint x: 1428, startPoint y: 191, endPoint x: 1466, endPoint y: 199, distance: 38.8
click at [1430, 191] on input at bounding box center [1421, 193] width 118 height 16
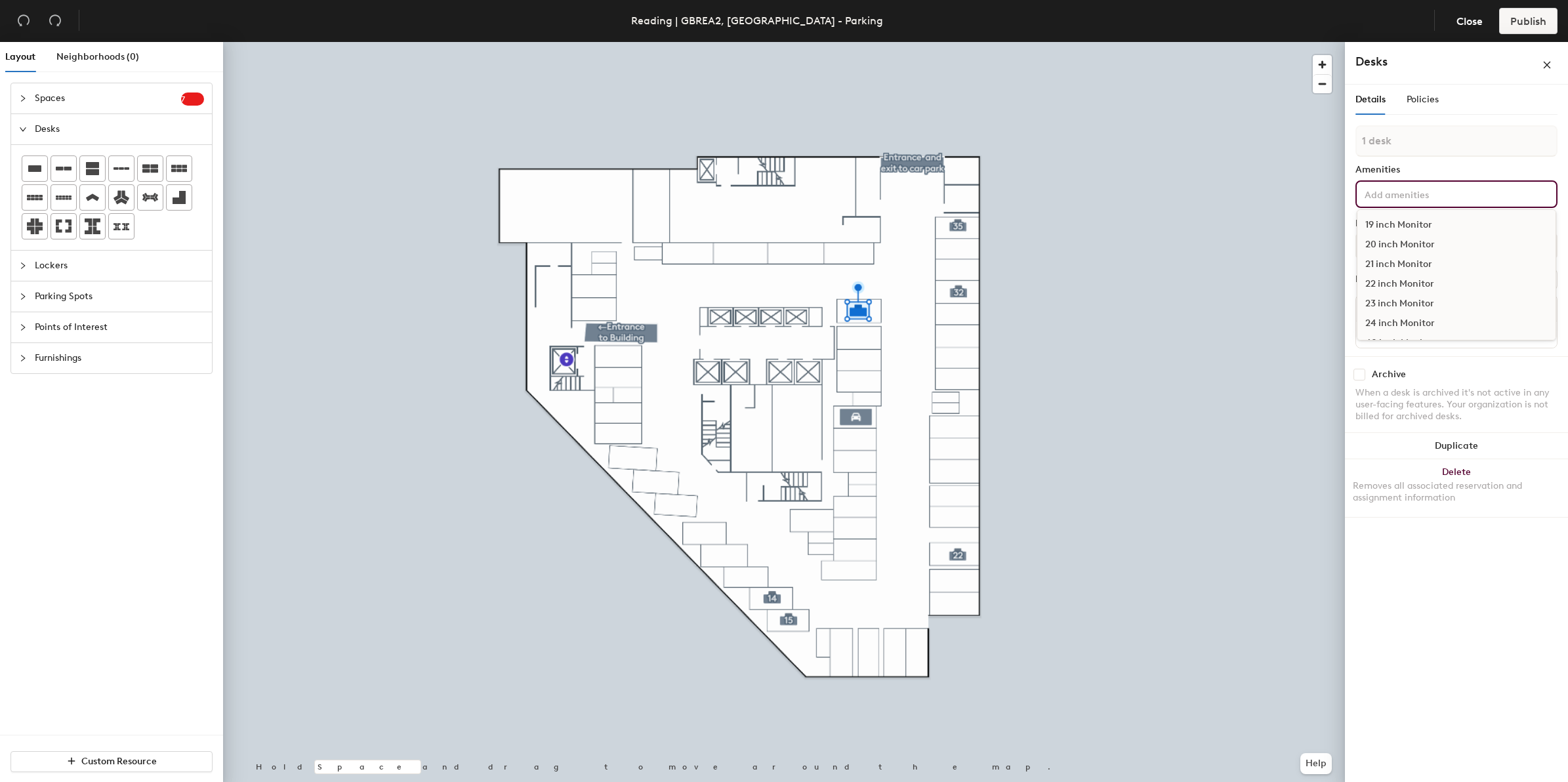
click at [1445, 161] on div "1 desk Amenities 19 inch Monitor 20 inch Monitor 21 inch Monitor 22 inch Monito…" at bounding box center [1456, 240] width 202 height 230
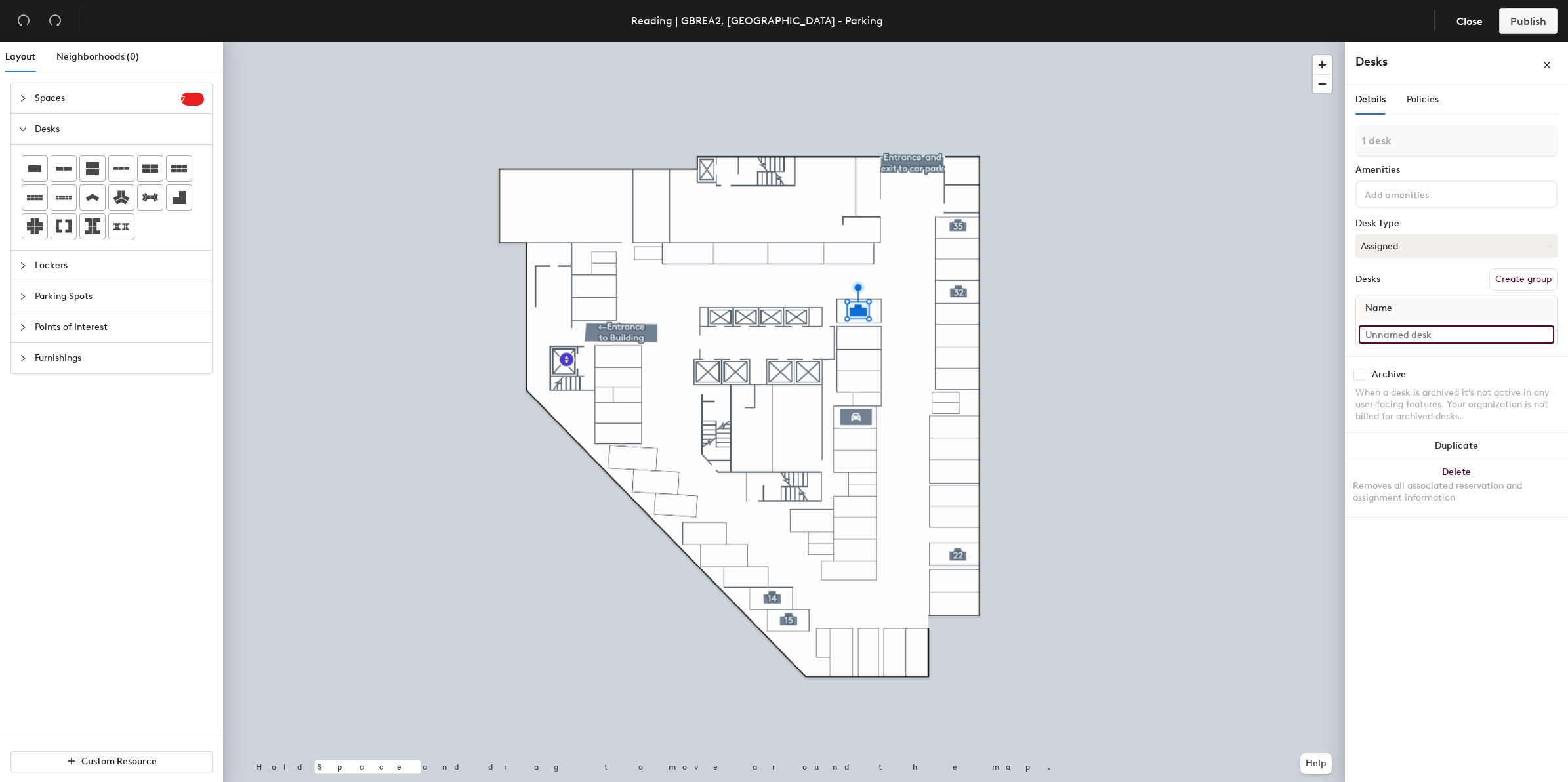
click at [1417, 327] on input at bounding box center [1456, 334] width 196 height 18
type input "bay"
click at [1527, 290] on button "Create group" at bounding box center [1523, 291] width 68 height 22
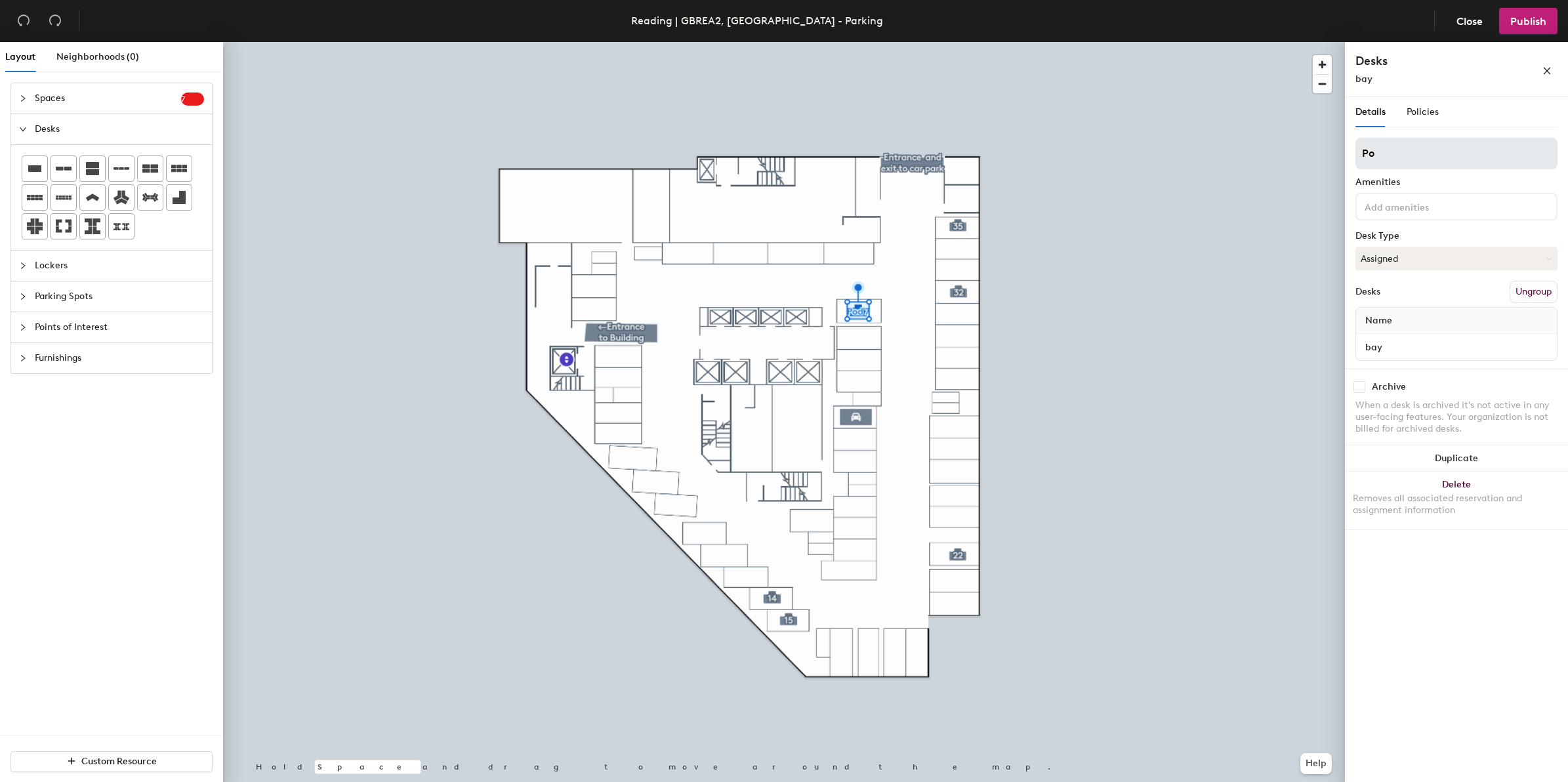
type input "P"
type input "39"
click at [1365, 349] on input "bay" at bounding box center [1456, 347] width 196 height 18
click at [1367, 349] on input "bay" at bounding box center [1456, 347] width 196 height 18
click at [1363, 345] on input "bay" at bounding box center [1456, 347] width 196 height 18
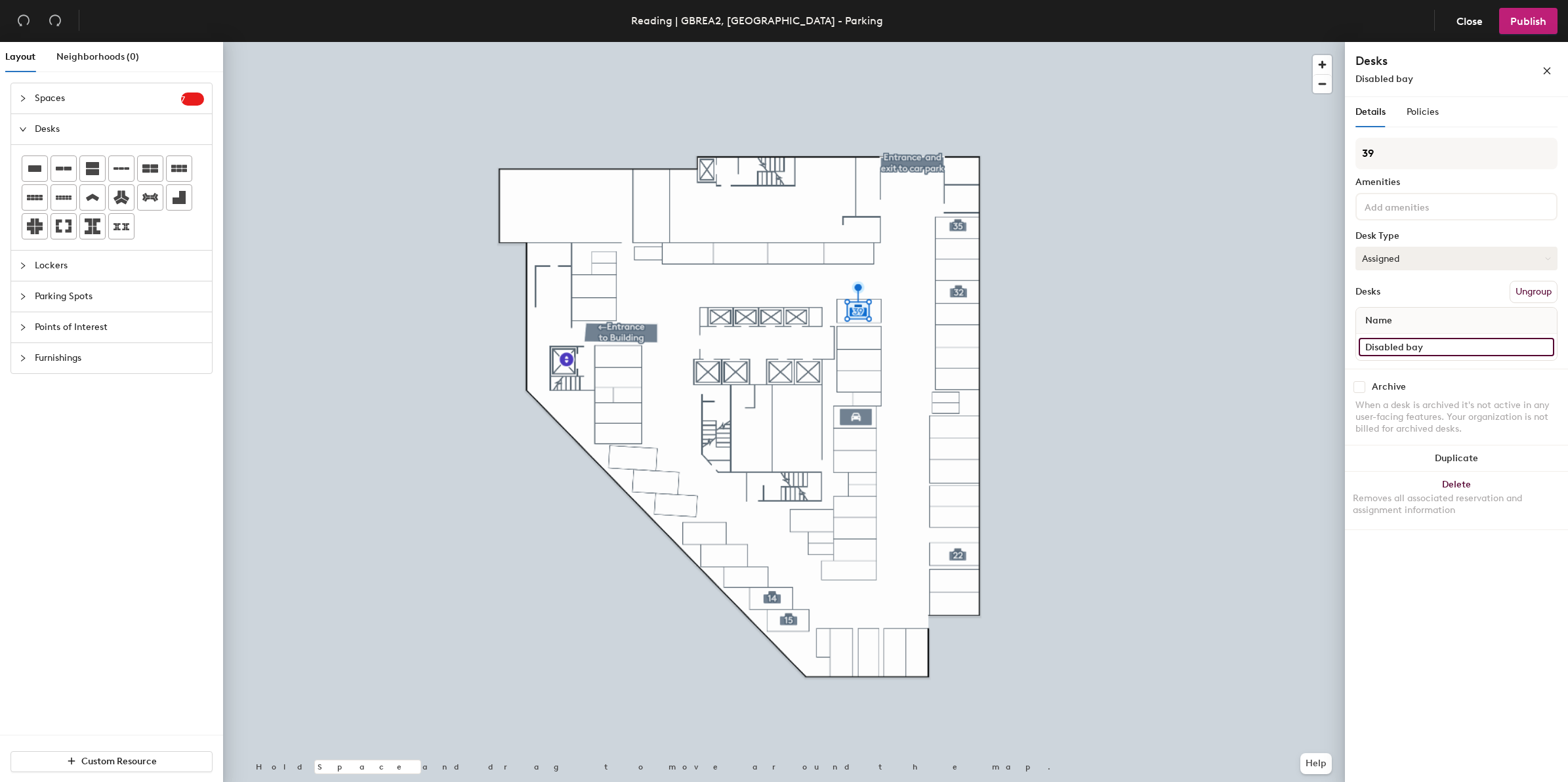
type input "Disabled bay"
click at [1539, 255] on button "Assigned" at bounding box center [1456, 258] width 202 height 23
click at [1417, 334] on div "Hoteled" at bounding box center [1422, 339] width 131 height 20
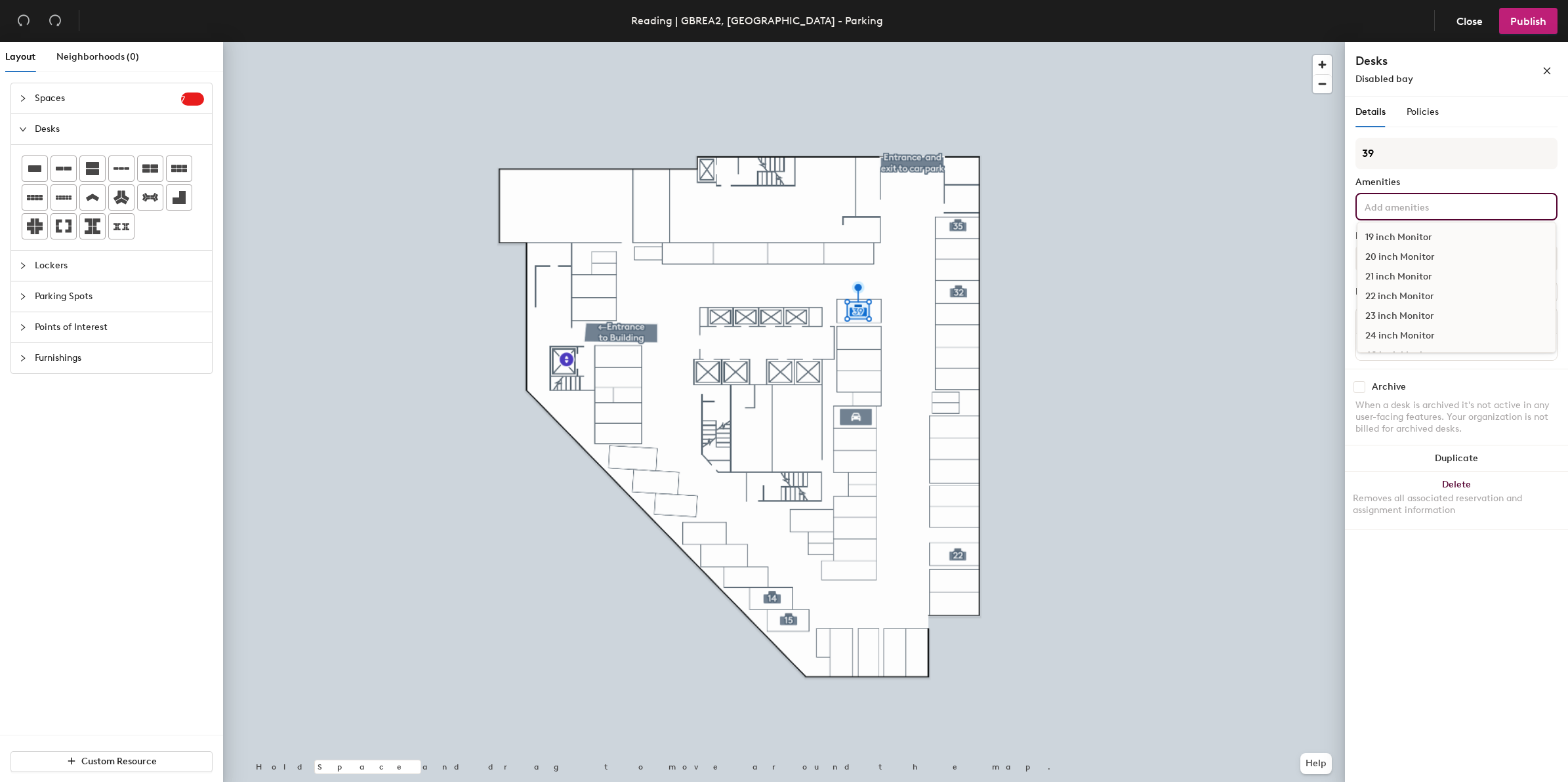
click at [1405, 200] on input at bounding box center [1421, 205] width 118 height 16
click at [1440, 202] on input at bounding box center [1421, 205] width 118 height 16
click at [1442, 164] on input "39" at bounding box center [1456, 154] width 202 height 32
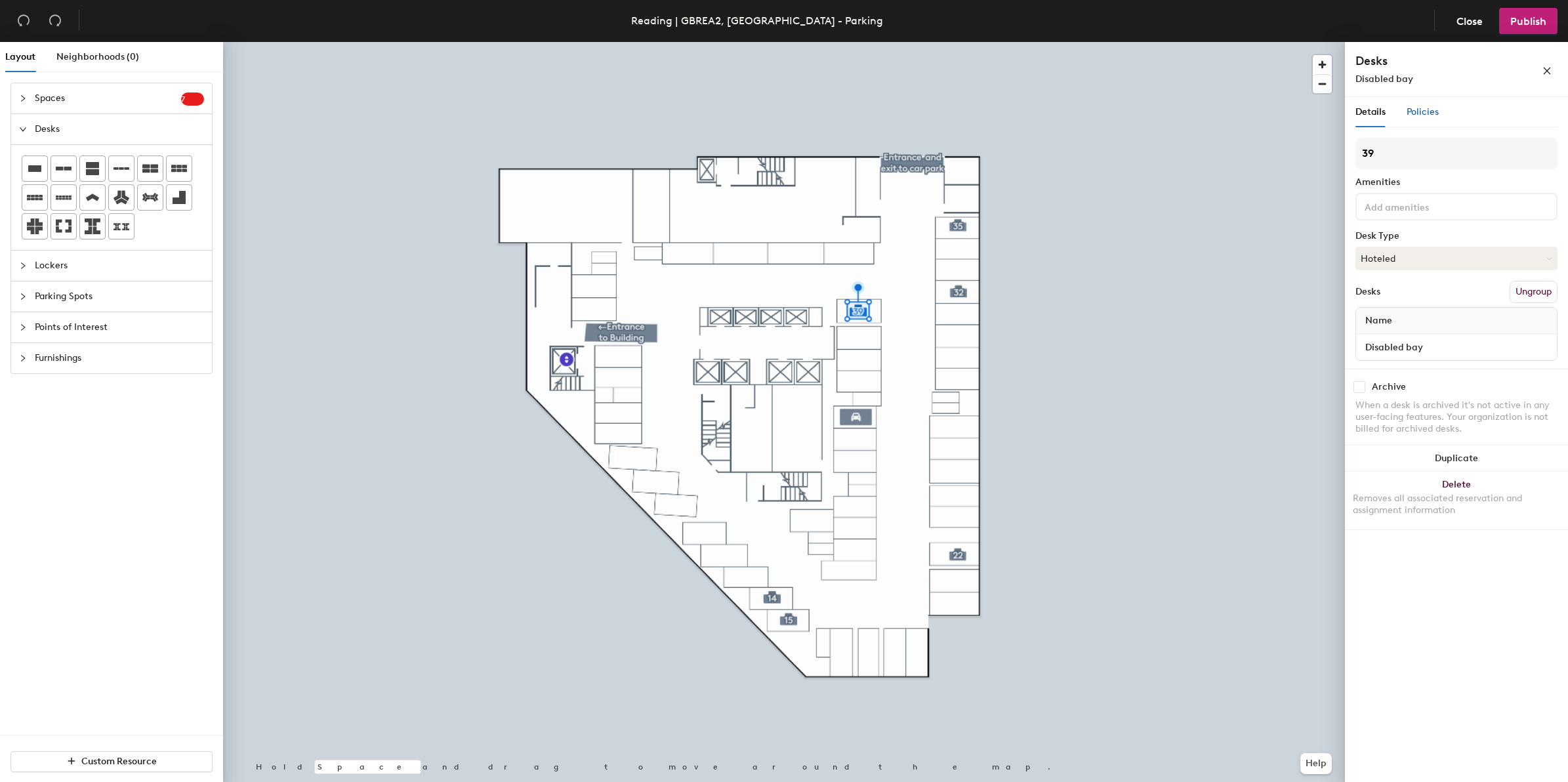
click at [1429, 110] on span "Policies" at bounding box center [1422, 111] width 32 height 11
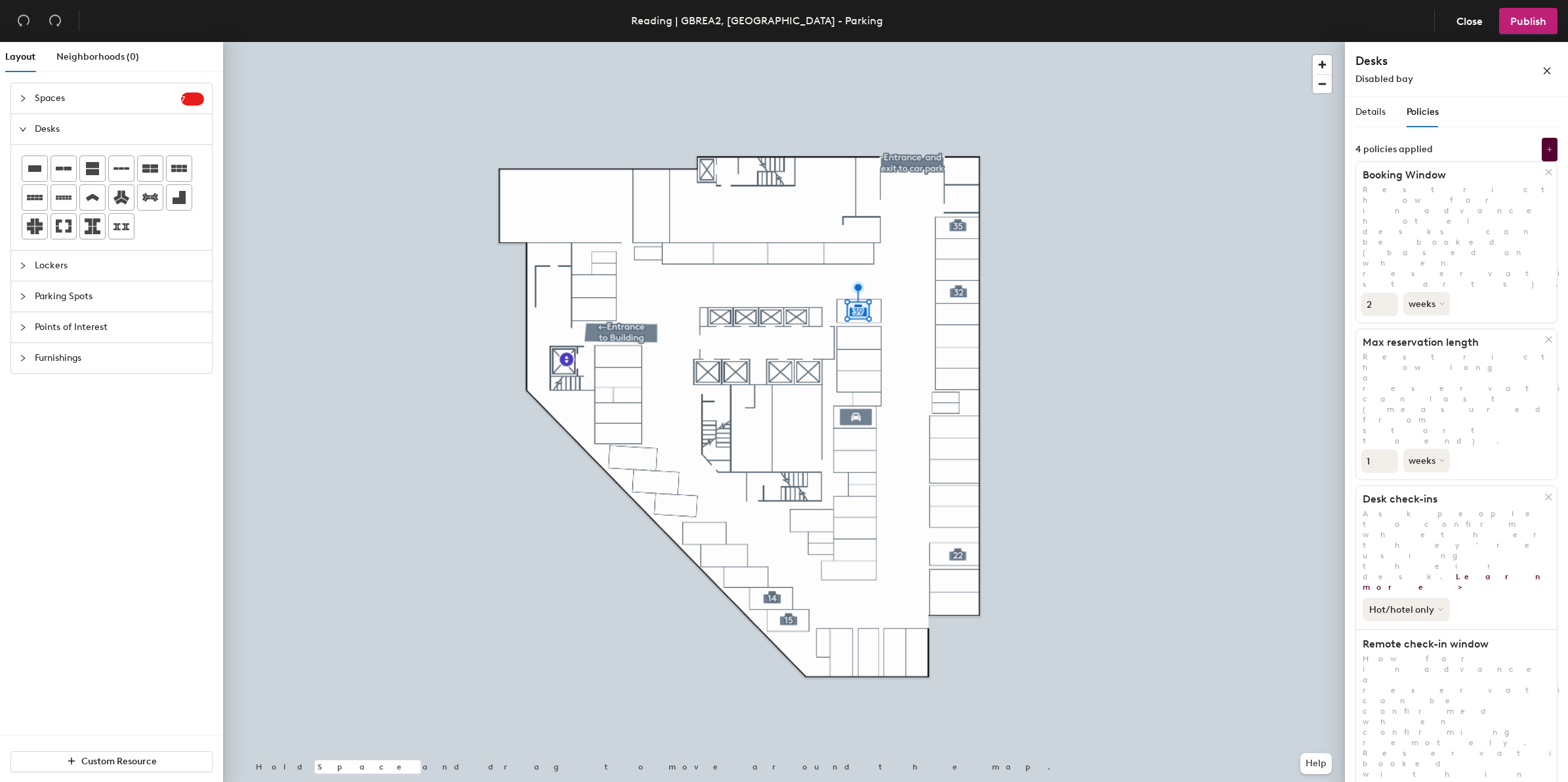
click at [1434, 597] on button "Hot/hotel only" at bounding box center [1406, 609] width 87 height 23
click at [1417, 630] on div "All desk types" at bounding box center [1403, 637] width 81 height 16
click at [884, 42] on div at bounding box center [784, 42] width 1122 height 0
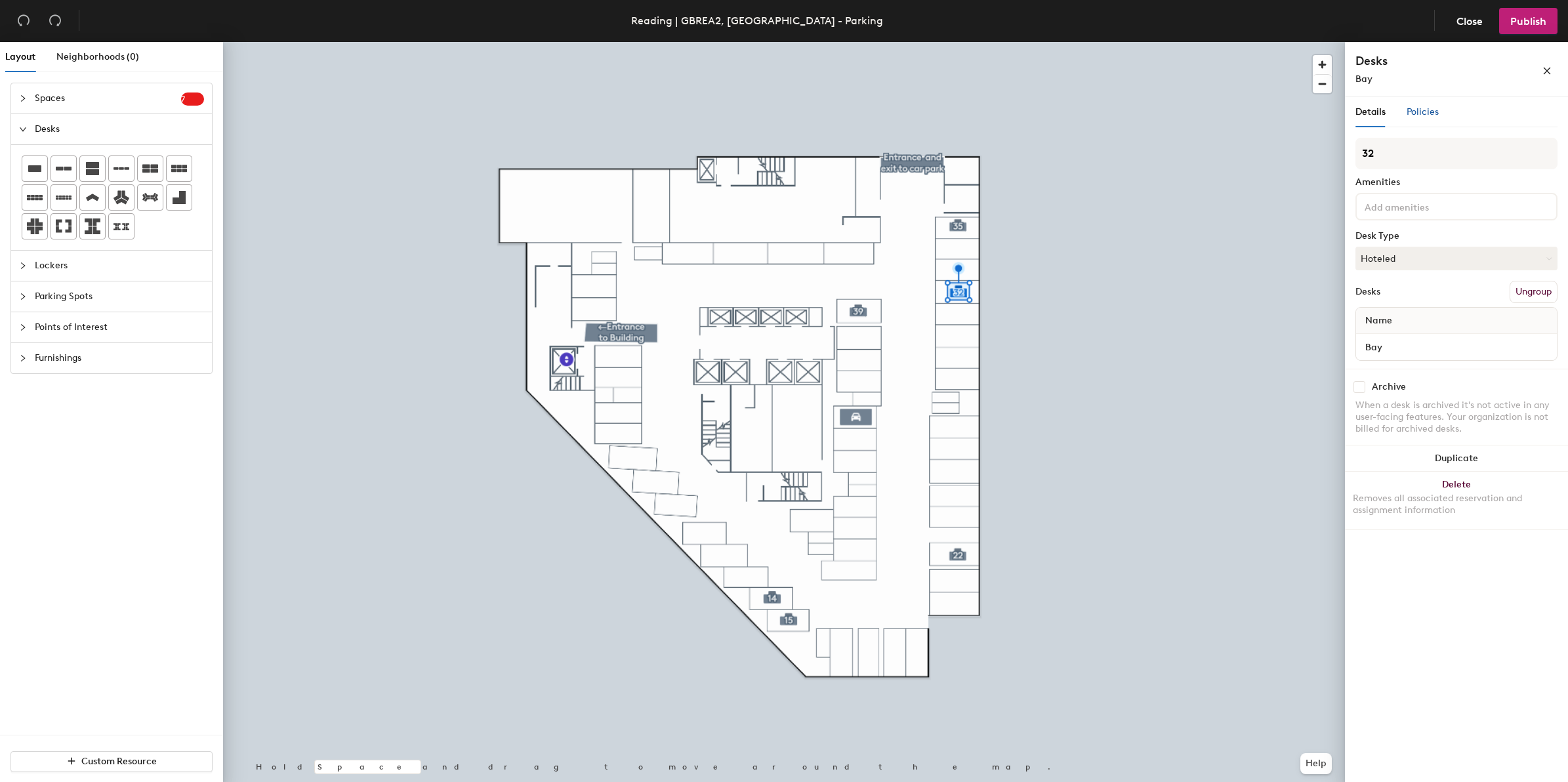
click at [1427, 106] on span "Policies" at bounding box center [1422, 111] width 32 height 11
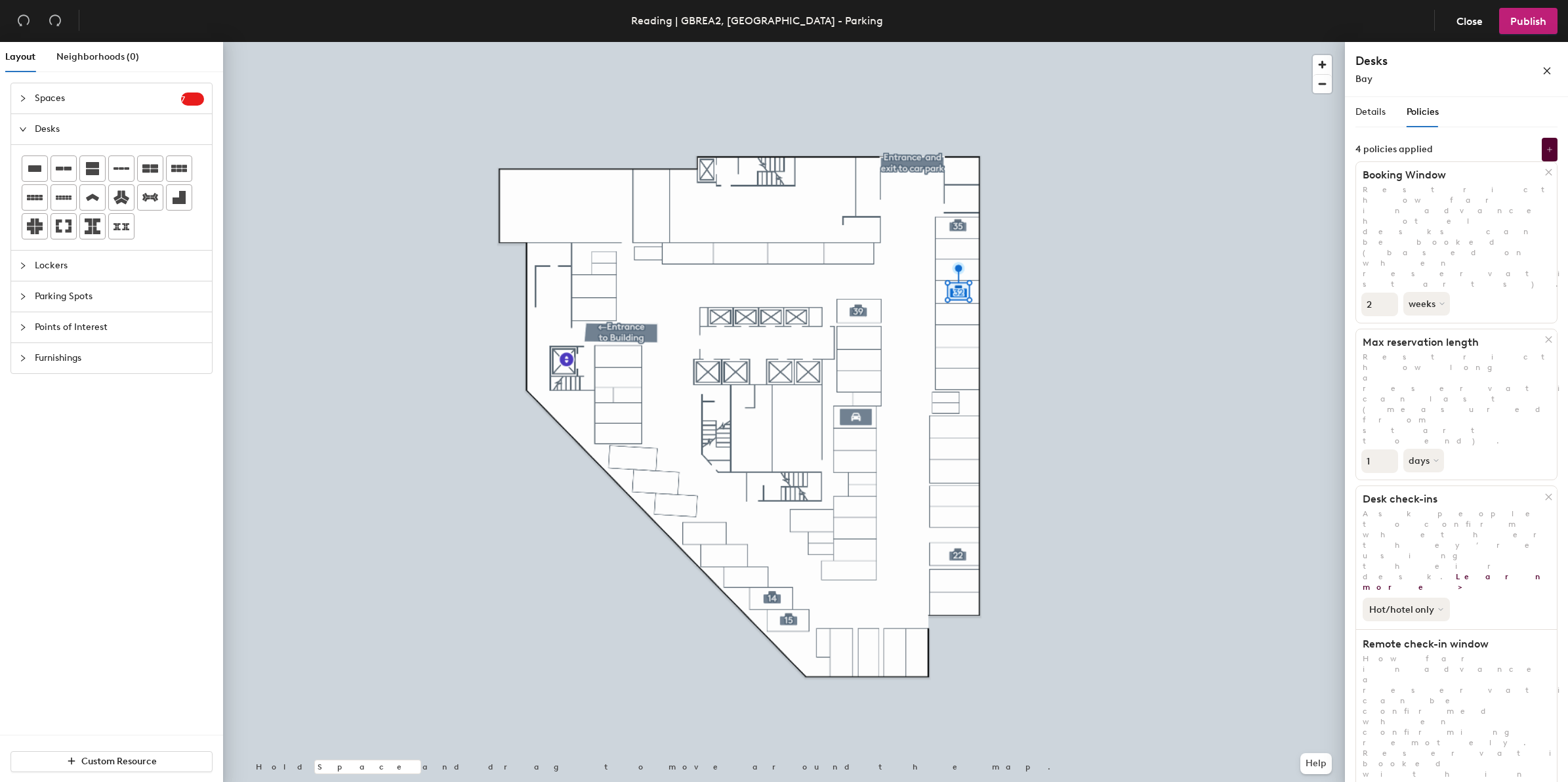
click at [1422, 597] on button "Hot/hotel only" at bounding box center [1406, 609] width 87 height 23
click at [1427, 630] on div "All desk types" at bounding box center [1403, 637] width 81 height 16
click at [1115, 42] on div at bounding box center [784, 42] width 1122 height 0
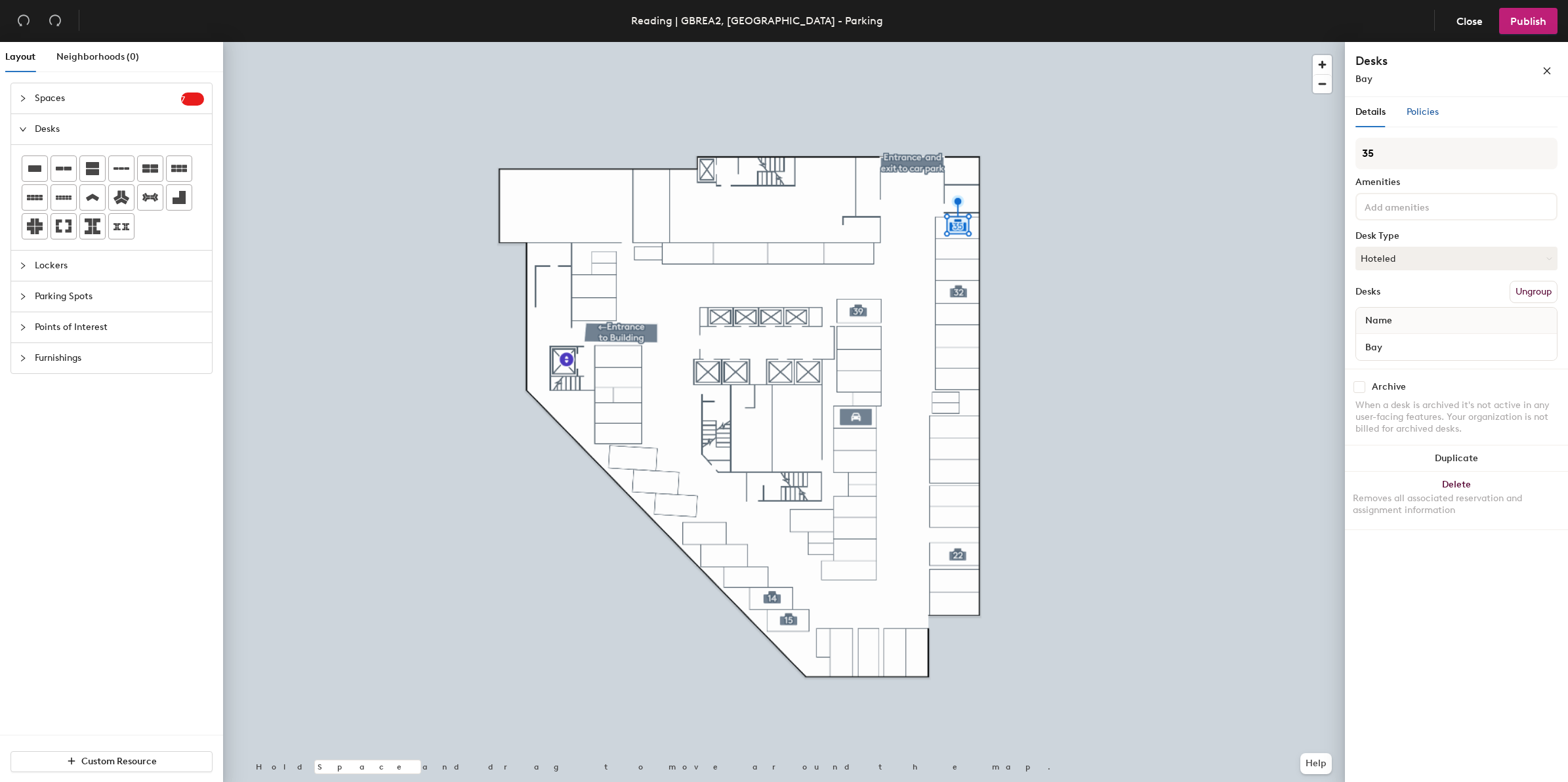
click at [1419, 106] on span "Policies" at bounding box center [1422, 111] width 32 height 11
click at [1427, 106] on span "Policies" at bounding box center [1422, 111] width 32 height 11
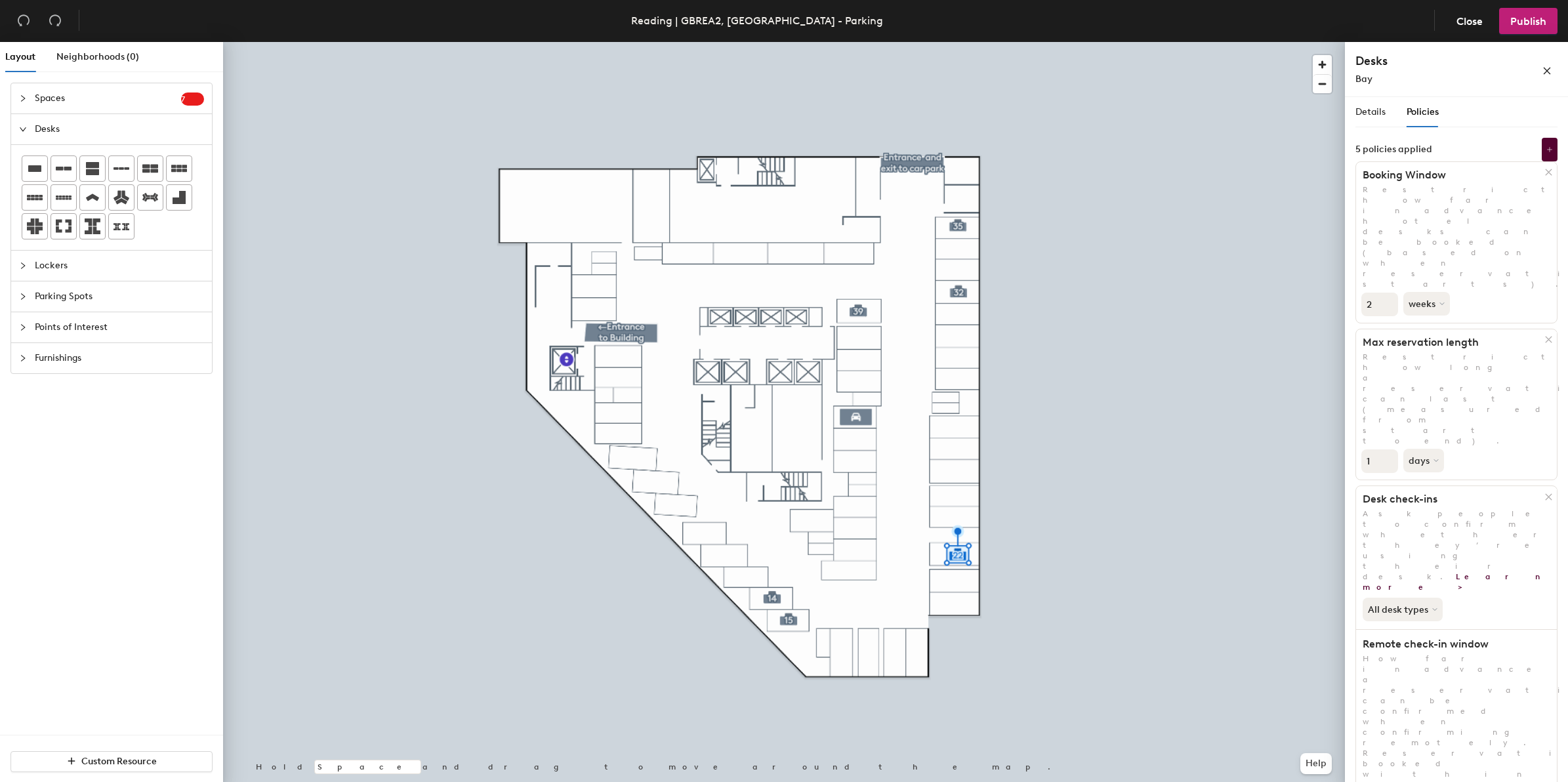
click at [792, 42] on div at bounding box center [784, 42] width 1122 height 0
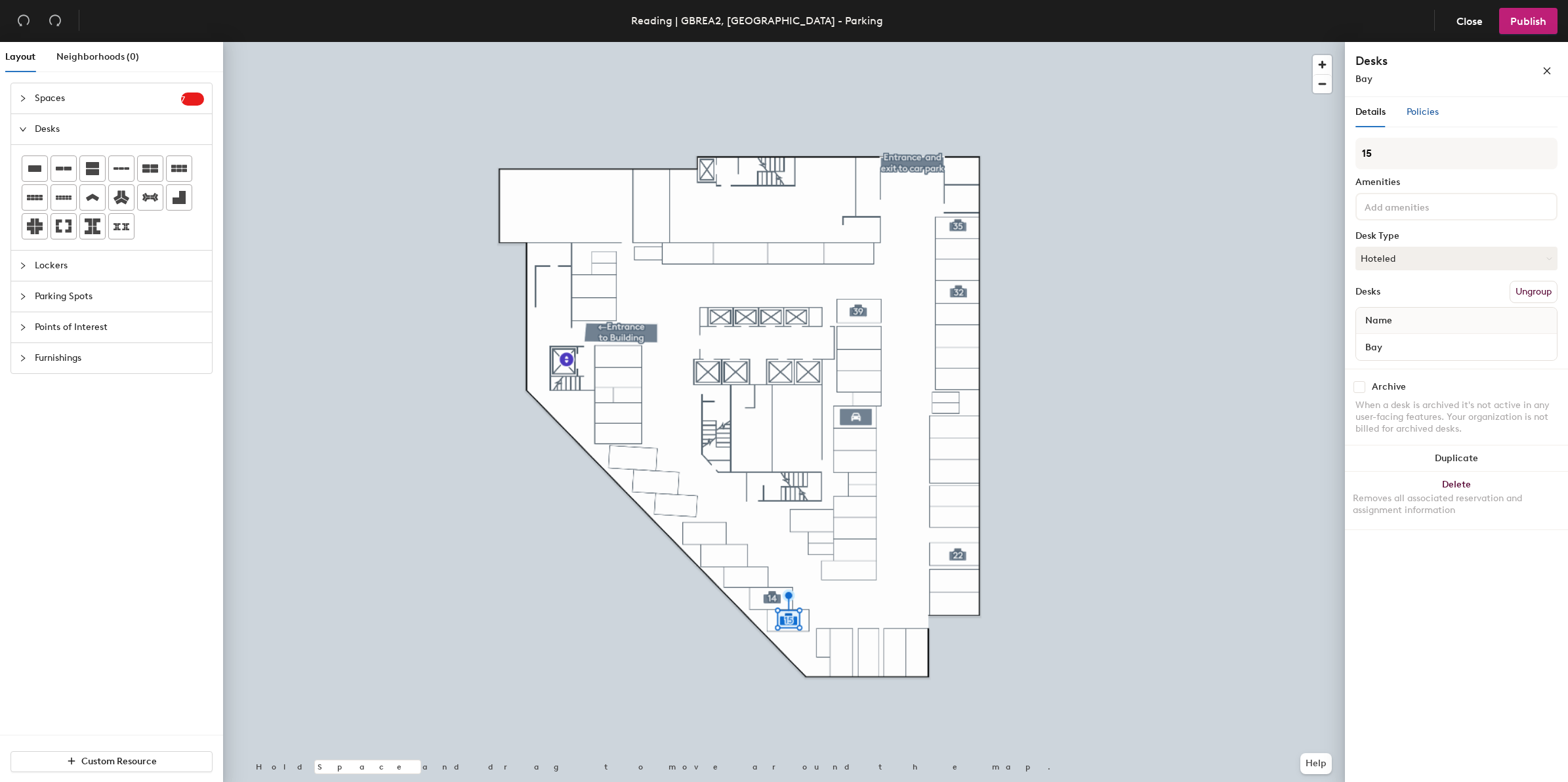
click at [1432, 110] on span "Policies" at bounding box center [1422, 111] width 32 height 11
click at [1422, 116] on span "Policies" at bounding box center [1422, 111] width 32 height 11
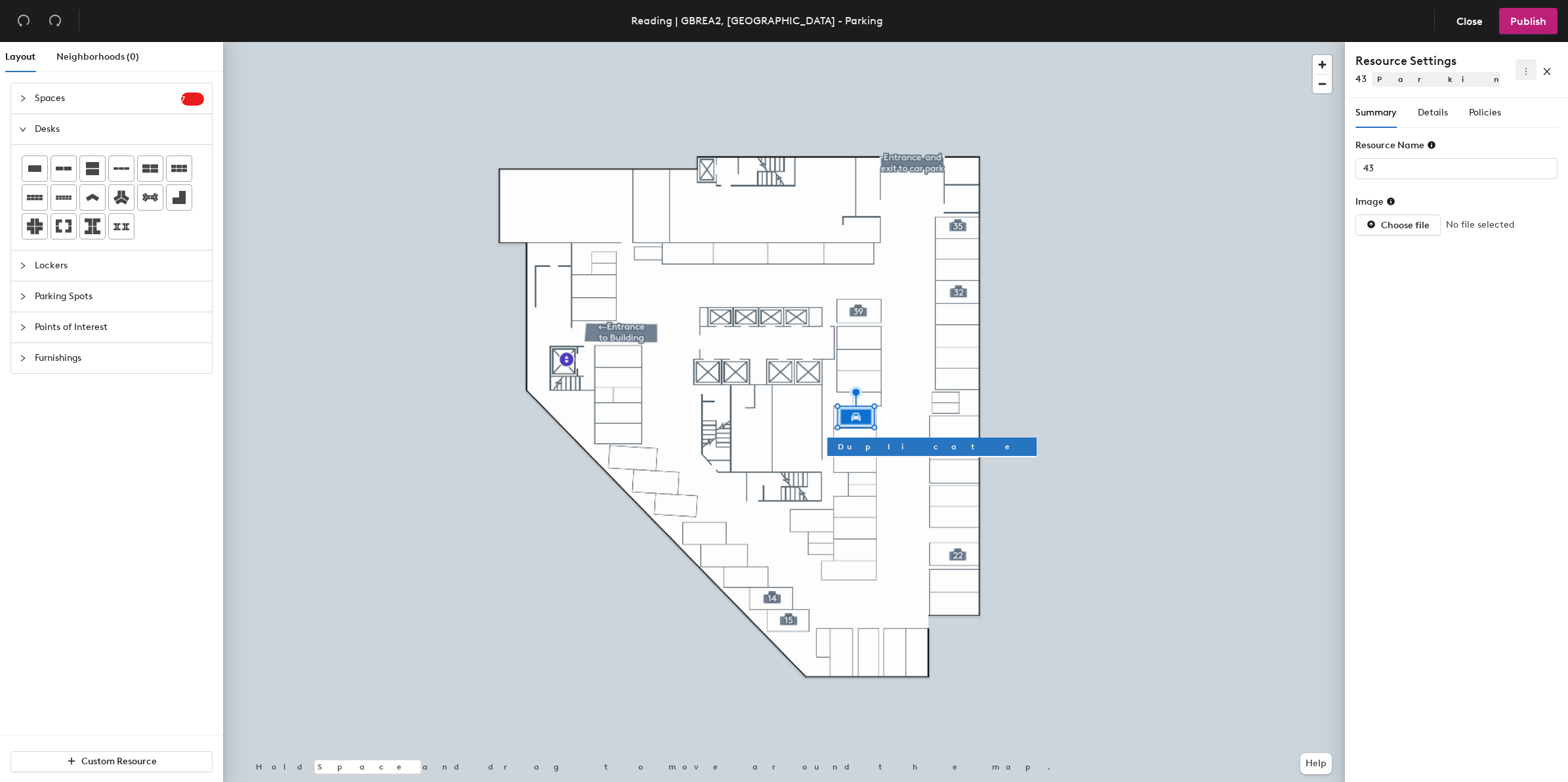
click at [1526, 70] on icon "more" at bounding box center [1526, 71] width 9 height 9
click at [1500, 119] on span "Delete" at bounding box center [1505, 116] width 42 height 14
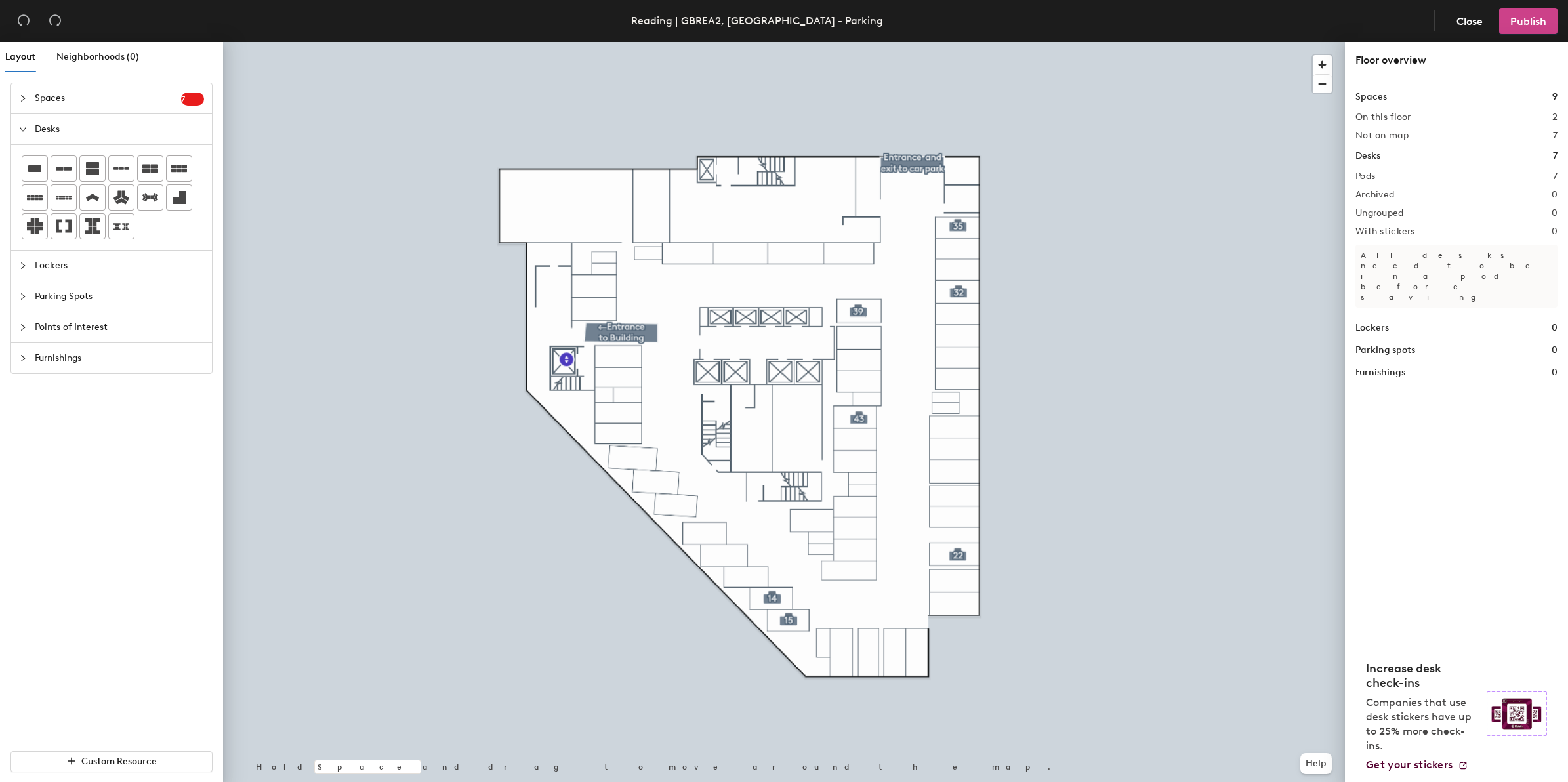
click at [1535, 23] on span "Publish" at bounding box center [1528, 21] width 36 height 12
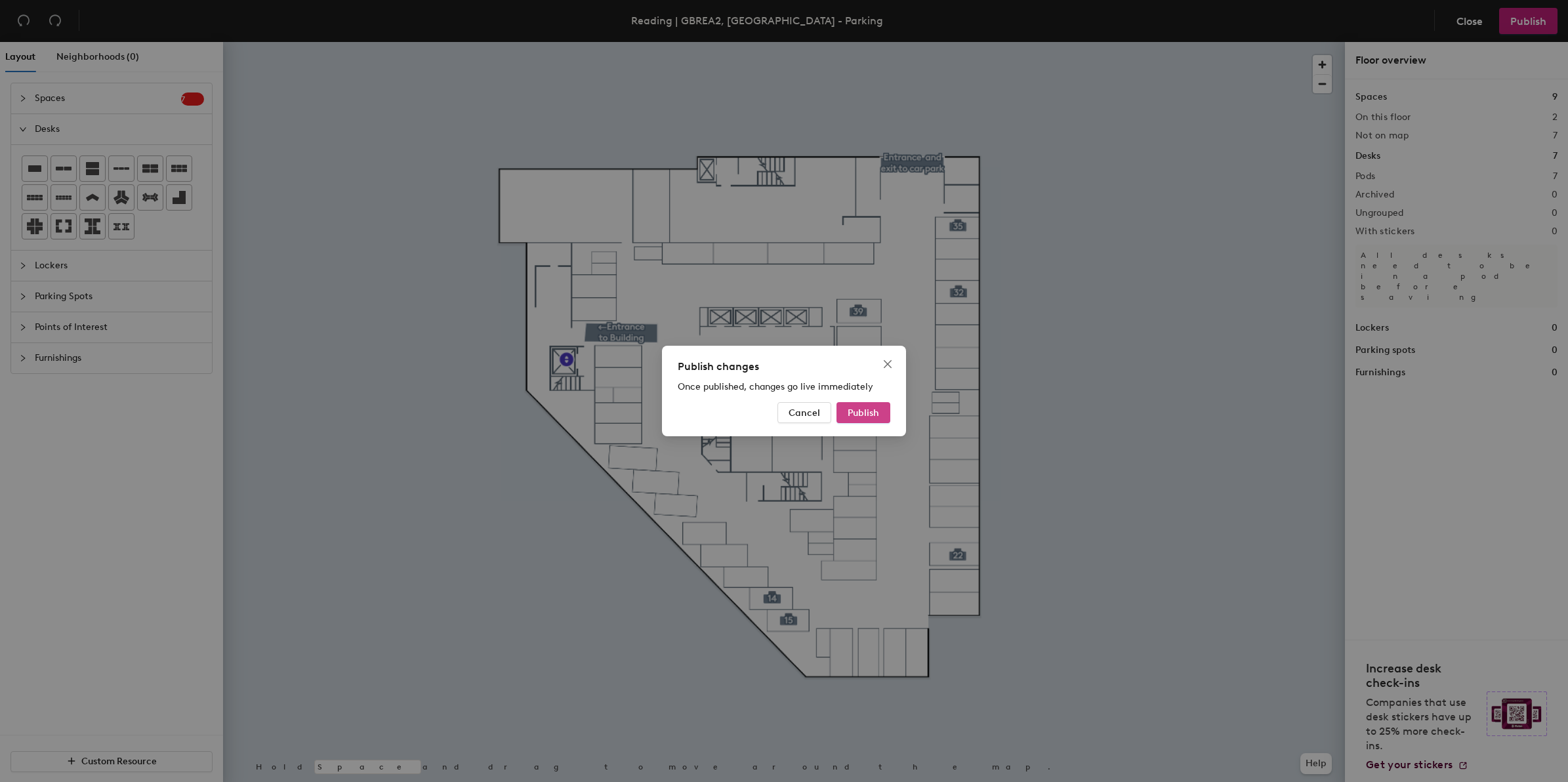
click at [874, 410] on span "Publish" at bounding box center [863, 412] width 32 height 11
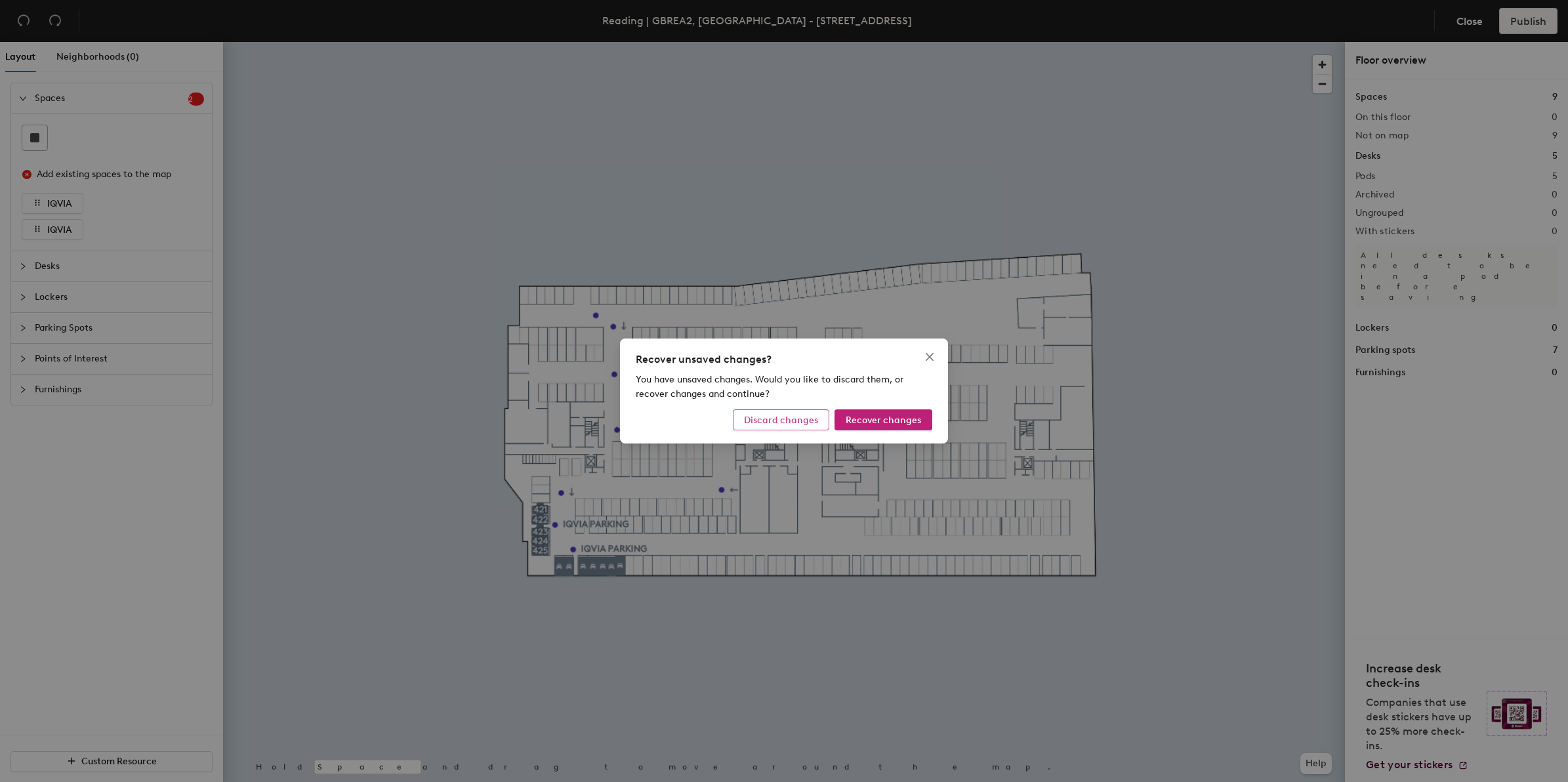
click at [827, 424] on button "Discard changes" at bounding box center [781, 419] width 97 height 21
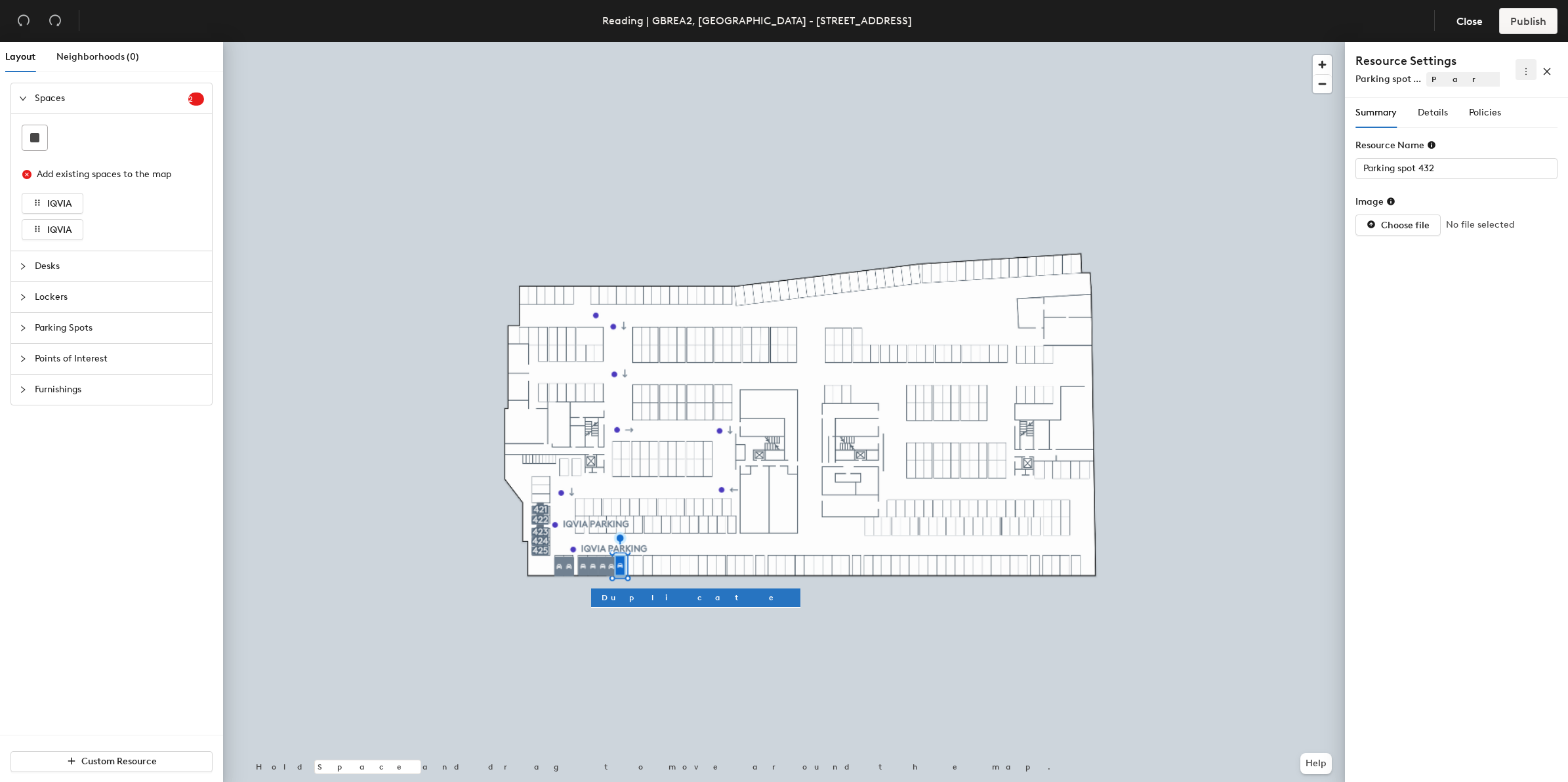
click at [1529, 76] on icon "more" at bounding box center [1526, 71] width 9 height 9
click at [1507, 115] on span "Delete" at bounding box center [1505, 116] width 42 height 14
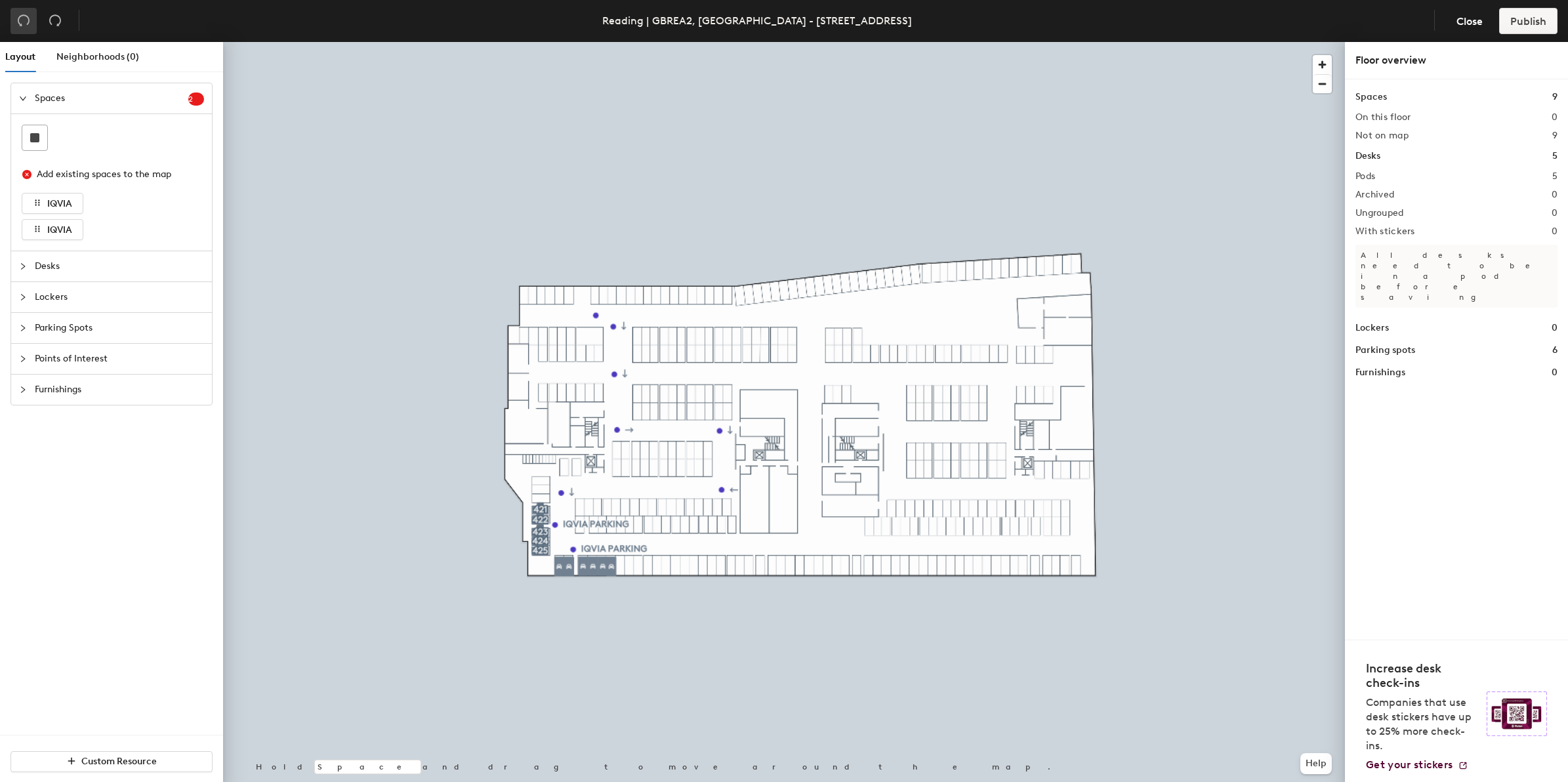
click at [31, 23] on button "button" at bounding box center [24, 21] width 27 height 27
click at [51, 200] on span "IQVIA" at bounding box center [60, 203] width 25 height 11
click at [35, 195] on button "IQVIA" at bounding box center [52, 203] width 62 height 21
click at [35, 200] on icon "button" at bounding box center [37, 202] width 9 height 9
click at [35, 202] on icon "button" at bounding box center [37, 202] width 9 height 9
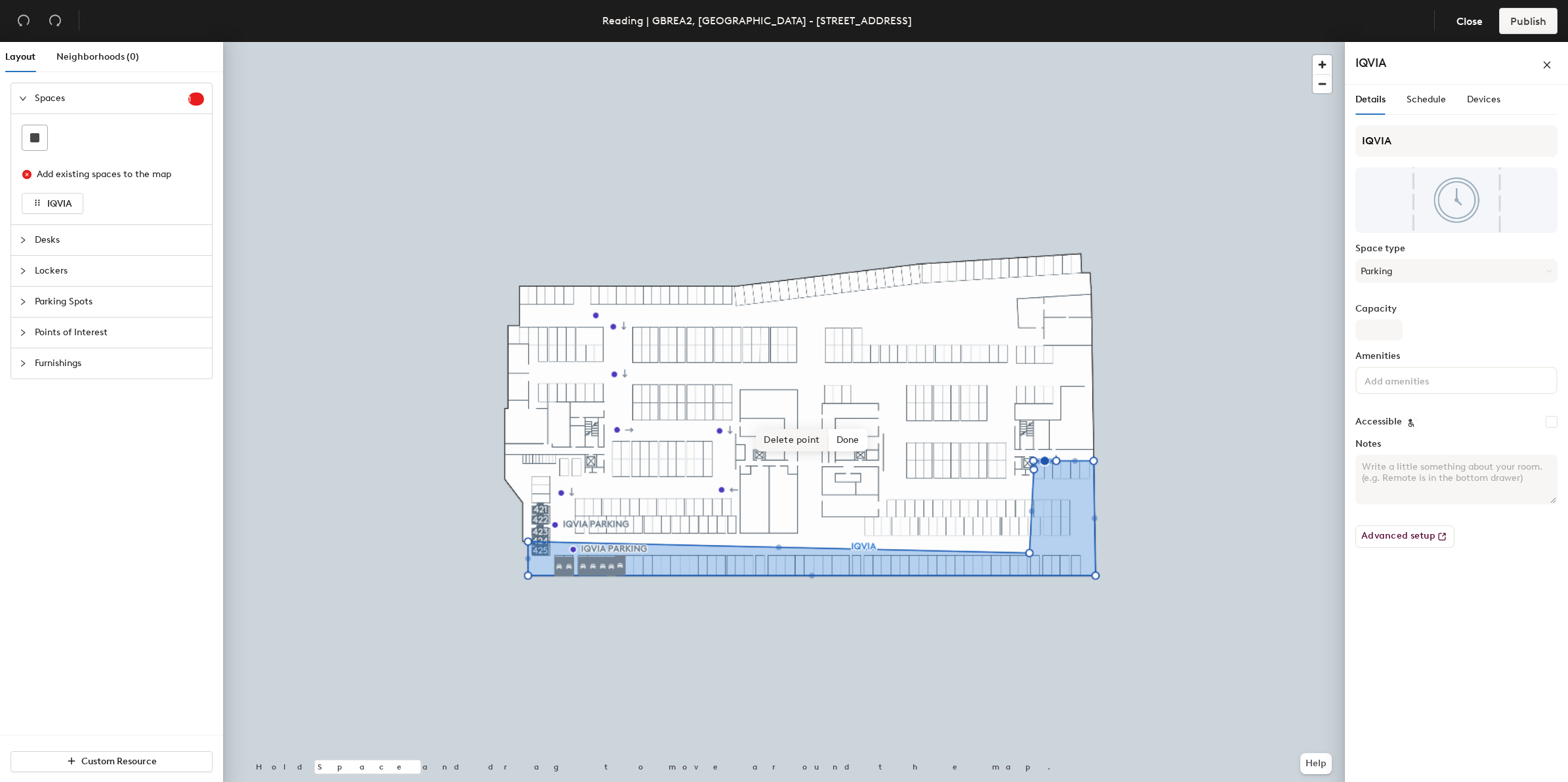
drag, startPoint x: 1370, startPoint y: 339, endPoint x: 801, endPoint y: 438, distance: 577.5
click at [801, 438] on span "Delete point" at bounding box center [791, 440] width 72 height 22
click at [810, 441] on span "Delete point" at bounding box center [791, 440] width 72 height 22
click at [797, 447] on span "Delete point" at bounding box center [791, 440] width 72 height 22
click at [785, 444] on span "Delete point" at bounding box center [791, 440] width 72 height 22
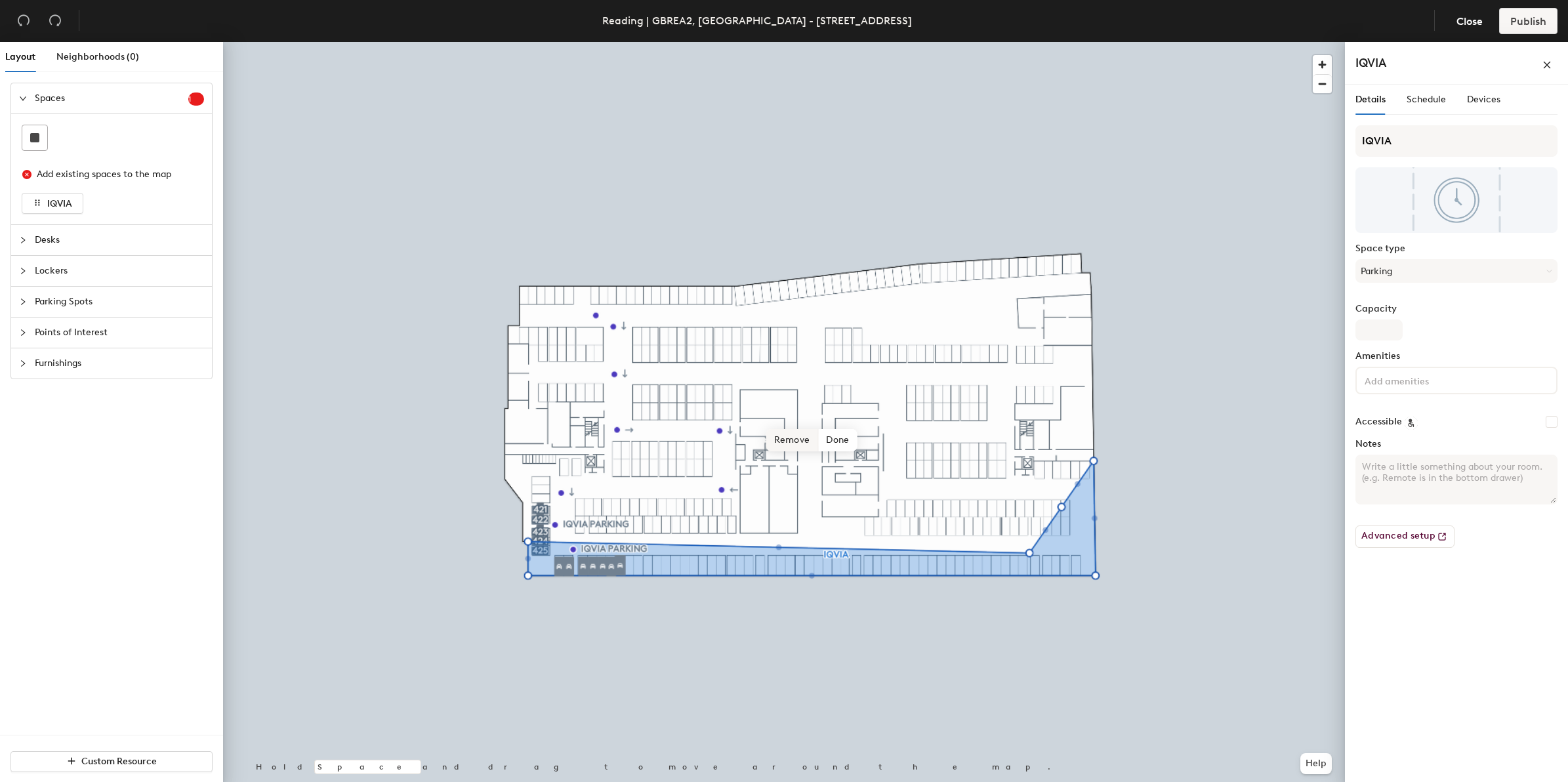
click at [807, 446] on span "Remove" at bounding box center [792, 440] width 52 height 22
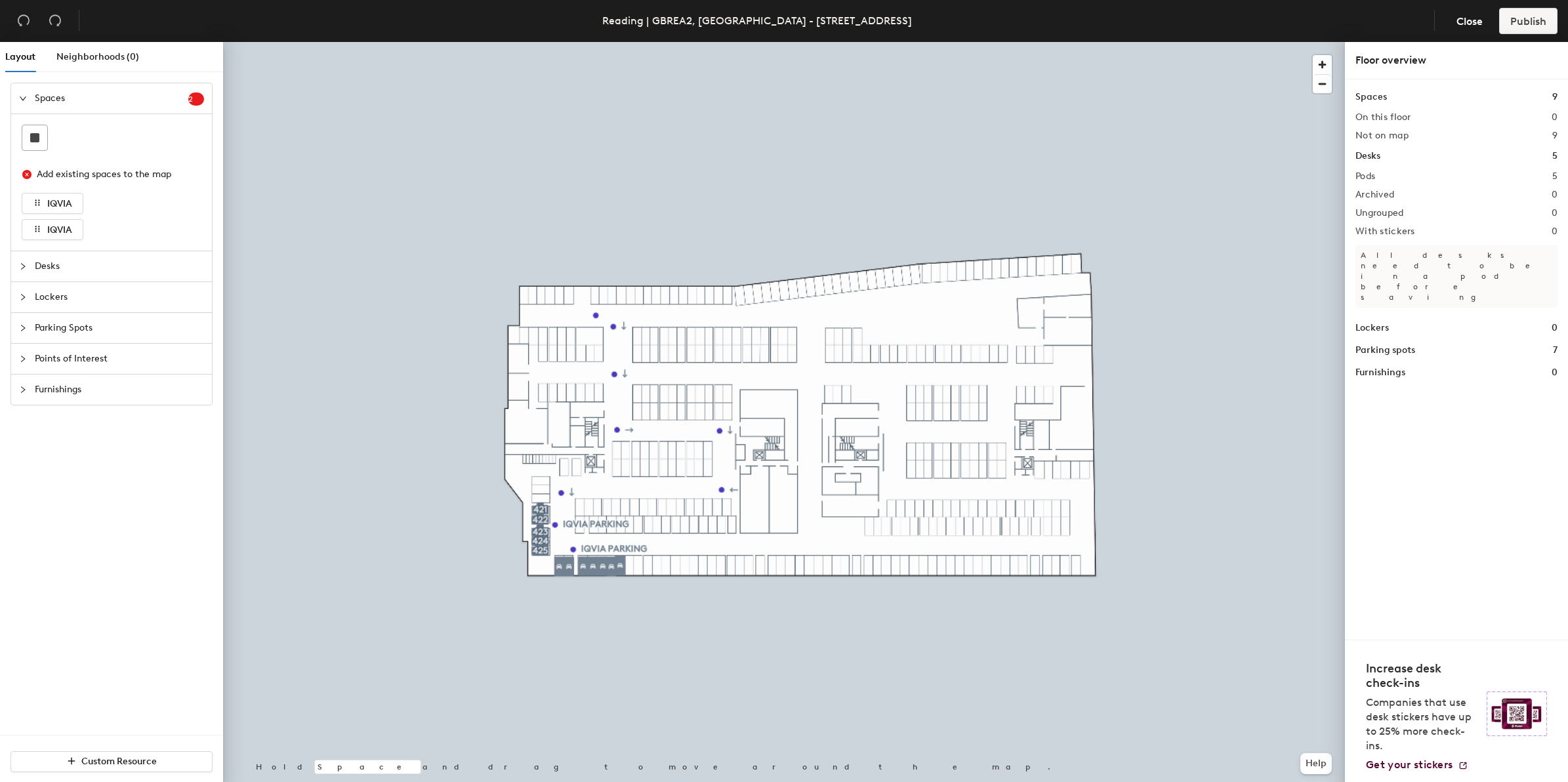
click at [27, 95] on icon "expanded" at bounding box center [22, 98] width 7 height 7
click at [21, 128] on icon "collapsed" at bounding box center [22, 129] width 7 height 7
click at [21, 128] on icon "expanded" at bounding box center [22, 129] width 7 height 7
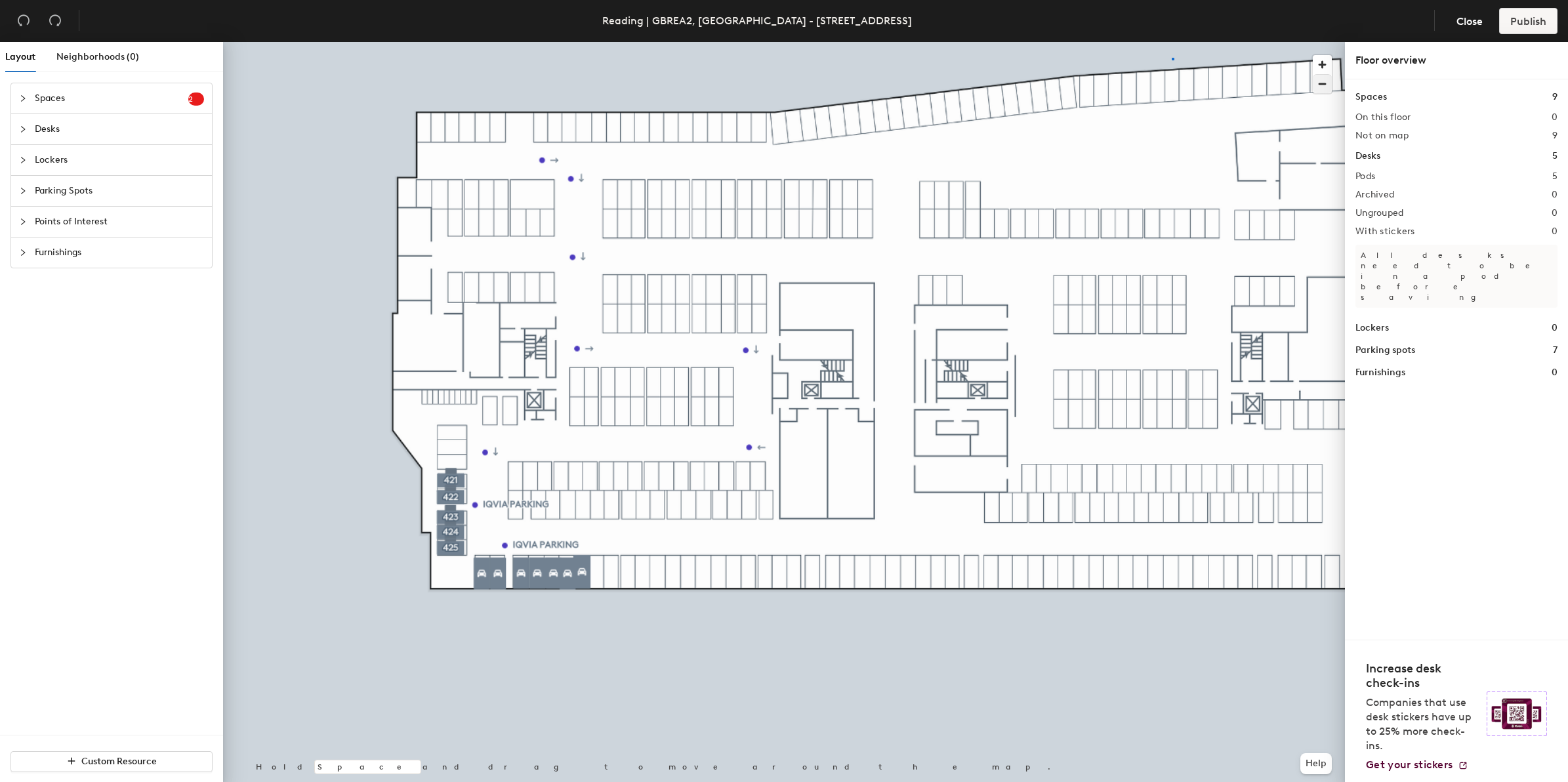
click at [1172, 42] on div at bounding box center [784, 42] width 1122 height 0
click at [1475, 18] on span "Close" at bounding box center [1470, 21] width 27 height 12
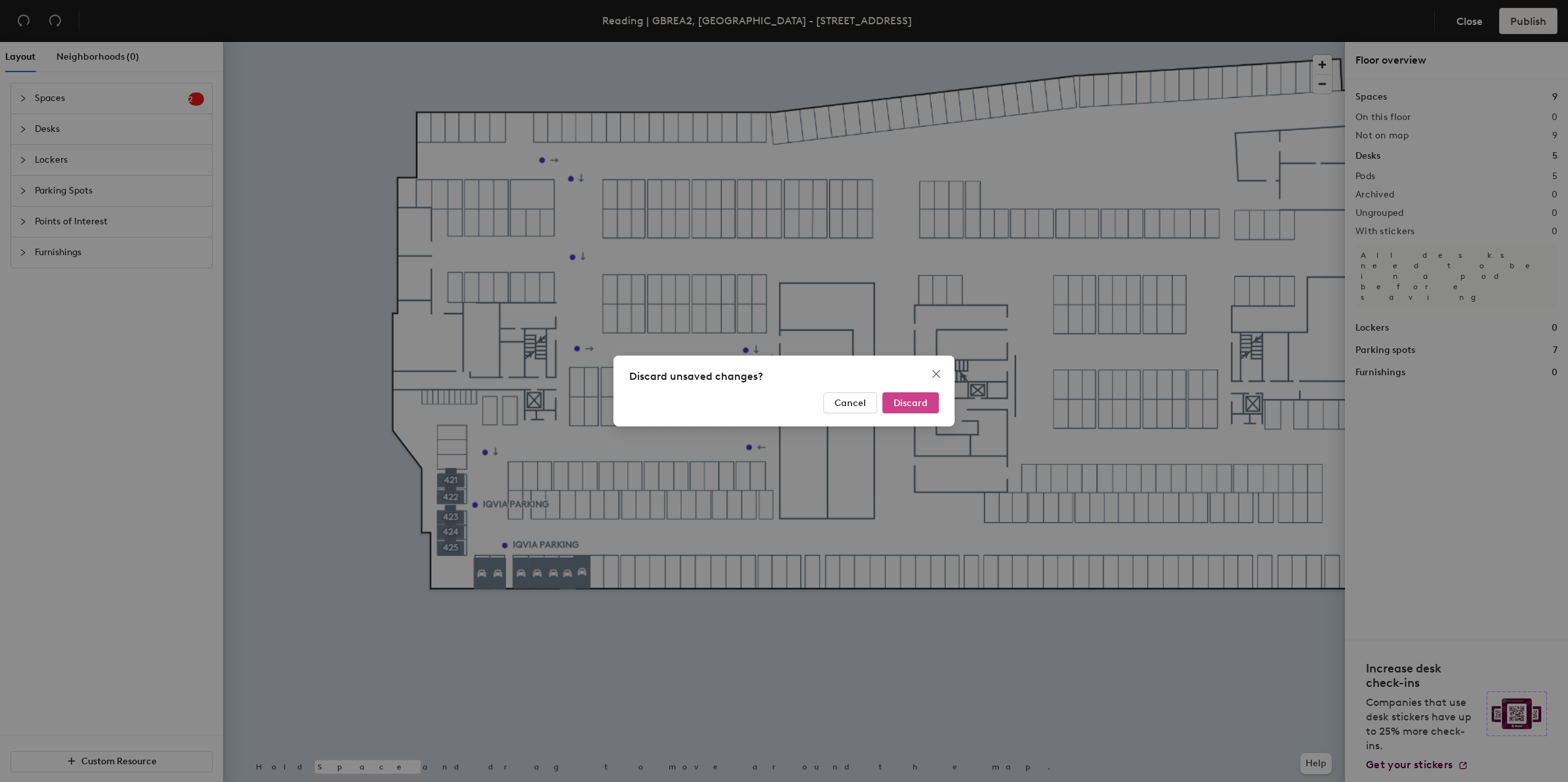
click at [920, 402] on span "Discard" at bounding box center [911, 403] width 34 height 11
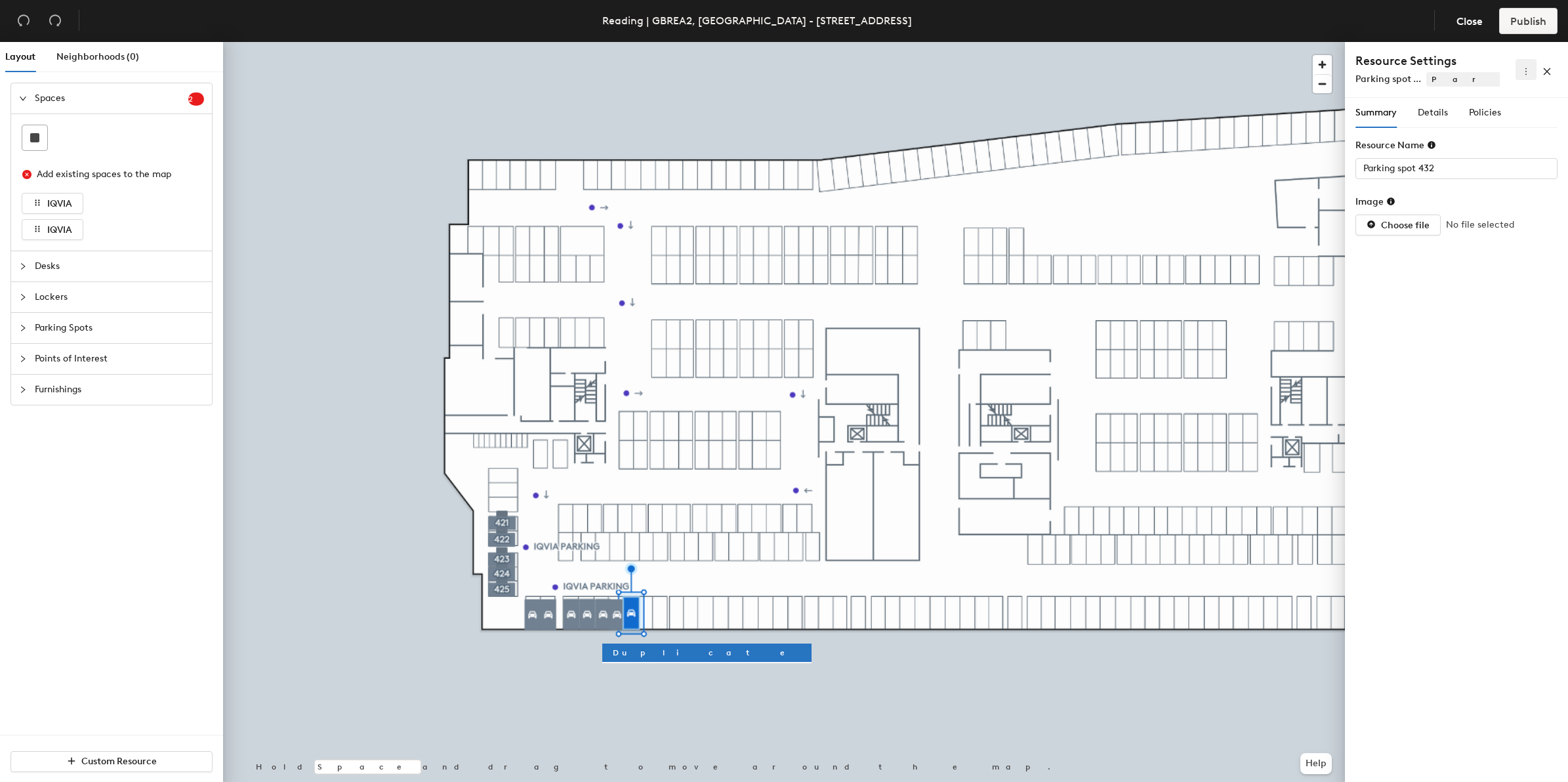
click at [1524, 73] on icon "more" at bounding box center [1526, 71] width 9 height 9
click at [1502, 112] on span "Delete" at bounding box center [1505, 116] width 42 height 14
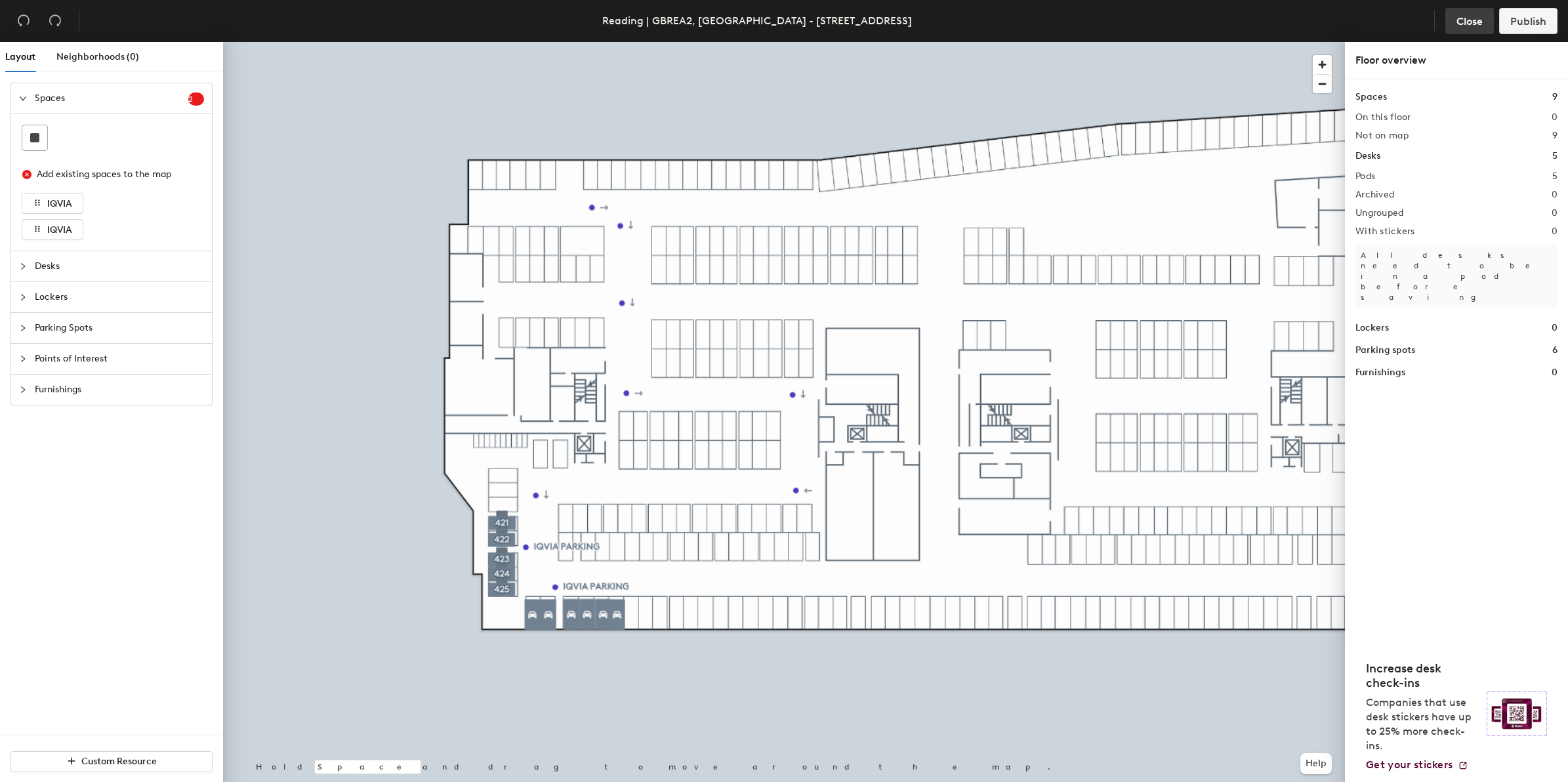
click at [1465, 24] on span "Close" at bounding box center [1470, 21] width 27 height 12
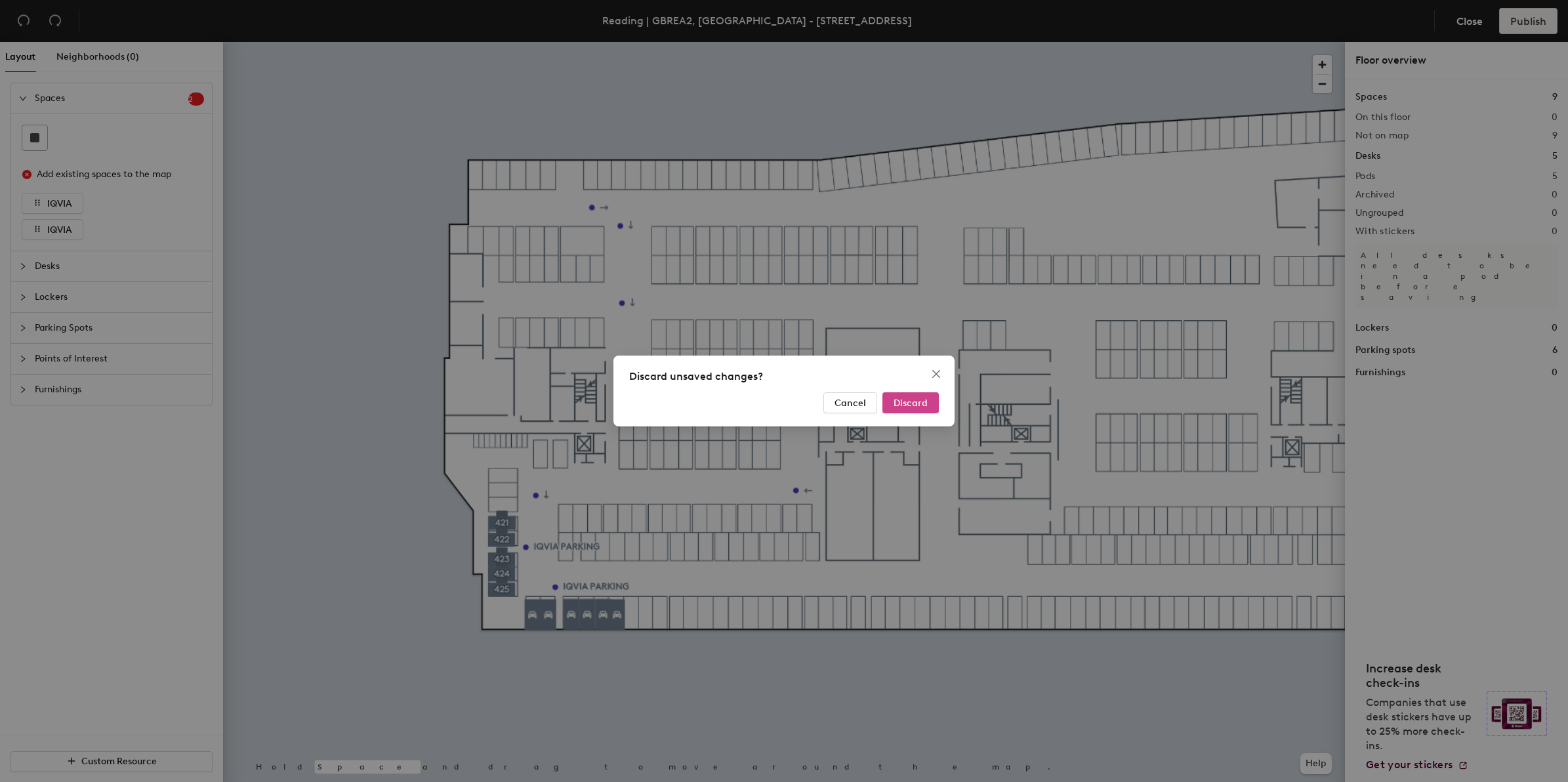
click at [896, 404] on span "Discard" at bounding box center [911, 403] width 34 height 11
